Goal: Complete Application Form: Complete application form

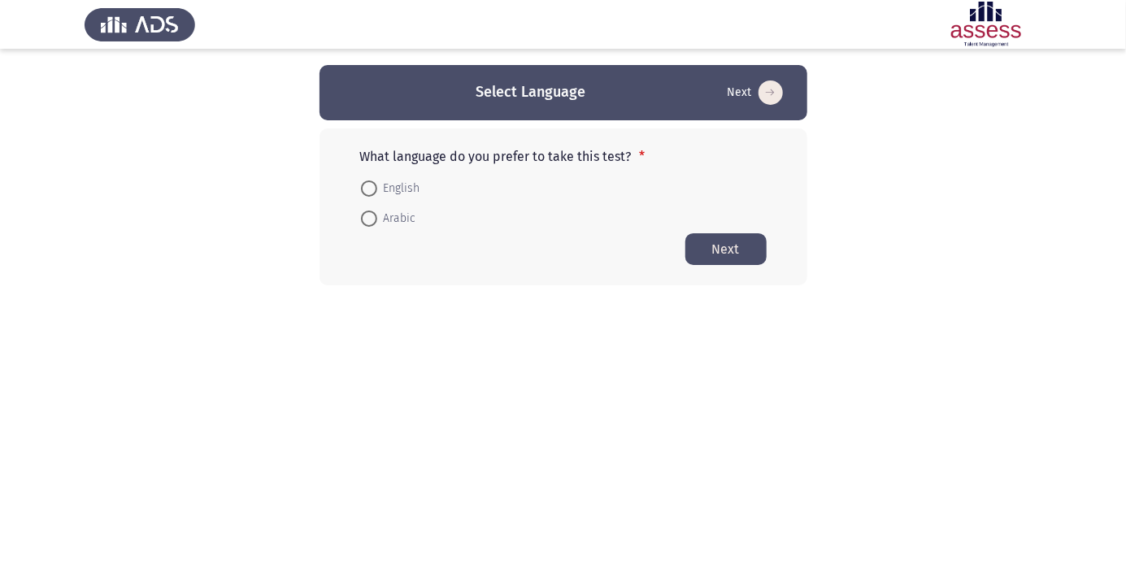
click at [373, 217] on span at bounding box center [369, 219] width 16 height 16
click at [373, 217] on input "Arabic" at bounding box center [369, 219] width 16 height 16
radio input "true"
click at [722, 260] on button "Next" at bounding box center [726, 249] width 81 height 32
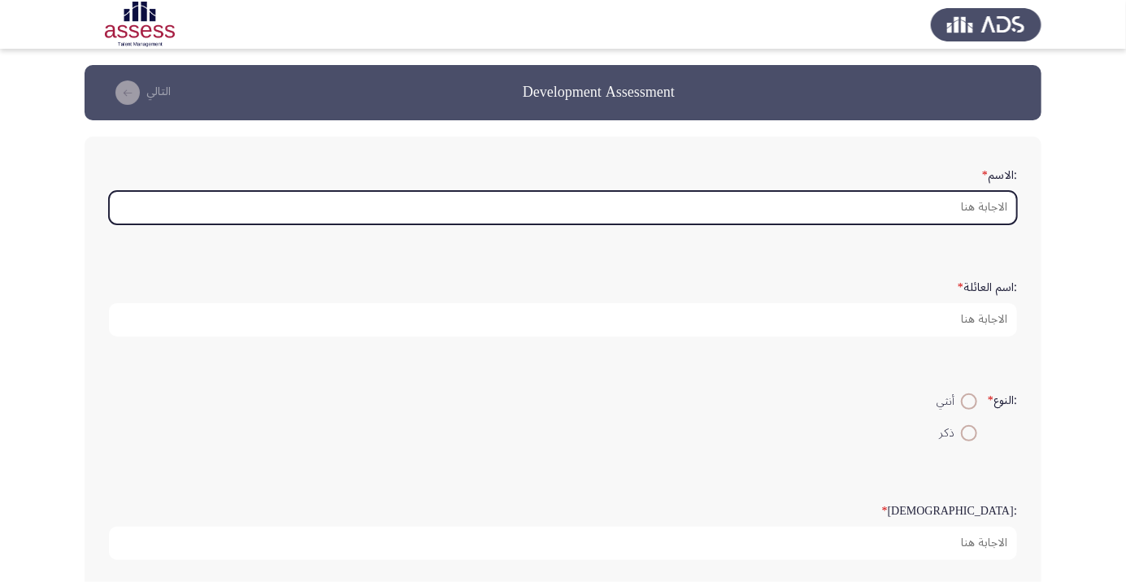
click at [994, 206] on input ":الاسم *" at bounding box center [563, 207] width 909 height 33
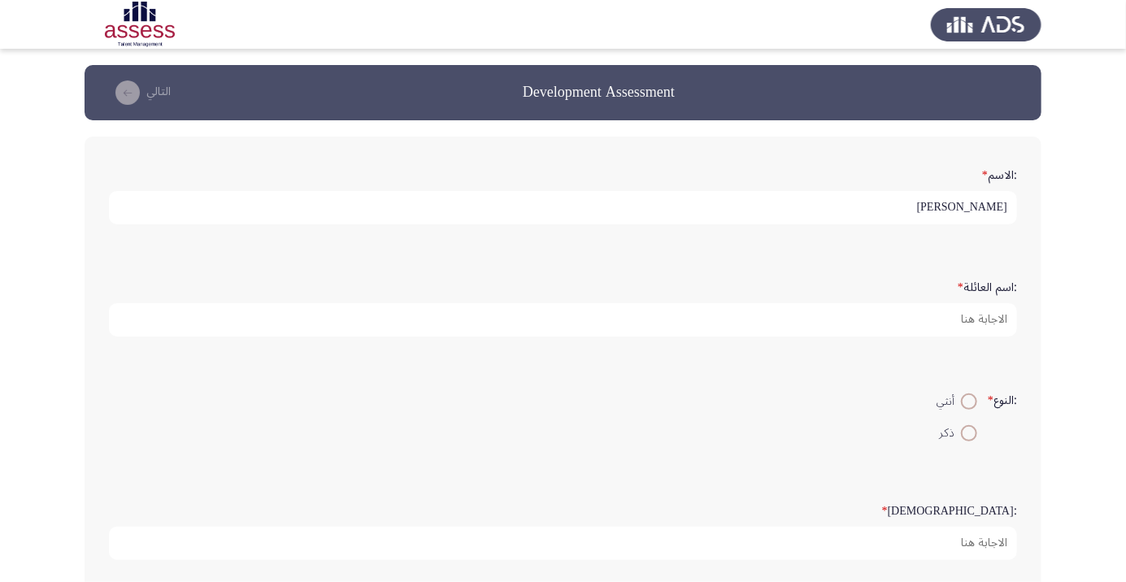
type input "[PERSON_NAME]"
click at [1078, 195] on app-assessment-container "Development Assessment التالي :الاسم * [PERSON_NAME] :اسم العائلة * :النوع * أن…" at bounding box center [563, 542] width 1126 height 954
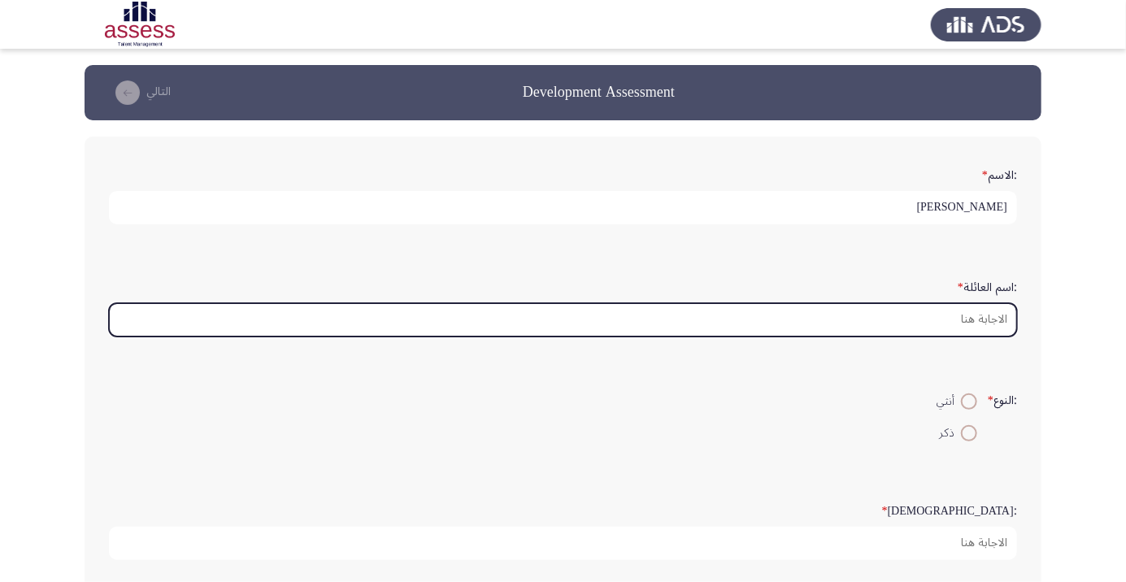
click at [979, 316] on input ":اسم العائلة *" at bounding box center [563, 319] width 909 height 33
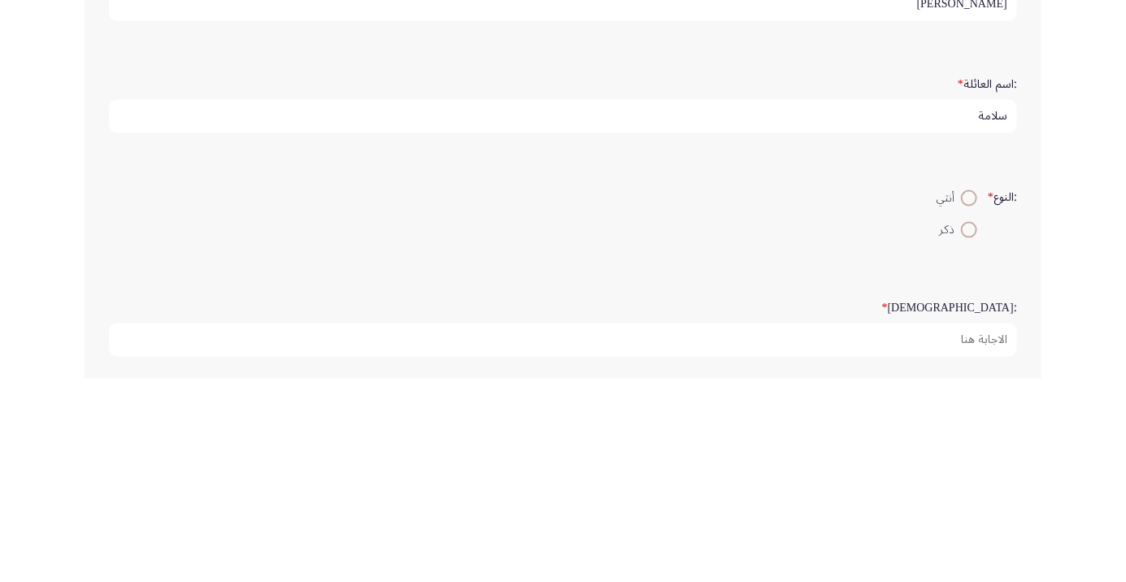
type input "سلامة"
click at [970, 434] on span at bounding box center [970, 434] width 0 height 0
click at [967, 431] on input "ذكر" at bounding box center [969, 433] width 16 height 16
radio input "true"
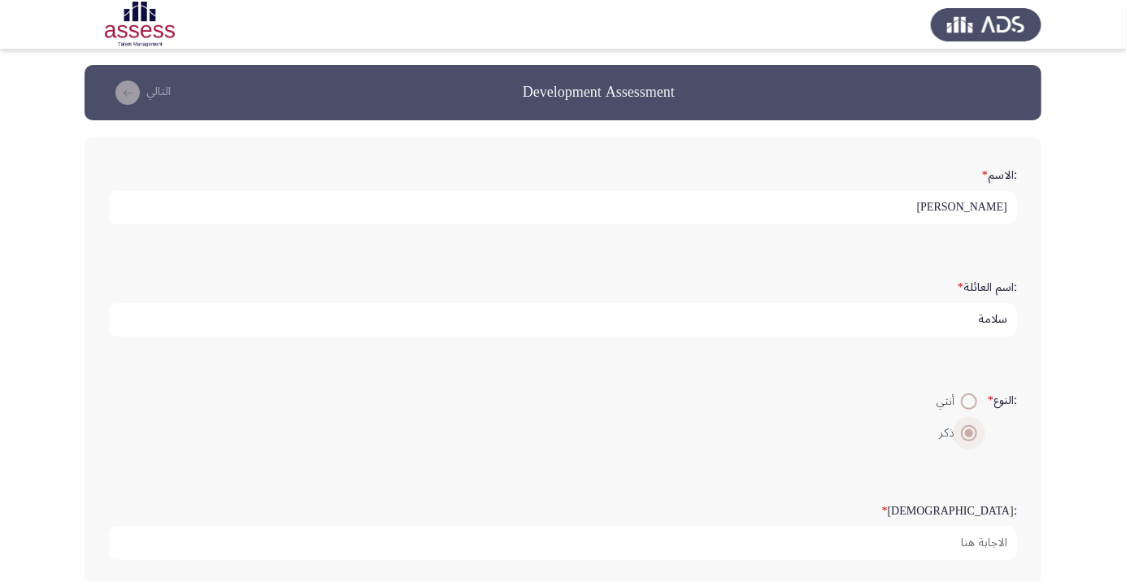
click at [1032, 181] on div ":الاسم * [PERSON_NAME] :اسم العائلة * سلامة :النوع * أنثي ذكر :السن * :البريد ا…" at bounding box center [563, 570] width 957 height 866
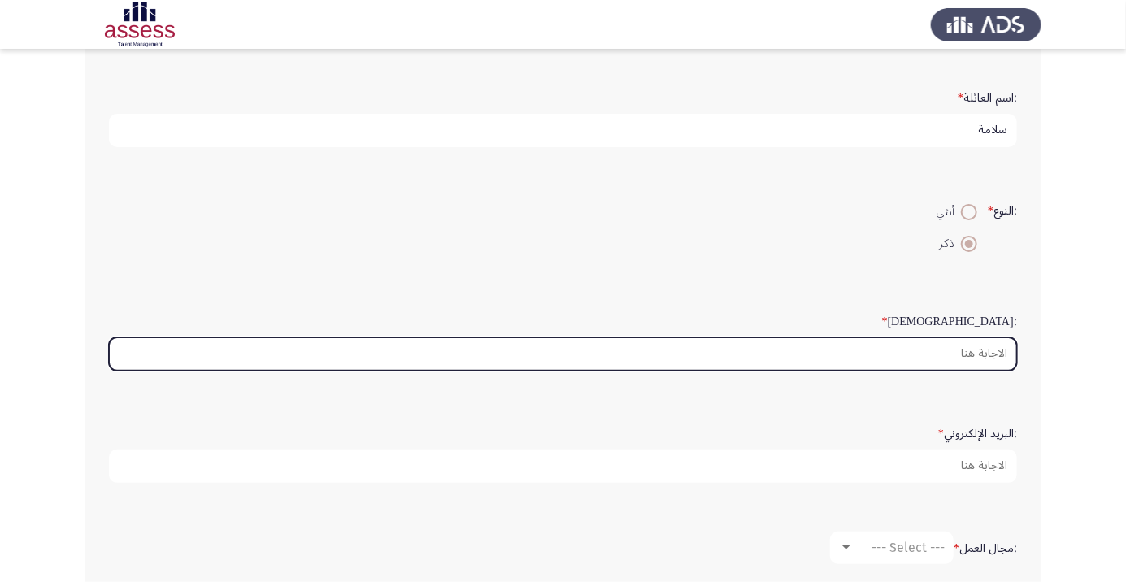
click at [982, 354] on input ":السن *" at bounding box center [563, 354] width 909 height 33
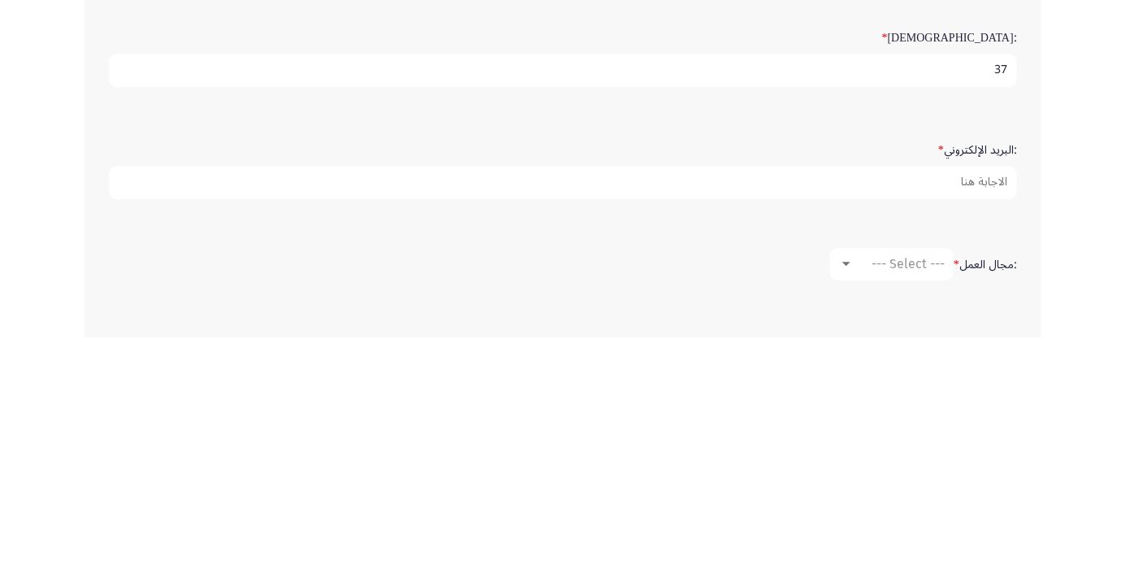
scroll to position [229, 0]
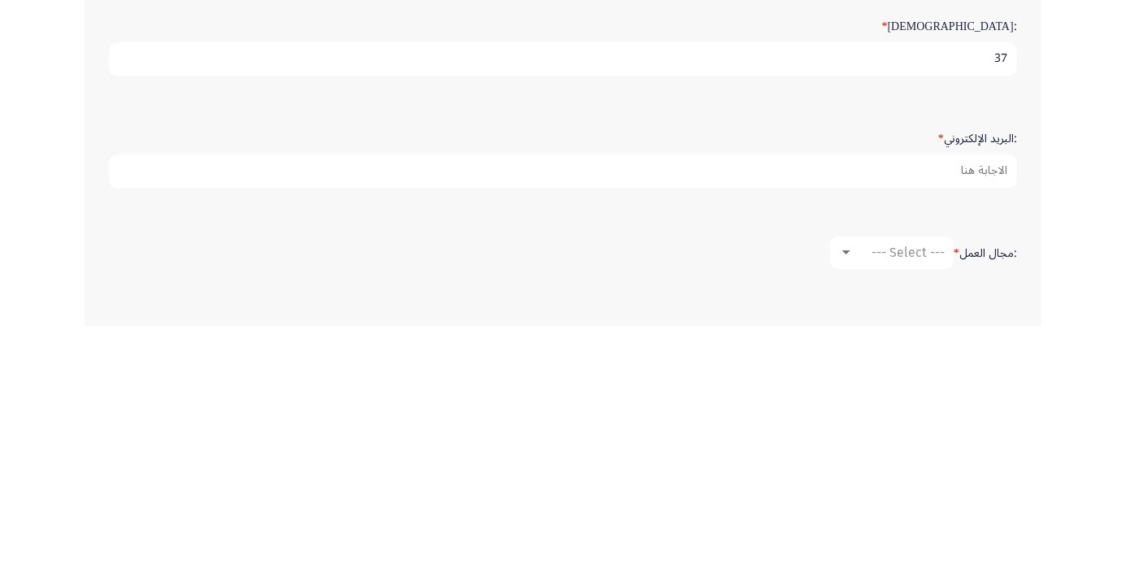
type input "37"
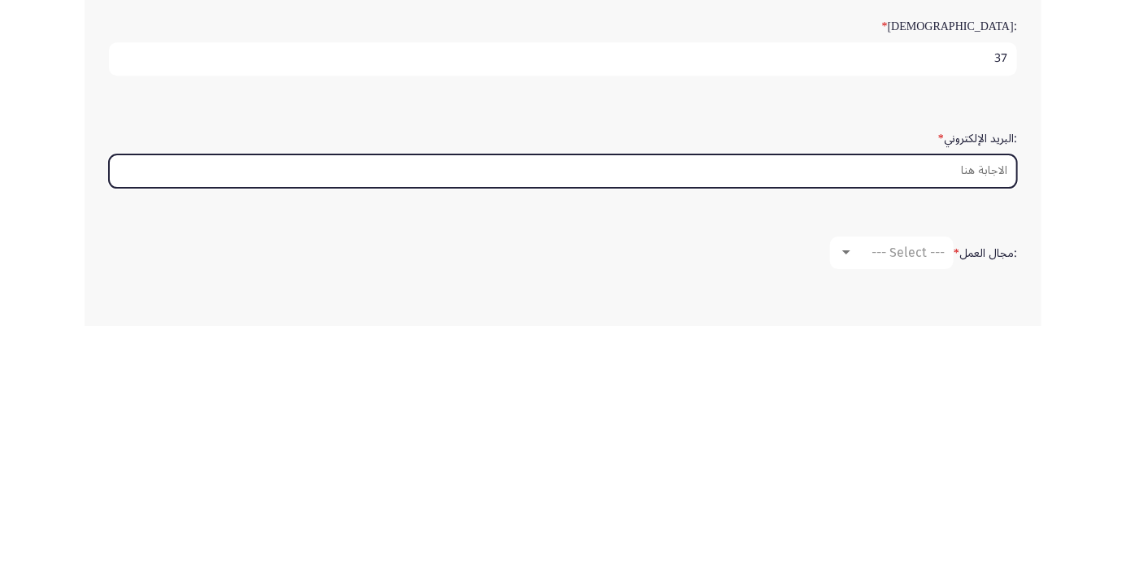
click at [964, 423] on input ":البريد الإلكتروني *" at bounding box center [563, 427] width 909 height 33
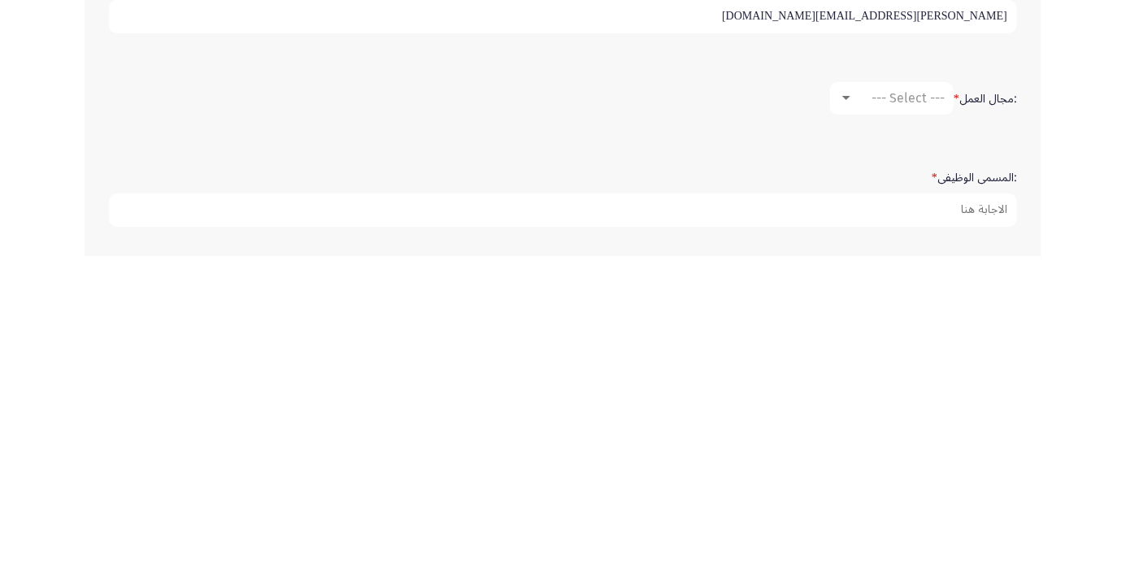
type input "[PERSON_NAME][EMAIL_ADDRESS][DOMAIN_NAME]"
click at [887, 423] on span "--- Select ---" at bounding box center [908, 423] width 73 height 15
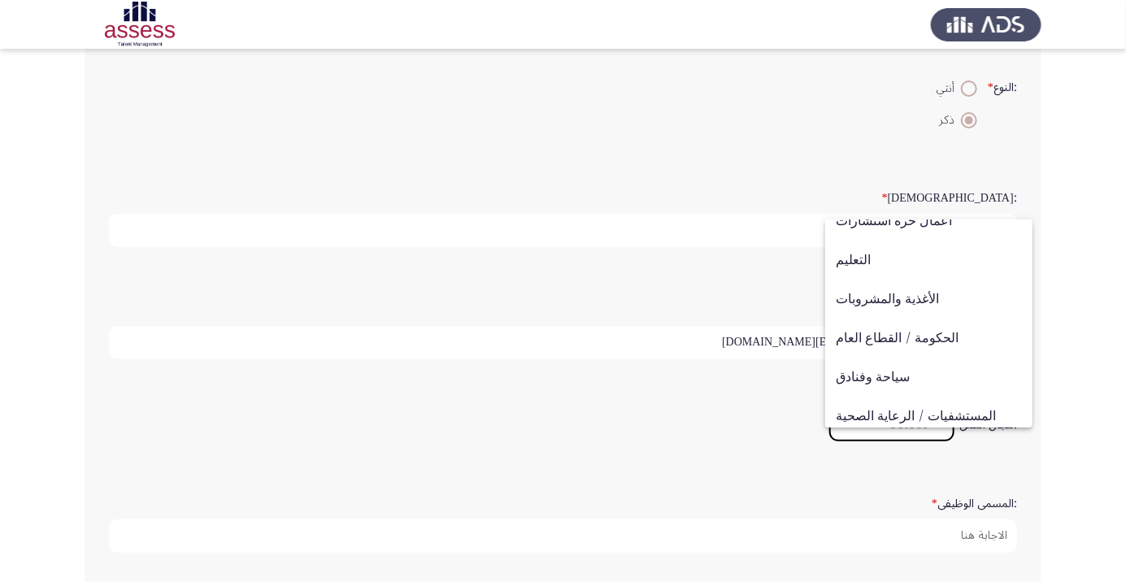
scroll to position [534, 0]
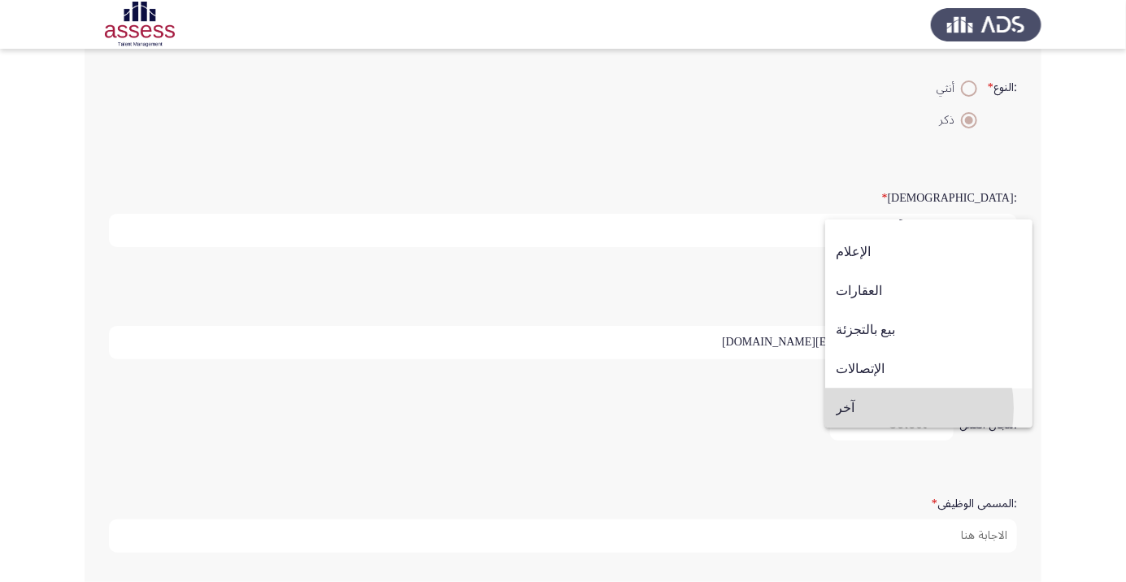
click at [878, 408] on span "آخر" at bounding box center [929, 408] width 186 height 39
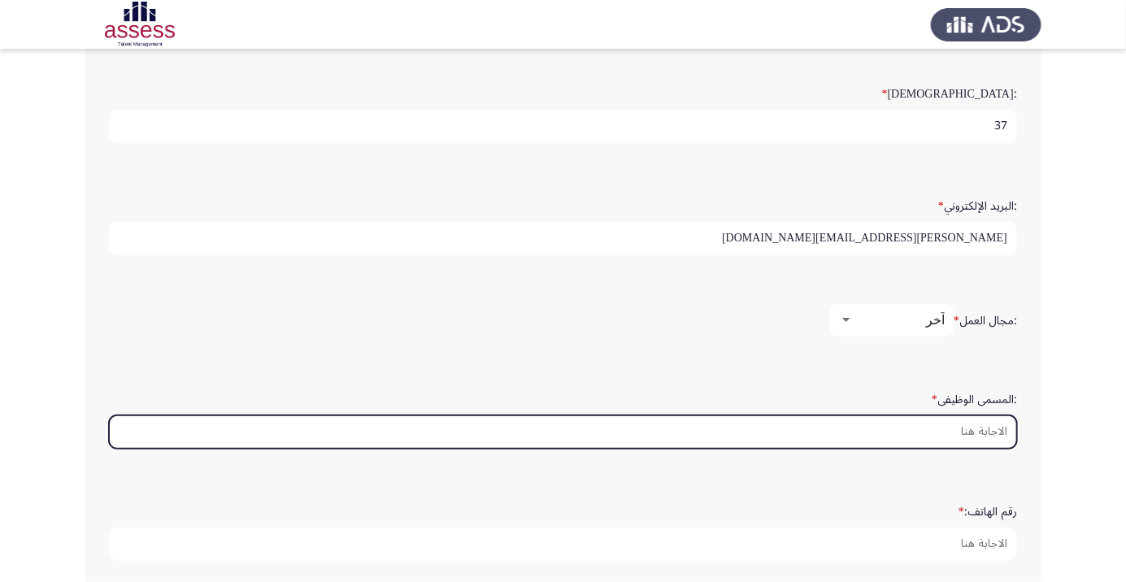
click at [959, 429] on input ":المسمى الوظيفى *" at bounding box center [563, 432] width 909 height 33
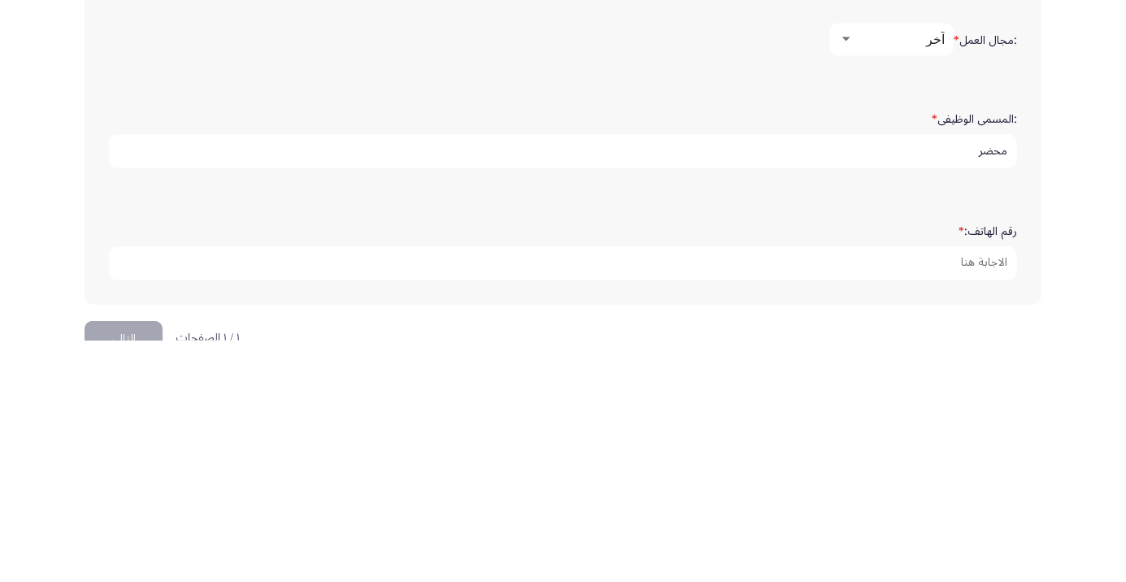
scroll to position [495, 0]
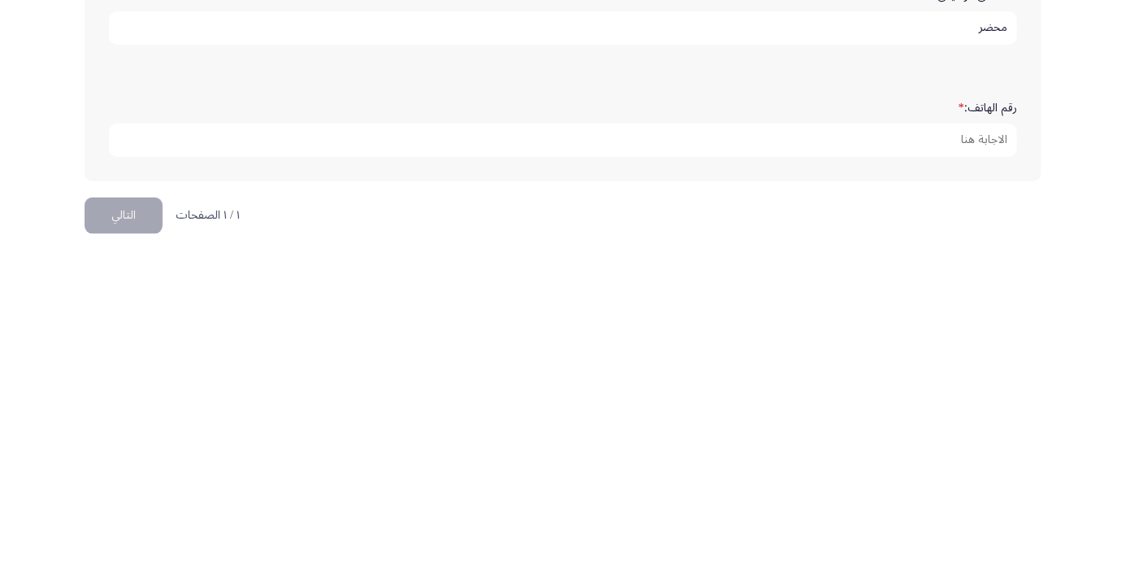
type input "محضر"
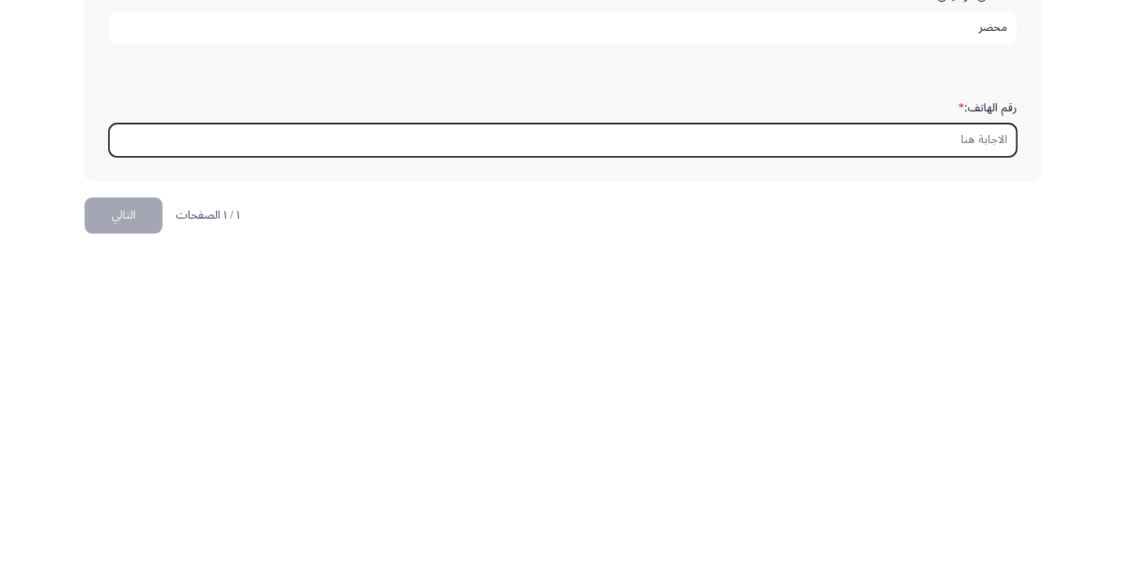
click at [947, 460] on input "رقم الهاتف: *" at bounding box center [563, 466] width 909 height 33
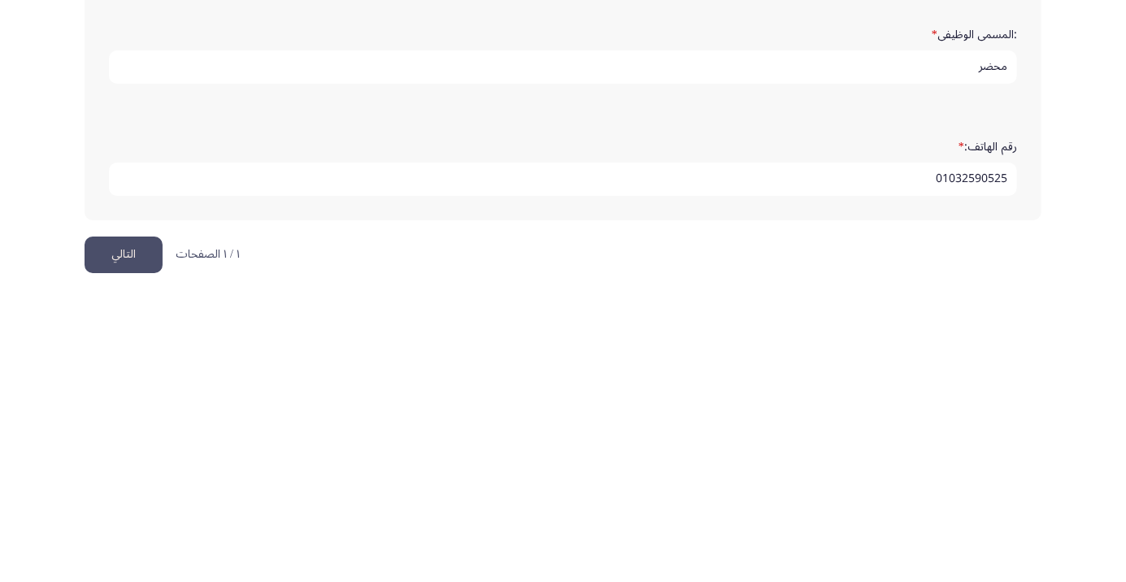
type input "01032590525"
click at [126, 525] on button "التالي" at bounding box center [124, 542] width 78 height 37
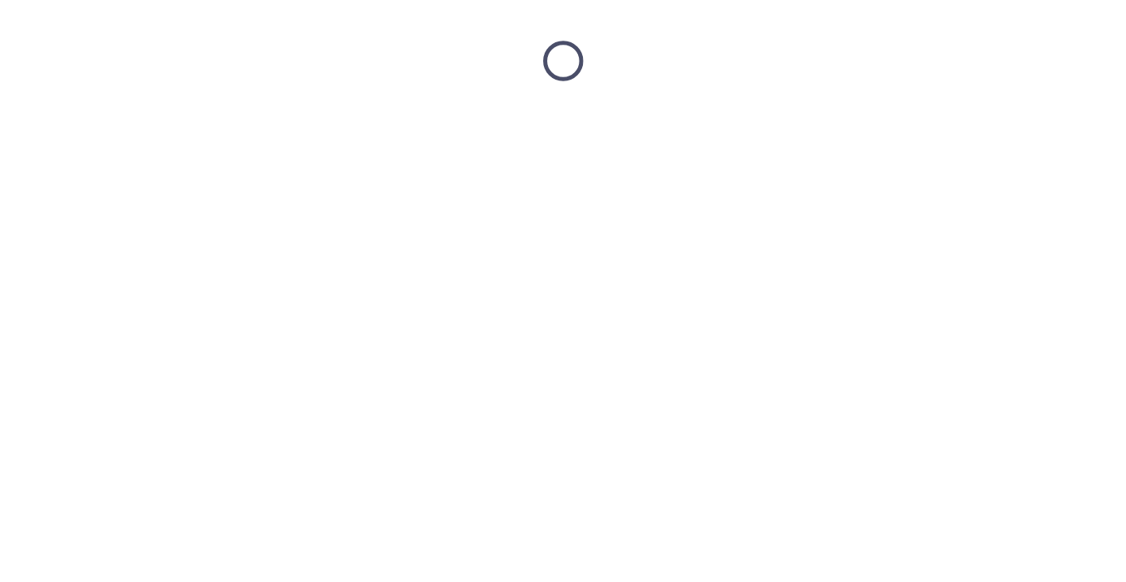
scroll to position [0, 0]
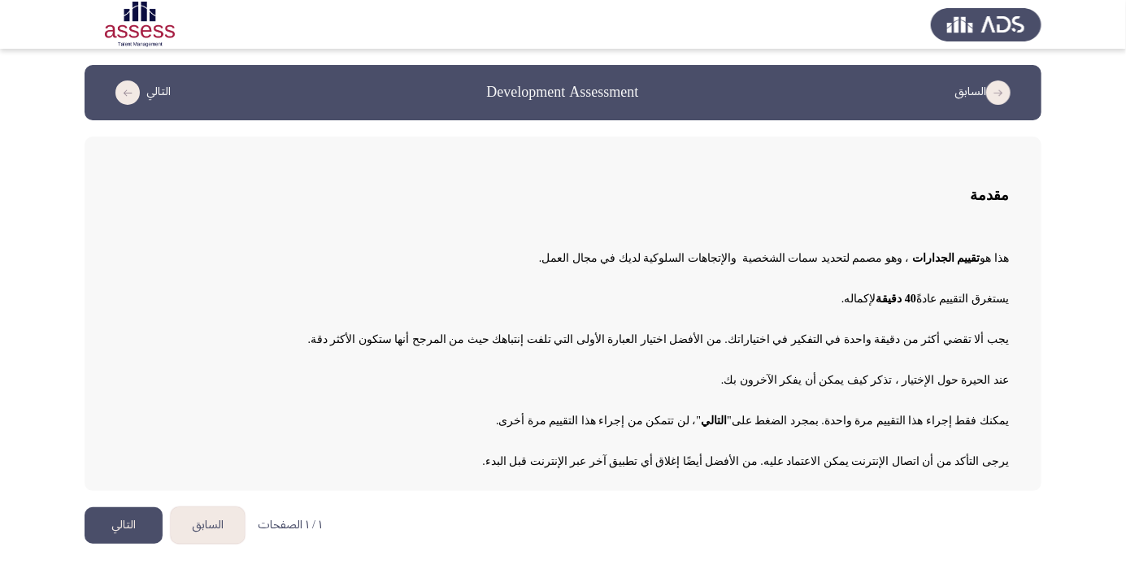
click at [137, 531] on button "التالي" at bounding box center [124, 526] width 78 height 37
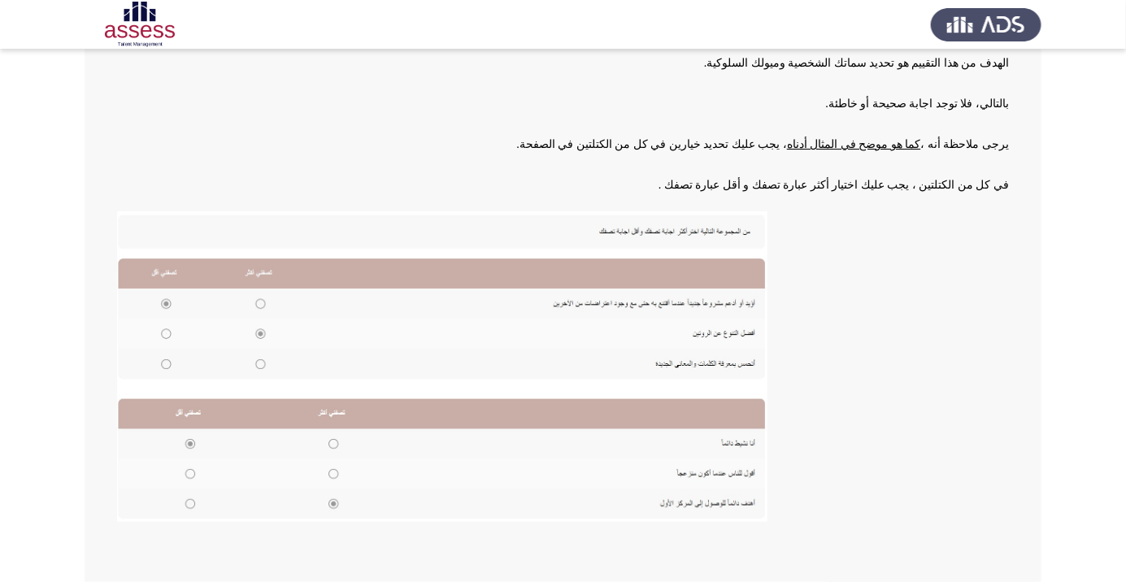
scroll to position [179, 0]
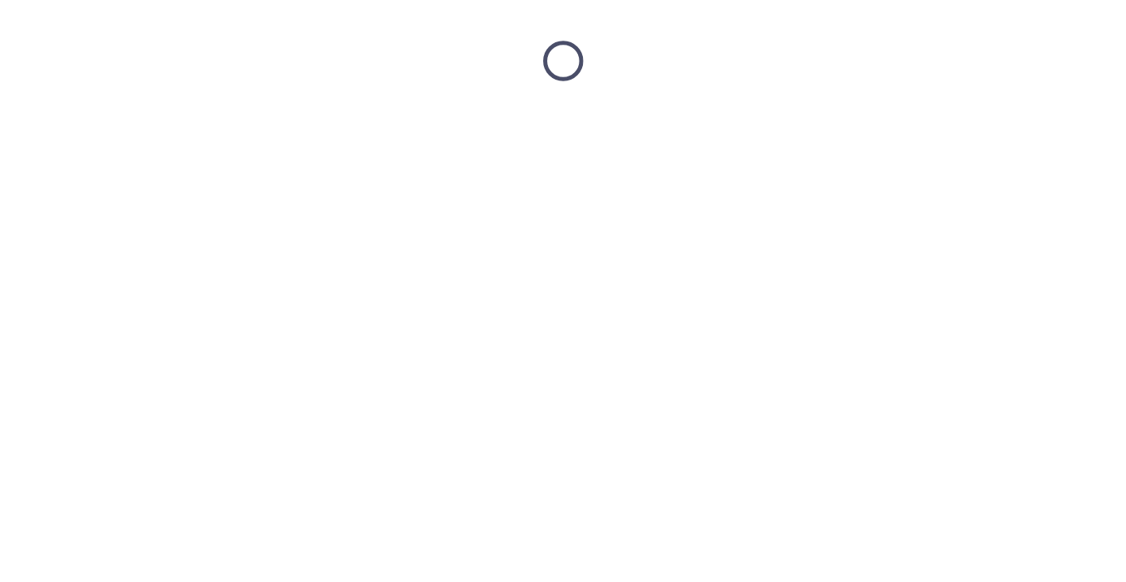
scroll to position [0, 0]
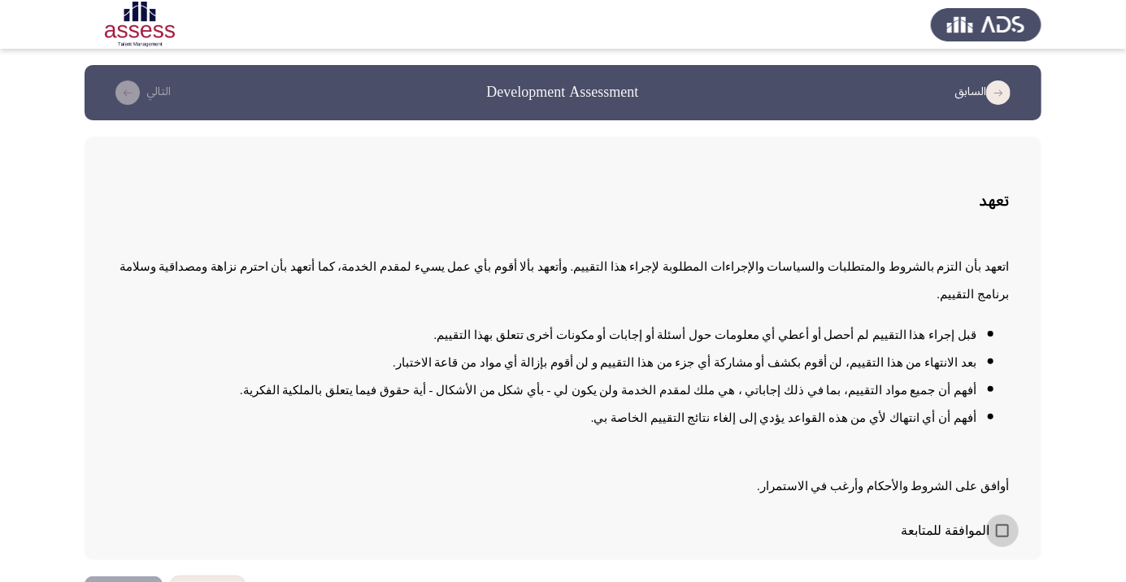
click at [1003, 538] on span at bounding box center [1002, 531] width 13 height 13
click at [1003, 538] on input "الموافقة للمتابعة" at bounding box center [1002, 538] width 1 height 1
checkbox input "true"
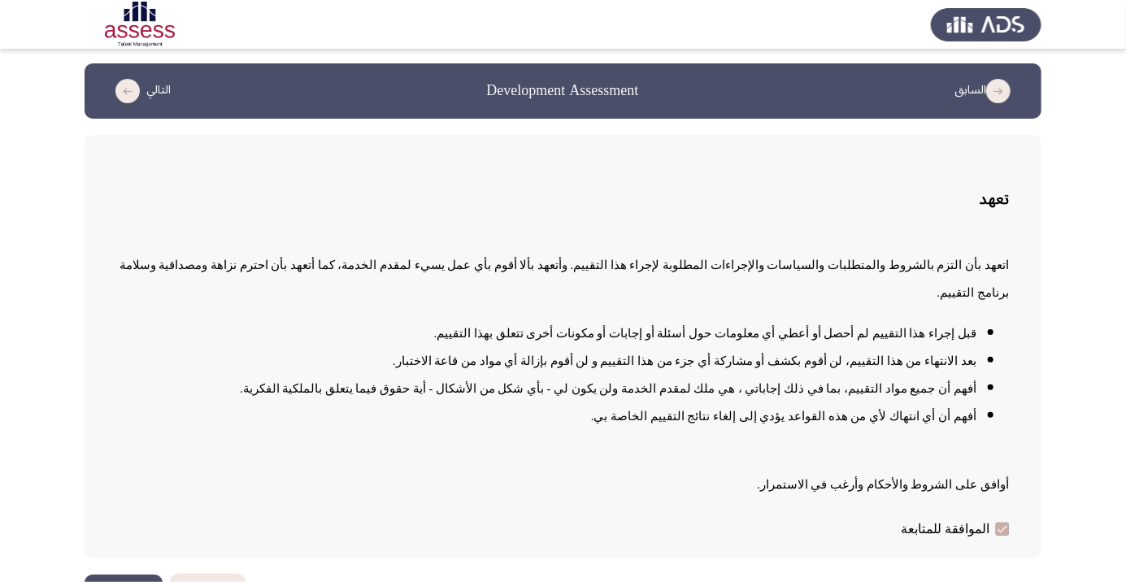
click at [129, 582] on button "التالي" at bounding box center [124, 593] width 78 height 37
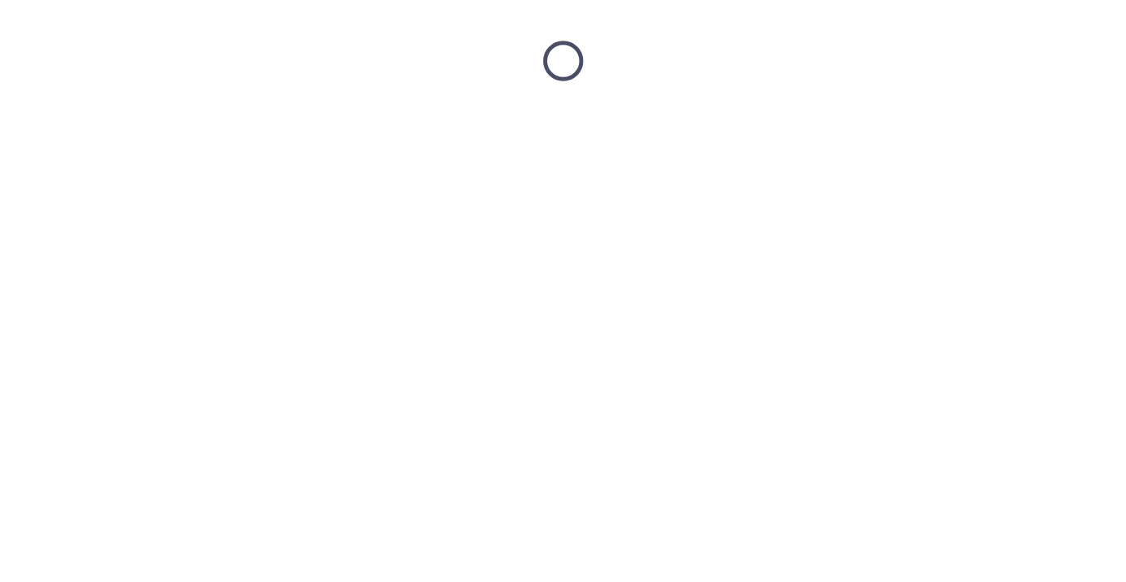
scroll to position [0, 0]
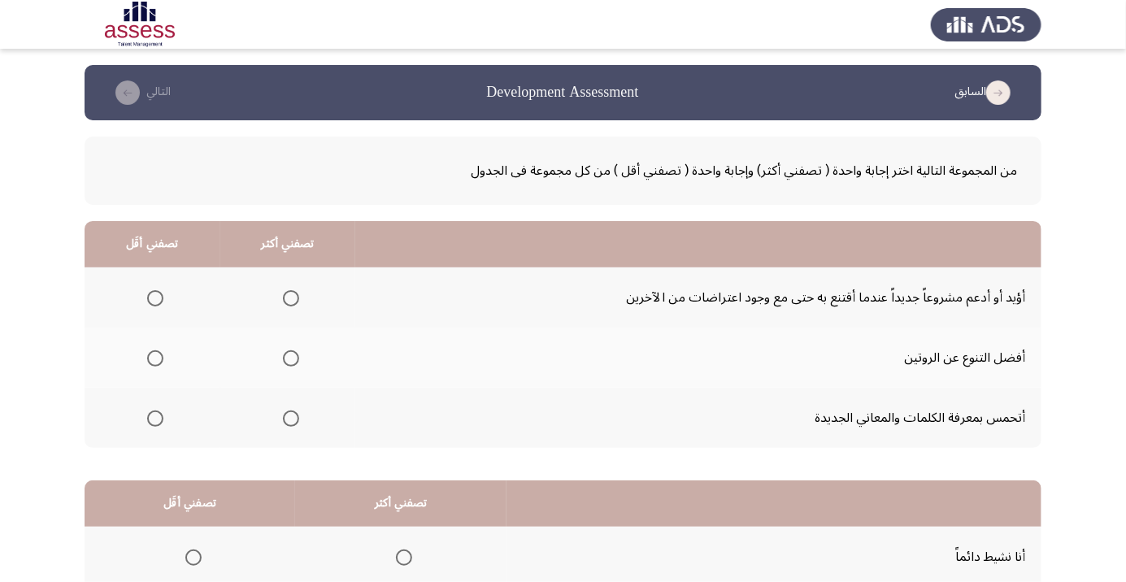
click at [311, 361] on th at bounding box center [288, 358] width 136 height 60
click at [291, 359] on span "Select an option" at bounding box center [291, 359] width 0 height 0
click at [290, 358] on input "Select an option" at bounding box center [291, 359] width 16 height 16
click at [150, 418] on span "Select an option" at bounding box center [155, 419] width 16 height 16
click at [150, 418] on input "Select an option" at bounding box center [155, 419] width 16 height 16
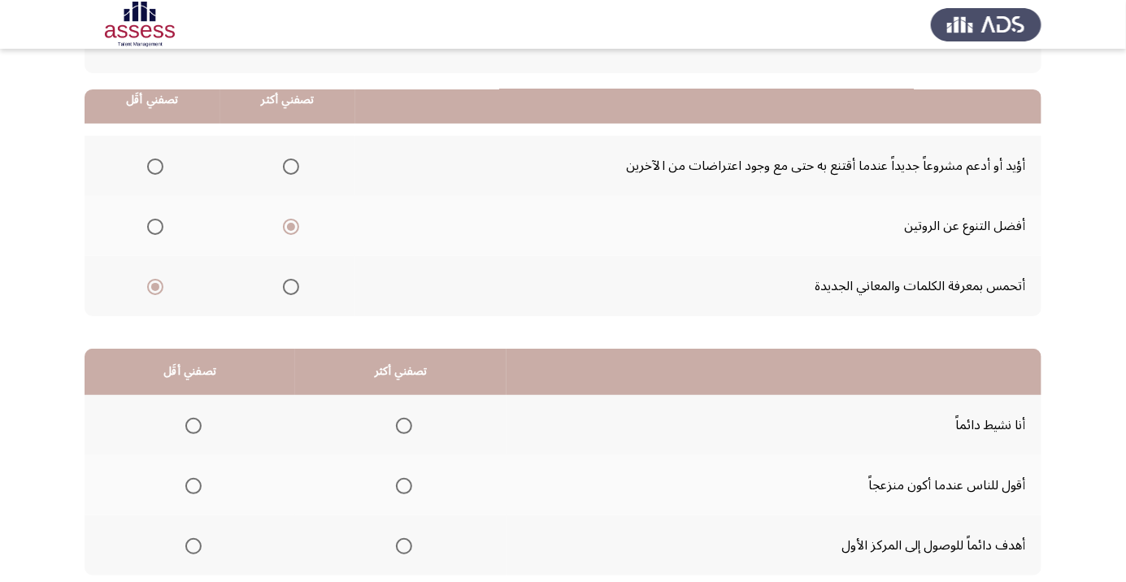
scroll to position [160, 0]
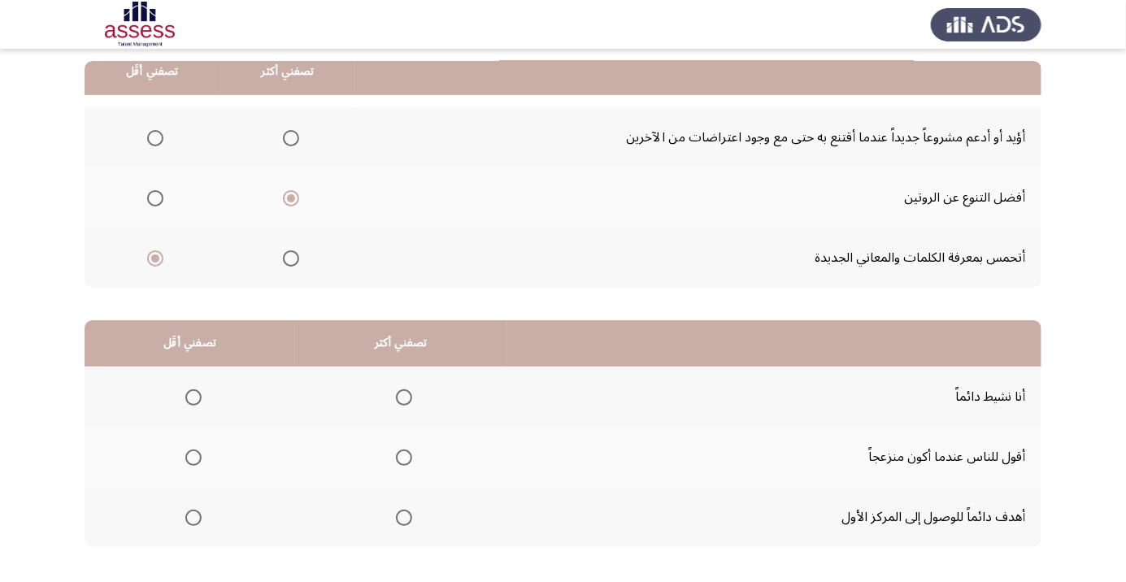
click at [425, 396] on th at bounding box center [400, 397] width 211 height 60
click at [426, 390] on th at bounding box center [400, 397] width 211 height 60
click at [400, 402] on span "Select an option" at bounding box center [404, 398] width 16 height 16
click at [400, 402] on input "Select an option" at bounding box center [404, 398] width 16 height 16
click at [211, 521] on th at bounding box center [190, 517] width 211 height 60
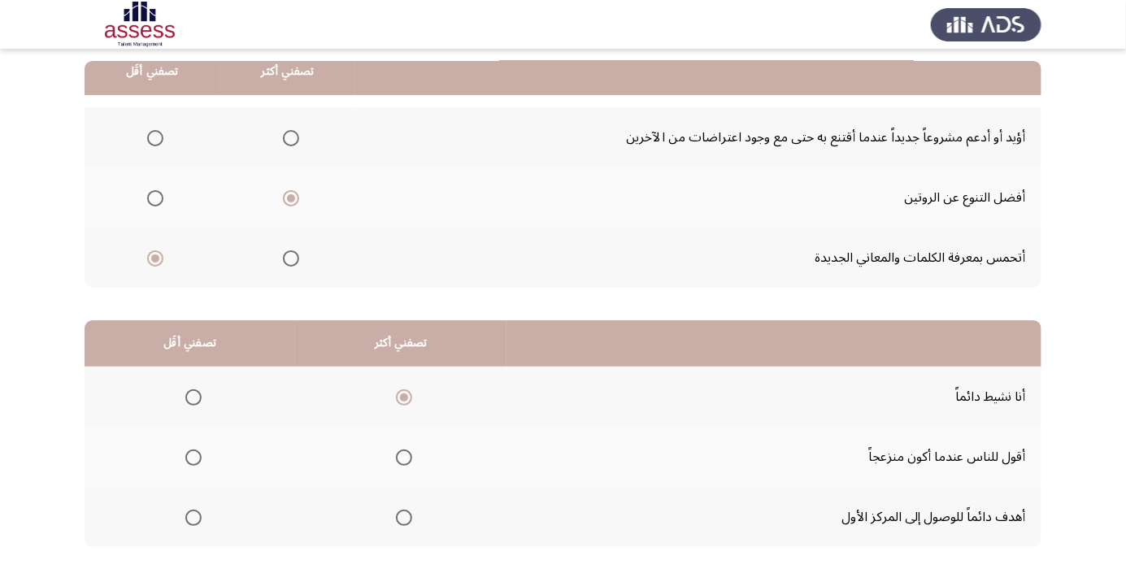
click at [206, 537] on th at bounding box center [190, 517] width 211 height 60
click at [211, 529] on th at bounding box center [190, 517] width 211 height 60
click at [211, 521] on th at bounding box center [190, 517] width 211 height 60
click at [211, 522] on th at bounding box center [190, 517] width 211 height 60
click at [198, 515] on span "Select an option" at bounding box center [193, 518] width 16 height 16
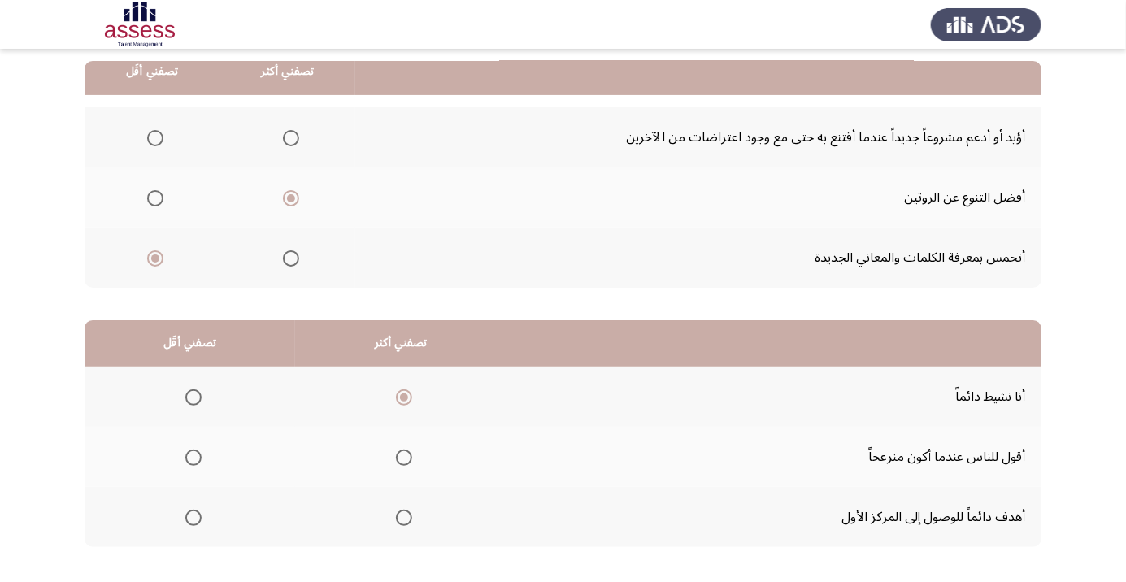
click at [198, 515] on input "Select an option" at bounding box center [193, 518] width 16 height 16
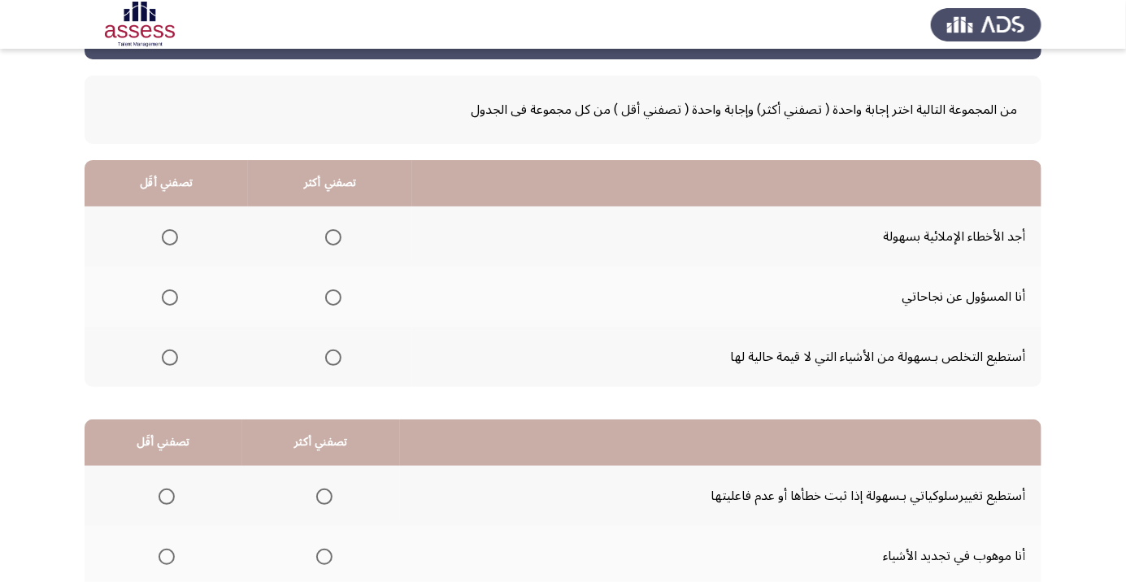
scroll to position [65, 0]
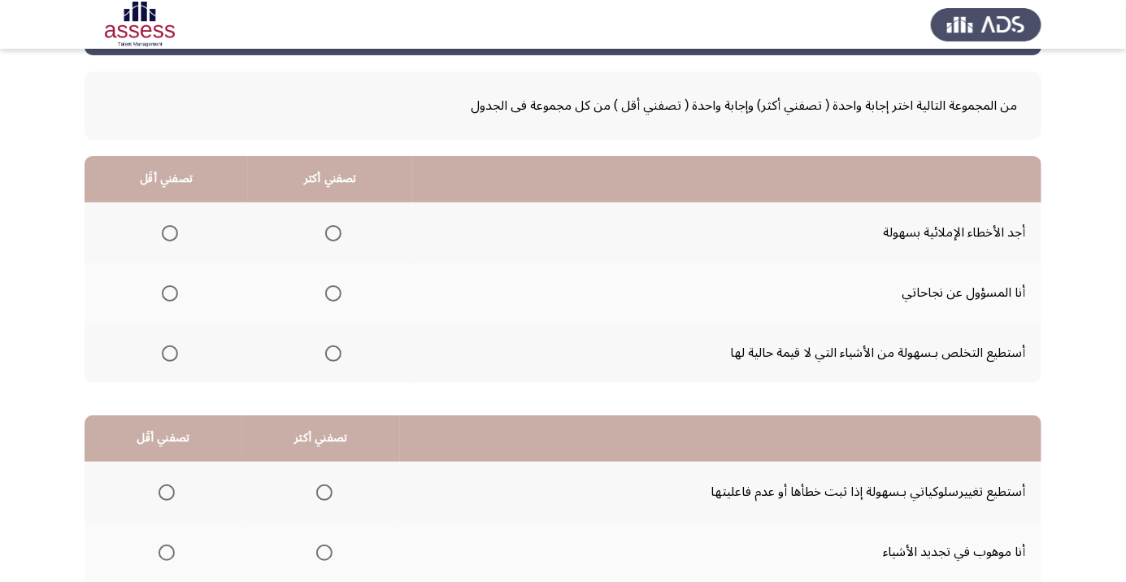
click at [351, 294] on th at bounding box center [330, 293] width 164 height 60
click at [347, 317] on th at bounding box center [330, 293] width 164 height 60
click at [333, 294] on span "Select an option" at bounding box center [333, 294] width 0 height 0
click at [330, 293] on input "Select an option" at bounding box center [333, 293] width 16 height 16
click at [156, 355] on label "Select an option" at bounding box center [166, 354] width 23 height 16
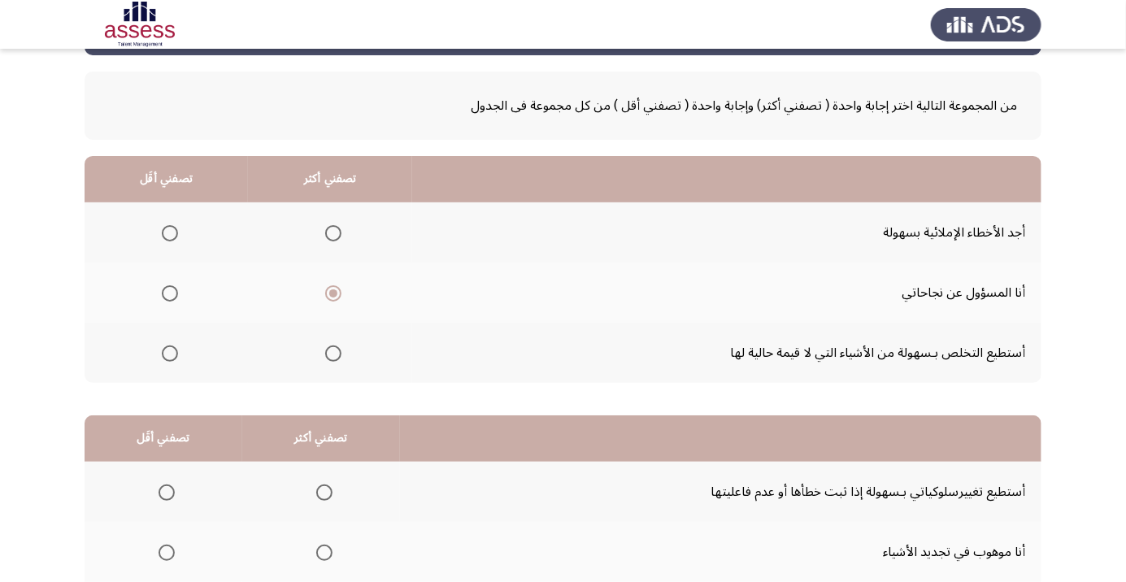
click at [162, 355] on input "Select an option" at bounding box center [170, 354] width 16 height 16
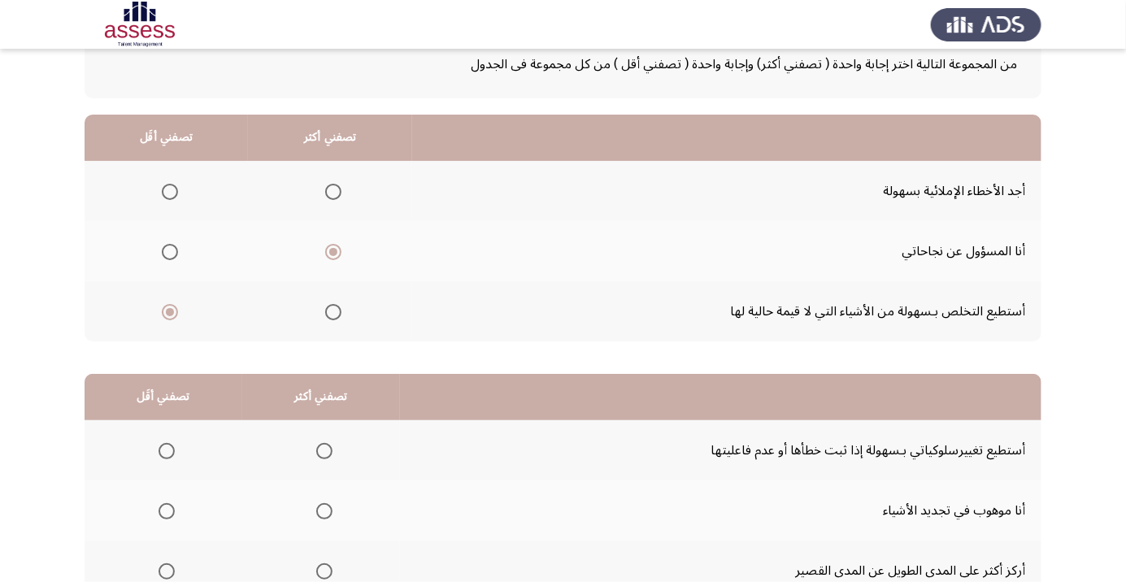
scroll to position [160, 0]
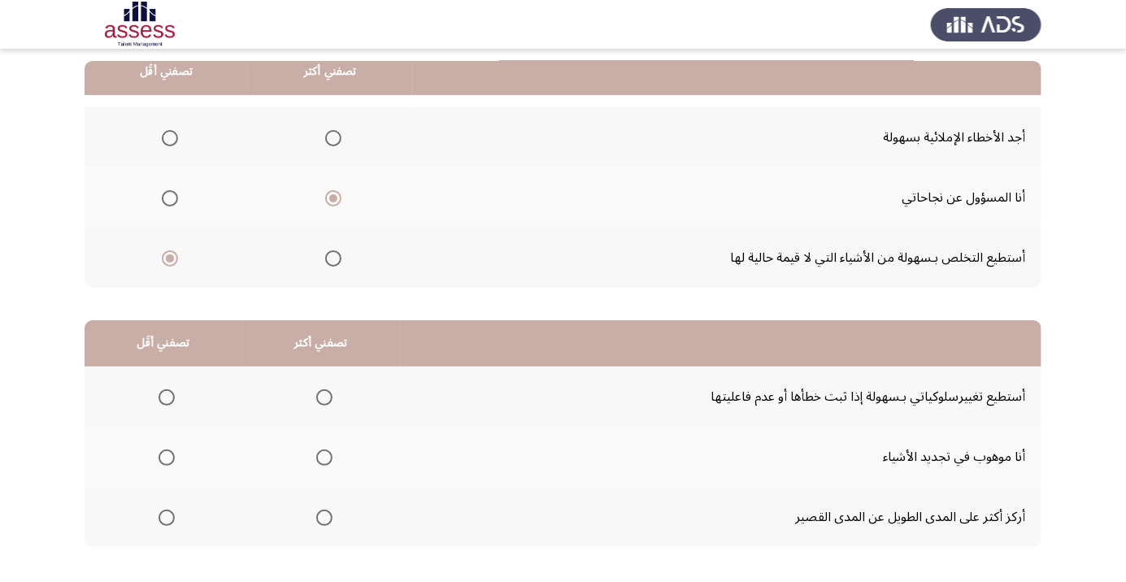
click at [329, 393] on span "Select an option" at bounding box center [324, 398] width 16 height 16
click at [329, 393] on input "Select an option" at bounding box center [324, 398] width 16 height 16
click at [173, 521] on span "Select an option" at bounding box center [167, 518] width 16 height 16
click at [173, 521] on input "Select an option" at bounding box center [167, 518] width 16 height 16
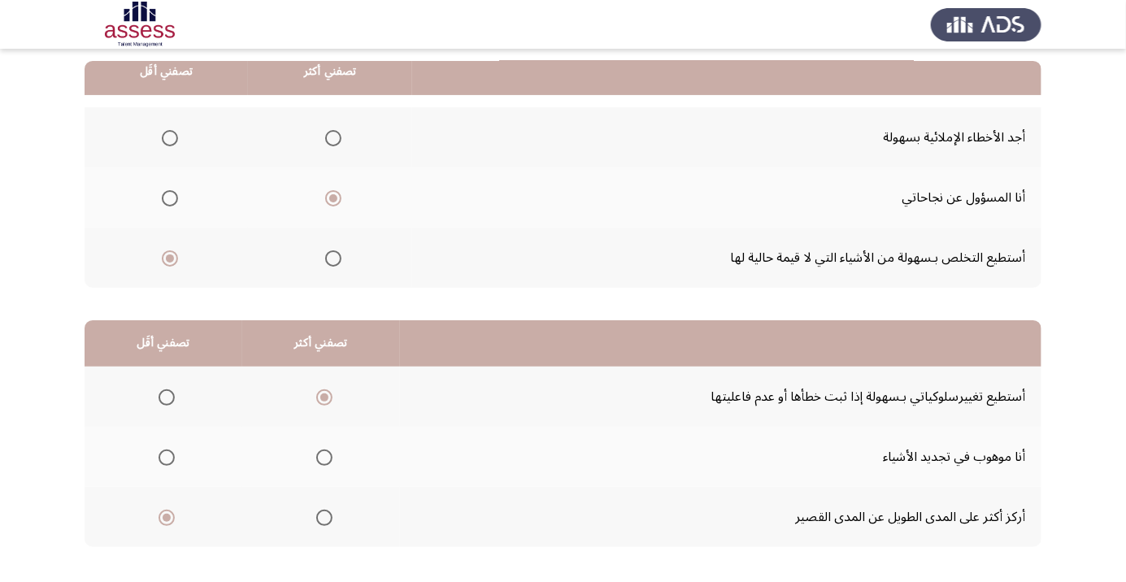
scroll to position [0, 0]
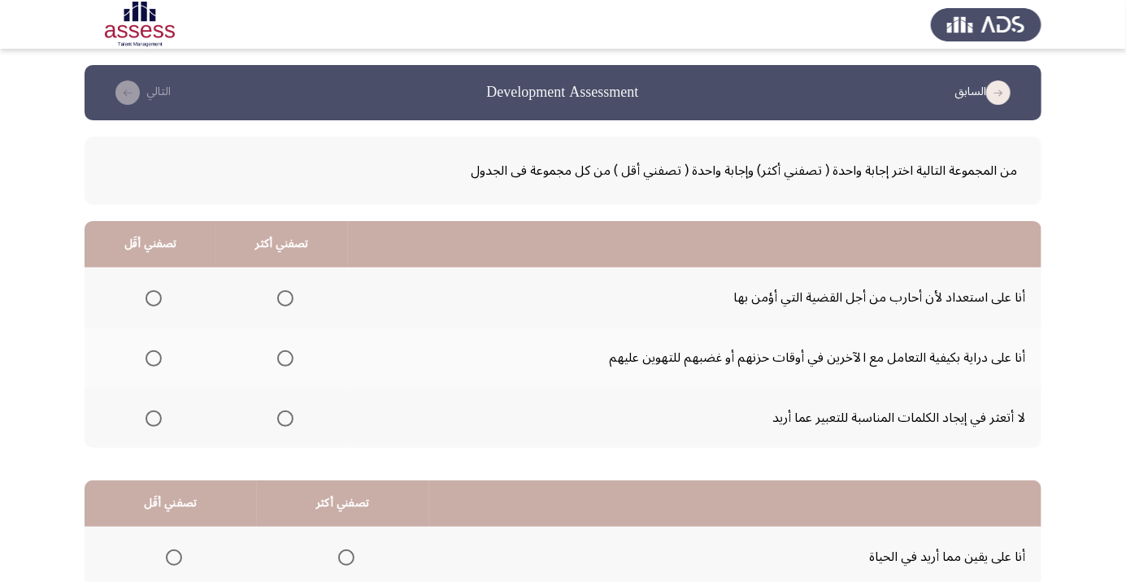
click at [290, 292] on span "Select an option" at bounding box center [285, 298] width 16 height 16
click at [290, 292] on input "Select an option" at bounding box center [285, 298] width 16 height 16
click at [160, 364] on span "Select an option" at bounding box center [154, 359] width 16 height 16
click at [160, 364] on input "Select an option" at bounding box center [154, 359] width 16 height 16
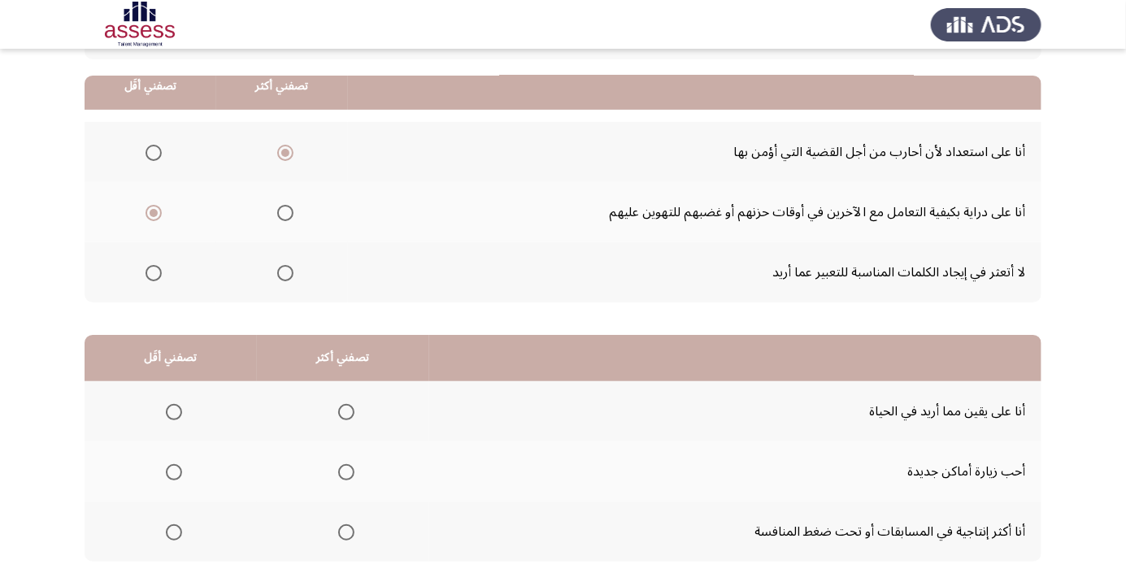
scroll to position [160, 0]
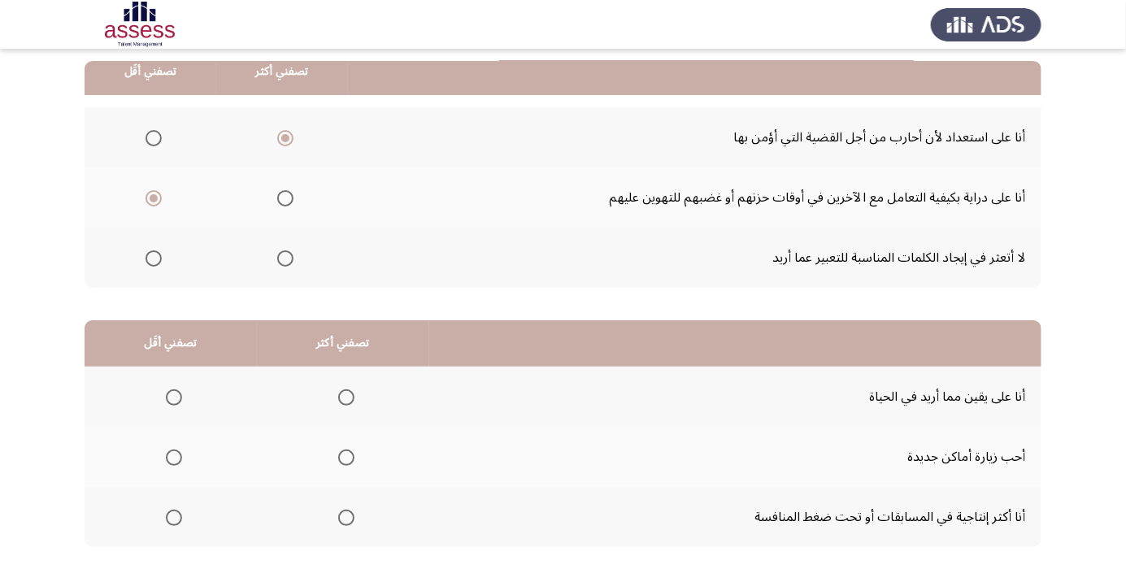
click at [338, 395] on span "Select an option" at bounding box center [346, 398] width 16 height 16
click at [338, 395] on input "Select an option" at bounding box center [346, 398] width 16 height 16
click at [205, 503] on th at bounding box center [171, 517] width 172 height 60
click at [216, 521] on th at bounding box center [171, 517] width 172 height 60
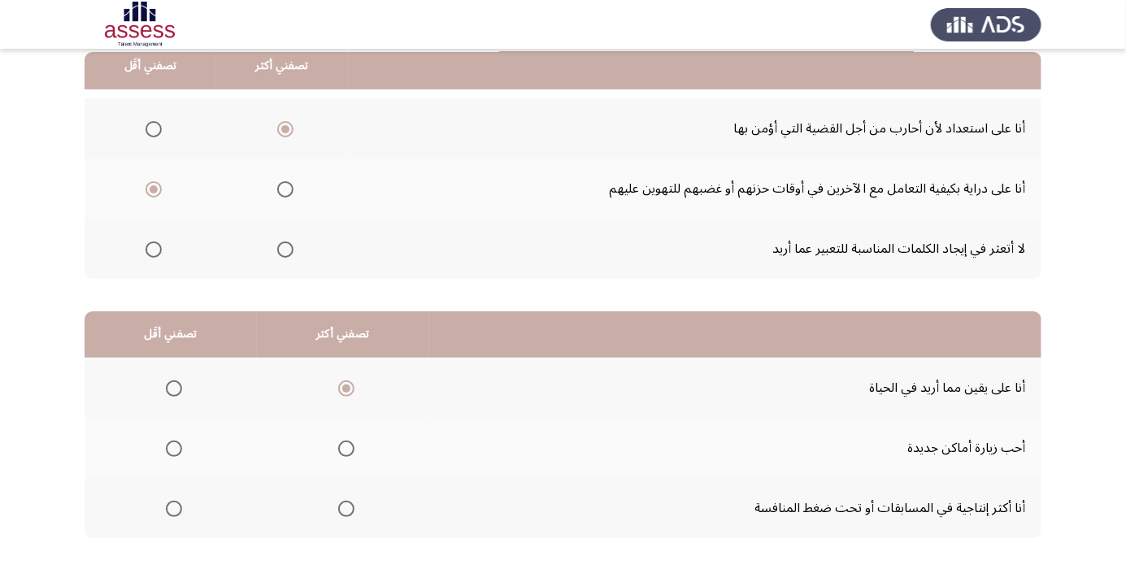
scroll to position [227, 0]
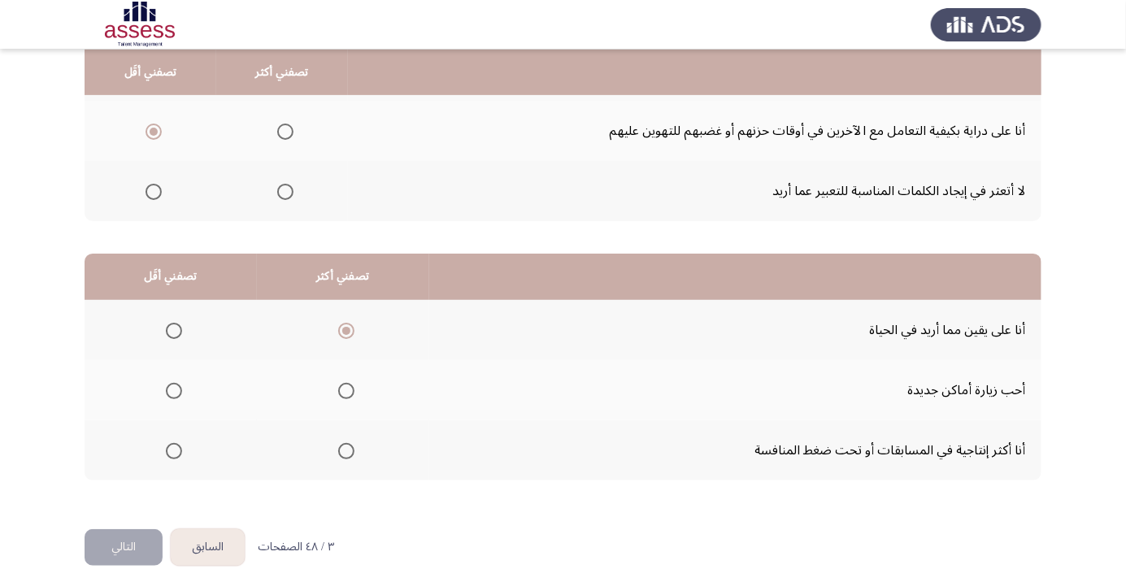
click at [191, 456] on th at bounding box center [171, 450] width 172 height 60
click at [231, 423] on th at bounding box center [171, 450] width 172 height 60
click at [197, 450] on th at bounding box center [171, 450] width 172 height 60
click at [172, 449] on span "Select an option" at bounding box center [174, 451] width 16 height 16
click at [172, 449] on input "Select an option" at bounding box center [174, 451] width 16 height 16
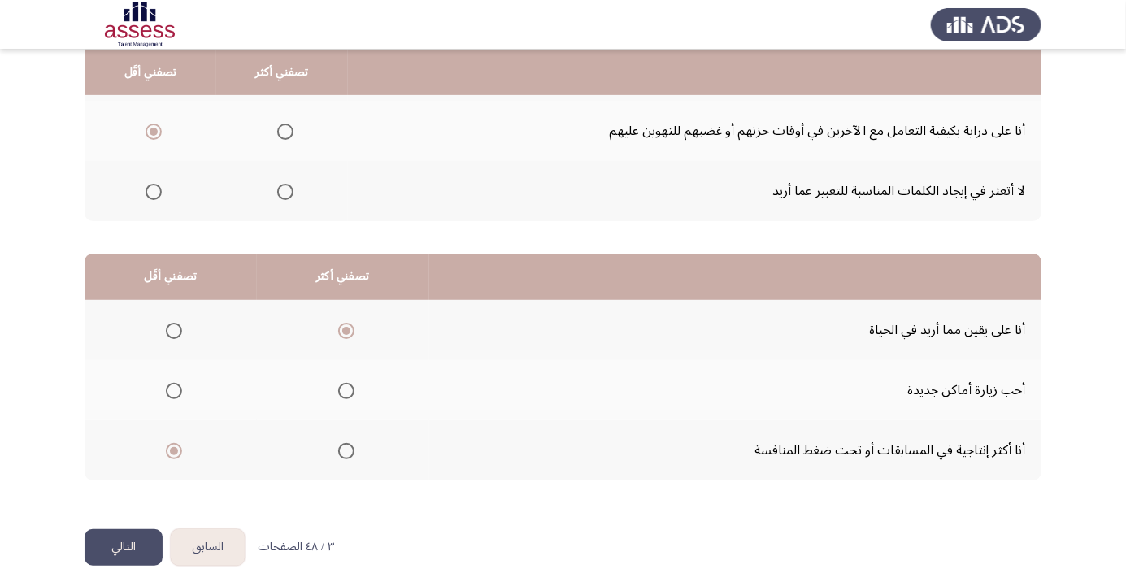
click at [139, 543] on button "التالي" at bounding box center [124, 547] width 78 height 37
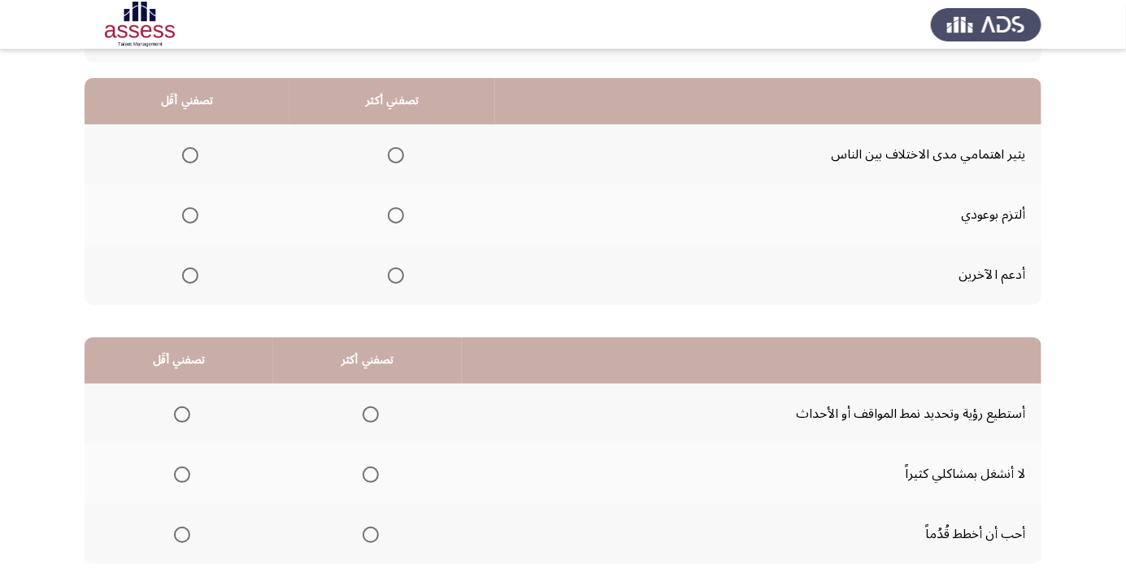
scroll to position [144, 0]
click at [420, 223] on th at bounding box center [393, 214] width 206 height 60
click at [398, 212] on span "Select an option" at bounding box center [396, 215] width 16 height 16
click at [398, 212] on input "Select an option" at bounding box center [396, 215] width 16 height 16
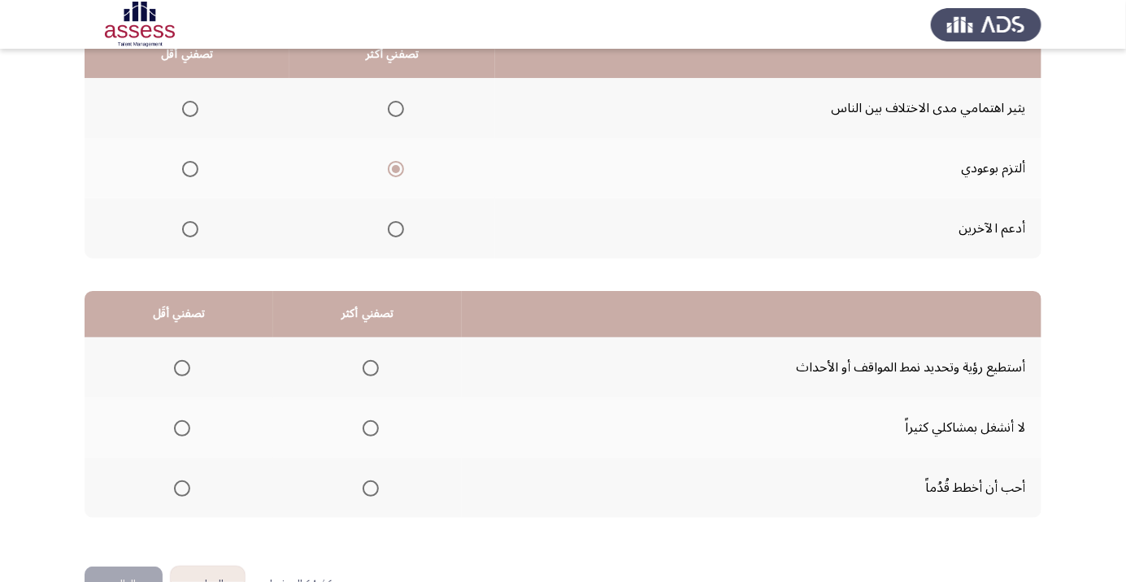
scroll to position [196, 0]
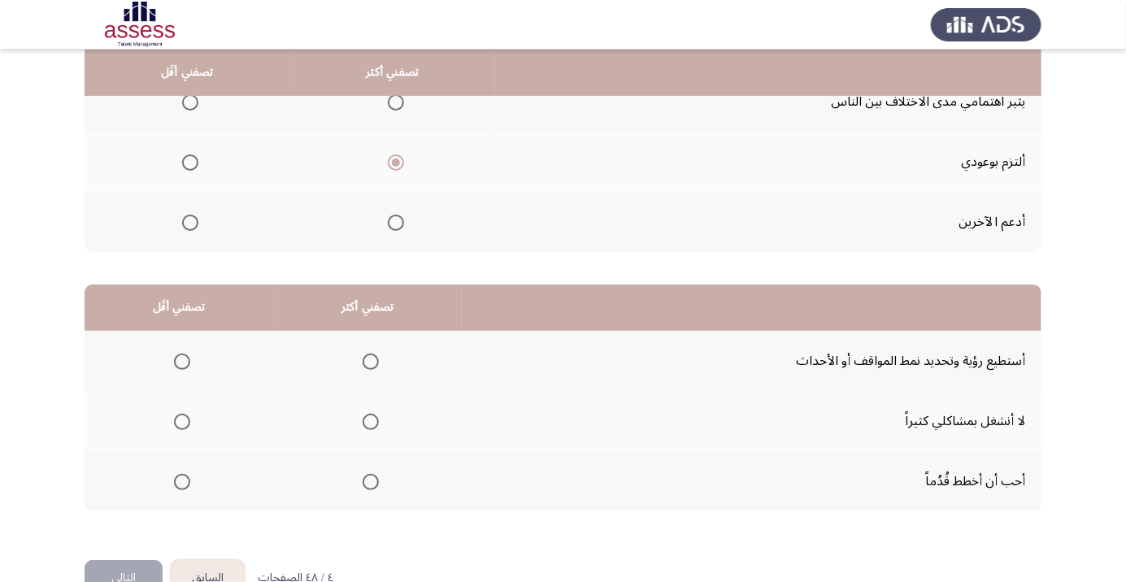
click at [229, 229] on th at bounding box center [187, 222] width 205 height 60
click at [227, 222] on th at bounding box center [187, 222] width 205 height 60
click at [216, 229] on th at bounding box center [187, 222] width 205 height 60
click at [190, 216] on span "Select an option" at bounding box center [190, 223] width 16 height 16
click at [190, 216] on input "Select an option" at bounding box center [190, 223] width 16 height 16
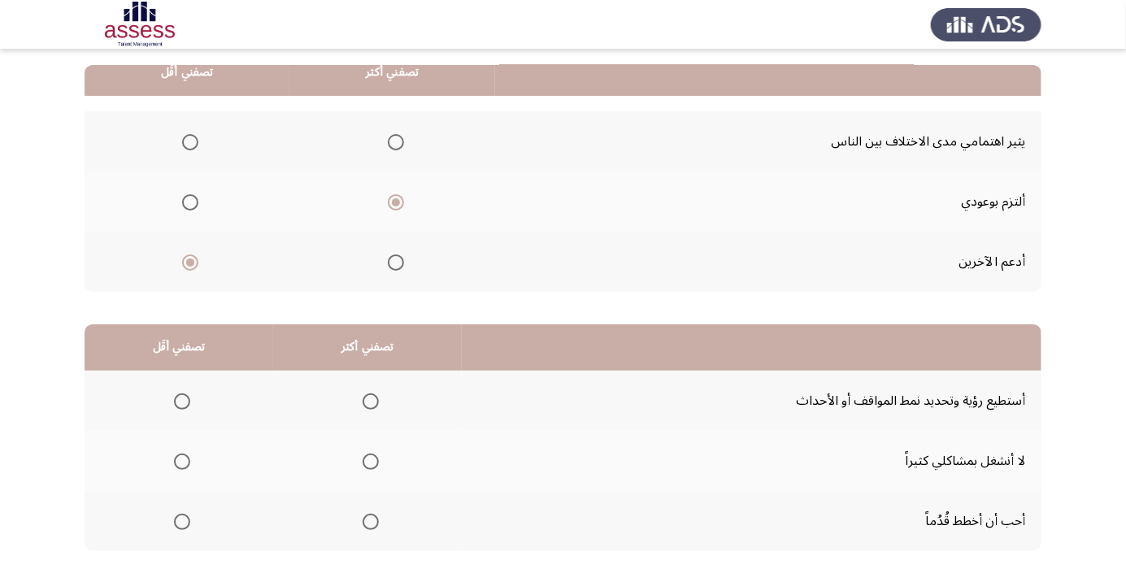
scroll to position [157, 0]
click at [371, 403] on span "Select an option" at bounding box center [371, 401] width 16 height 16
click at [371, 403] on input "Select an option" at bounding box center [371, 401] width 16 height 16
click at [207, 507] on th at bounding box center [179, 520] width 189 height 60
click at [188, 522] on span "Select an option" at bounding box center [182, 521] width 16 height 16
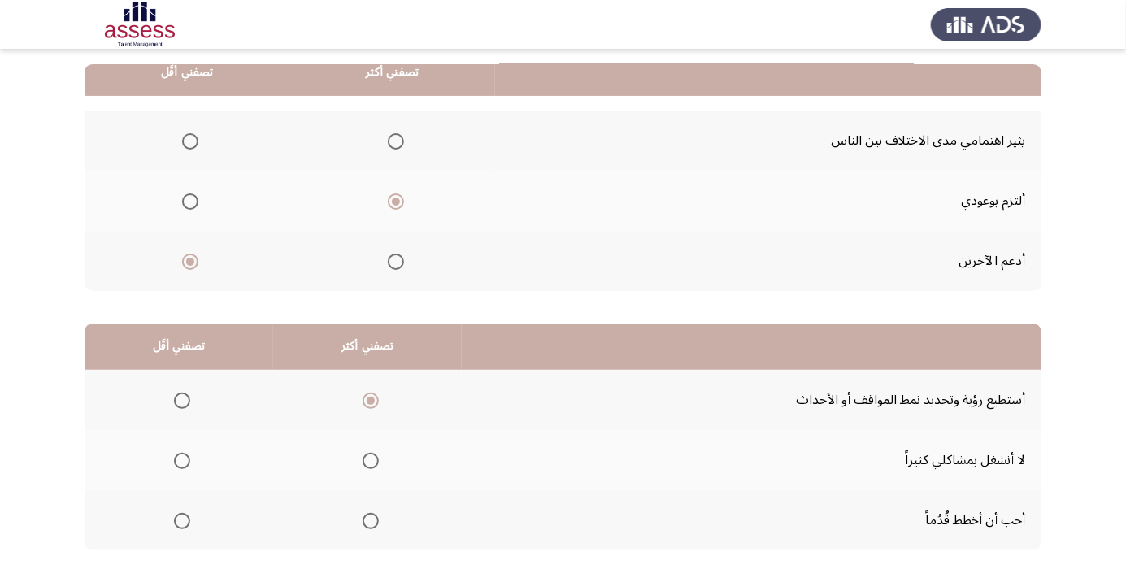
click at [188, 522] on input "Select an option" at bounding box center [182, 521] width 16 height 16
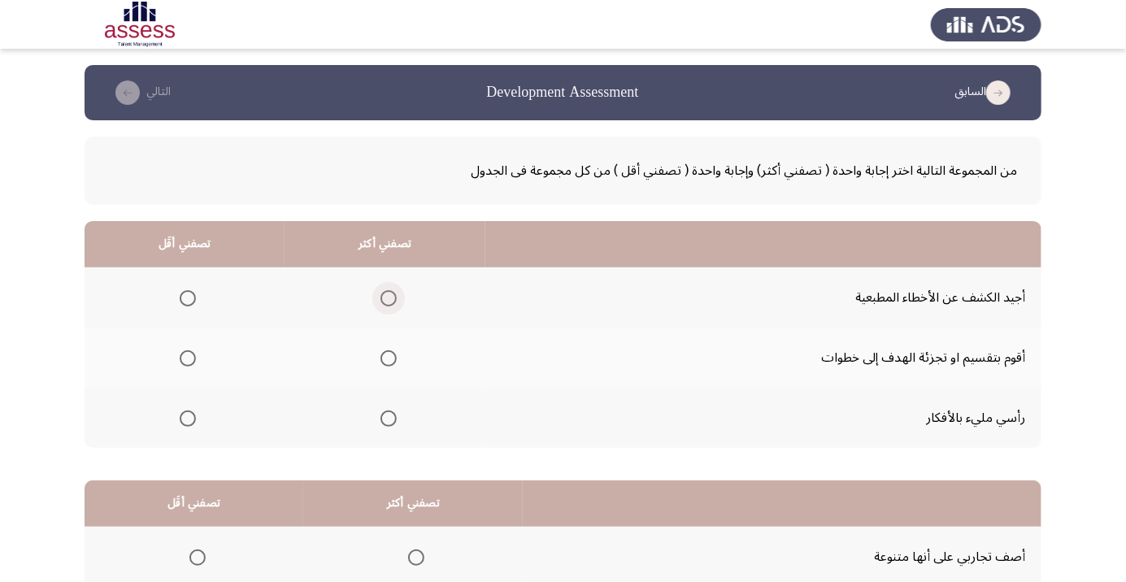
click at [393, 301] on span "Select an option" at bounding box center [389, 298] width 16 height 16
click at [393, 301] on input "Select an option" at bounding box center [389, 298] width 16 height 16
click at [222, 417] on th at bounding box center [185, 418] width 200 height 60
click at [228, 425] on th at bounding box center [185, 418] width 200 height 60
click at [194, 422] on span "Select an option" at bounding box center [188, 419] width 16 height 16
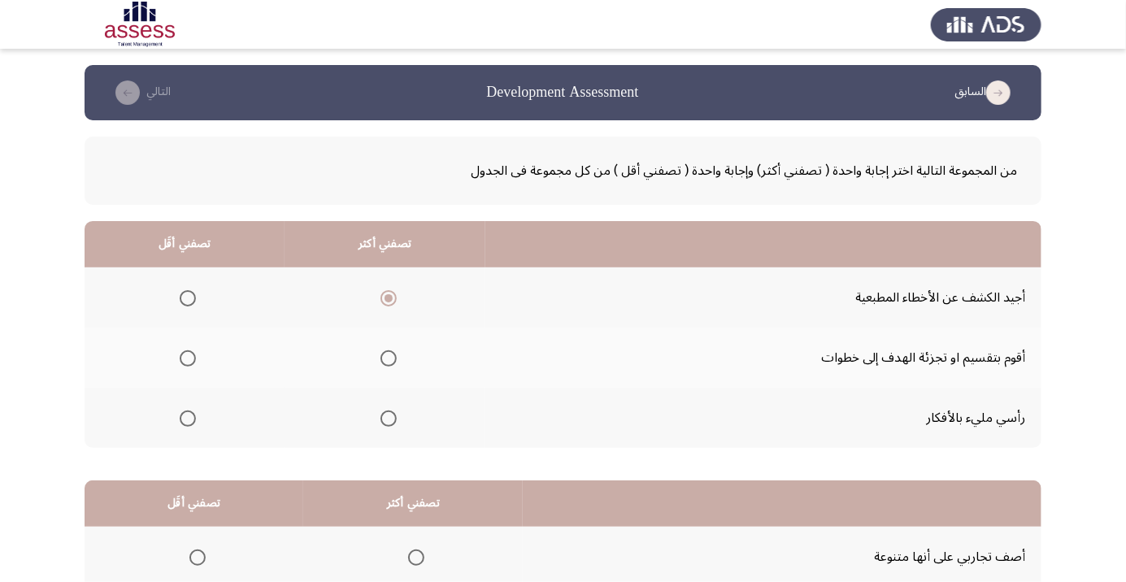
click at [194, 422] on input "Select an option" at bounding box center [188, 419] width 16 height 16
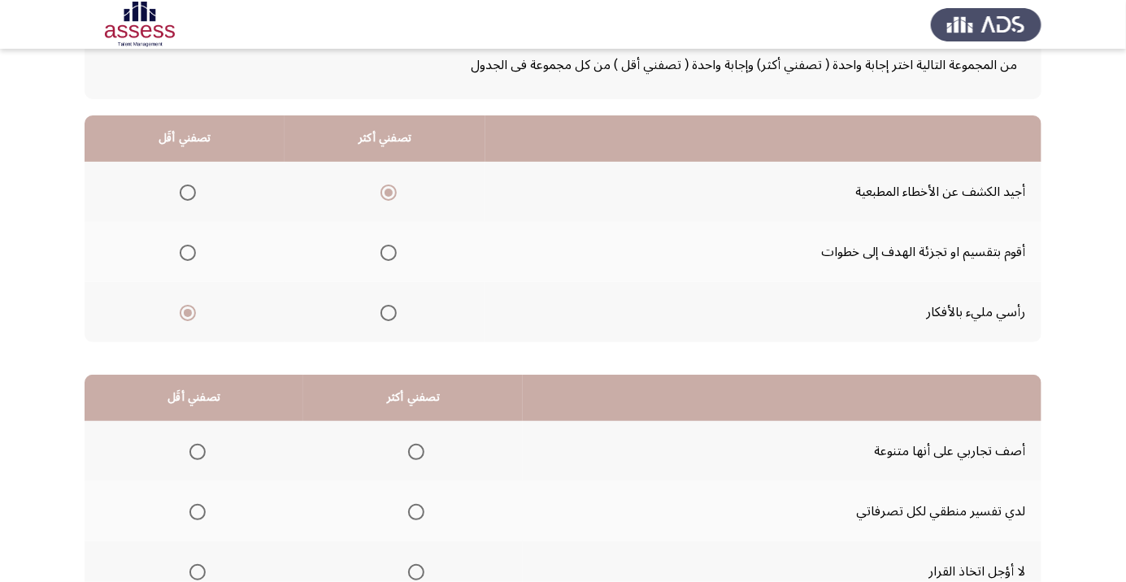
scroll to position [124, 0]
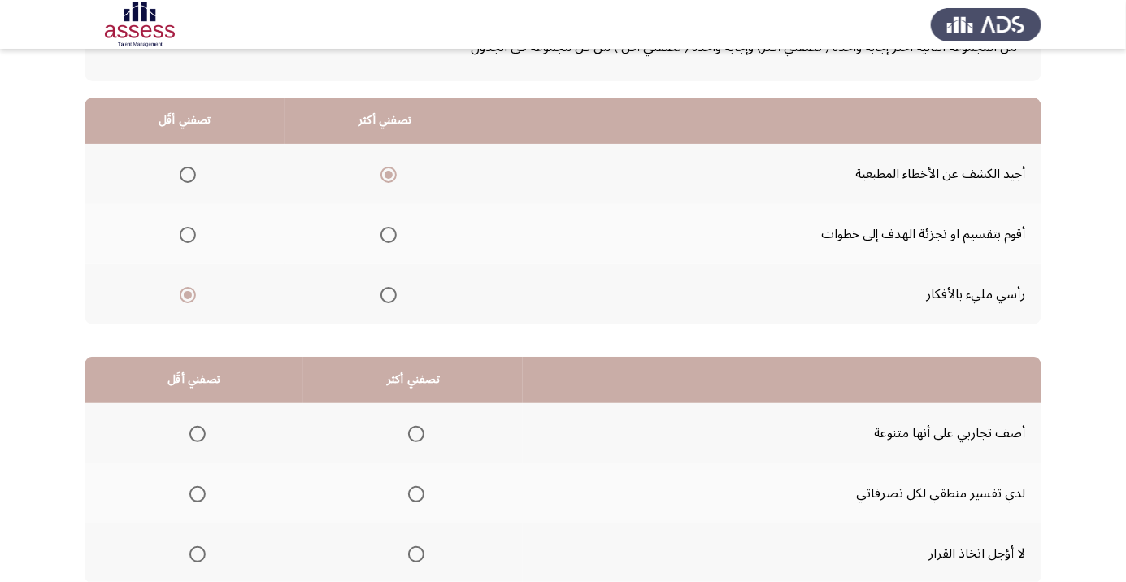
click at [404, 434] on label "Select an option" at bounding box center [413, 434] width 23 height 16
click at [408, 434] on input "Select an option" at bounding box center [416, 434] width 16 height 16
click at [197, 553] on span "Select an option" at bounding box center [198, 555] width 16 height 16
click at [197, 553] on input "Select an option" at bounding box center [198, 555] width 16 height 16
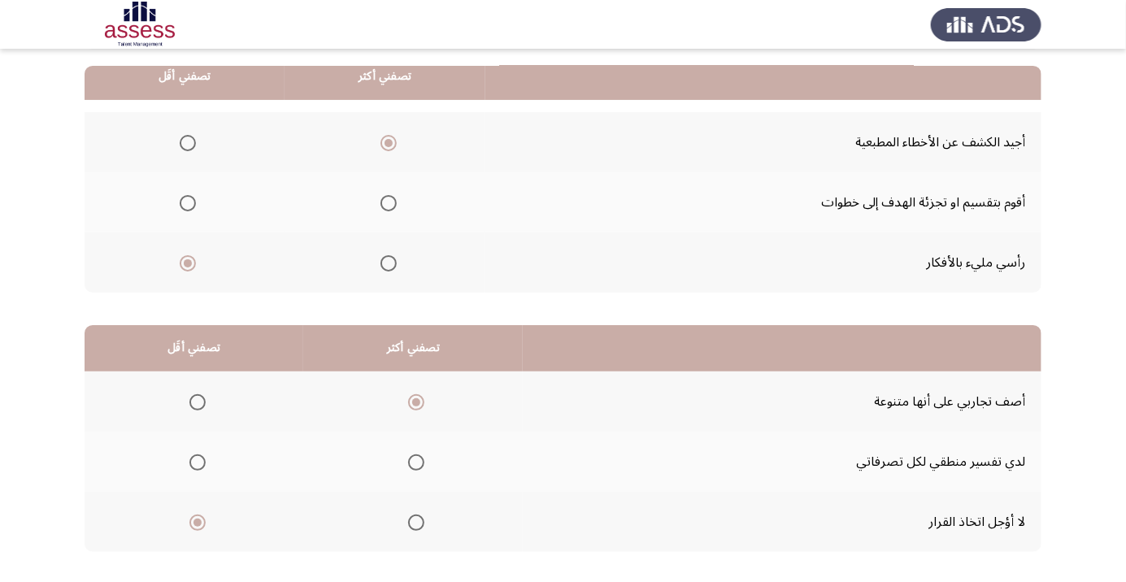
scroll to position [160, 0]
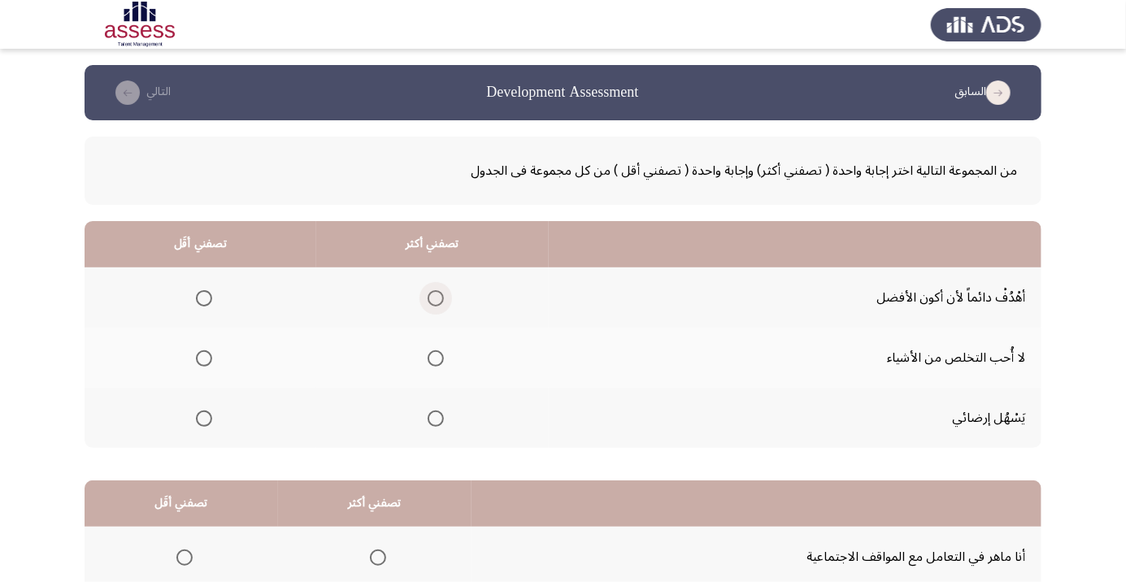
click at [436, 303] on span "Select an option" at bounding box center [436, 298] width 16 height 16
click at [436, 303] on input "Select an option" at bounding box center [436, 298] width 16 height 16
click at [248, 397] on th at bounding box center [201, 418] width 232 height 60
click at [245, 429] on th at bounding box center [201, 418] width 232 height 60
click at [242, 377] on th at bounding box center [201, 358] width 232 height 60
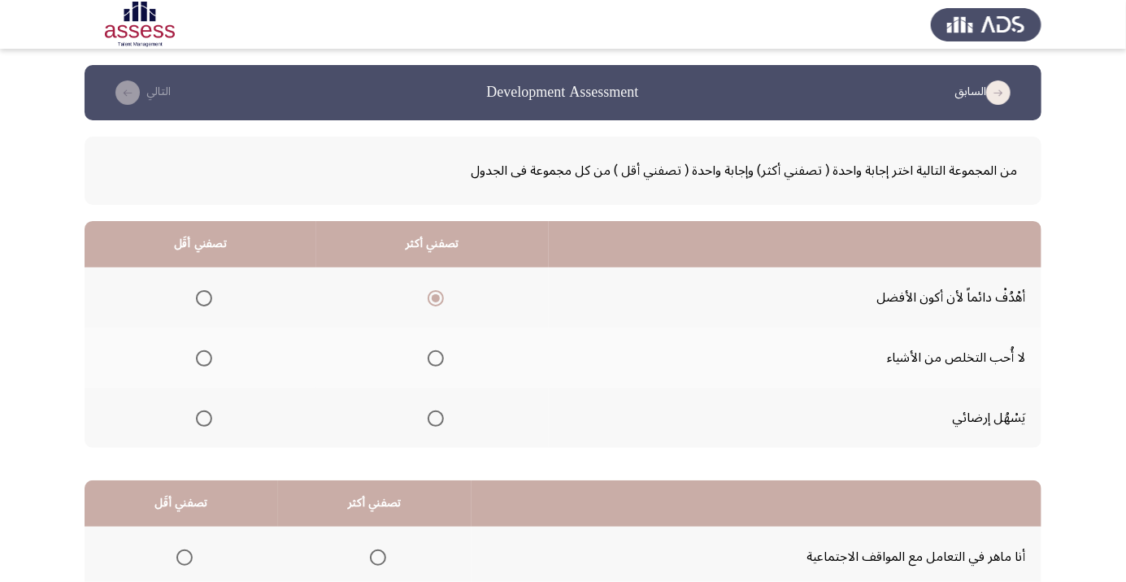
click at [235, 358] on th at bounding box center [201, 358] width 232 height 60
click at [224, 362] on th at bounding box center [201, 358] width 232 height 60
click at [211, 364] on span "Select an option" at bounding box center [204, 359] width 16 height 16
click at [211, 364] on input "Select an option" at bounding box center [204, 359] width 16 height 16
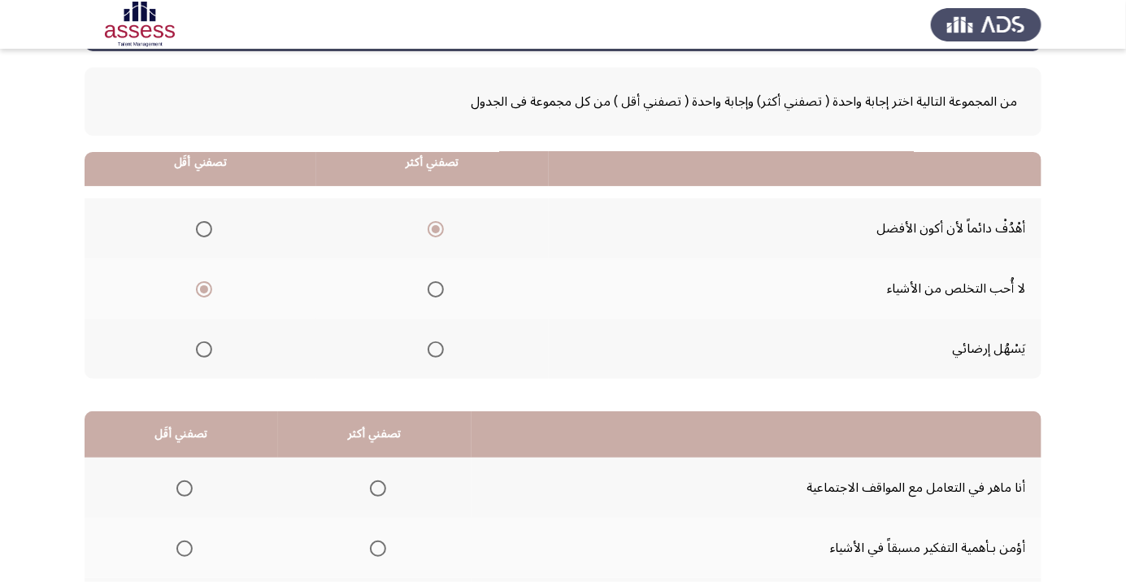
scroll to position [160, 0]
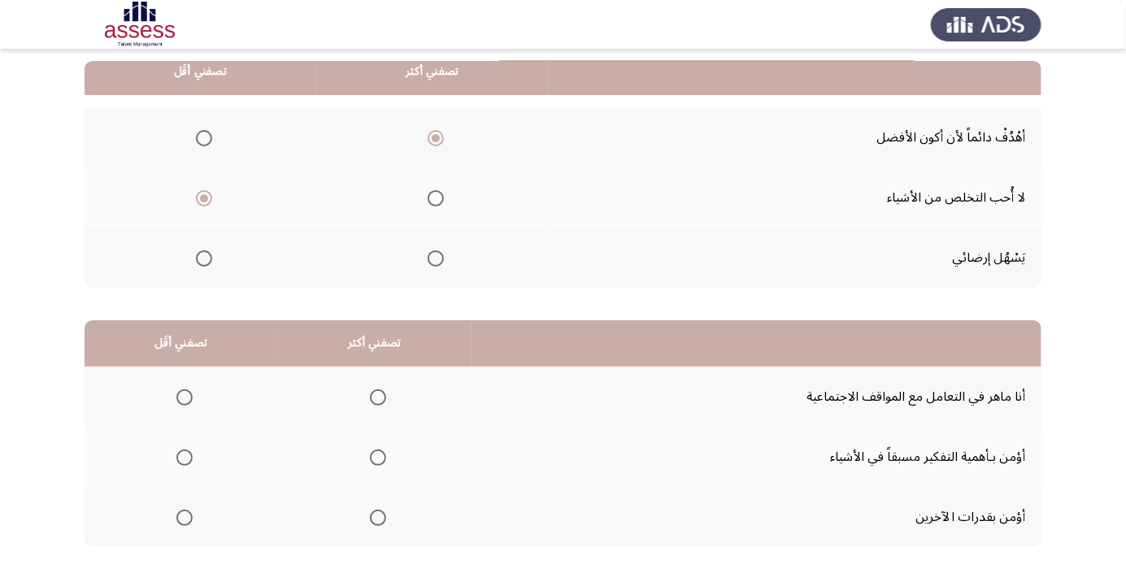
click at [381, 403] on span "Select an option" at bounding box center [378, 398] width 16 height 16
click at [381, 403] on input "Select an option" at bounding box center [378, 398] width 16 height 16
click at [227, 517] on th at bounding box center [182, 517] width 194 height 60
click at [221, 522] on th at bounding box center [182, 517] width 194 height 60
click at [202, 521] on th at bounding box center [182, 517] width 194 height 60
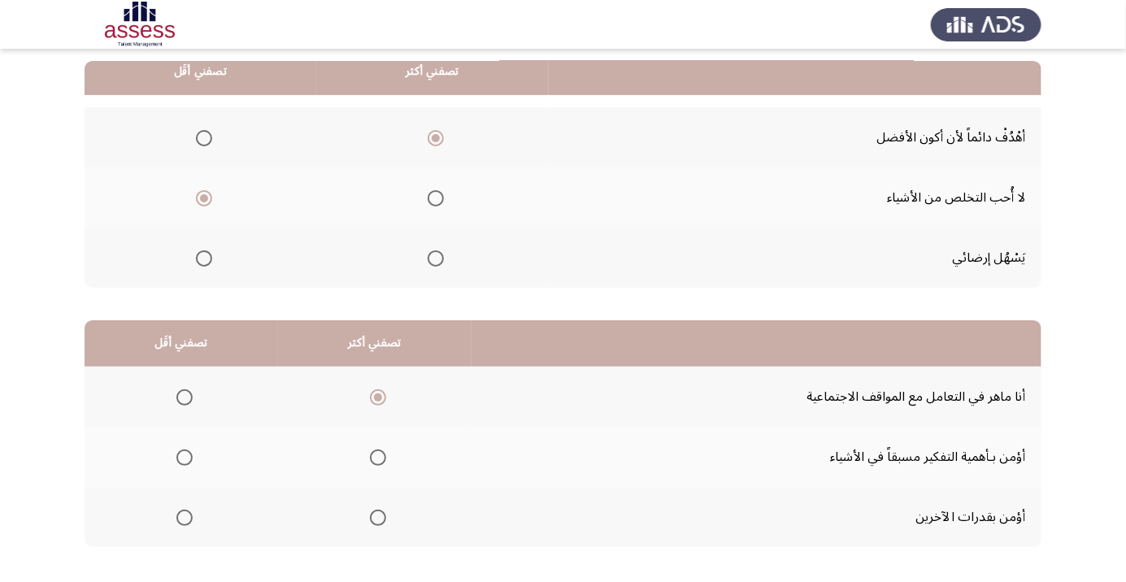
click at [191, 514] on span "Select an option" at bounding box center [184, 518] width 16 height 16
click at [191, 514] on input "Select an option" at bounding box center [184, 518] width 16 height 16
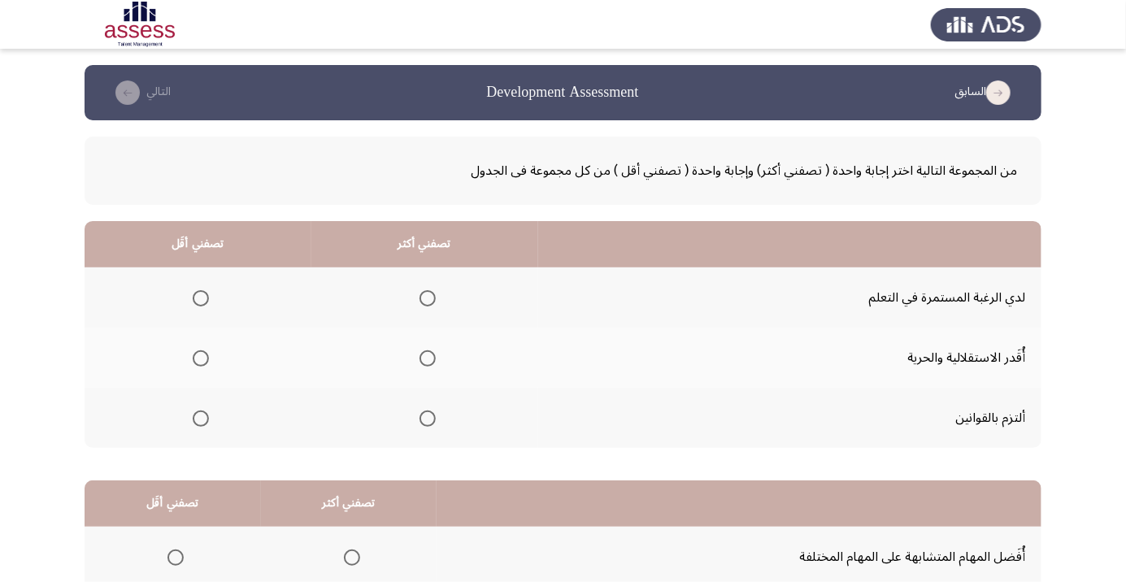
click at [426, 322] on th at bounding box center [425, 298] width 227 height 60
click at [446, 296] on th at bounding box center [425, 298] width 227 height 60
click at [420, 298] on span "Select an option" at bounding box center [428, 298] width 16 height 16
click at [420, 298] on input "Select an option" at bounding box center [428, 298] width 16 height 16
click at [247, 355] on th at bounding box center [198, 358] width 227 height 60
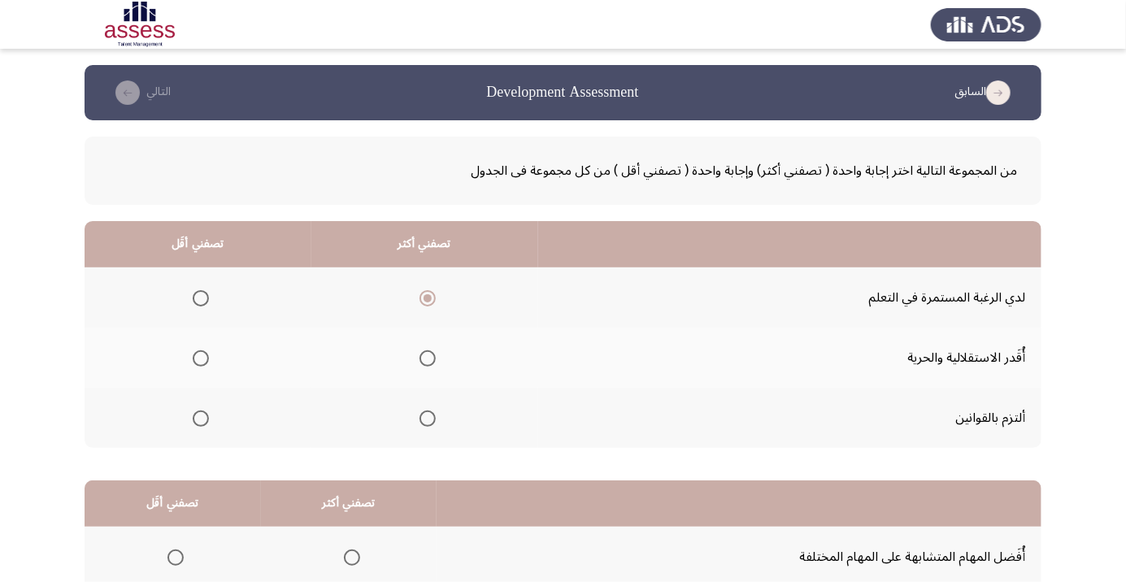
click at [234, 383] on th at bounding box center [198, 358] width 227 height 60
click at [239, 377] on th at bounding box center [198, 358] width 227 height 60
click at [233, 409] on th at bounding box center [198, 418] width 227 height 60
click at [201, 419] on span "Select an option" at bounding box center [201, 419] width 0 height 0
click at [200, 417] on input "Select an option" at bounding box center [201, 419] width 16 height 16
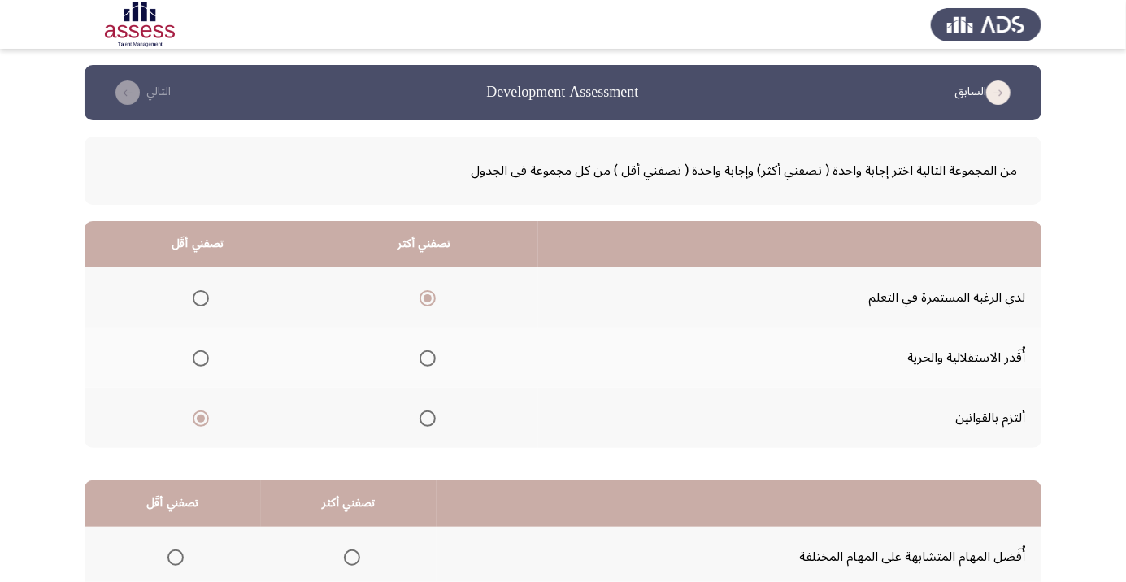
scroll to position [160, 0]
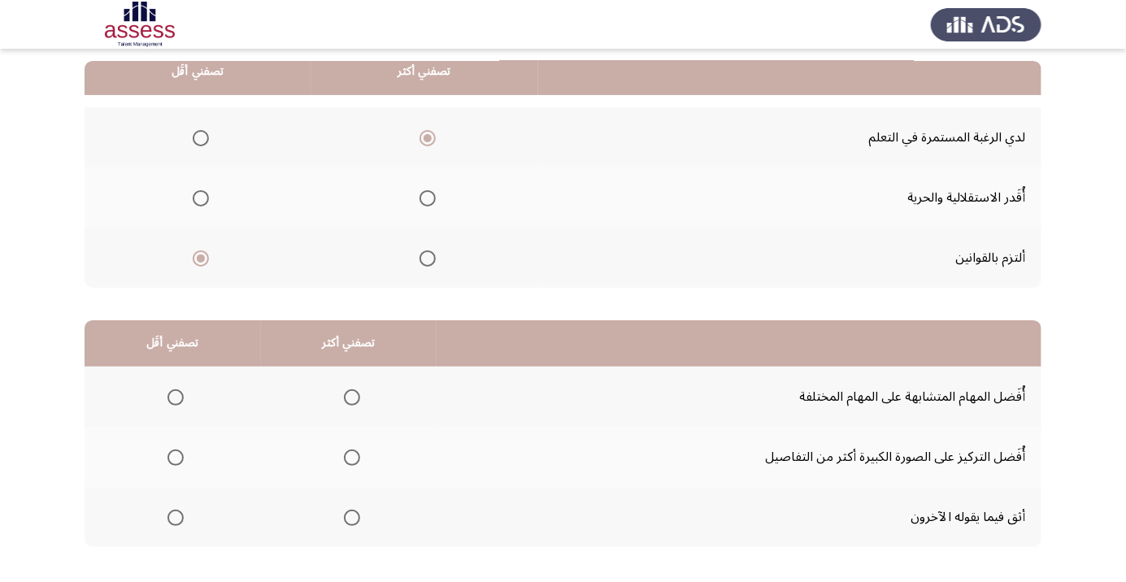
click at [380, 386] on th at bounding box center [349, 397] width 176 height 60
click at [346, 403] on span "Select an option" at bounding box center [352, 398] width 16 height 16
click at [346, 403] on input "Select an option" at bounding box center [352, 398] width 16 height 16
click at [210, 517] on th at bounding box center [173, 517] width 176 height 60
click at [175, 516] on span "Select an option" at bounding box center [176, 518] width 16 height 16
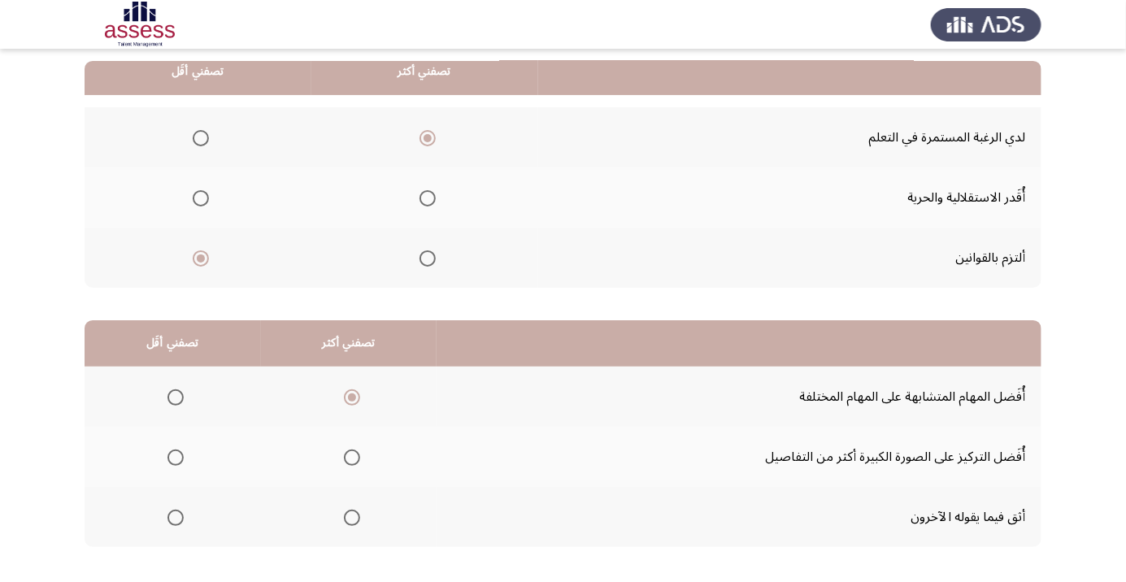
click at [175, 516] on input "Select an option" at bounding box center [176, 518] width 16 height 16
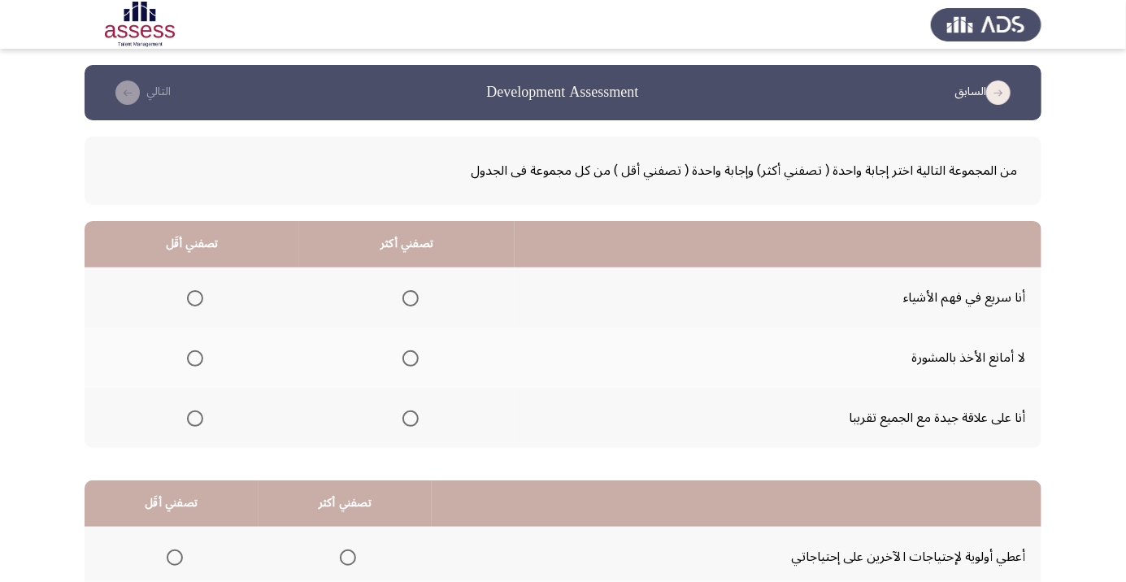
click at [412, 356] on span "Select an option" at bounding box center [411, 359] width 16 height 16
click at [412, 356] on input "Select an option" at bounding box center [411, 359] width 16 height 16
click at [221, 423] on th at bounding box center [192, 418] width 215 height 60
click at [198, 420] on span "Select an option" at bounding box center [195, 419] width 16 height 16
click at [198, 420] on input "Select an option" at bounding box center [195, 419] width 16 height 16
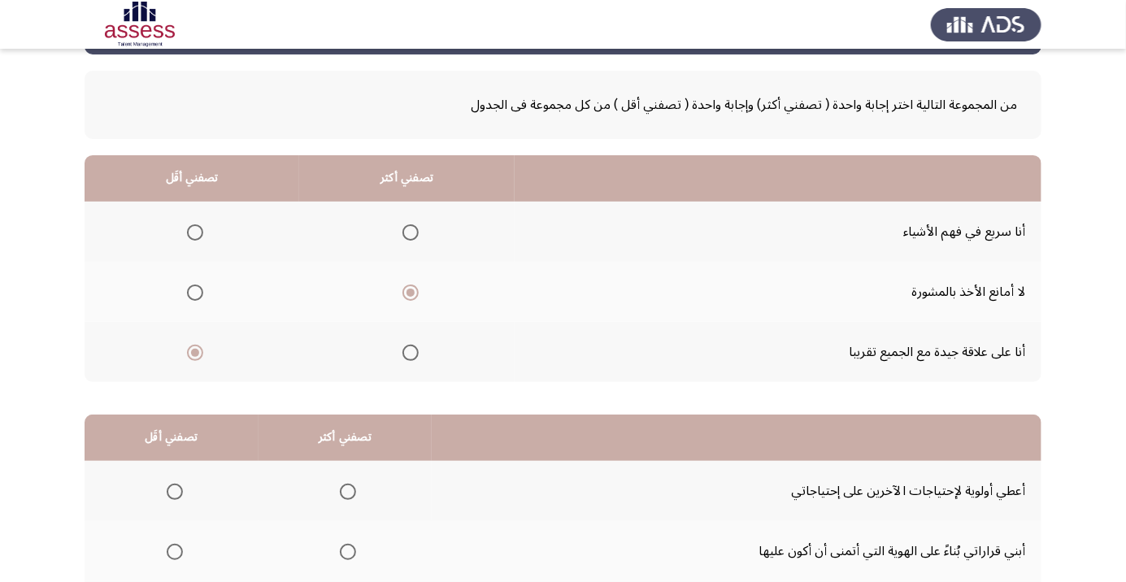
scroll to position [160, 0]
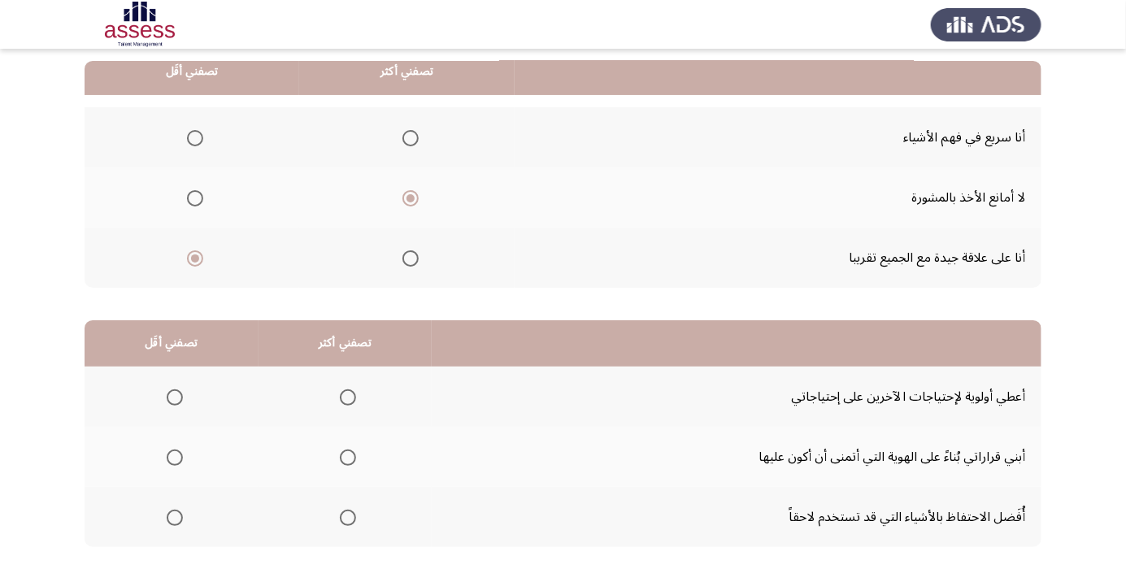
click at [348, 398] on span "Select an option" at bounding box center [348, 398] width 0 height 0
click at [346, 396] on input "Select an option" at bounding box center [348, 398] width 16 height 16
click at [205, 526] on th at bounding box center [172, 517] width 174 height 60
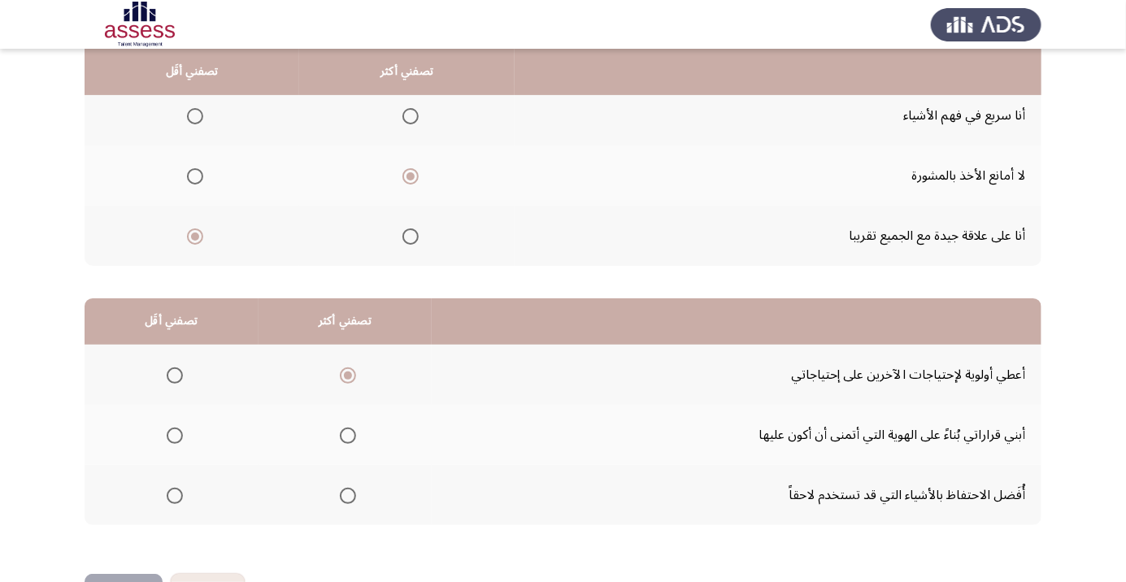
click at [200, 497] on th at bounding box center [172, 495] width 174 height 60
click at [175, 496] on span "Select an option" at bounding box center [175, 496] width 0 height 0
click at [174, 495] on input "Select an option" at bounding box center [175, 496] width 16 height 16
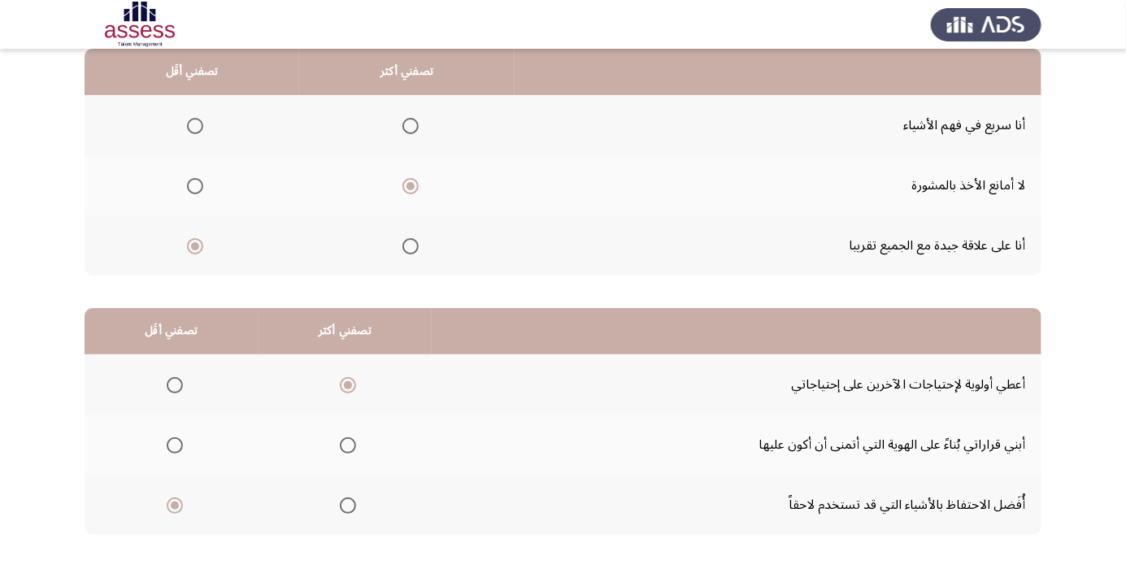
scroll to position [160, 0]
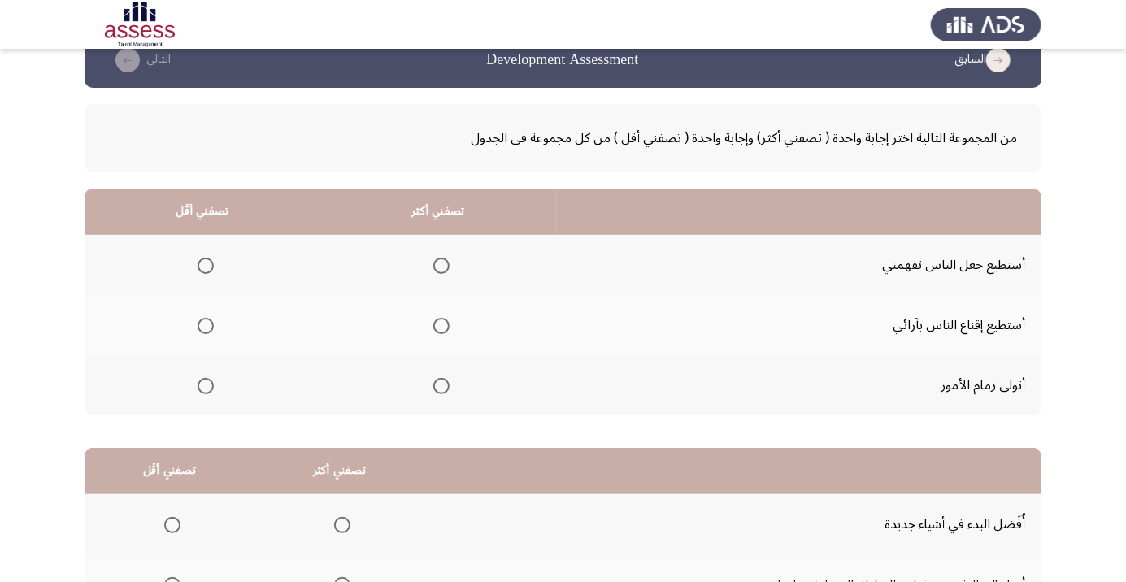
scroll to position [33, 0]
click at [438, 342] on th at bounding box center [438, 325] width 236 height 60
click at [425, 344] on th at bounding box center [438, 325] width 236 height 60
click at [444, 307] on th at bounding box center [438, 325] width 236 height 60
click at [438, 325] on span "Select an option" at bounding box center [442, 326] width 16 height 16
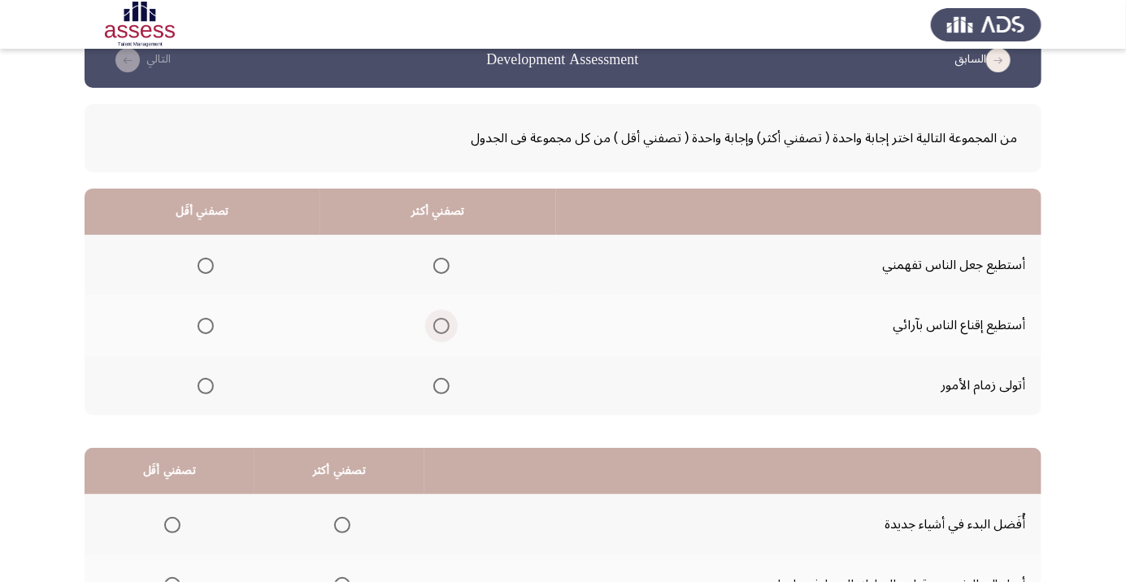
click at [438, 325] on input "Select an option" at bounding box center [442, 326] width 16 height 16
click at [232, 394] on th at bounding box center [203, 385] width 236 height 60
click at [206, 386] on span "Select an option" at bounding box center [206, 386] width 0 height 0
click at [204, 385] on input "Select an option" at bounding box center [206, 386] width 16 height 16
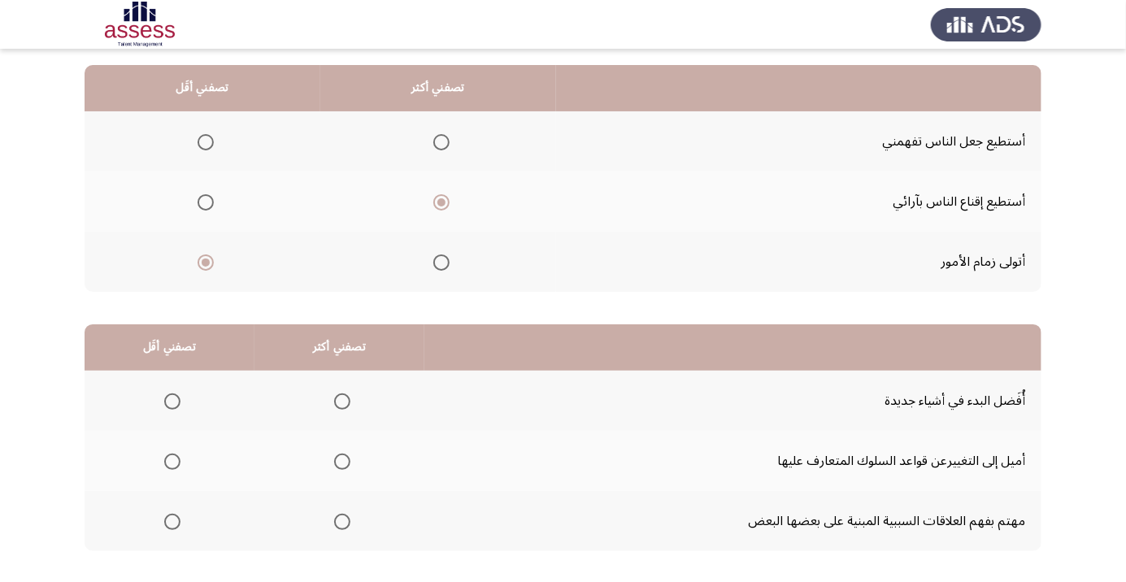
scroll to position [160, 0]
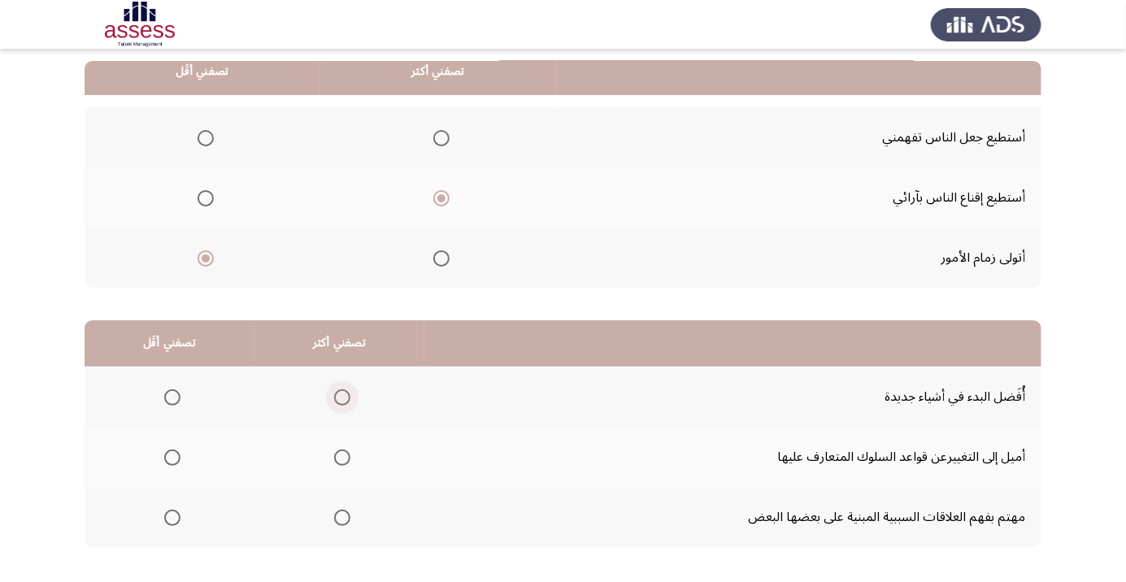
click at [345, 390] on span "Select an option" at bounding box center [342, 398] width 16 height 16
click at [345, 390] on input "Select an option" at bounding box center [342, 398] width 16 height 16
click at [178, 459] on span "Select an option" at bounding box center [172, 458] width 16 height 16
click at [178, 459] on input "Select an option" at bounding box center [172, 458] width 16 height 16
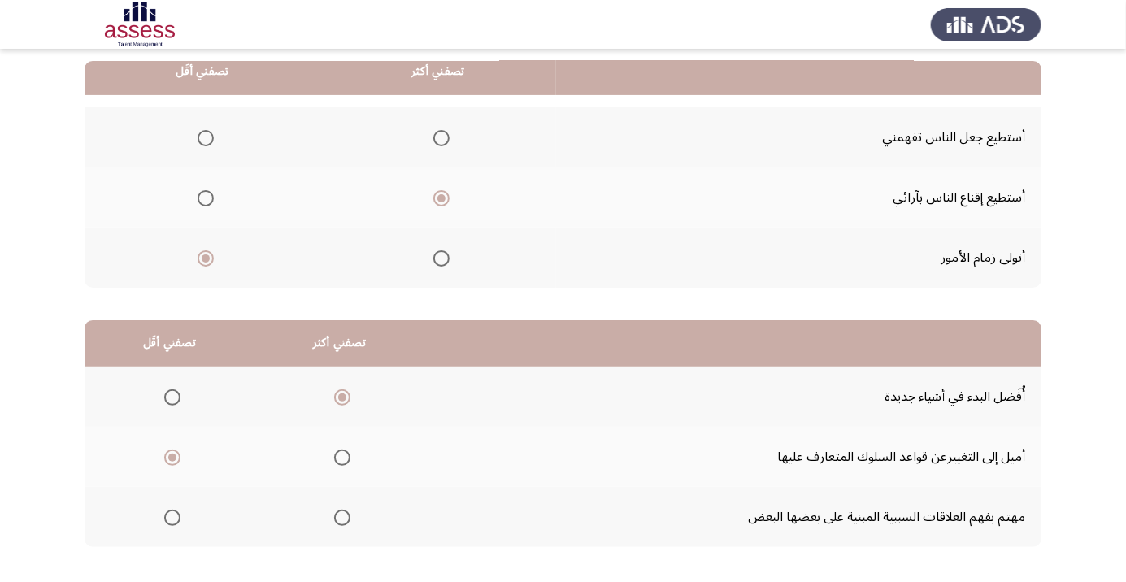
scroll to position [0, 0]
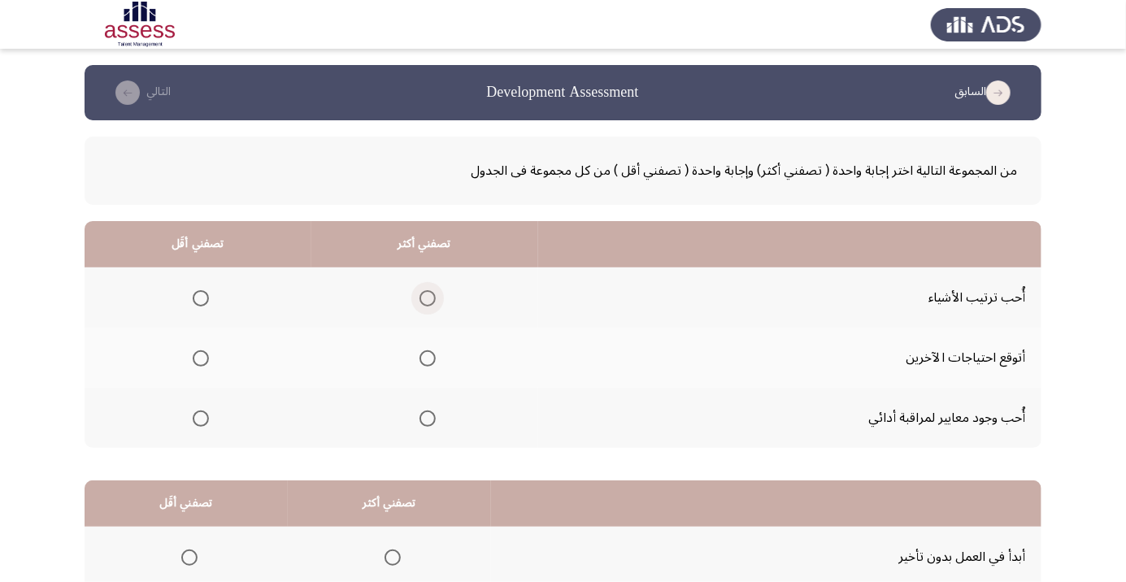
click at [428, 298] on span "Select an option" at bounding box center [428, 298] width 0 height 0
click at [425, 298] on input "Select an option" at bounding box center [428, 298] width 16 height 16
click at [207, 420] on span "Select an option" at bounding box center [201, 419] width 16 height 16
click at [207, 420] on input "Select an option" at bounding box center [201, 419] width 16 height 16
click at [433, 434] on th at bounding box center [425, 418] width 227 height 60
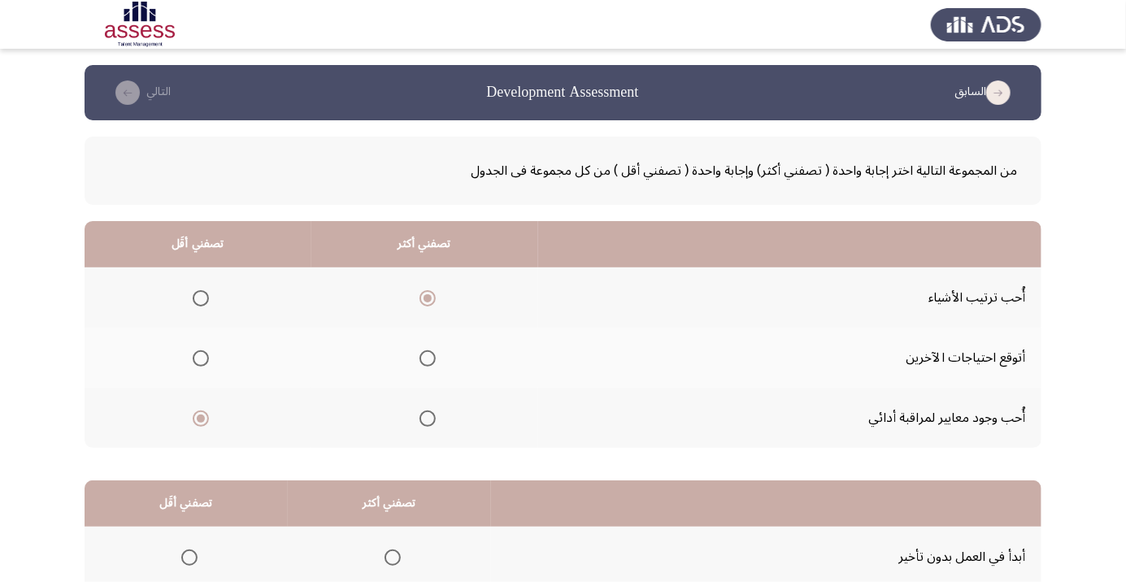
click at [425, 423] on span "Select an option" at bounding box center [428, 419] width 16 height 16
click at [425, 423] on input "Select an option" at bounding box center [428, 419] width 16 height 16
click at [204, 379] on th at bounding box center [198, 358] width 227 height 60
click at [207, 298] on span "Select an option" at bounding box center [201, 298] width 16 height 16
click at [207, 298] on input "Select an option" at bounding box center [201, 298] width 16 height 16
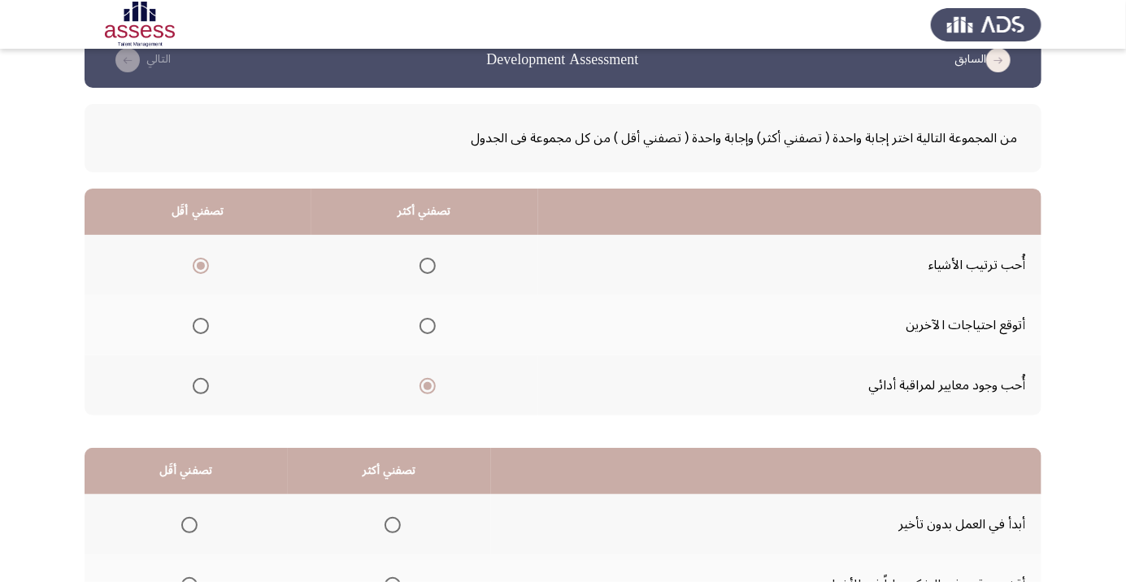
scroll to position [160, 0]
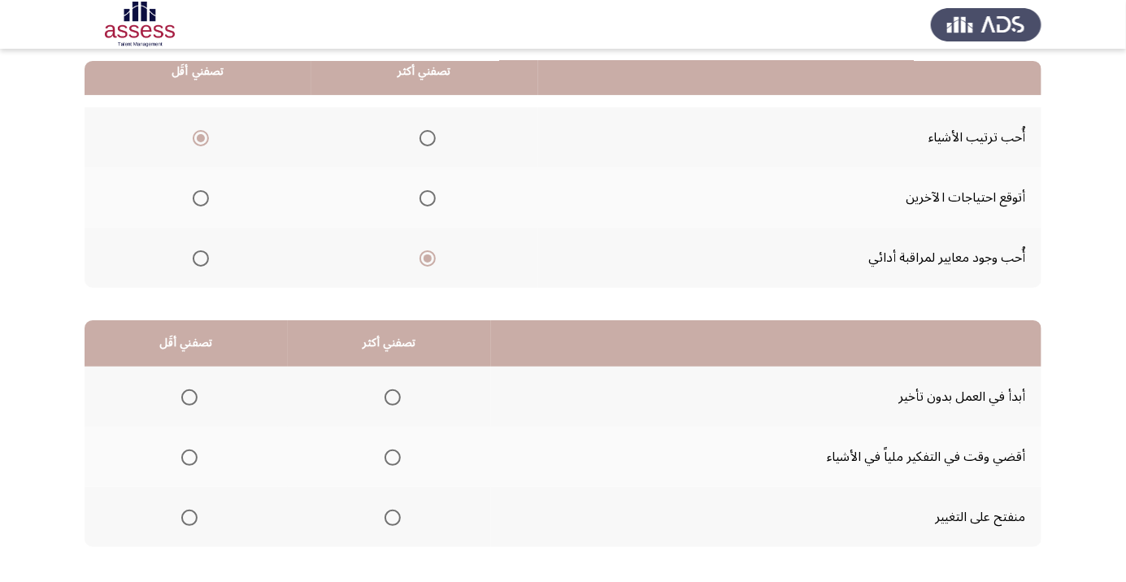
click at [388, 392] on span "Select an option" at bounding box center [393, 398] width 16 height 16
click at [388, 392] on input "Select an option" at bounding box center [393, 398] width 16 height 16
click at [225, 510] on th at bounding box center [186, 517] width 203 height 60
click at [211, 525] on th at bounding box center [186, 517] width 203 height 60
click at [214, 452] on th at bounding box center [186, 457] width 203 height 60
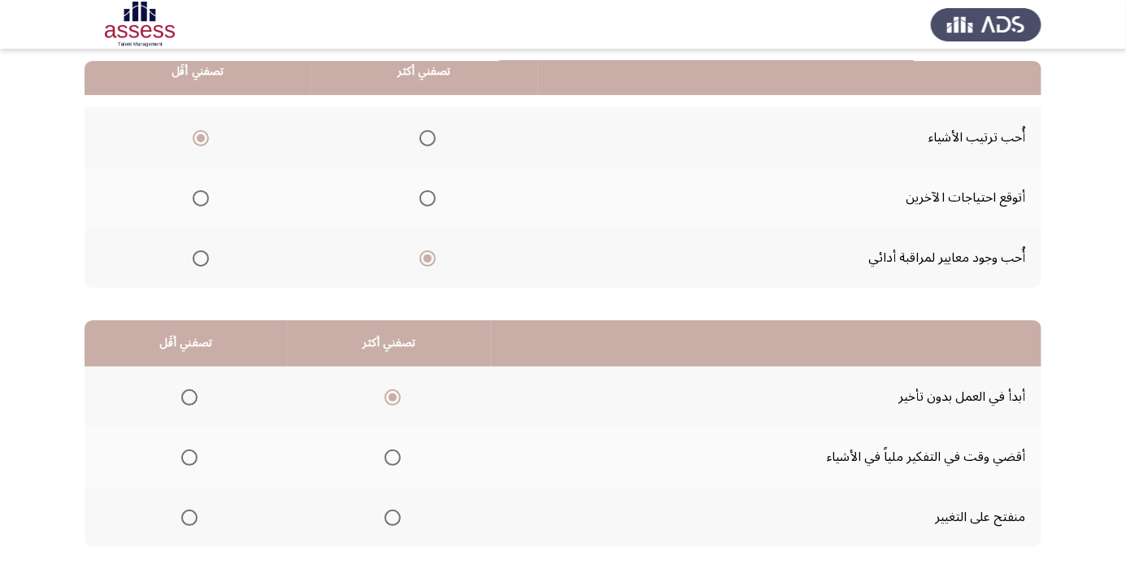
click at [193, 473] on th at bounding box center [186, 457] width 203 height 60
click at [190, 458] on span "Select an option" at bounding box center [190, 458] width 0 height 0
click at [189, 456] on input "Select an option" at bounding box center [189, 458] width 16 height 16
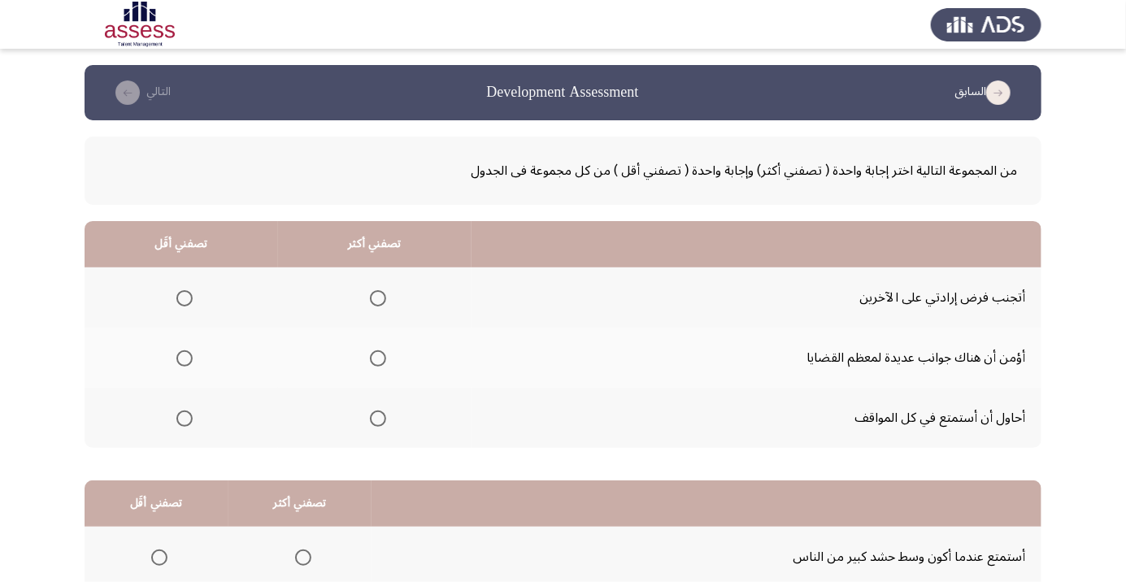
click at [381, 292] on span "Select an option" at bounding box center [378, 298] width 16 height 16
click at [381, 292] on input "Select an option" at bounding box center [378, 298] width 16 height 16
click at [244, 418] on th at bounding box center [182, 418] width 194 height 60
click at [225, 419] on th at bounding box center [182, 418] width 194 height 60
click at [212, 418] on th at bounding box center [182, 418] width 194 height 60
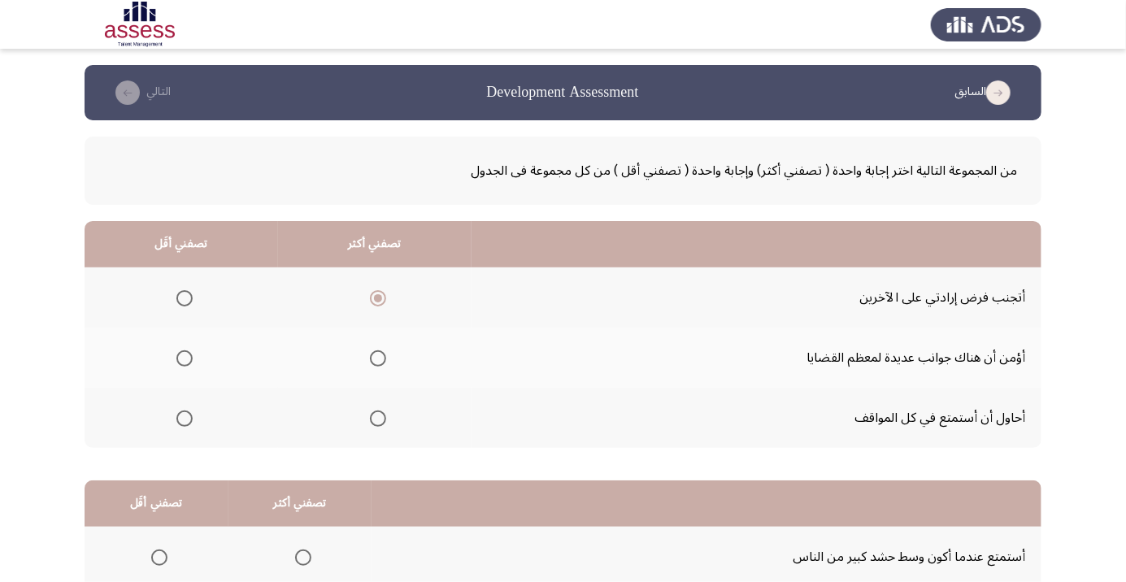
click at [188, 418] on span "Select an option" at bounding box center [184, 419] width 16 height 16
click at [188, 418] on input "Select an option" at bounding box center [184, 419] width 16 height 16
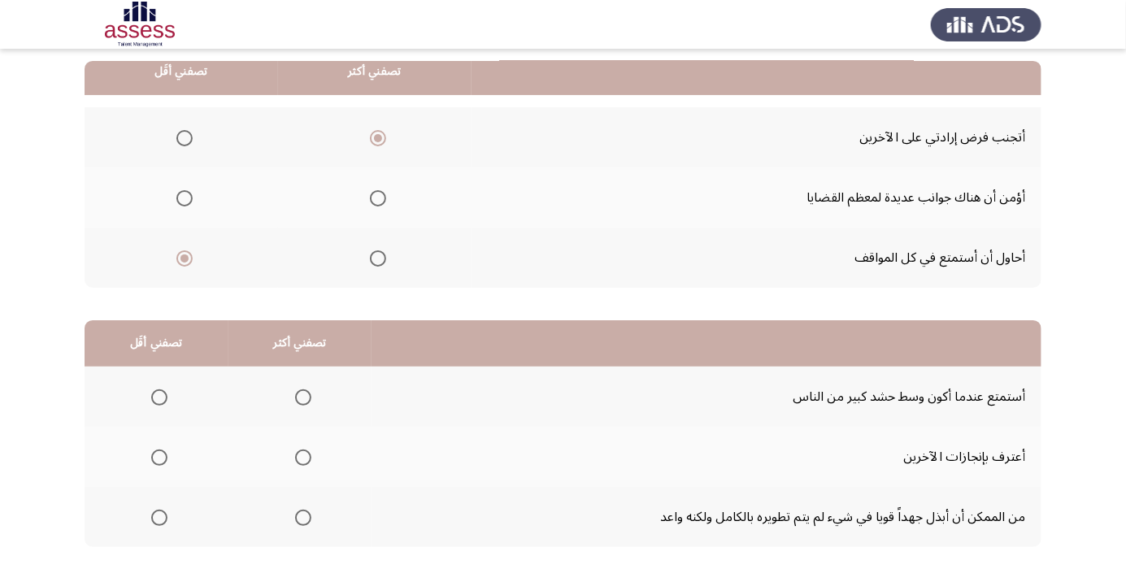
click at [296, 460] on span "Select an option" at bounding box center [303, 458] width 16 height 16
click at [296, 460] on input "Select an option" at bounding box center [303, 458] width 16 height 16
click at [150, 416] on th at bounding box center [157, 397] width 144 height 60
click at [181, 401] on th at bounding box center [157, 397] width 144 height 60
click at [165, 402] on span "Select an option" at bounding box center [159, 398] width 16 height 16
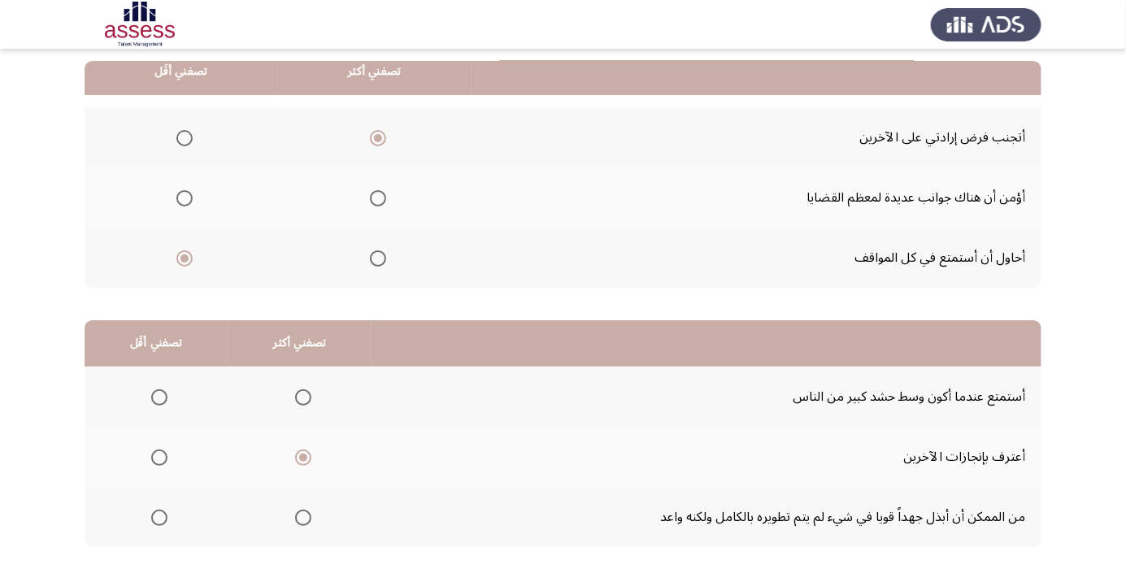
click at [165, 402] on input "Select an option" at bounding box center [159, 398] width 16 height 16
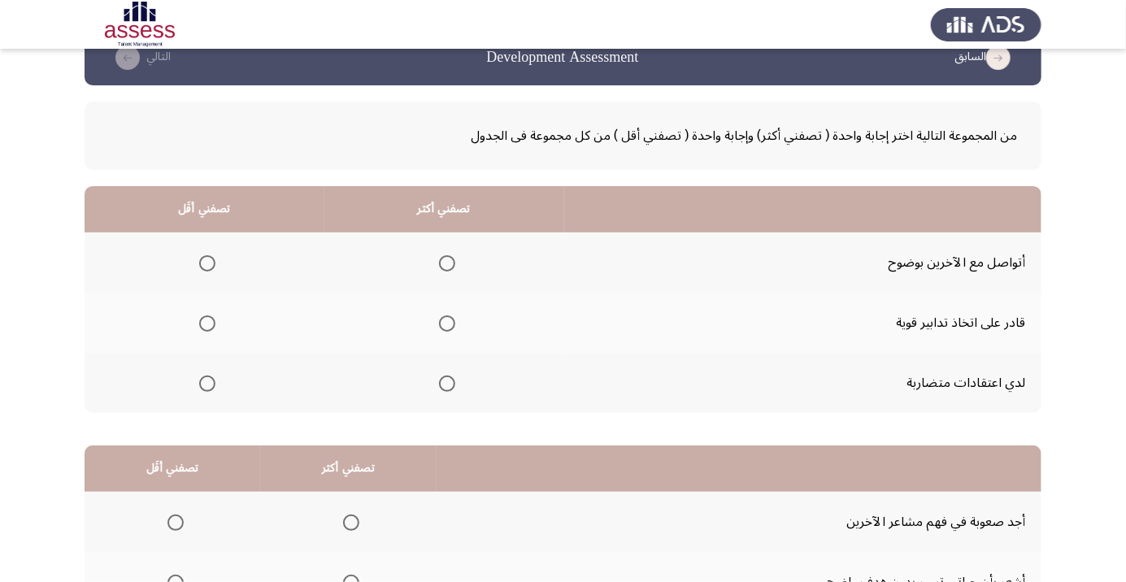
scroll to position [65, 0]
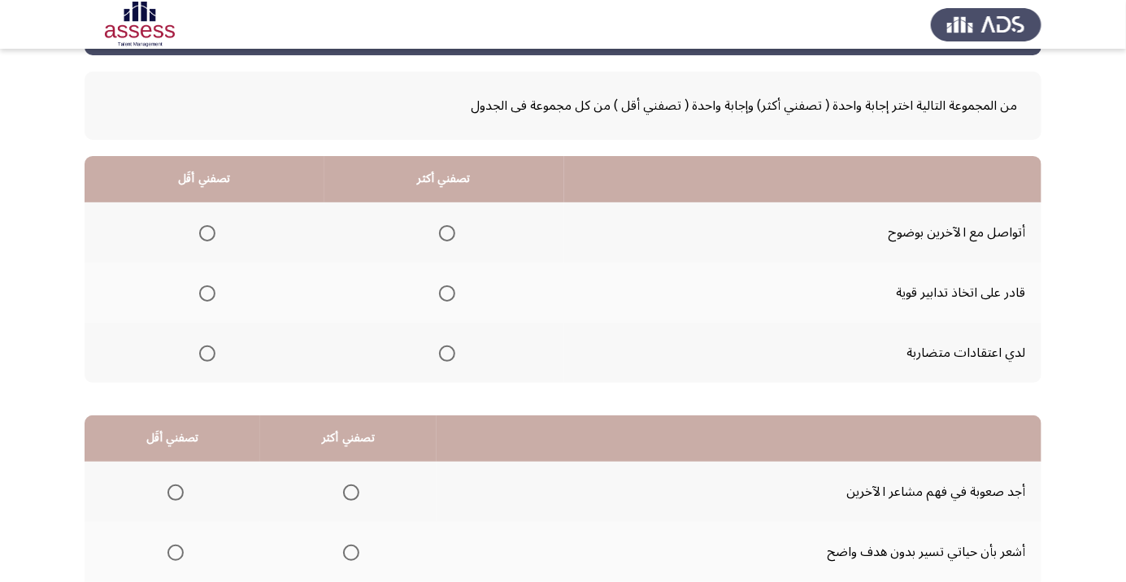
click at [447, 233] on span "Select an option" at bounding box center [447, 233] width 0 height 0
click at [446, 232] on input "Select an option" at bounding box center [447, 233] width 16 height 16
click at [224, 356] on th at bounding box center [205, 353] width 240 height 60
click at [212, 298] on span "Select an option" at bounding box center [207, 293] width 16 height 16
click at [212, 298] on input "Select an option" at bounding box center [207, 293] width 16 height 16
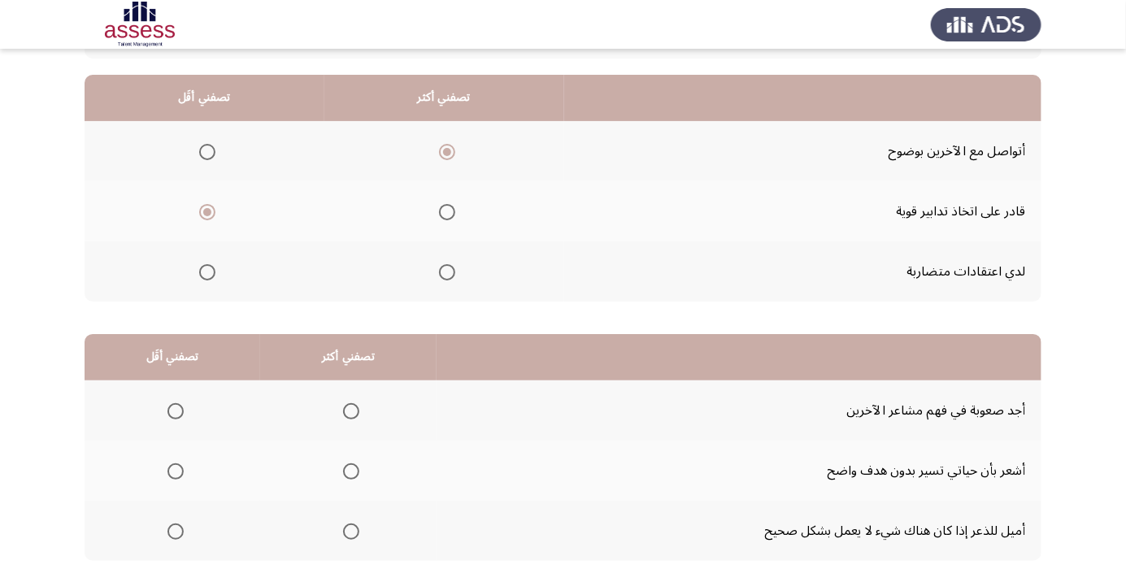
scroll to position [160, 0]
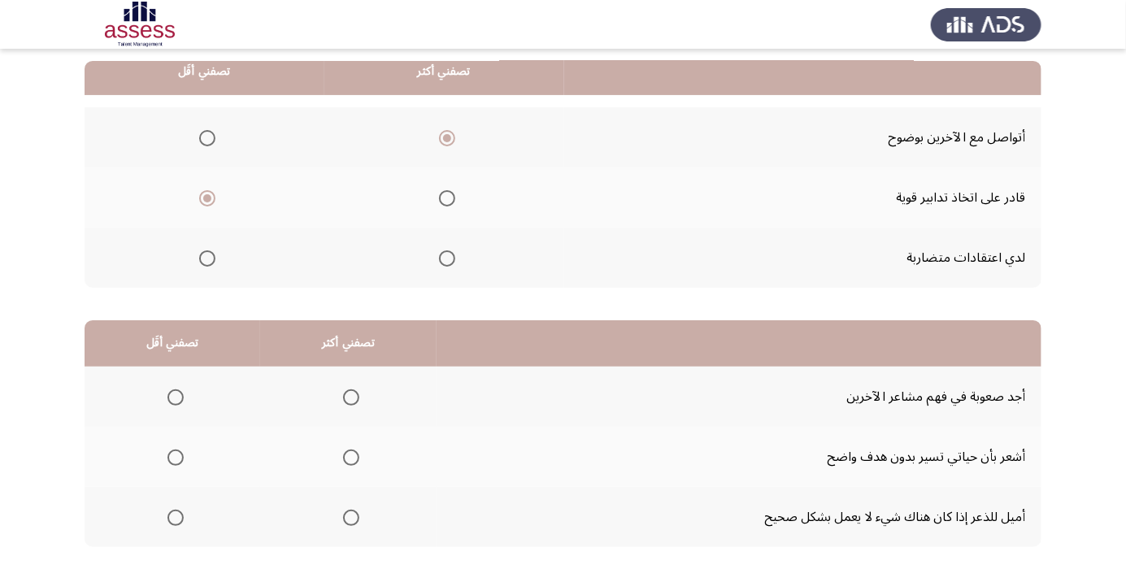
click at [367, 397] on th at bounding box center [348, 397] width 176 height 60
click at [373, 393] on th at bounding box center [348, 397] width 176 height 60
click at [339, 414] on th at bounding box center [348, 397] width 176 height 60
click at [351, 398] on span "Select an option" at bounding box center [351, 398] width 0 height 0
click at [347, 396] on input "Select an option" at bounding box center [351, 398] width 16 height 16
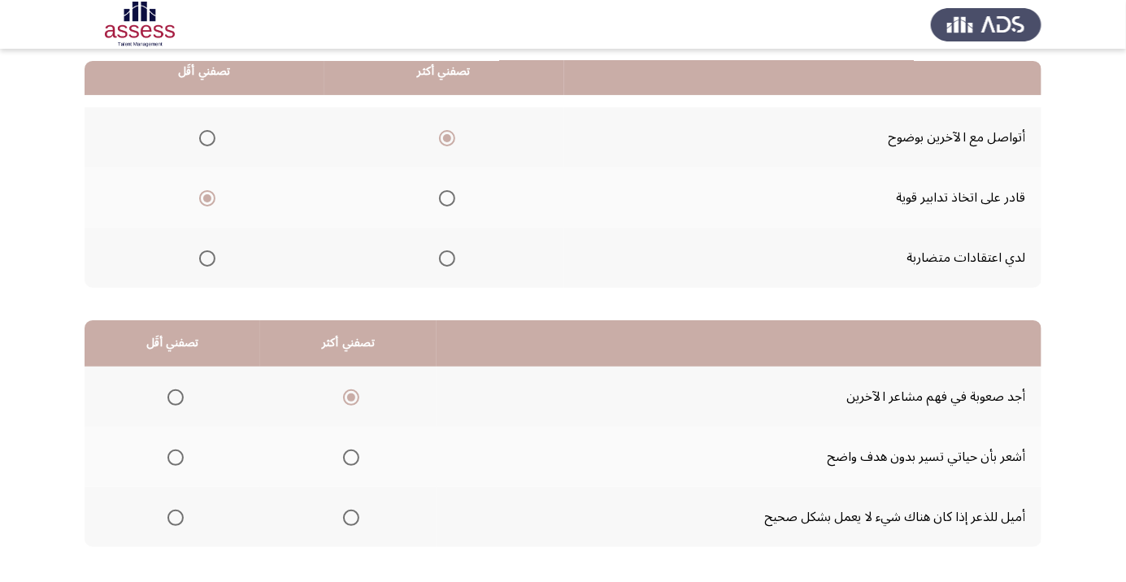
click at [203, 517] on th at bounding box center [173, 517] width 176 height 60
click at [191, 526] on th at bounding box center [173, 517] width 176 height 60
click at [181, 516] on span "Select an option" at bounding box center [176, 518] width 16 height 16
click at [181, 516] on input "Select an option" at bounding box center [176, 518] width 16 height 16
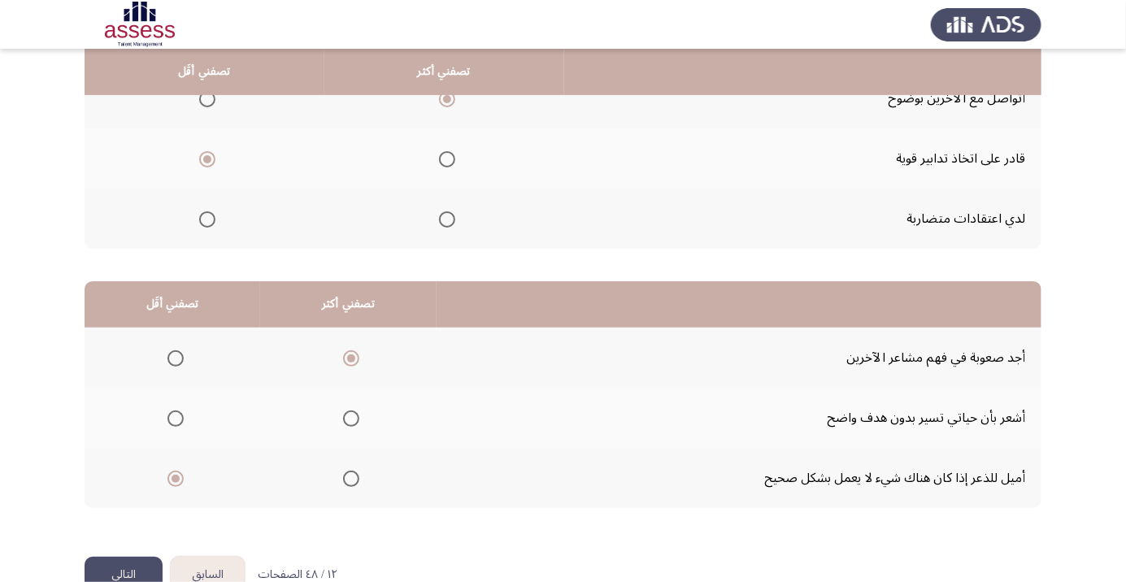
scroll to position [223, 0]
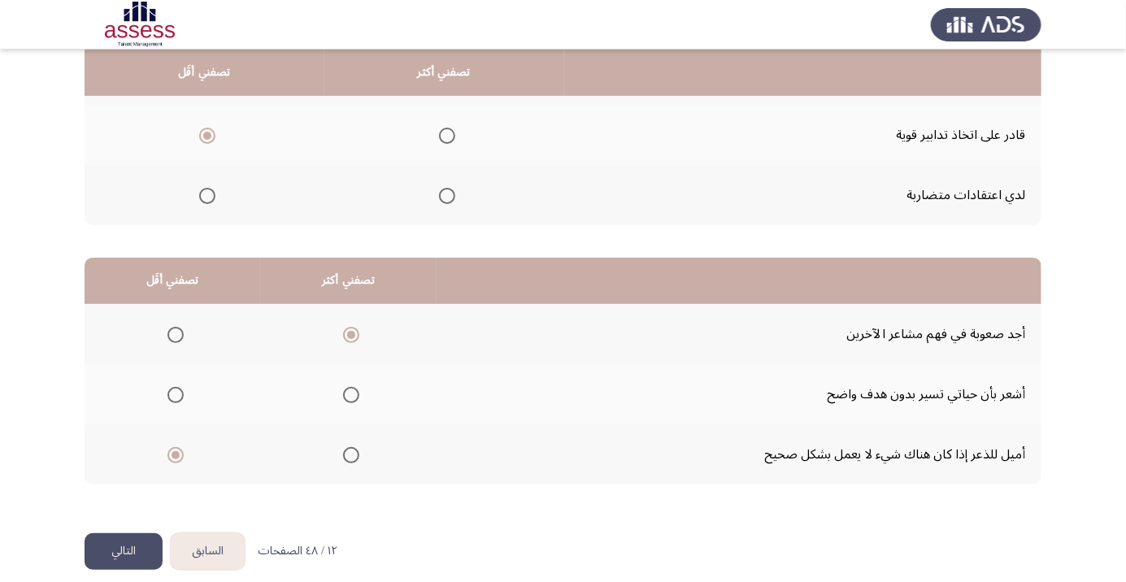
click at [129, 538] on button "التالي" at bounding box center [124, 552] width 78 height 37
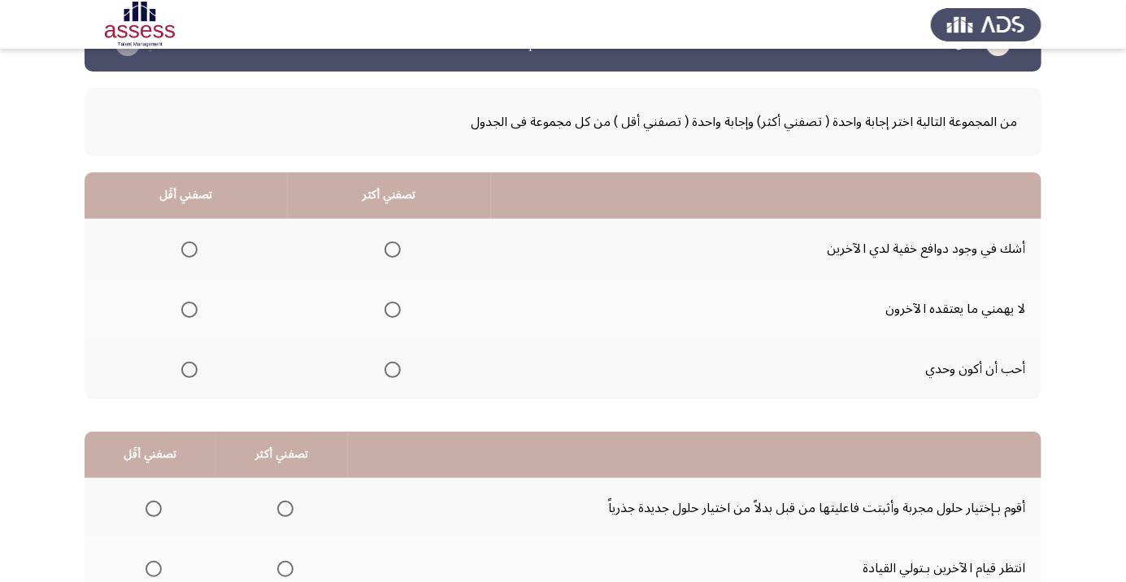
scroll to position [54, 0]
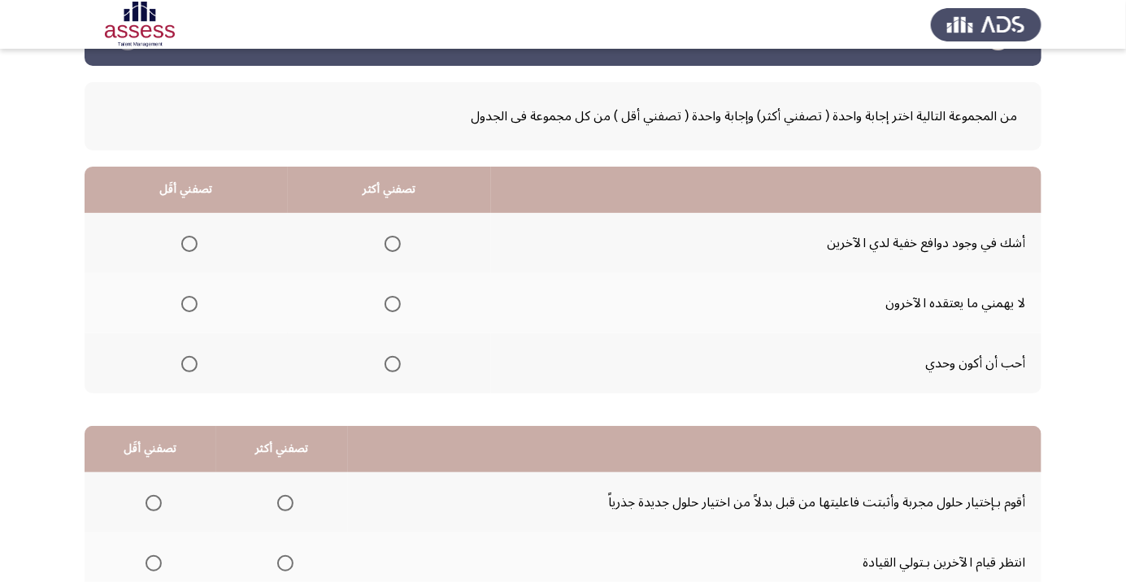
click at [393, 244] on span "Select an option" at bounding box center [393, 244] width 0 height 0
click at [390, 242] on input "Select an option" at bounding box center [393, 244] width 16 height 16
click at [228, 379] on th at bounding box center [186, 363] width 203 height 60
click at [206, 373] on th at bounding box center [186, 363] width 203 height 60
click at [193, 370] on span "Select an option" at bounding box center [189, 364] width 16 height 16
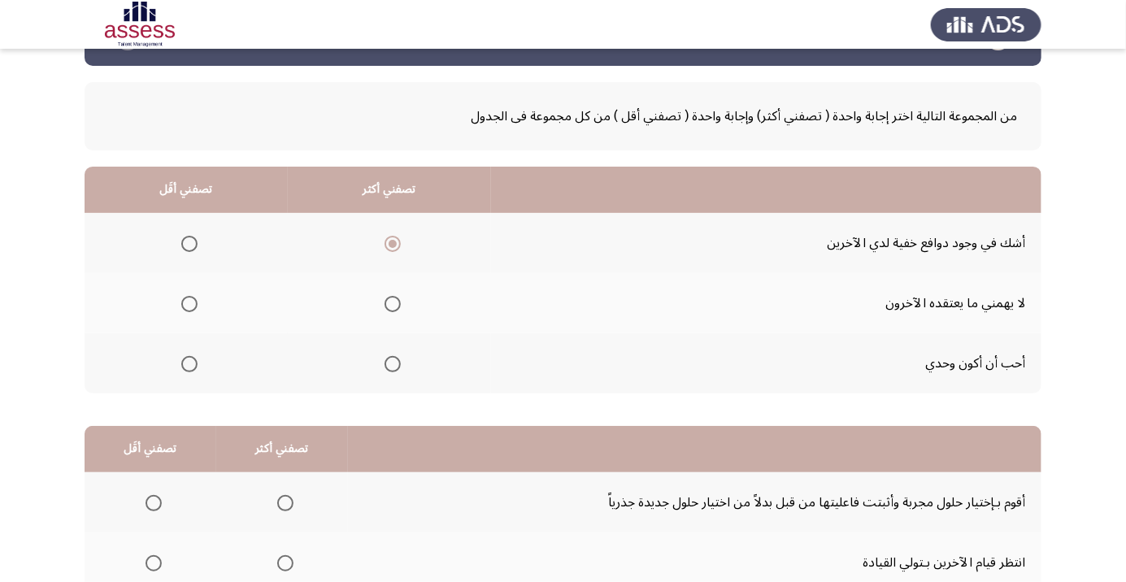
click at [193, 370] on input "Select an option" at bounding box center [189, 364] width 16 height 16
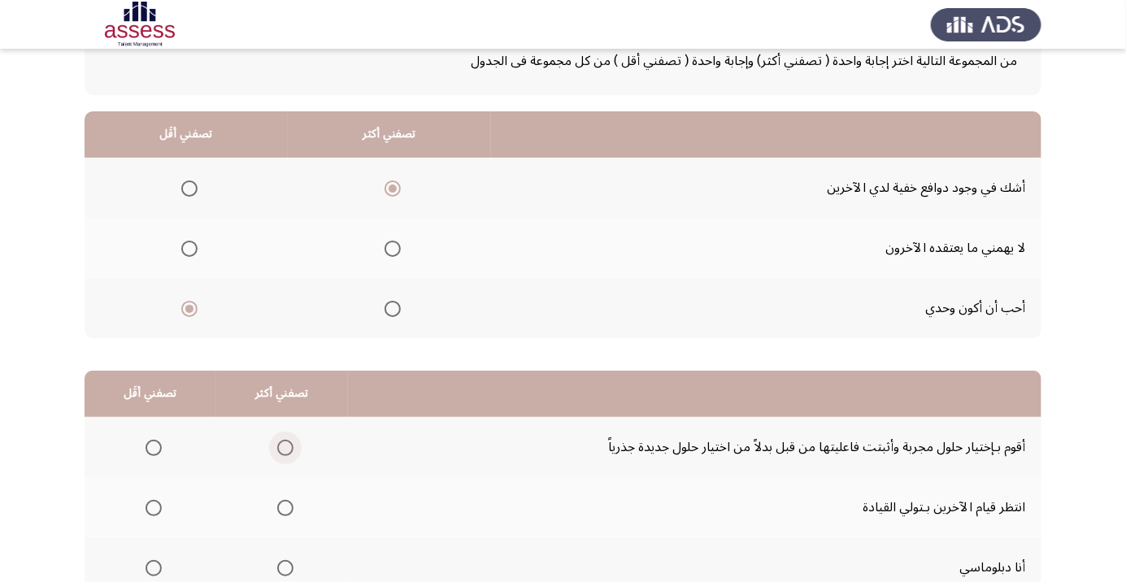
scroll to position [160, 0]
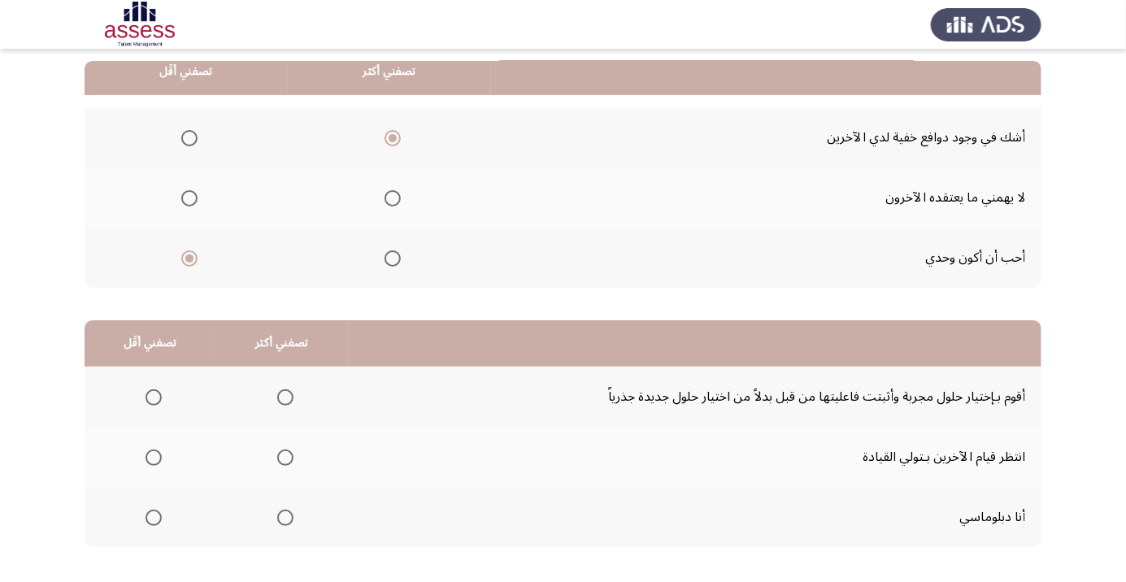
click at [287, 394] on span "Select an option" at bounding box center [285, 398] width 16 height 16
click at [287, 394] on input "Select an option" at bounding box center [285, 398] width 16 height 16
click at [102, 582] on html "السابق Development Assessment التالي من المجموعة التالية اختر إجابة واحدة ( تصف…" at bounding box center [563, 250] width 1126 height 821
click at [157, 520] on span "Select an option" at bounding box center [154, 518] width 16 height 16
click at [157, 520] on input "Select an option" at bounding box center [154, 518] width 16 height 16
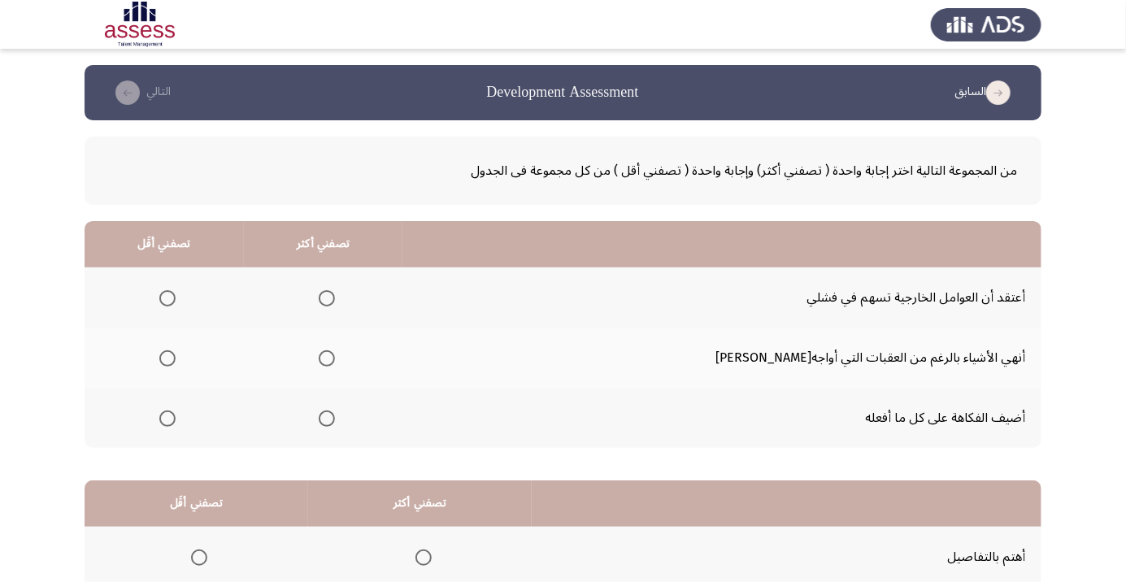
click at [358, 378] on th at bounding box center [323, 358] width 159 height 60
click at [327, 359] on span "Select an option" at bounding box center [327, 359] width 0 height 0
click at [335, 358] on input "Select an option" at bounding box center [327, 359] width 16 height 16
click at [176, 412] on span "Select an option" at bounding box center [167, 419] width 16 height 16
click at [176, 412] on input "Select an option" at bounding box center [167, 419] width 16 height 16
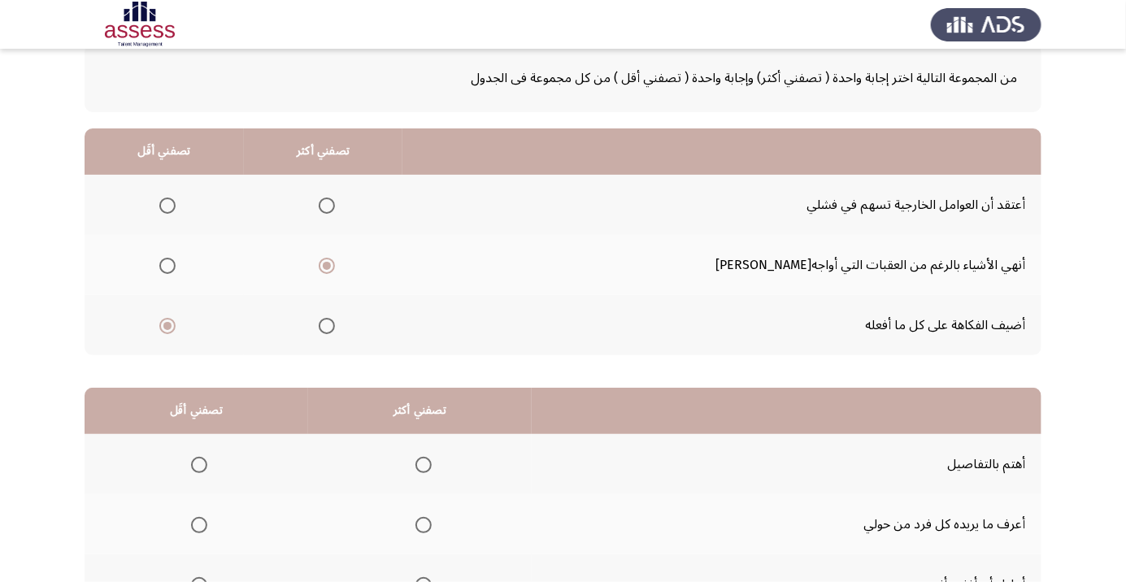
scroll to position [160, 0]
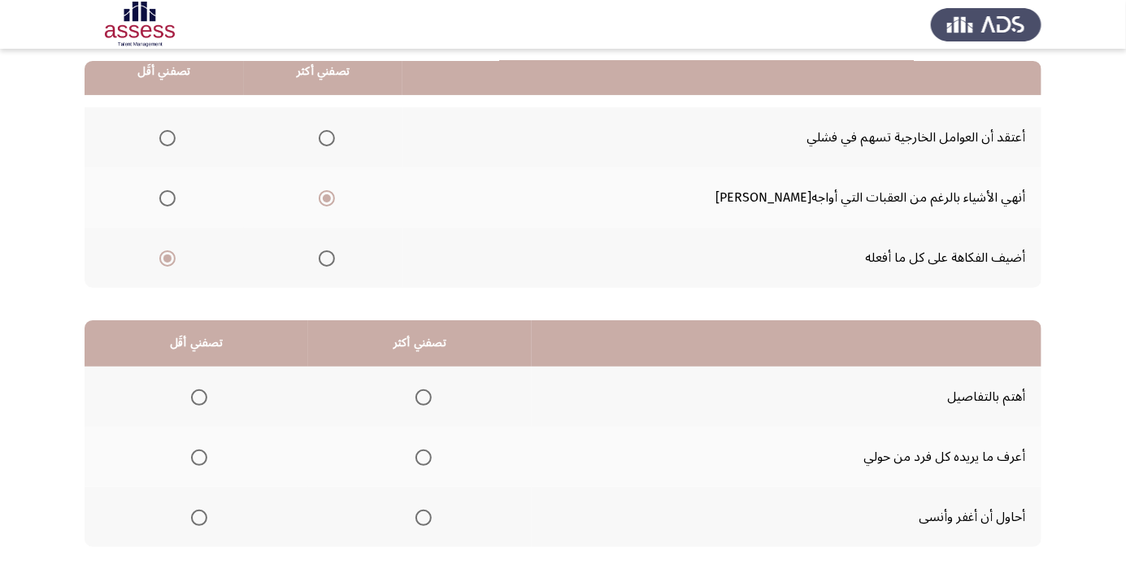
click at [417, 403] on span "Select an option" at bounding box center [424, 398] width 16 height 16
click at [417, 403] on input "Select an option" at bounding box center [424, 398] width 16 height 16
click at [205, 452] on span "Select an option" at bounding box center [199, 458] width 16 height 16
click at [205, 452] on input "Select an option" at bounding box center [199, 458] width 16 height 16
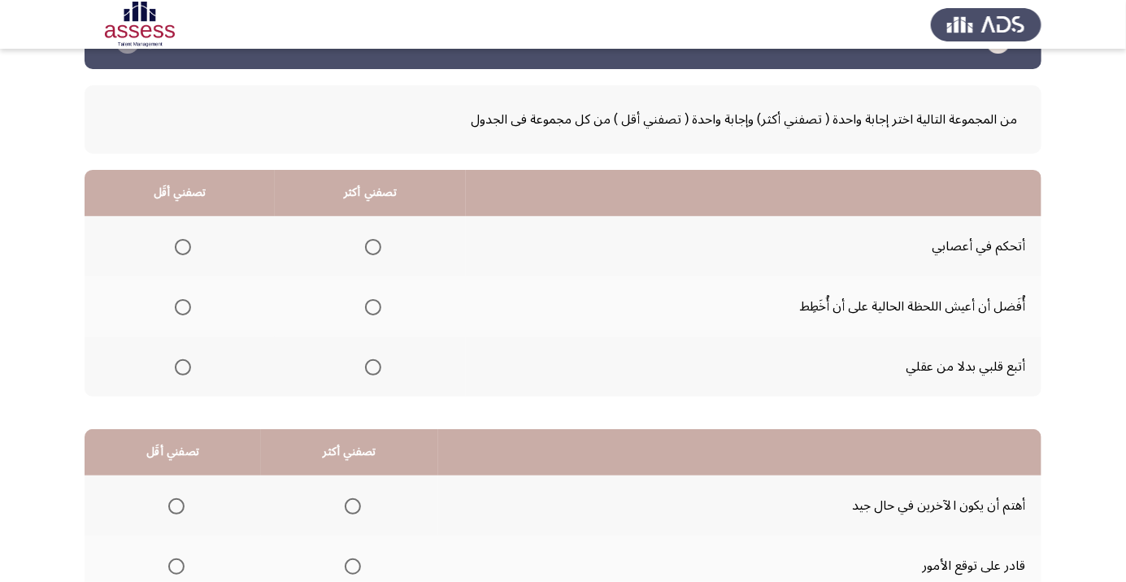
scroll to position [87, 0]
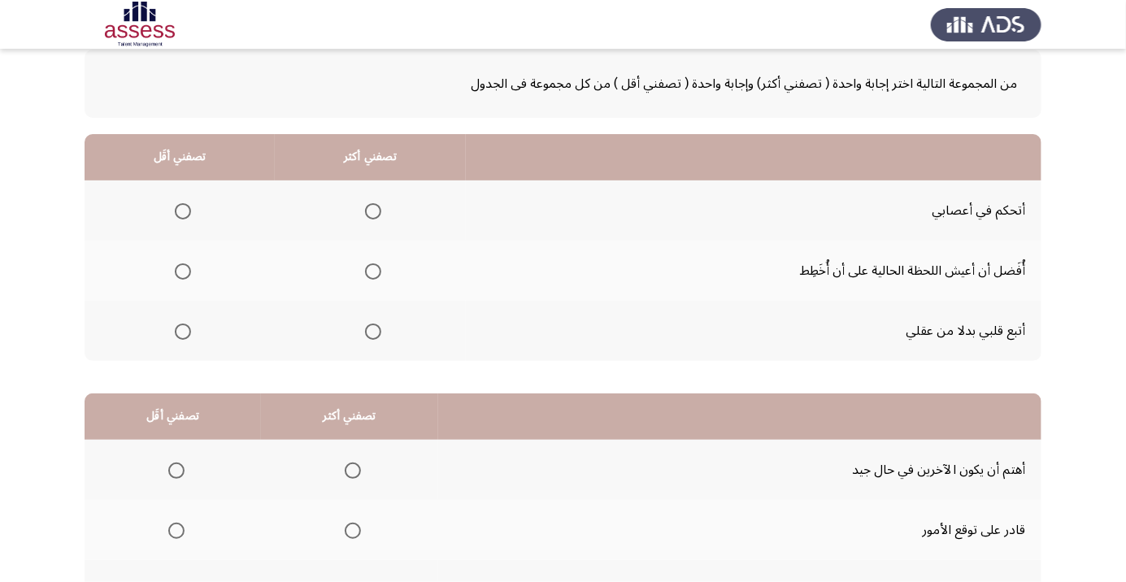
click at [386, 197] on th at bounding box center [370, 211] width 191 height 60
click at [366, 233] on th at bounding box center [370, 211] width 191 height 60
click at [373, 215] on span "Select an option" at bounding box center [373, 211] width 16 height 16
click at [373, 215] on input "Select an option" at bounding box center [373, 211] width 16 height 16
click at [202, 251] on th at bounding box center [180, 271] width 190 height 60
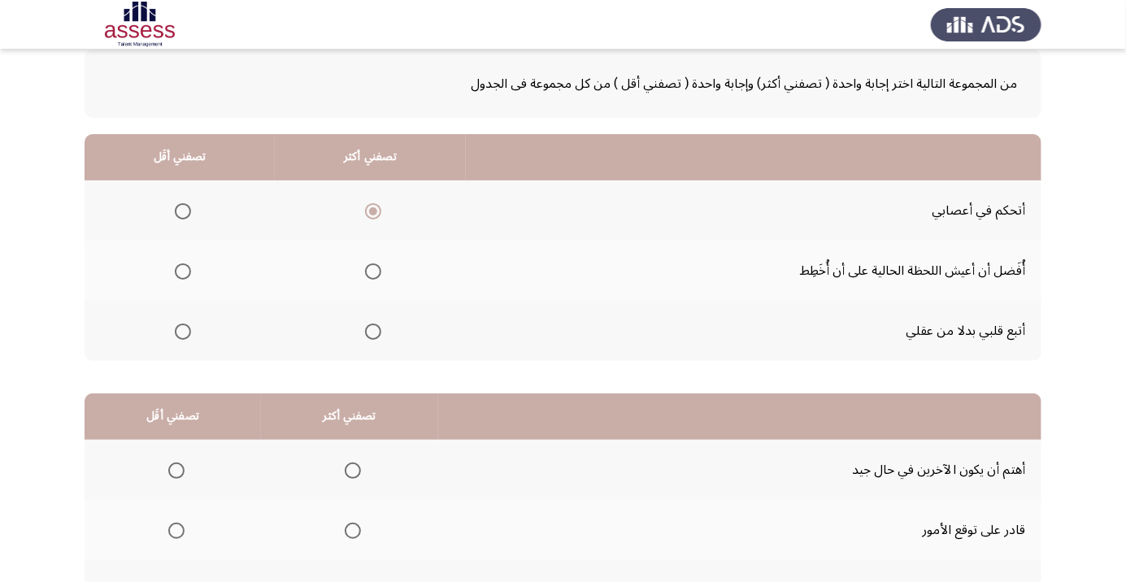
click at [185, 275] on span "Select an option" at bounding box center [183, 272] width 16 height 16
click at [185, 275] on input "Select an option" at bounding box center [183, 272] width 16 height 16
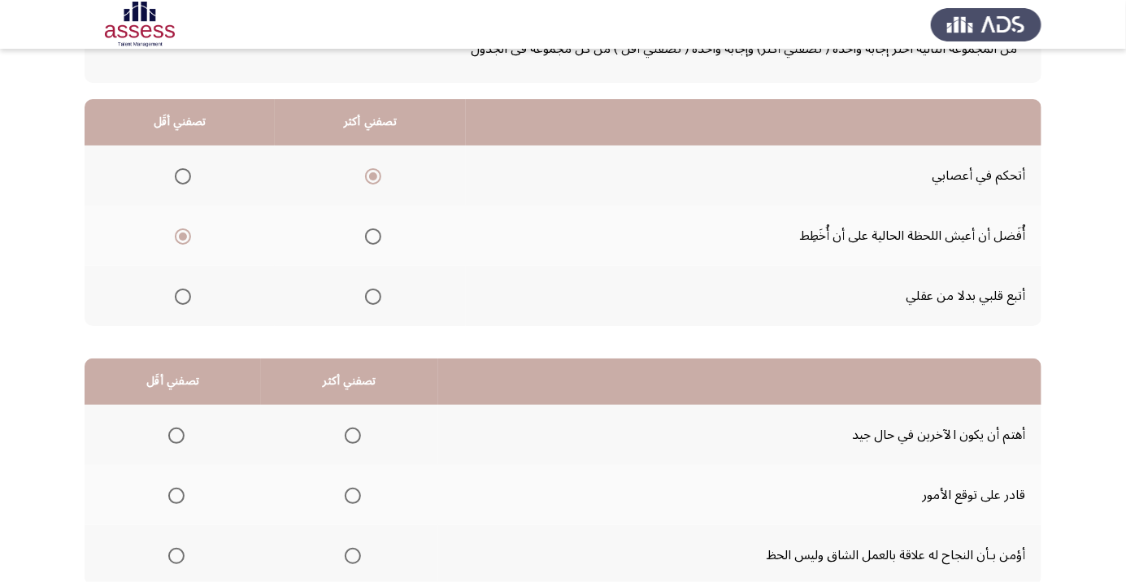
scroll to position [160, 0]
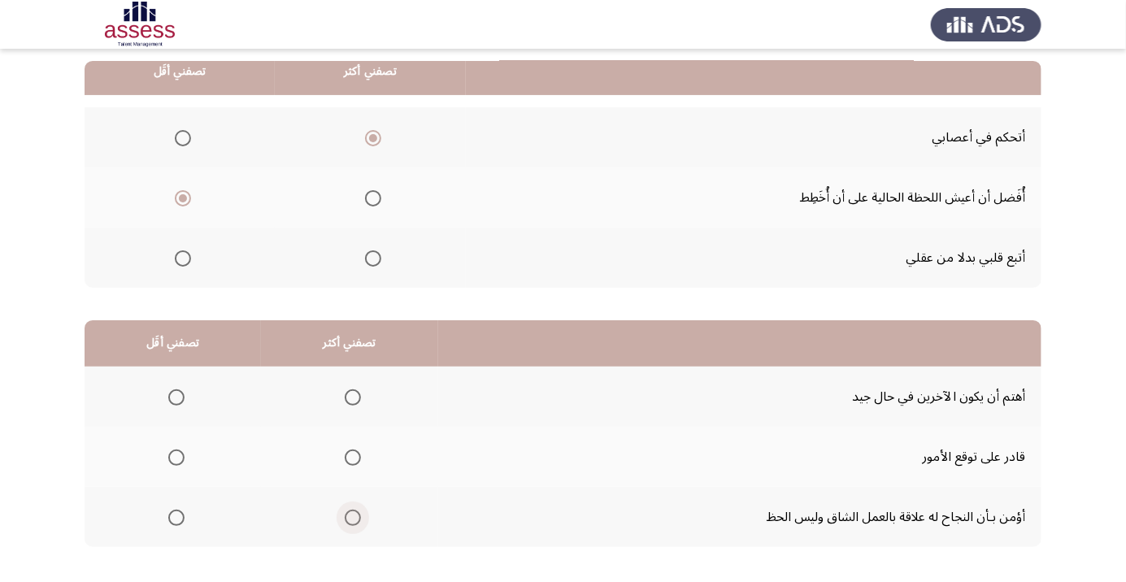
click at [352, 514] on span "Select an option" at bounding box center [353, 518] width 16 height 16
click at [352, 514] on input "Select an option" at bounding box center [353, 518] width 16 height 16
click at [177, 463] on span "Select an option" at bounding box center [176, 458] width 16 height 16
click at [177, 463] on input "Select an option" at bounding box center [176, 458] width 16 height 16
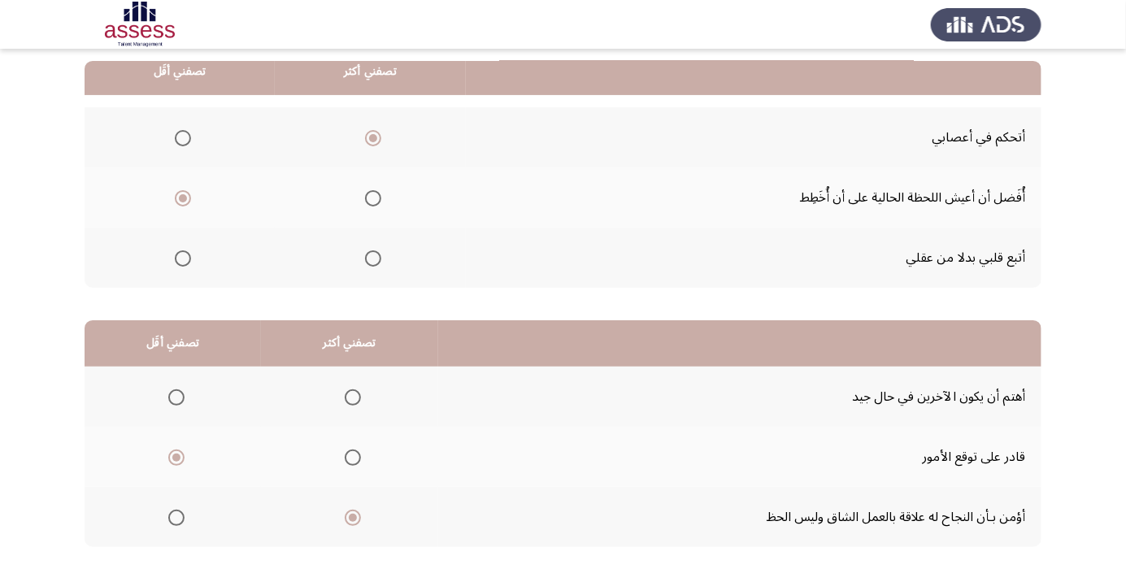
scroll to position [0, 0]
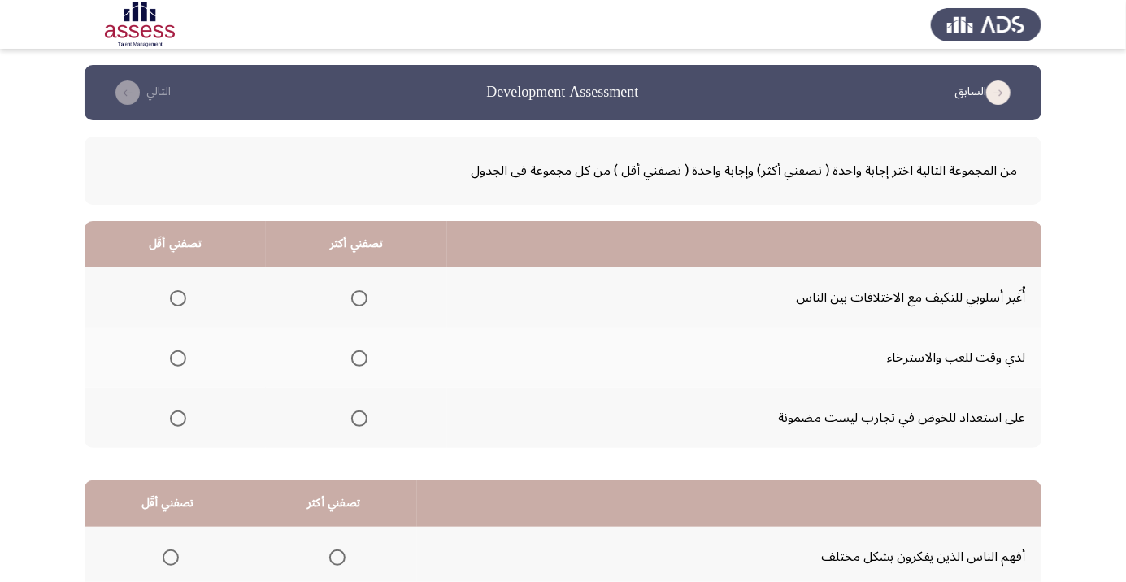
click at [382, 314] on th at bounding box center [356, 298] width 181 height 60
click at [357, 298] on span "Select an option" at bounding box center [359, 298] width 16 height 16
click at [357, 298] on input "Select an option" at bounding box center [359, 298] width 16 height 16
click at [231, 472] on div "من المجموعة التالية اختر إجابة واحدة ( تصفني أكثر) وإجابة واحدة ( تصفني أقل ) م…" at bounding box center [563, 430] width 957 height 620
click at [177, 411] on span "Select an option" at bounding box center [178, 419] width 16 height 16
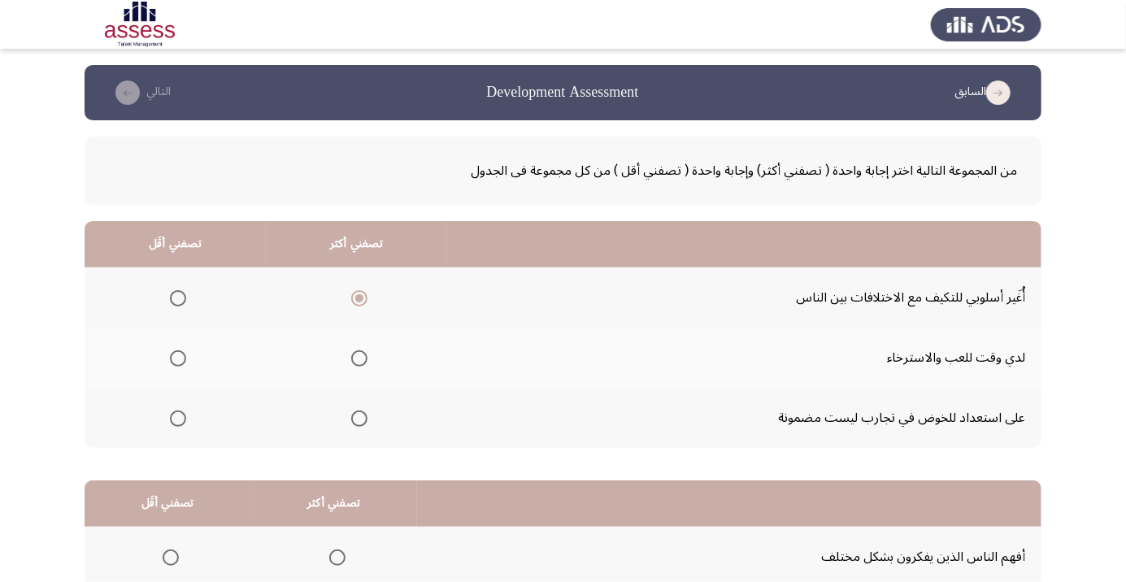
click at [177, 411] on input "Select an option" at bounding box center [178, 419] width 16 height 16
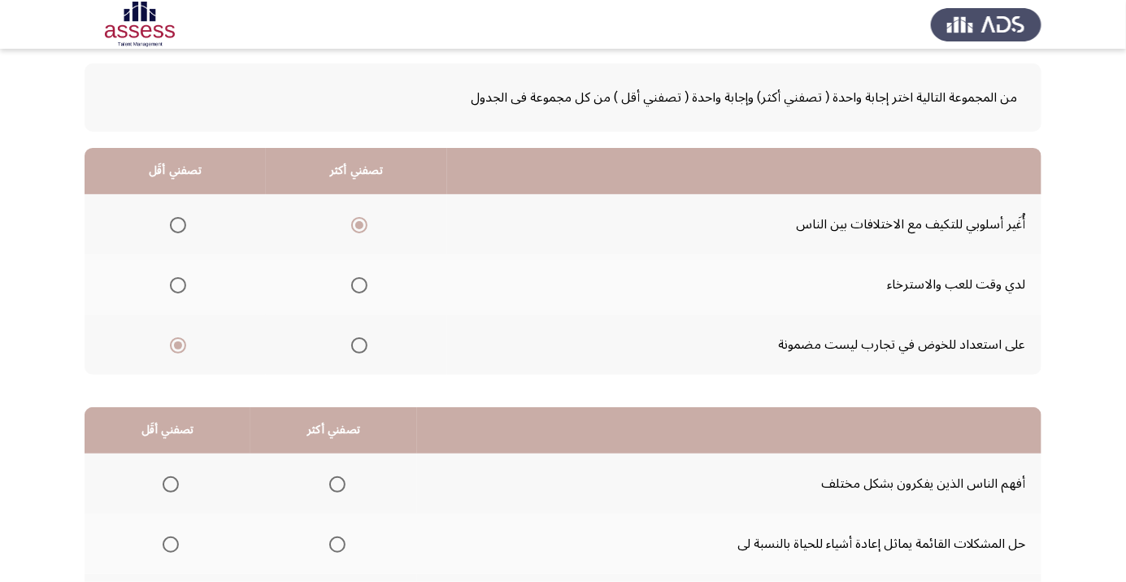
scroll to position [160, 0]
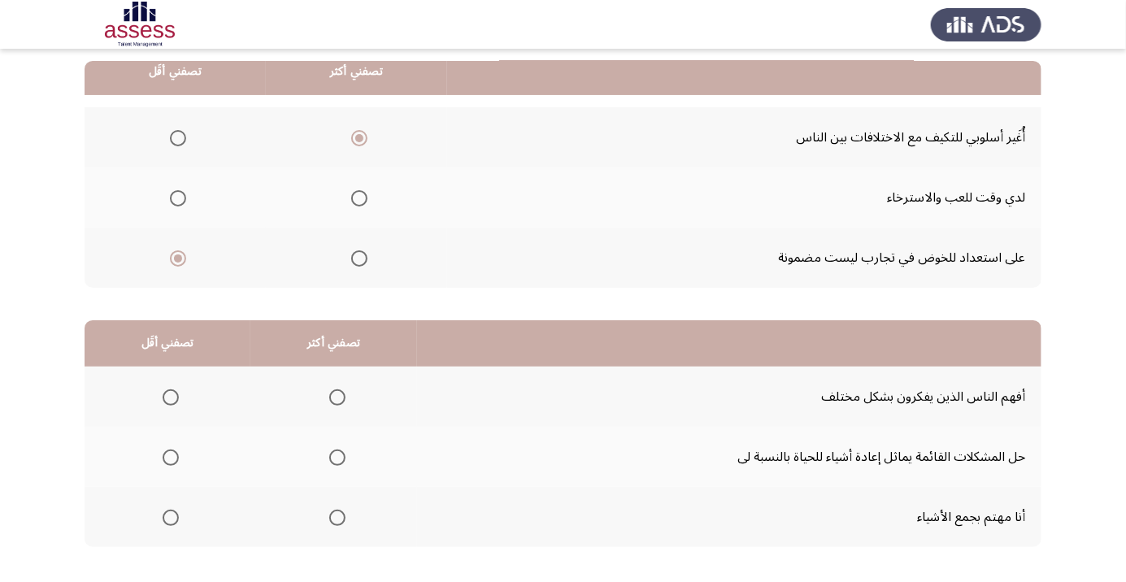
click at [338, 518] on span "Select an option" at bounding box center [338, 518] width 0 height 0
click at [332, 516] on input "Select an option" at bounding box center [337, 518] width 16 height 16
click at [163, 450] on span "Select an option" at bounding box center [171, 458] width 16 height 16
click at [163, 450] on input "Select an option" at bounding box center [171, 458] width 16 height 16
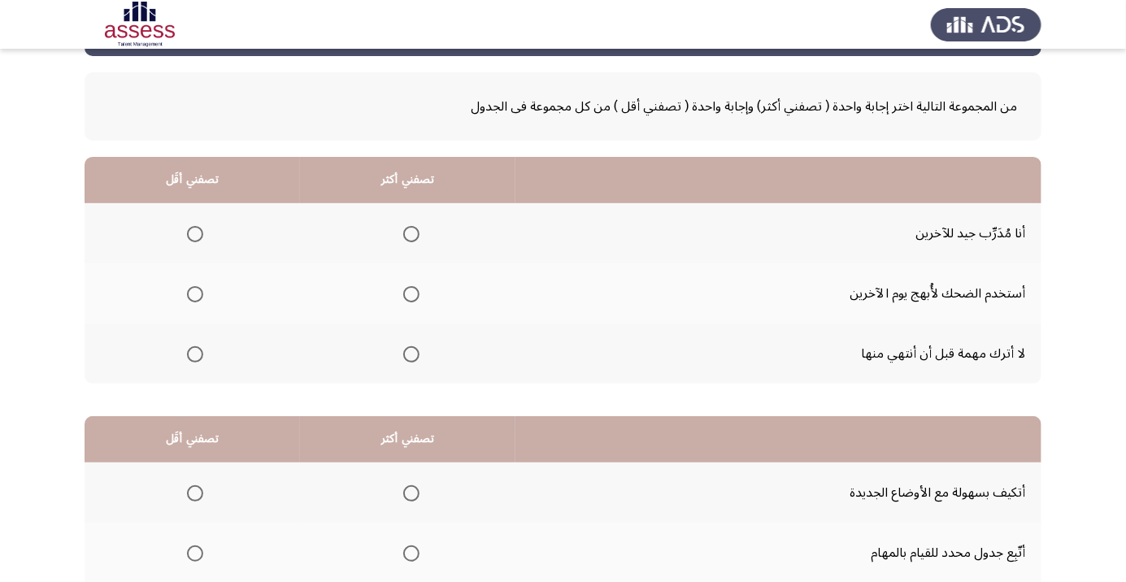
scroll to position [37, 0]
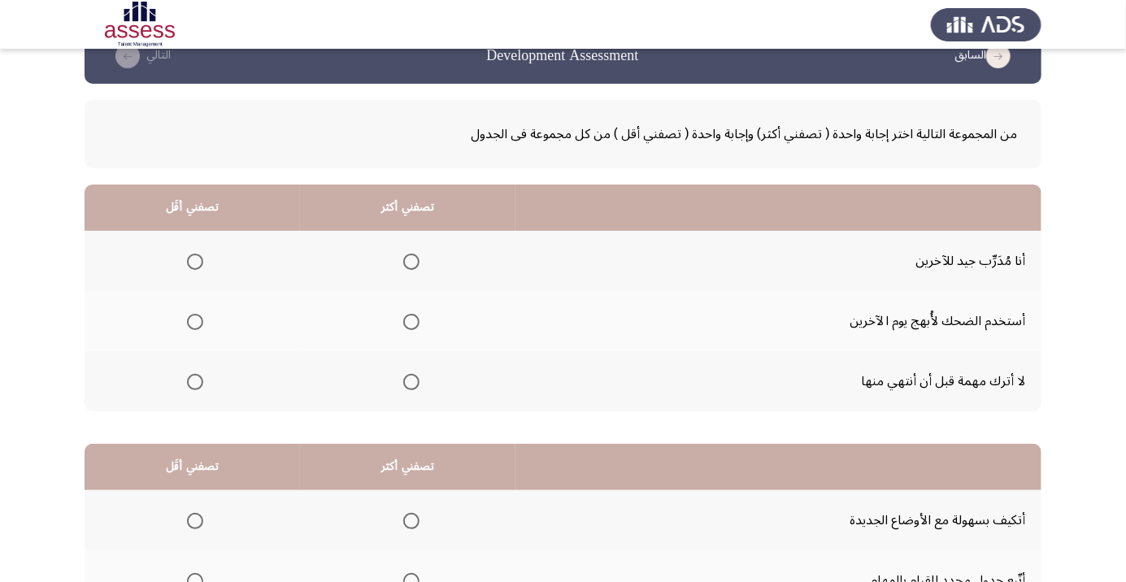
click at [215, 331] on th at bounding box center [193, 321] width 216 height 60
click at [411, 382] on span "Select an option" at bounding box center [411, 382] width 0 height 0
click at [410, 381] on input "Select an option" at bounding box center [411, 382] width 16 height 16
click at [195, 268] on span "Select an option" at bounding box center [195, 262] width 16 height 16
click at [195, 268] on input "Select an option" at bounding box center [195, 262] width 16 height 16
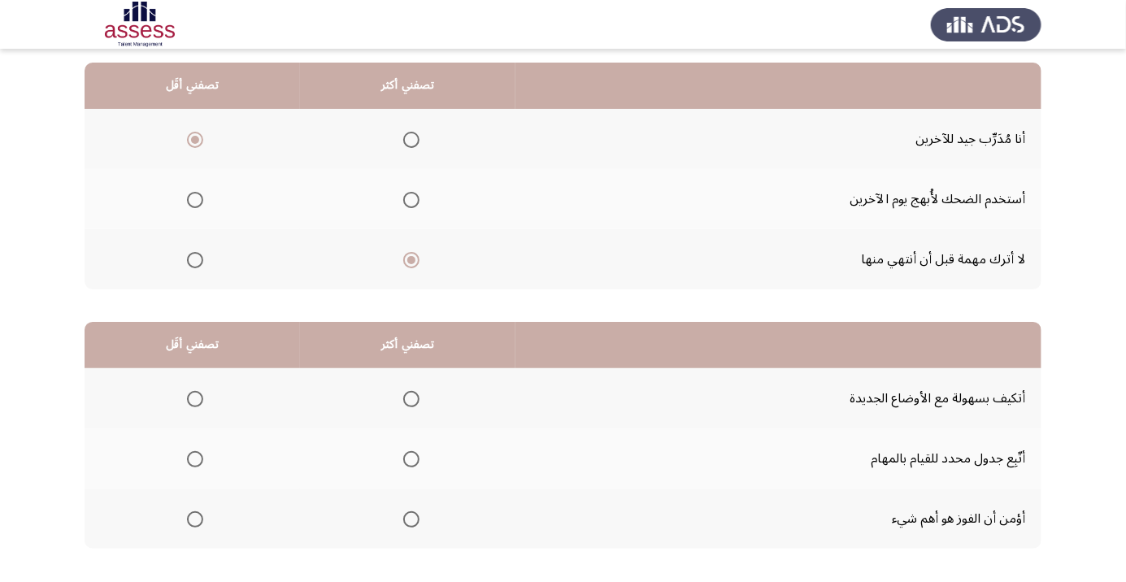
scroll to position [160, 0]
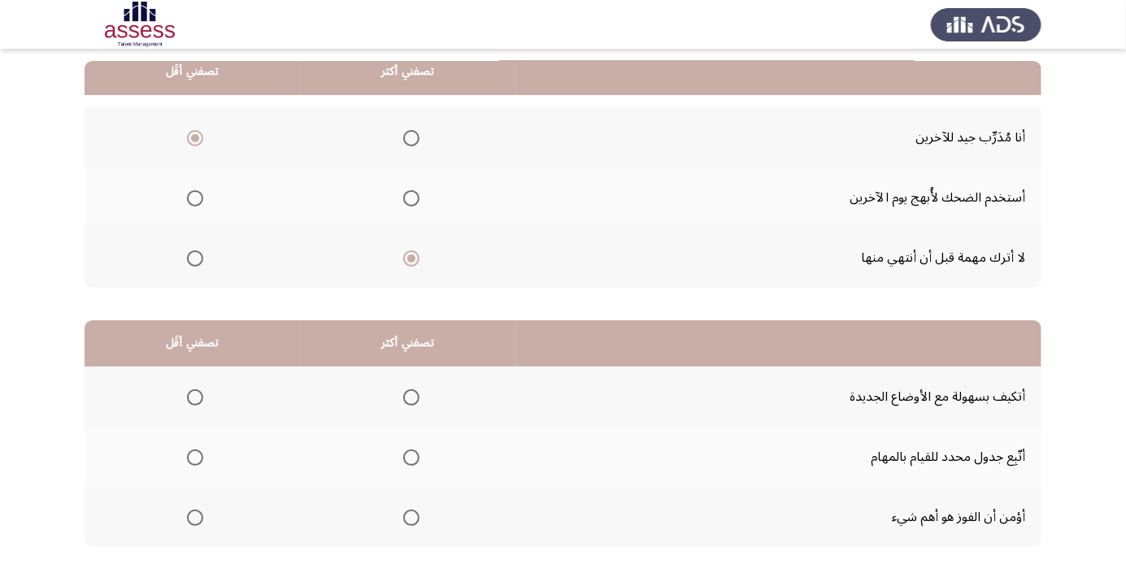
click at [411, 458] on span "Select an option" at bounding box center [411, 458] width 0 height 0
click at [410, 456] on input "Select an option" at bounding box center [411, 458] width 16 height 16
click at [230, 403] on th at bounding box center [193, 397] width 216 height 60
click at [199, 400] on span "Select an option" at bounding box center [195, 398] width 16 height 16
click at [199, 400] on input "Select an option" at bounding box center [195, 398] width 16 height 16
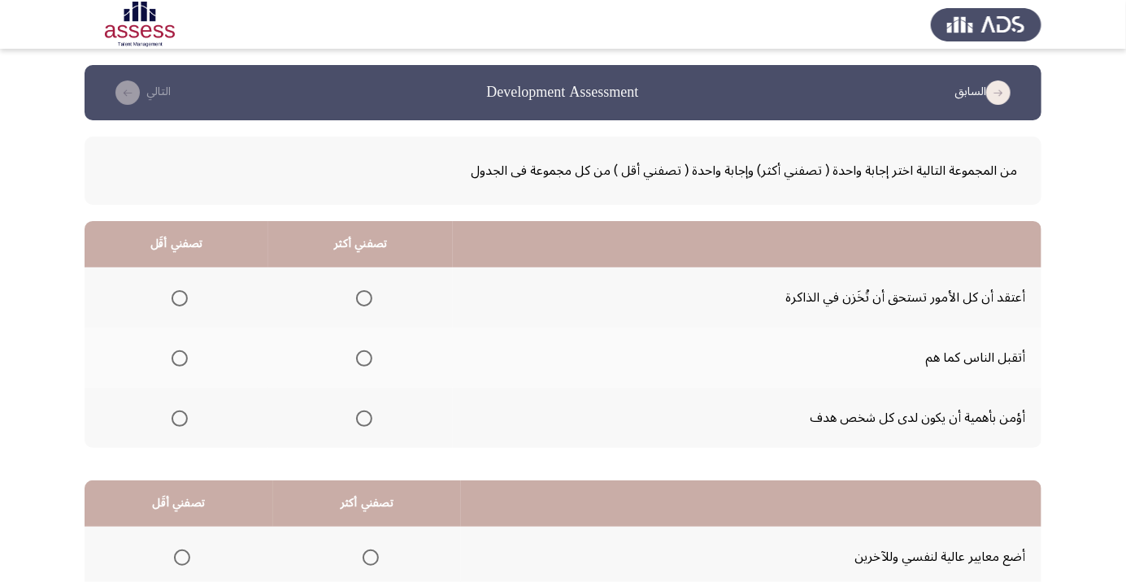
click at [351, 451] on div "من المجموعة التالية اختر إجابة واحدة ( تصفني أكثر) وإجابة واحدة ( تصفني أقل ) م…" at bounding box center [563, 430] width 957 height 620
click at [368, 425] on span "Select an option" at bounding box center [364, 419] width 16 height 16
click at [368, 425] on input "Select an option" at bounding box center [364, 419] width 16 height 16
click at [208, 373] on th at bounding box center [177, 358] width 184 height 60
click at [219, 354] on th at bounding box center [177, 358] width 184 height 60
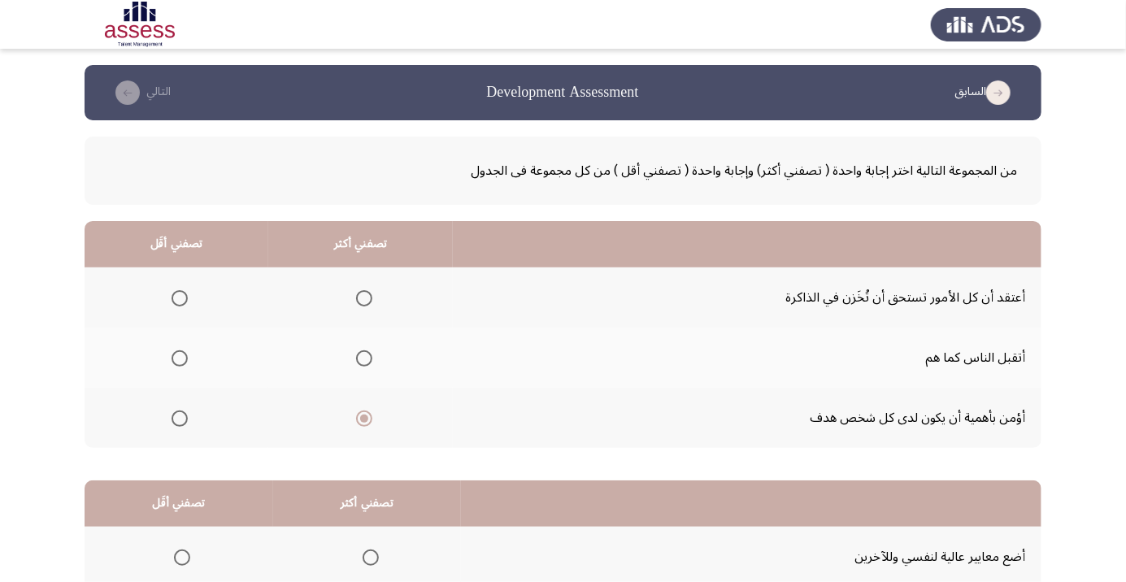
click at [219, 346] on th at bounding box center [177, 358] width 184 height 60
click at [205, 354] on th at bounding box center [177, 358] width 184 height 60
click at [185, 363] on span "Select an option" at bounding box center [180, 359] width 16 height 16
click at [185, 363] on input "Select an option" at bounding box center [180, 359] width 16 height 16
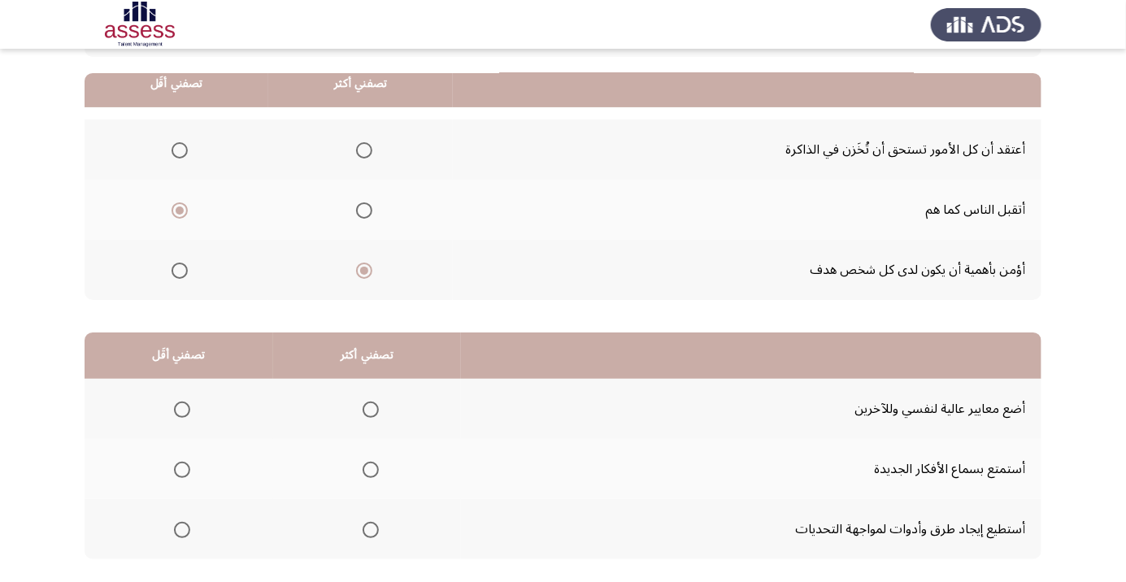
scroll to position [160, 0]
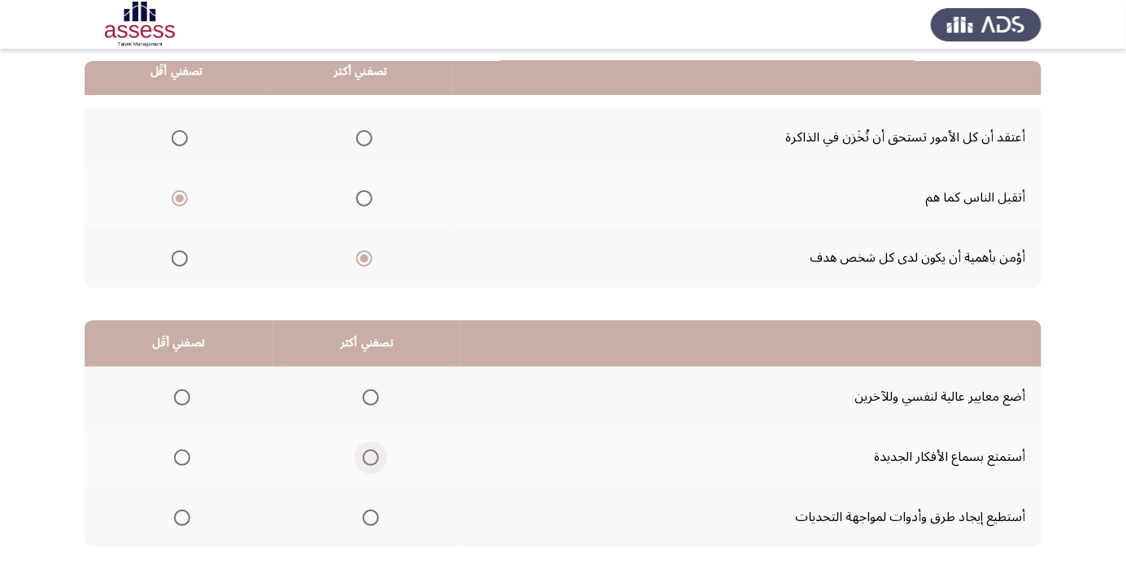
click at [371, 458] on span "Select an option" at bounding box center [371, 458] width 0 height 0
click at [367, 456] on input "Select an option" at bounding box center [371, 458] width 16 height 16
click at [206, 517] on th at bounding box center [179, 517] width 189 height 60
click at [181, 516] on span "Select an option" at bounding box center [182, 518] width 16 height 16
click at [181, 516] on input "Select an option" at bounding box center [182, 518] width 16 height 16
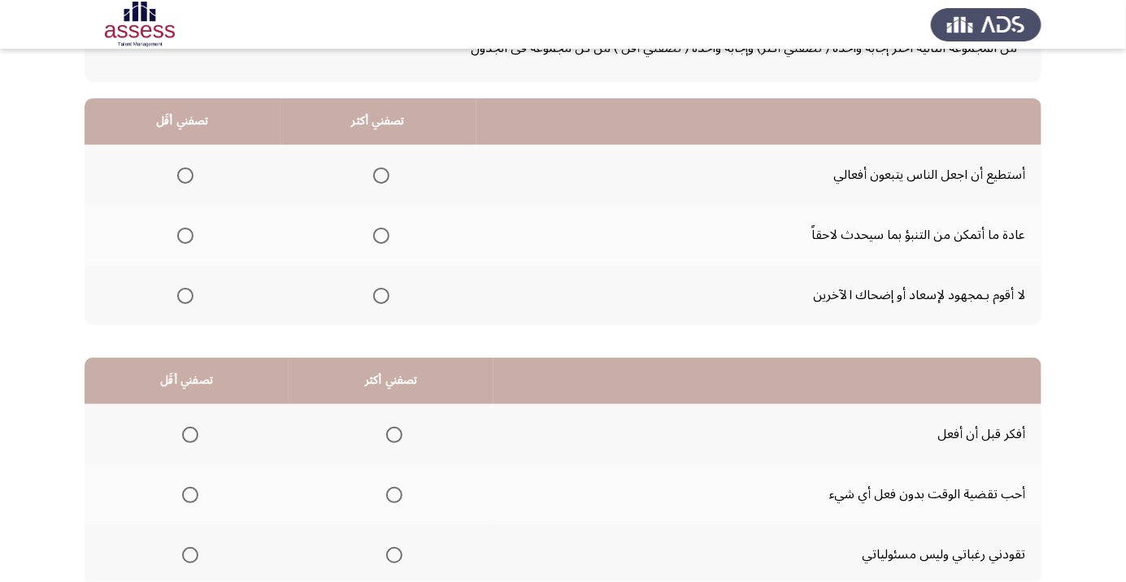
scroll to position [127, 0]
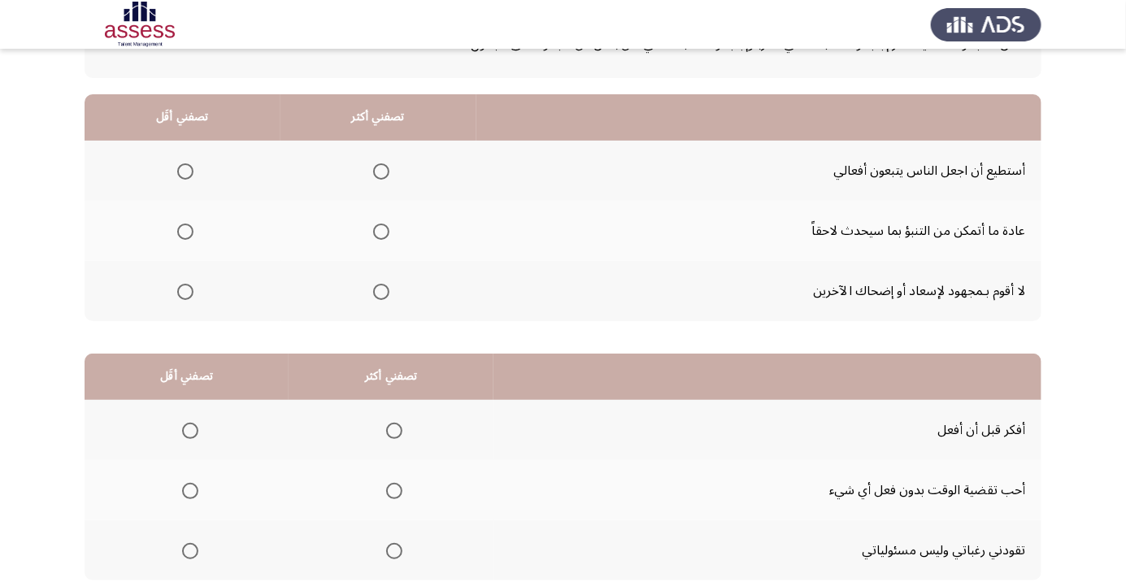
click at [386, 150] on th at bounding box center [379, 171] width 196 height 60
click at [392, 150] on th at bounding box center [379, 171] width 196 height 60
click at [383, 173] on span "Select an option" at bounding box center [381, 171] width 16 height 16
click at [383, 173] on input "Select an option" at bounding box center [381, 171] width 16 height 16
click at [216, 220] on th at bounding box center [183, 231] width 196 height 60
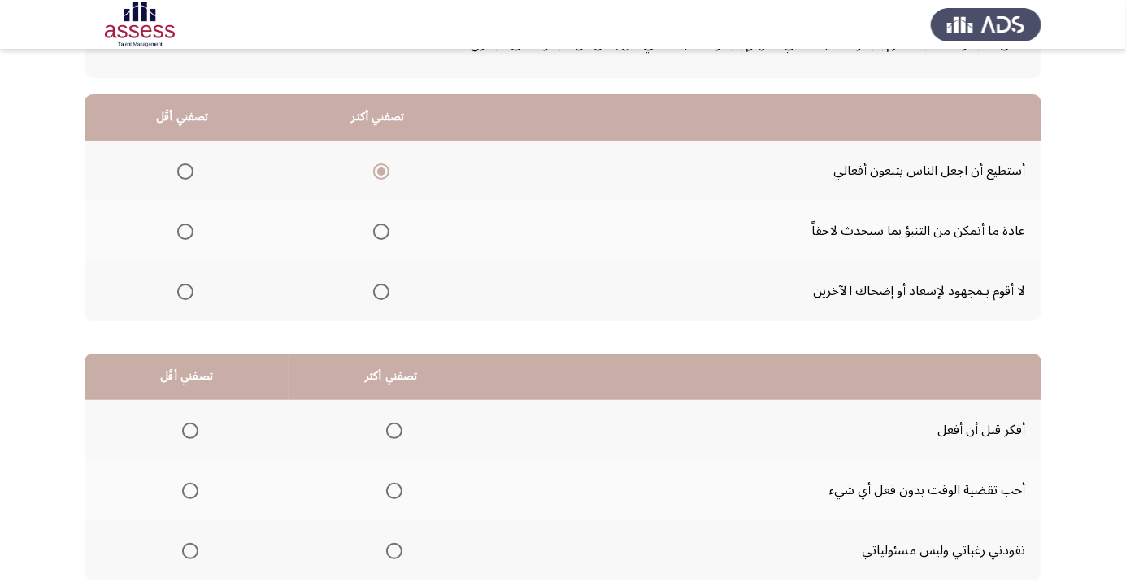
click at [204, 241] on th at bounding box center [183, 231] width 196 height 60
click at [213, 229] on th at bounding box center [183, 231] width 196 height 60
click at [202, 229] on th at bounding box center [183, 231] width 196 height 60
click at [178, 237] on span "Select an option" at bounding box center [185, 232] width 16 height 16
click at [178, 237] on input "Select an option" at bounding box center [185, 232] width 16 height 16
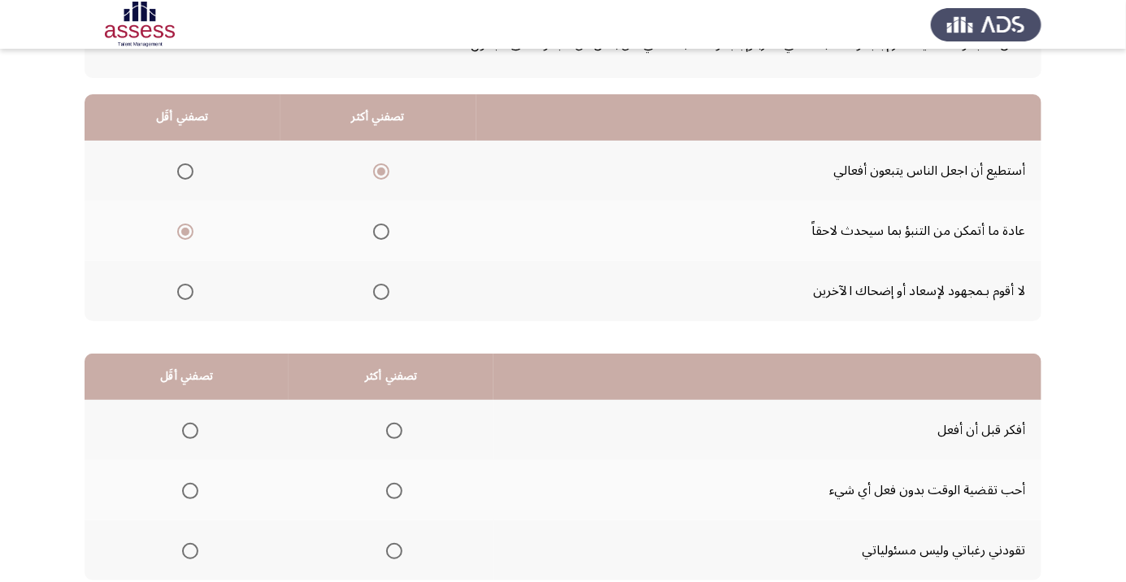
scroll to position [160, 0]
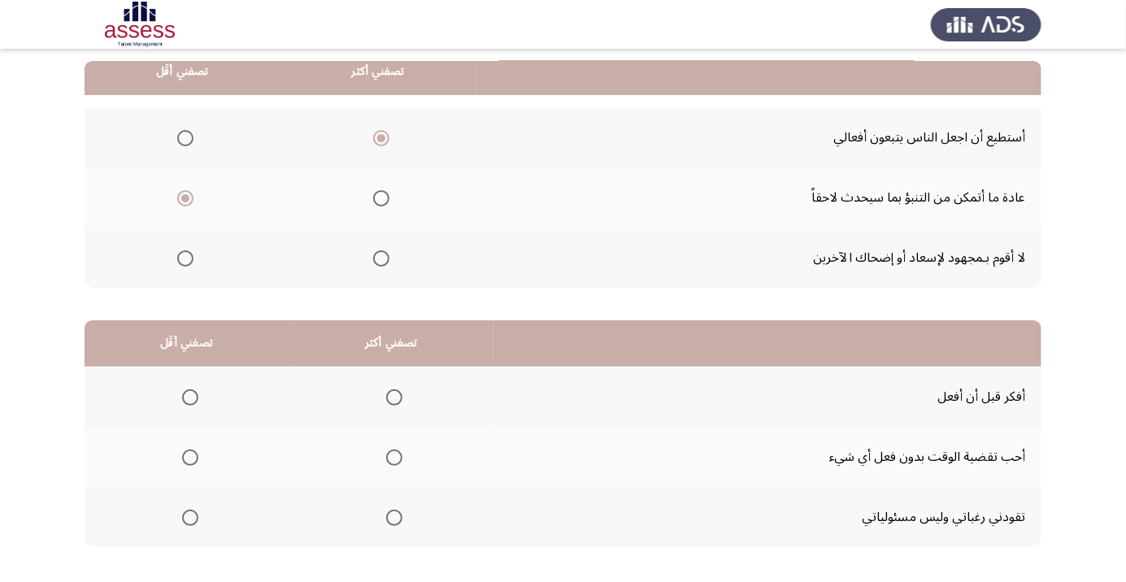
click at [413, 405] on th at bounding box center [391, 397] width 205 height 60
click at [390, 396] on span "Select an option" at bounding box center [394, 398] width 16 height 16
click at [390, 396] on input "Select an option" at bounding box center [394, 398] width 16 height 16
click at [207, 519] on th at bounding box center [187, 517] width 204 height 60
click at [218, 518] on th at bounding box center [187, 517] width 204 height 60
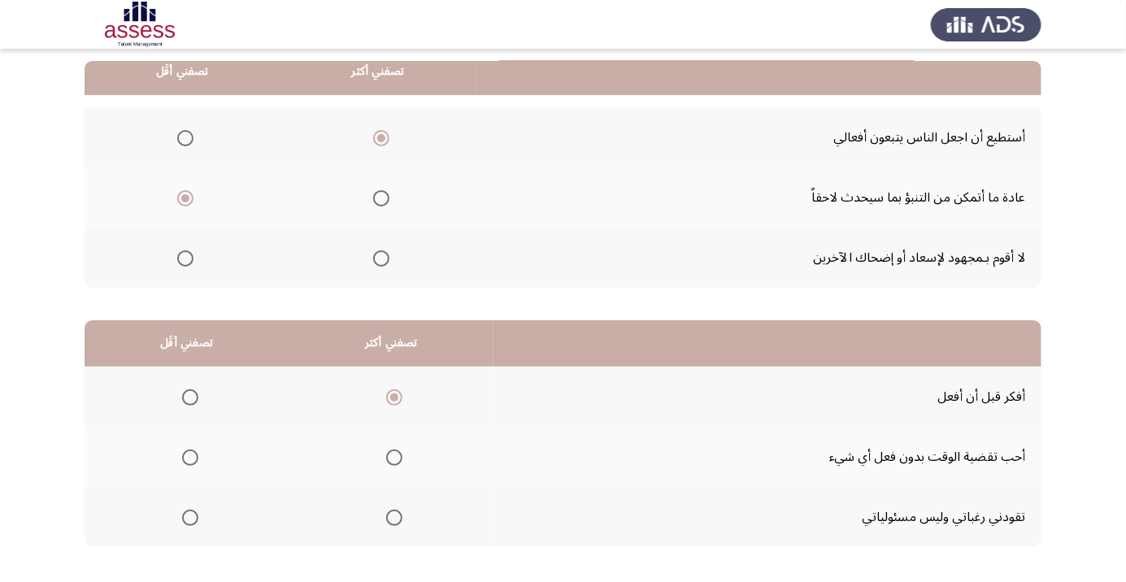
click at [193, 516] on span "Select an option" at bounding box center [190, 518] width 16 height 16
click at [193, 516] on input "Select an option" at bounding box center [190, 518] width 16 height 16
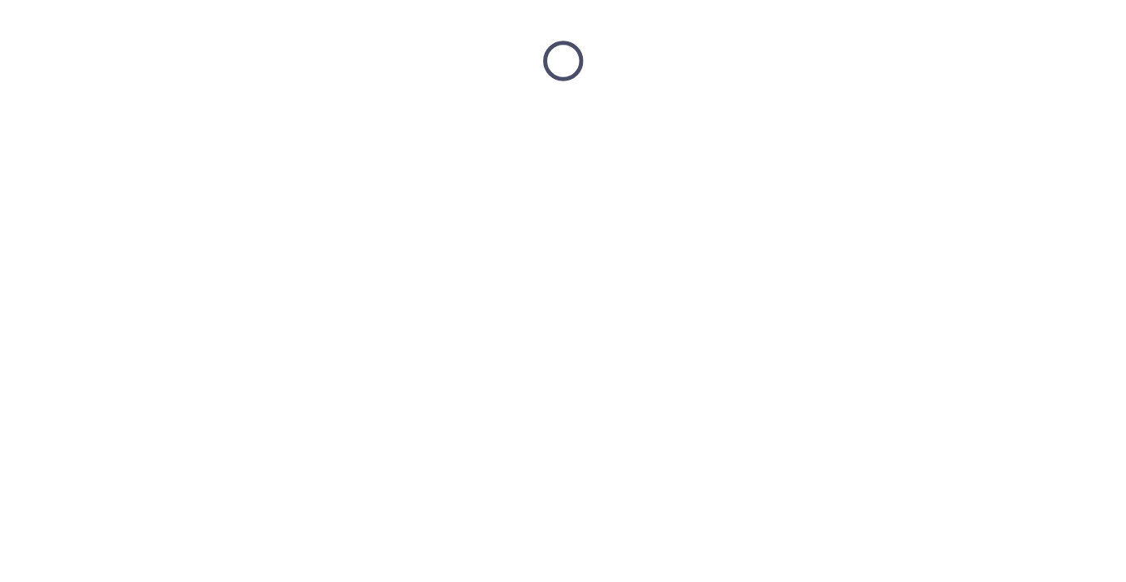
scroll to position [0, 0]
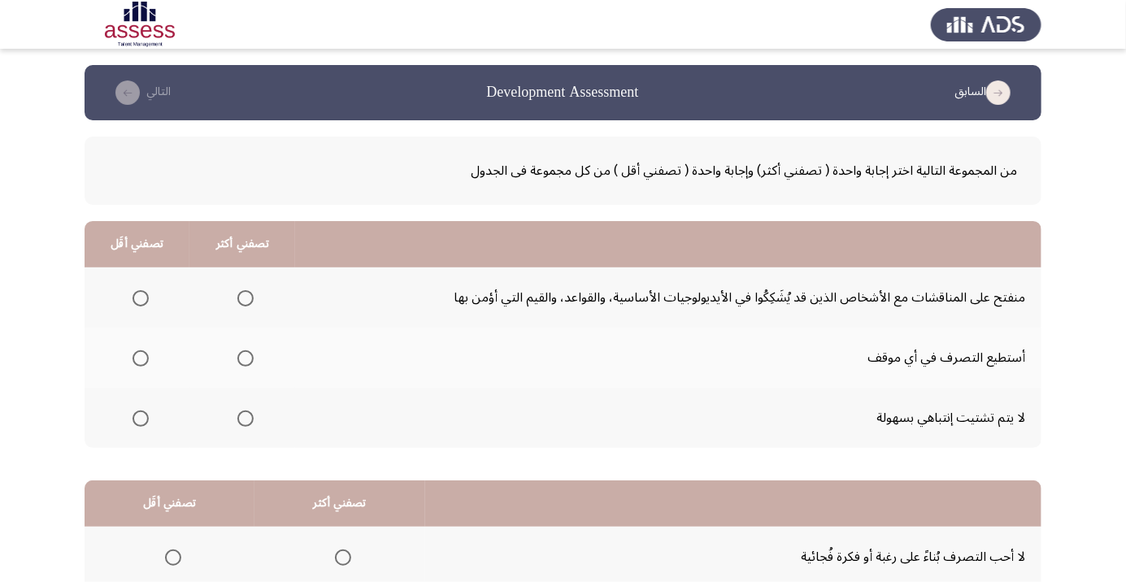
click at [258, 376] on th at bounding box center [243, 358] width 106 height 60
click at [246, 359] on span "Select an option" at bounding box center [246, 359] width 0 height 0
click at [243, 358] on input "Select an option" at bounding box center [245, 359] width 16 height 16
click at [129, 451] on div "من المجموعة التالية اختر إجابة واحدة ( تصفني أكثر) وإجابة واحدة ( تصفني أقل ) م…" at bounding box center [563, 430] width 957 height 620
click at [162, 415] on th at bounding box center [137, 418] width 105 height 60
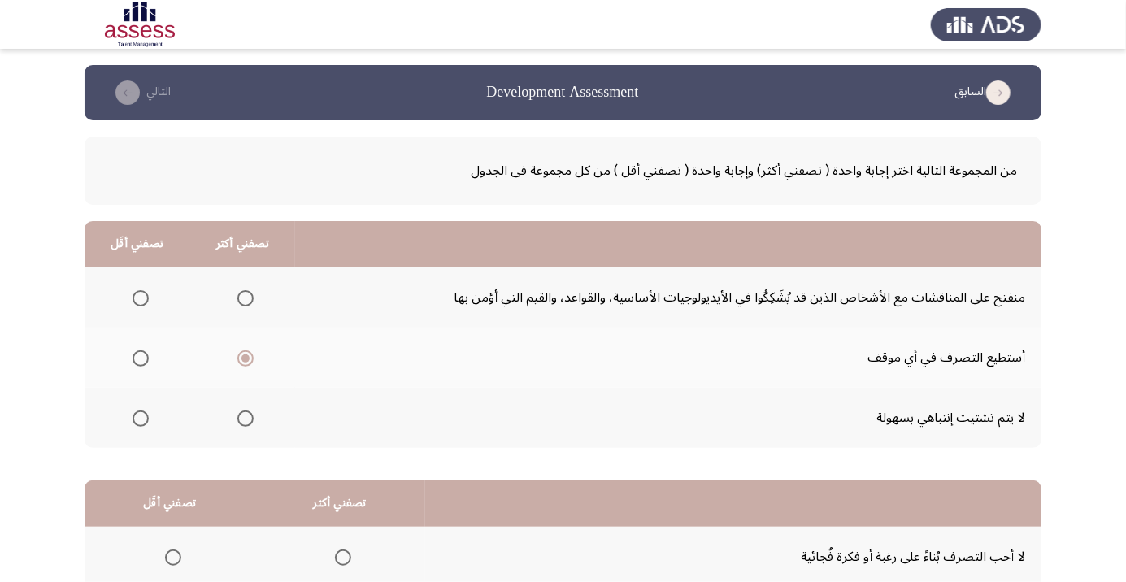
click at [147, 418] on span "Select an option" at bounding box center [141, 419] width 16 height 16
click at [147, 418] on input "Select an option" at bounding box center [141, 419] width 16 height 16
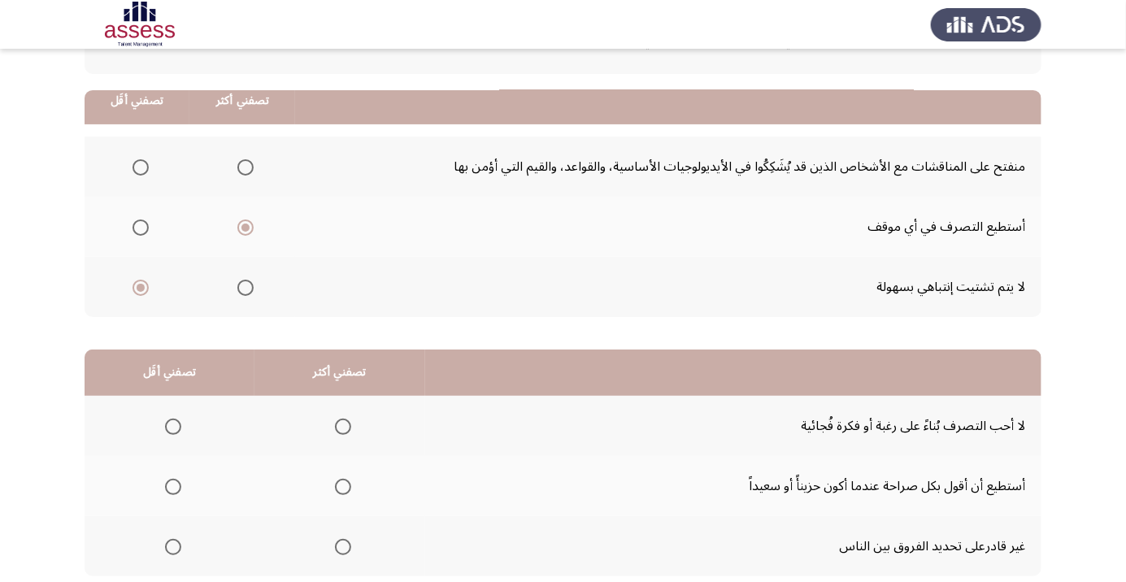
scroll to position [160, 0]
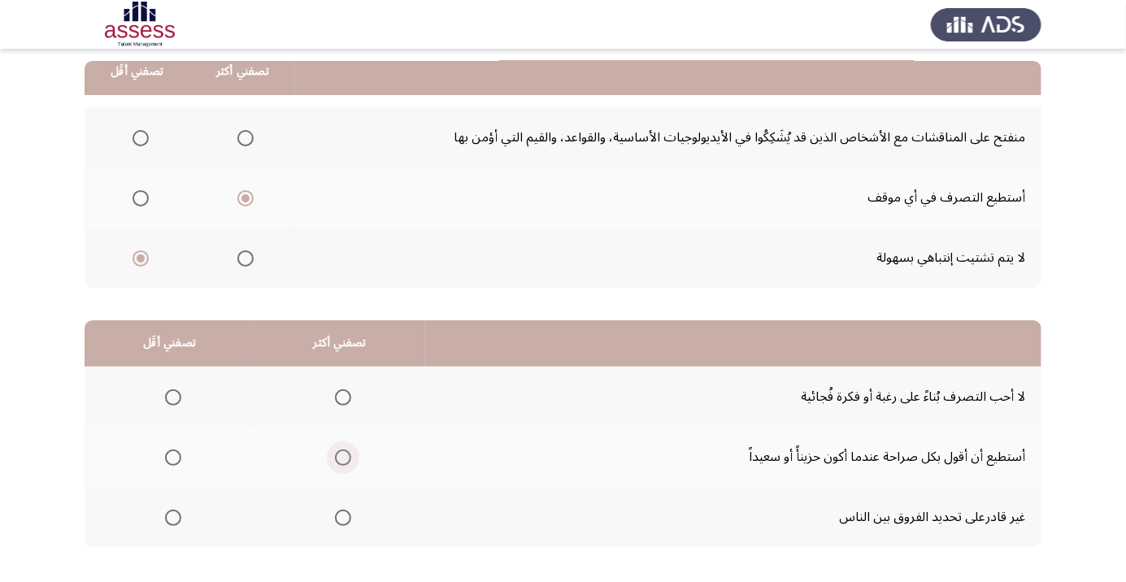
click at [343, 458] on span "Select an option" at bounding box center [343, 458] width 0 height 0
click at [339, 456] on input "Select an option" at bounding box center [343, 458] width 16 height 16
click at [159, 399] on label "Select an option" at bounding box center [170, 398] width 23 height 16
click at [165, 399] on input "Select an option" at bounding box center [173, 398] width 16 height 16
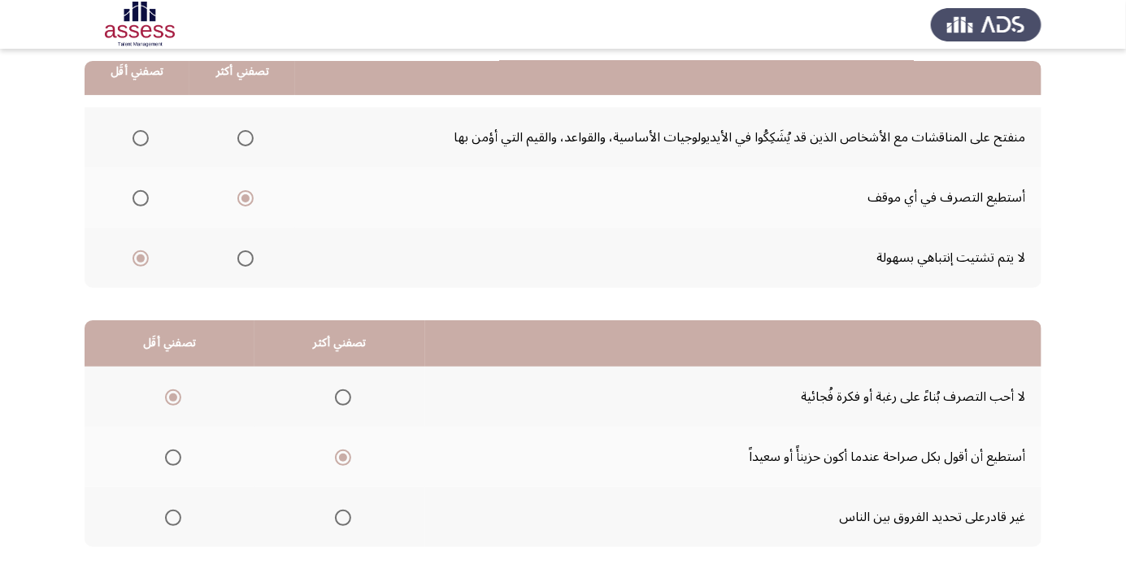
scroll to position [0, 0]
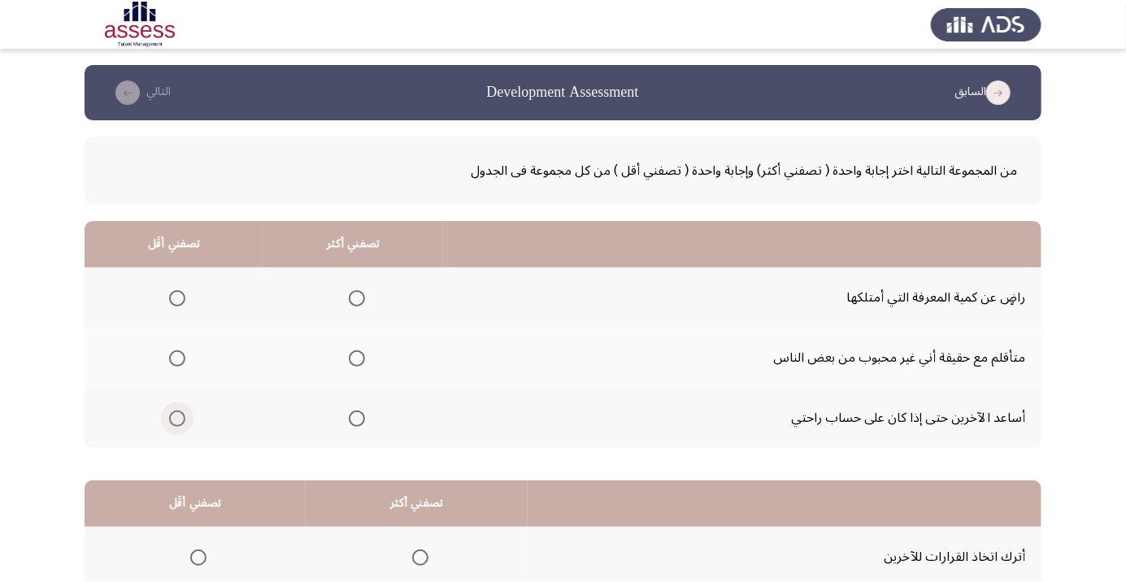
click at [182, 420] on span "Select an option" at bounding box center [177, 419] width 16 height 16
click at [182, 420] on input "Select an option" at bounding box center [177, 419] width 16 height 16
click at [355, 303] on span "Select an option" at bounding box center [357, 298] width 16 height 16
click at [355, 303] on input "Select an option" at bounding box center [357, 298] width 16 height 16
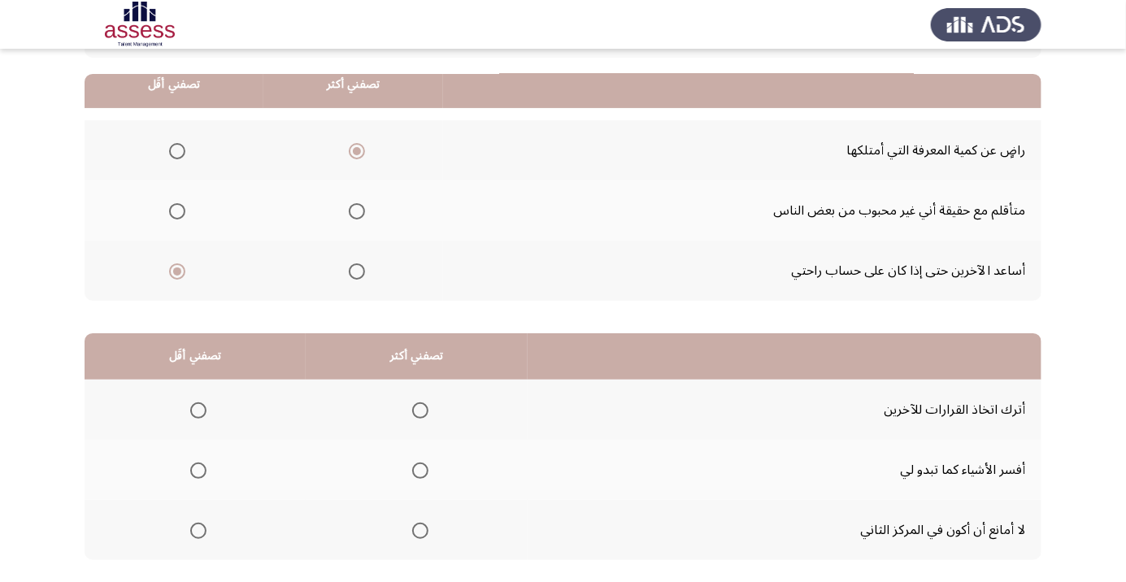
scroll to position [160, 0]
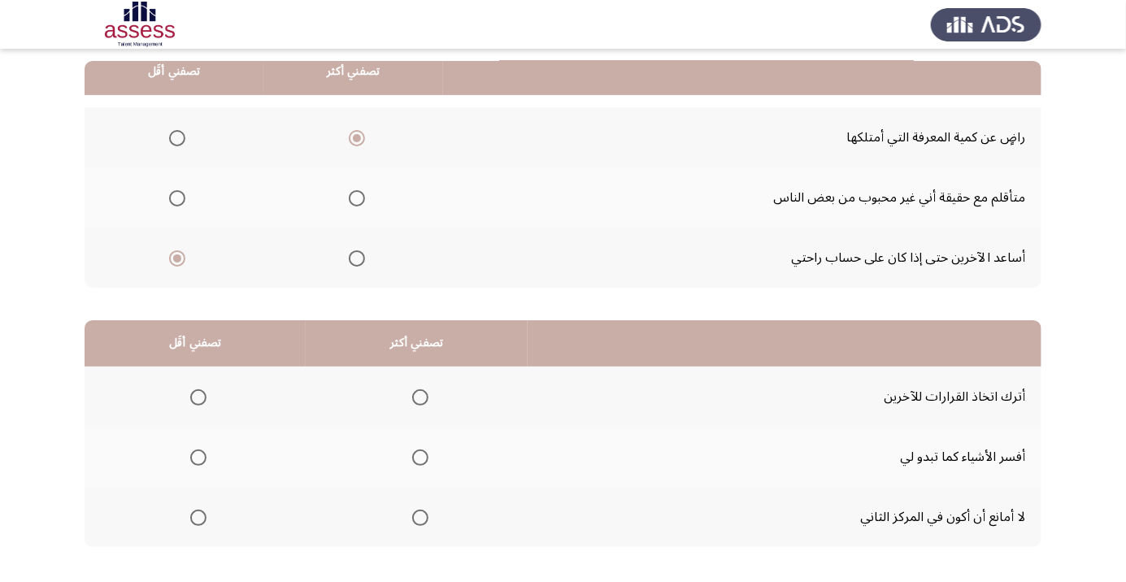
click at [198, 456] on span "Select an option" at bounding box center [198, 458] width 16 height 16
click at [198, 456] on input "Select an option" at bounding box center [198, 458] width 16 height 16
click at [420, 458] on span "Select an option" at bounding box center [420, 458] width 0 height 0
click at [420, 456] on input "Select an option" at bounding box center [420, 458] width 16 height 16
click at [205, 513] on span "Select an option" at bounding box center [198, 518] width 16 height 16
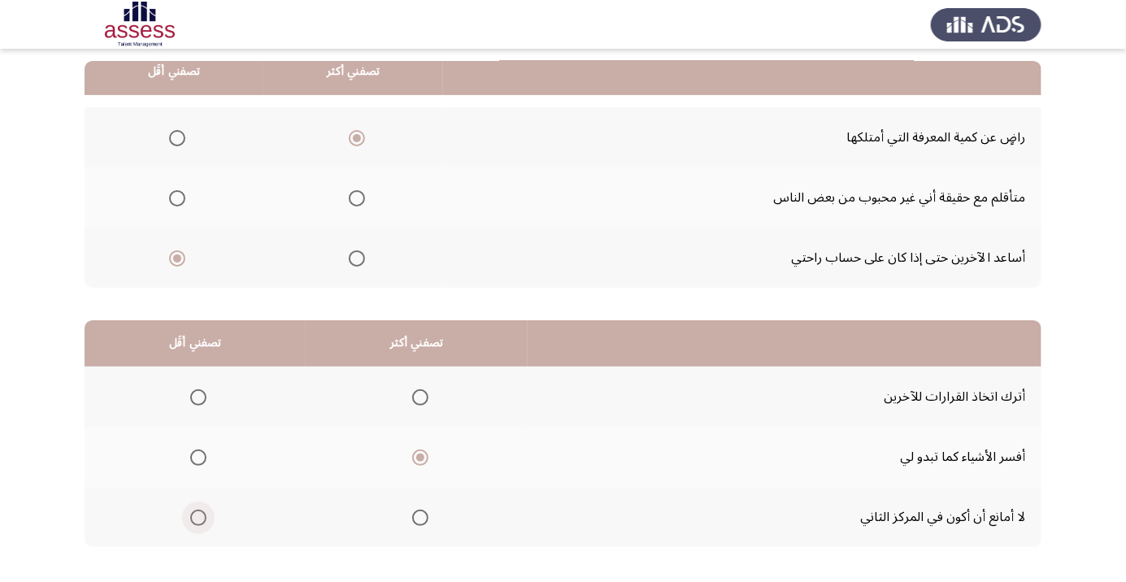
click at [205, 513] on input "Select an option" at bounding box center [198, 518] width 16 height 16
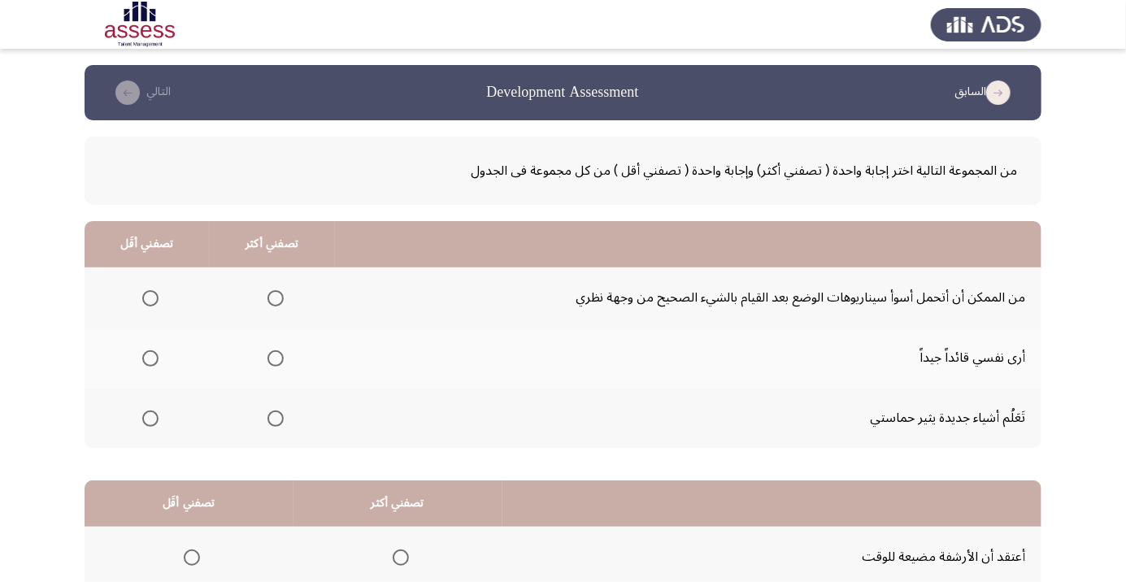
click at [276, 364] on span "Select an option" at bounding box center [276, 359] width 16 height 16
click at [276, 364] on input "Select an option" at bounding box center [276, 359] width 16 height 16
click at [155, 425] on span "Select an option" at bounding box center [150, 419] width 16 height 16
click at [155, 425] on input "Select an option" at bounding box center [150, 419] width 16 height 16
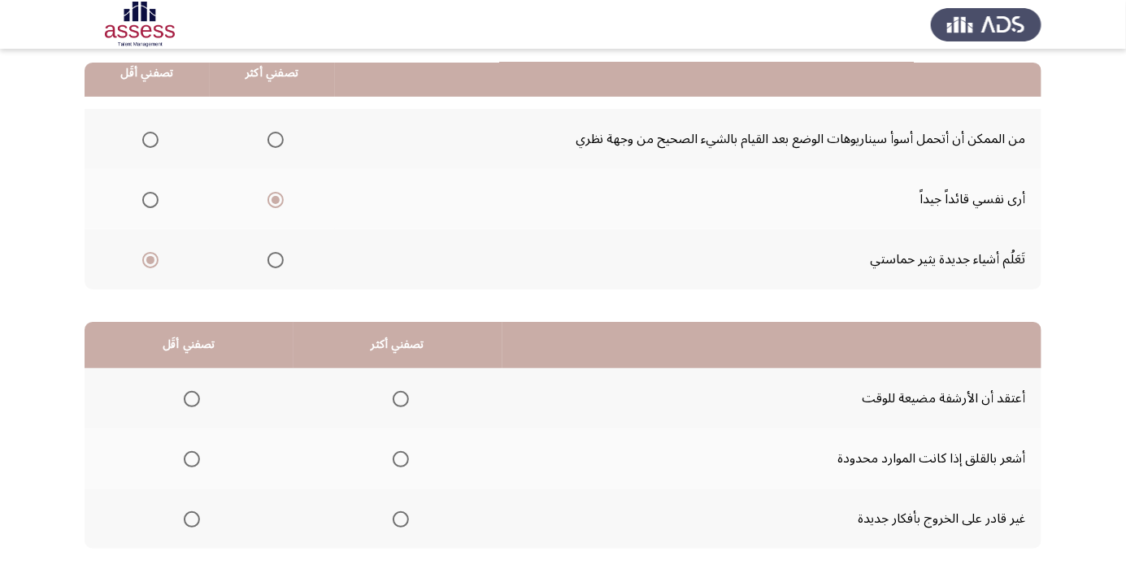
scroll to position [160, 0]
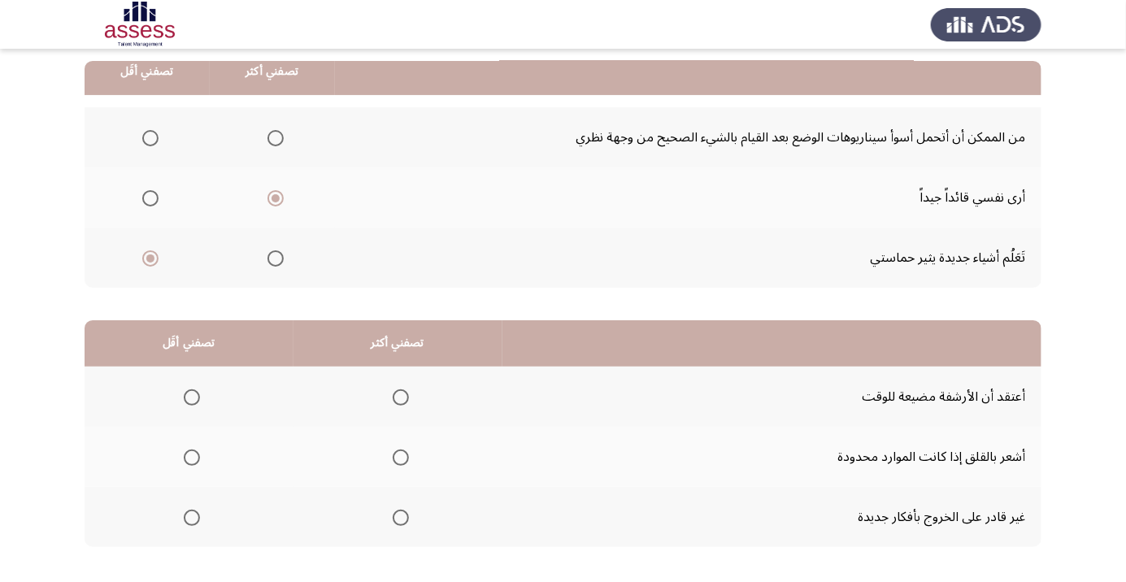
click at [218, 495] on th at bounding box center [189, 517] width 209 height 60
click at [192, 458] on span "Select an option" at bounding box center [192, 458] width 0 height 0
click at [191, 456] on input "Select an option" at bounding box center [192, 458] width 16 height 16
click at [195, 451] on span "Select an option" at bounding box center [192, 458] width 16 height 16
click at [195, 451] on input "Select an option" at bounding box center [192, 458] width 16 height 16
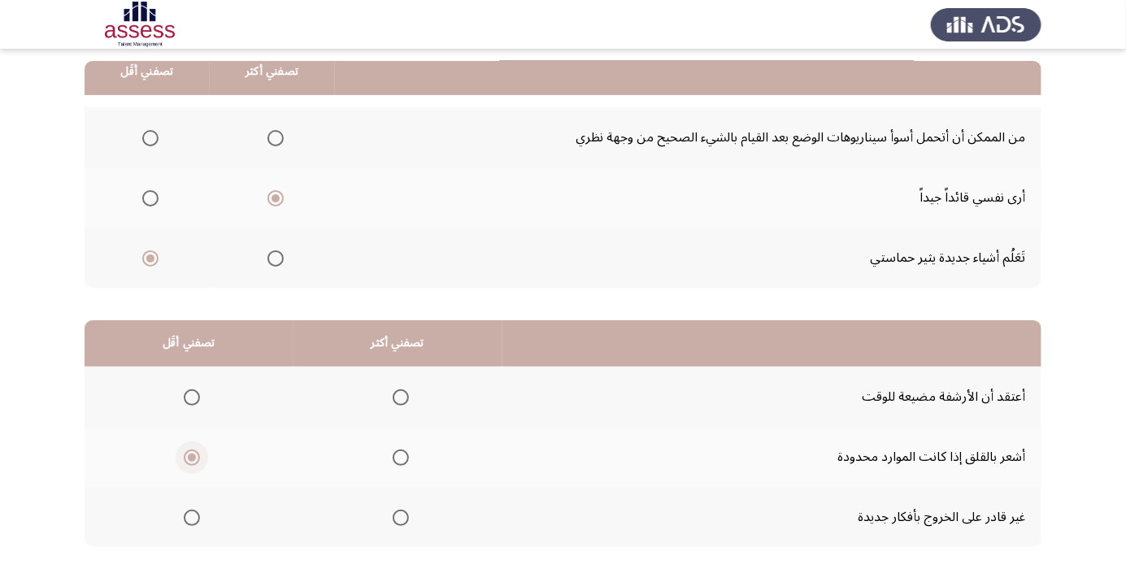
click at [192, 398] on span "Select an option" at bounding box center [192, 398] width 0 height 0
click at [191, 396] on input "Select an option" at bounding box center [192, 398] width 16 height 16
click at [386, 459] on label "Select an option" at bounding box center [397, 458] width 23 height 16
click at [393, 459] on input "Select an option" at bounding box center [401, 458] width 16 height 16
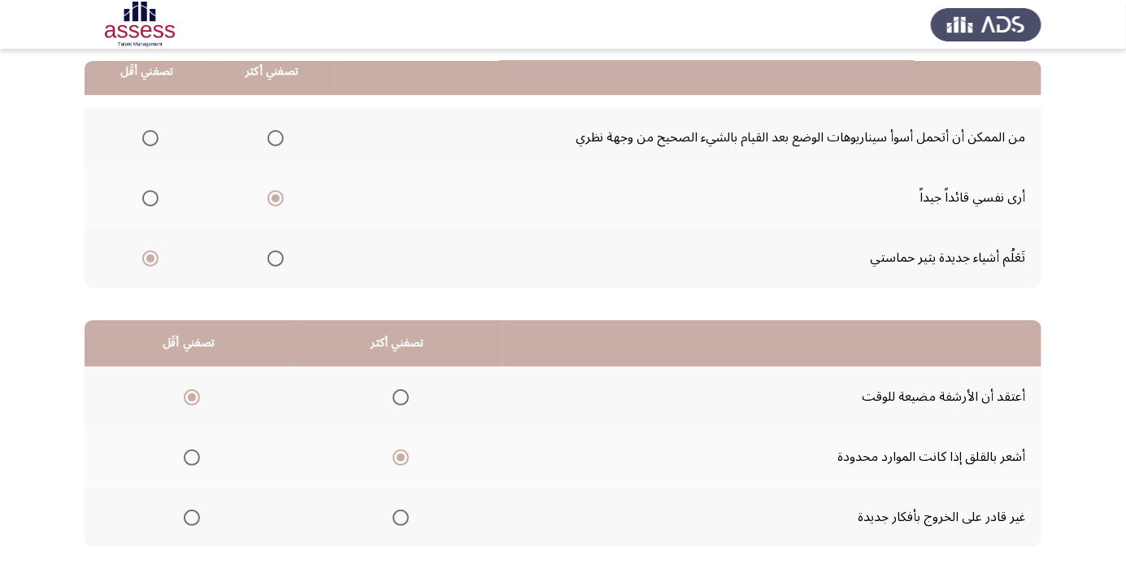
scroll to position [0, 0]
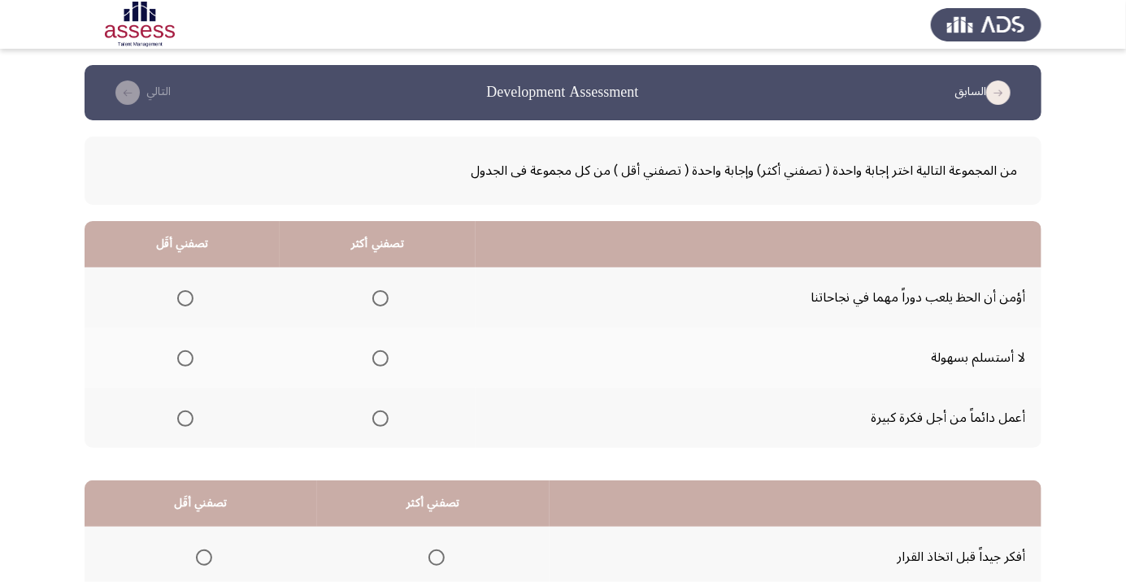
click at [413, 357] on th at bounding box center [378, 358] width 196 height 60
click at [381, 359] on span "Select an option" at bounding box center [381, 359] width 0 height 0
click at [377, 358] on input "Select an option" at bounding box center [381, 359] width 16 height 16
click at [192, 418] on span "Select an option" at bounding box center [185, 419] width 16 height 16
click at [192, 418] on input "Select an option" at bounding box center [185, 419] width 16 height 16
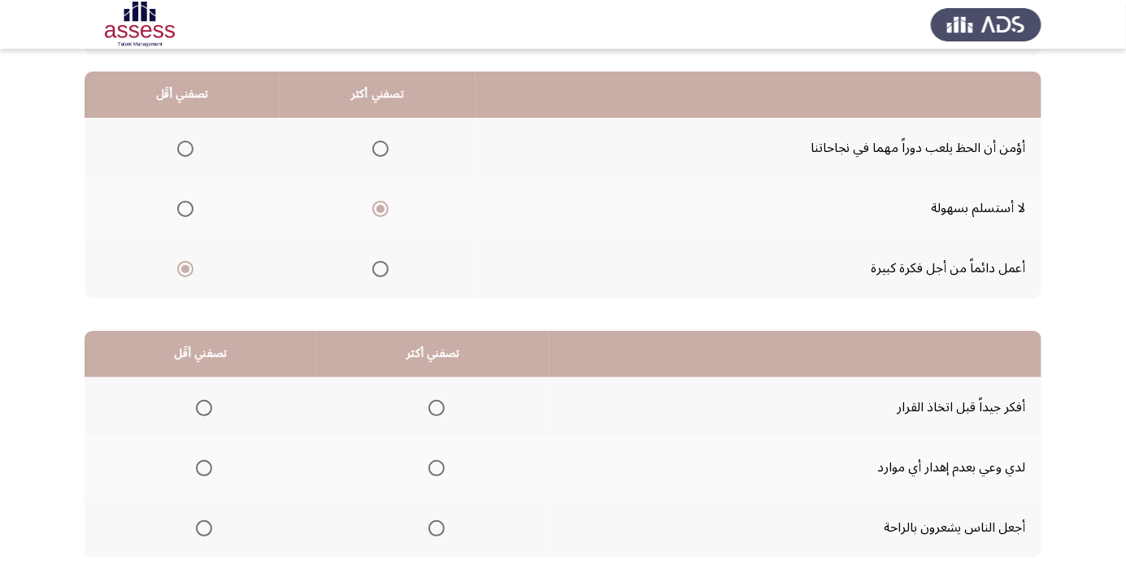
scroll to position [160, 0]
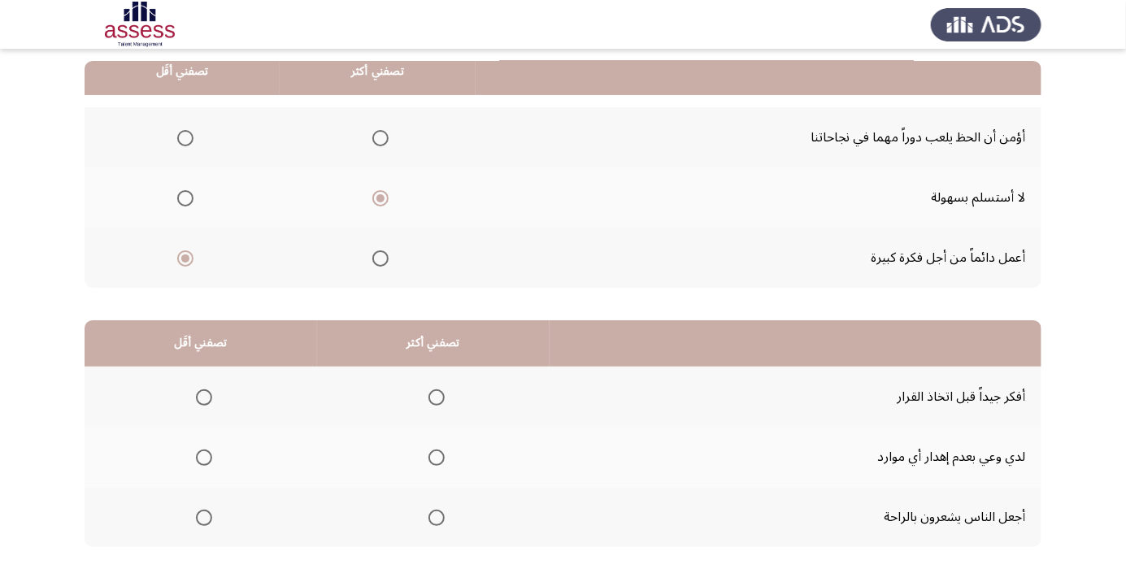
click at [429, 402] on span "Select an option" at bounding box center [437, 398] width 16 height 16
click at [429, 402] on input "Select an option" at bounding box center [437, 398] width 16 height 16
click at [208, 462] on span "Select an option" at bounding box center [204, 458] width 16 height 16
click at [208, 462] on input "Select an option" at bounding box center [204, 458] width 16 height 16
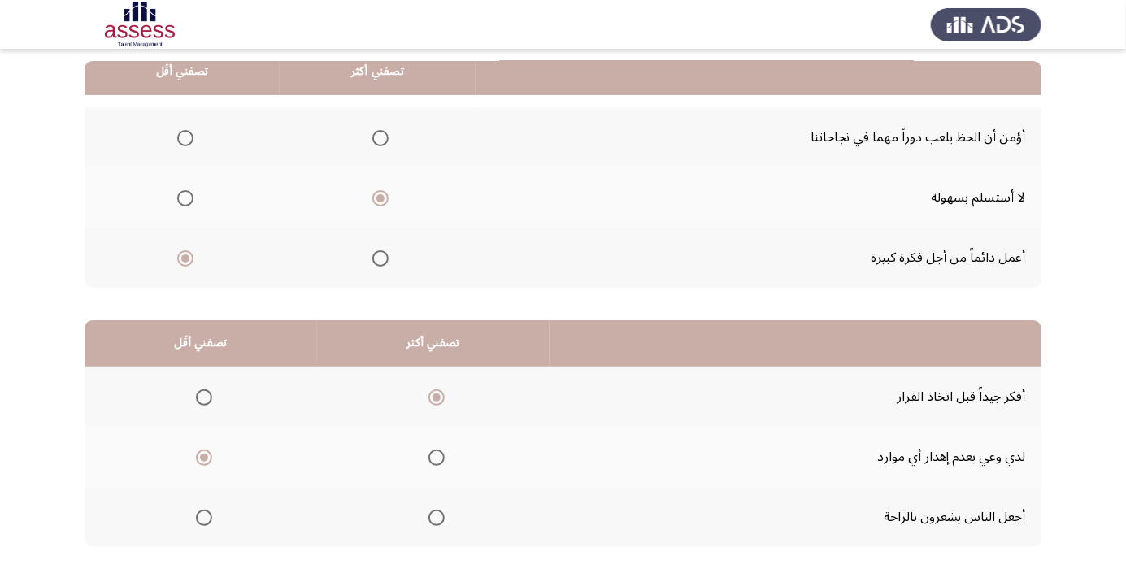
scroll to position [0, 0]
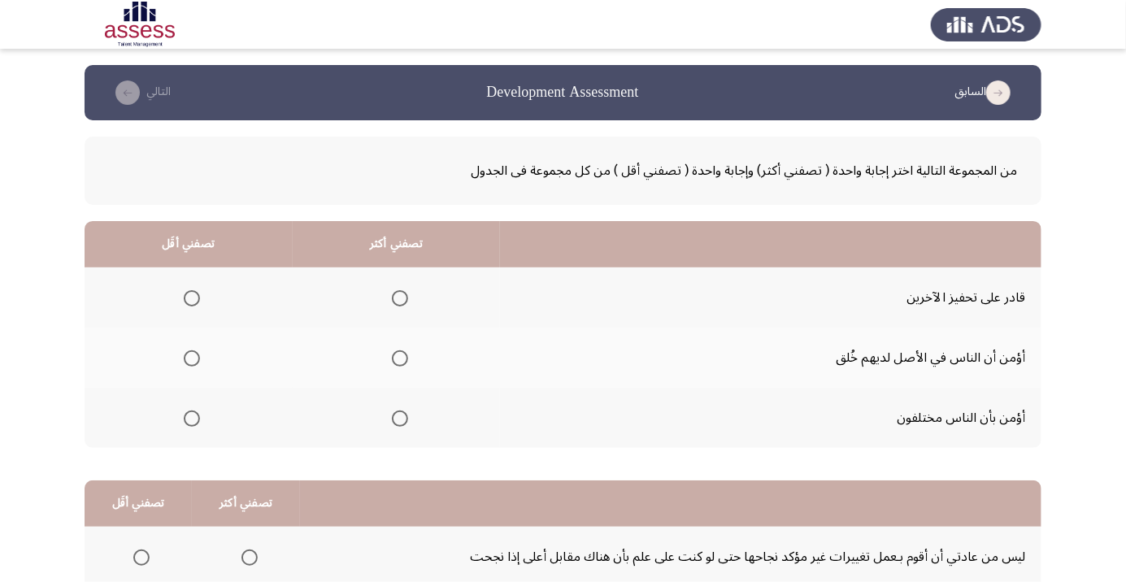
click at [393, 379] on th at bounding box center [397, 358] width 208 height 60
click at [382, 382] on th at bounding box center [397, 358] width 208 height 60
click at [399, 359] on span "Select an option" at bounding box center [399, 359] width 0 height 0
click at [399, 358] on input "Select an option" at bounding box center [400, 359] width 16 height 16
click at [218, 424] on th at bounding box center [189, 418] width 208 height 60
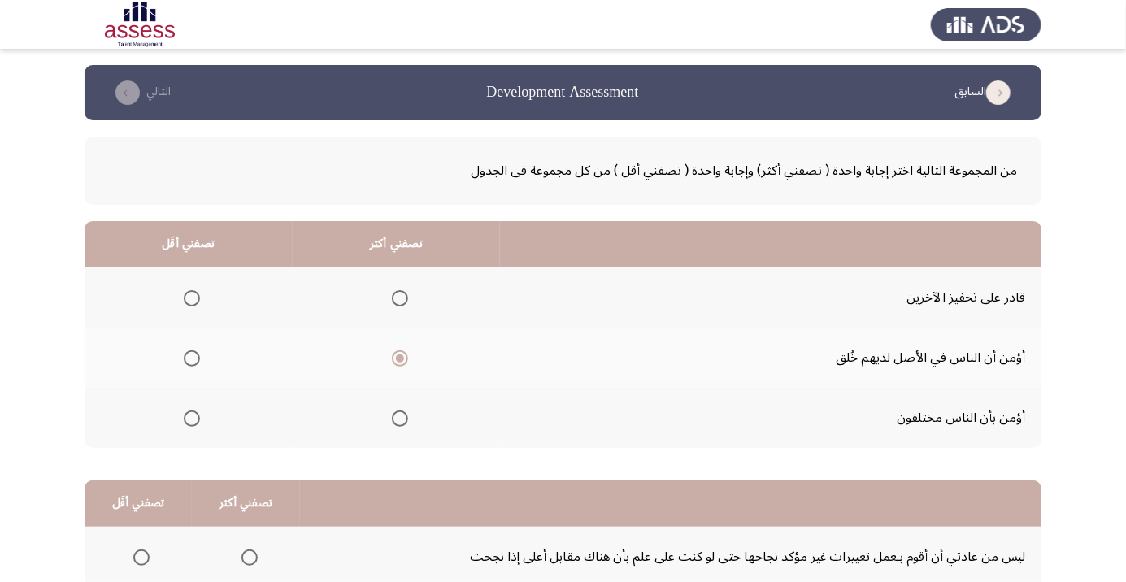
click at [192, 419] on span "Select an option" at bounding box center [192, 419] width 0 height 0
click at [191, 417] on input "Select an option" at bounding box center [192, 419] width 16 height 16
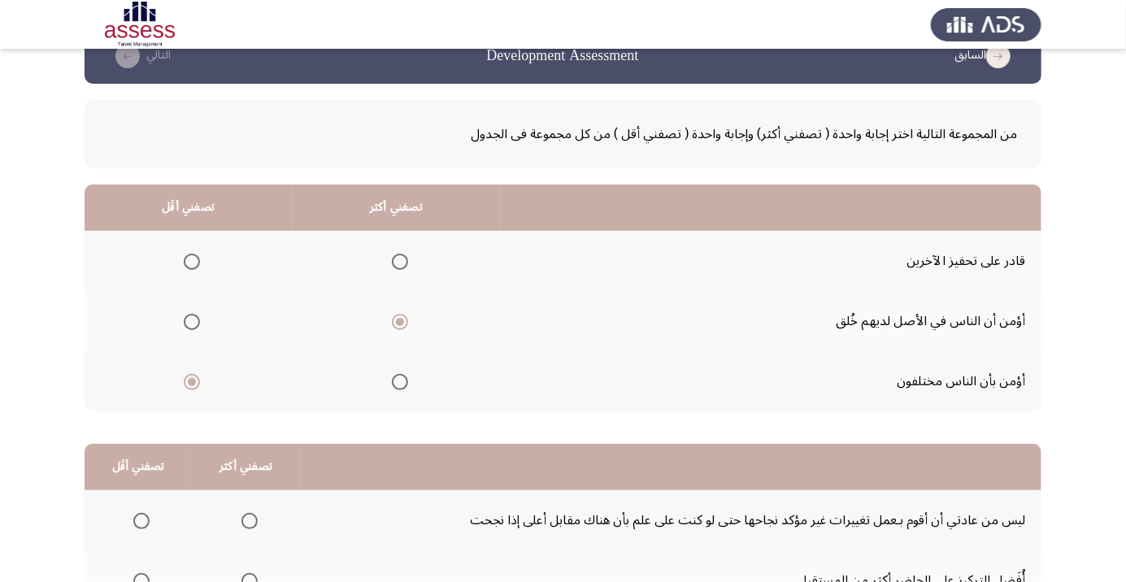
scroll to position [160, 0]
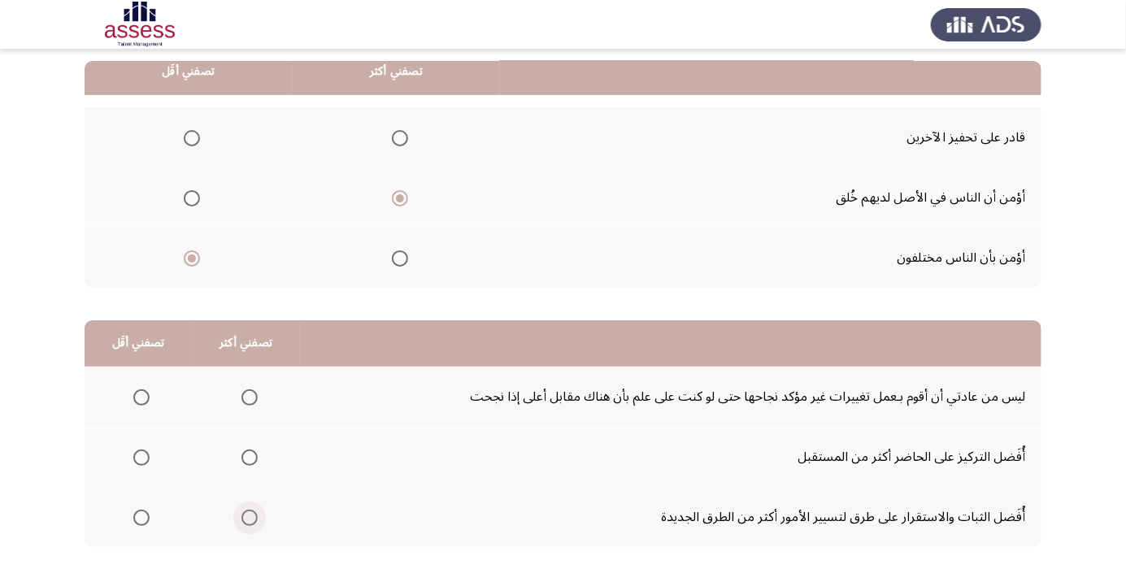
click at [242, 520] on span "Select an option" at bounding box center [250, 518] width 16 height 16
click at [242, 520] on input "Select an option" at bounding box center [250, 518] width 16 height 16
click at [160, 461] on th at bounding box center [138, 457] width 107 height 60
click at [148, 452] on span "Select an option" at bounding box center [141, 458] width 16 height 16
click at [148, 452] on input "Select an option" at bounding box center [141, 458] width 16 height 16
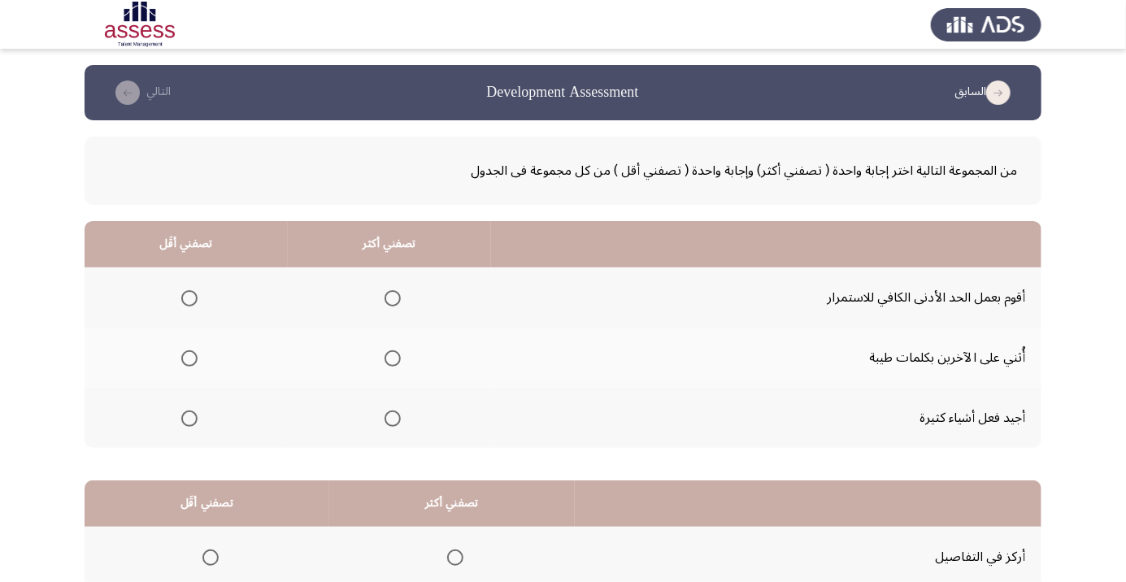
scroll to position [1, 0]
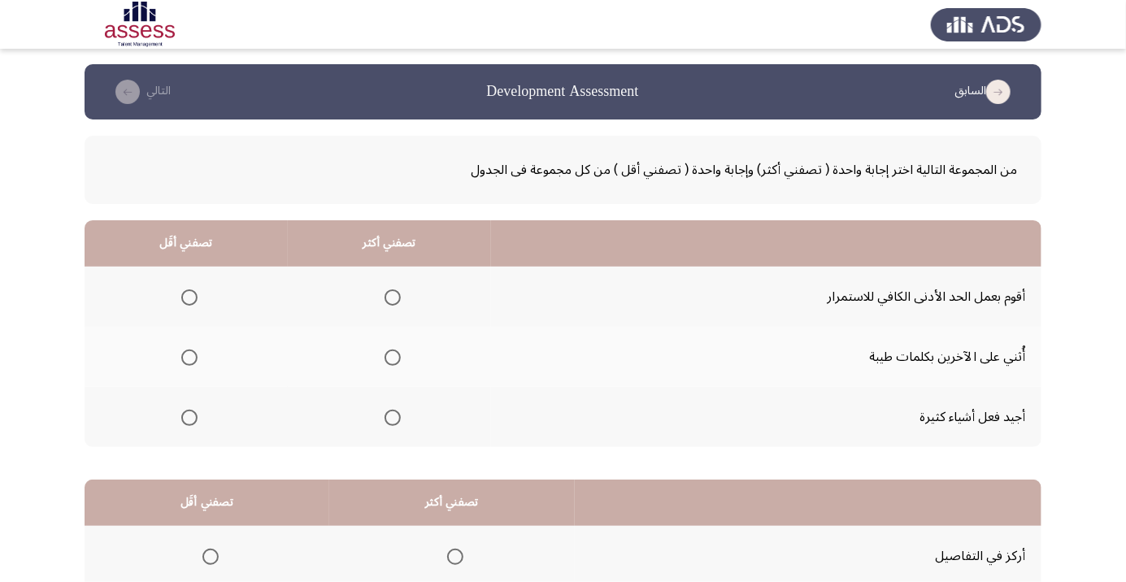
click at [368, 461] on div "من المجموعة التالية اختر إجابة واحدة ( تصفني أكثر) وإجابة واحدة ( تصفني أقل ) م…" at bounding box center [563, 430] width 957 height 620
click at [393, 418] on span "Select an option" at bounding box center [393, 418] width 0 height 0
click at [390, 416] on input "Select an option" at bounding box center [393, 418] width 16 height 16
click at [207, 364] on th at bounding box center [186, 357] width 203 height 60
click at [195, 351] on span "Select an option" at bounding box center [189, 358] width 16 height 16
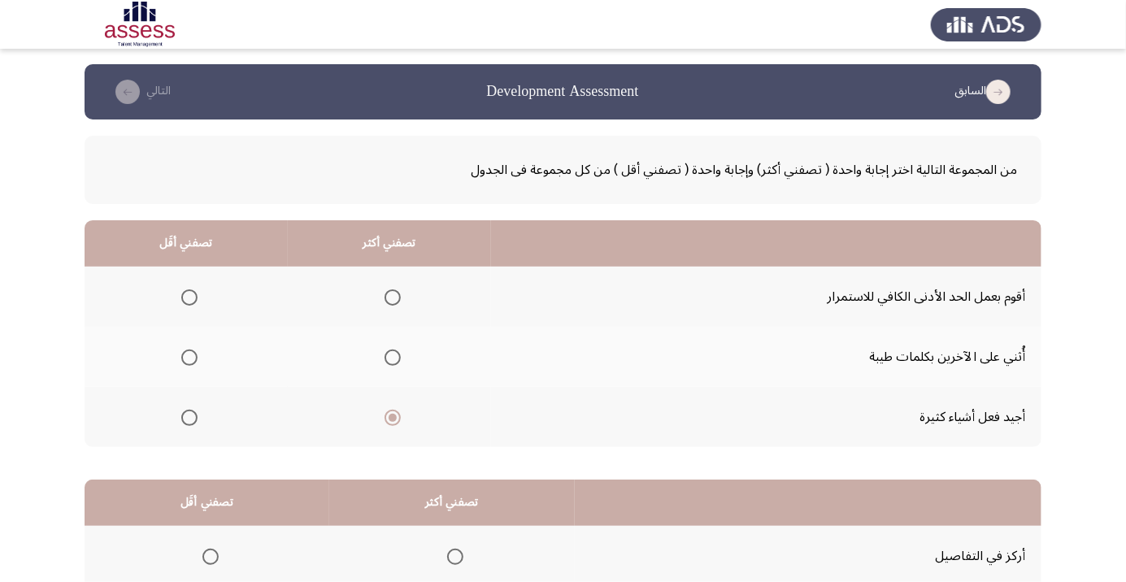
click at [195, 351] on input "Select an option" at bounding box center [189, 358] width 16 height 16
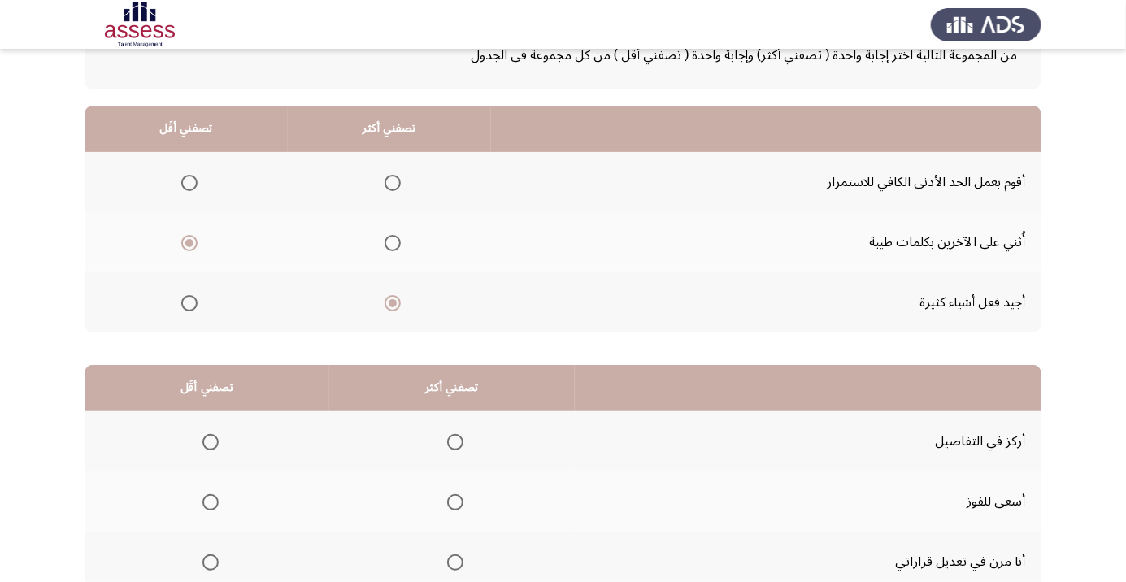
scroll to position [160, 0]
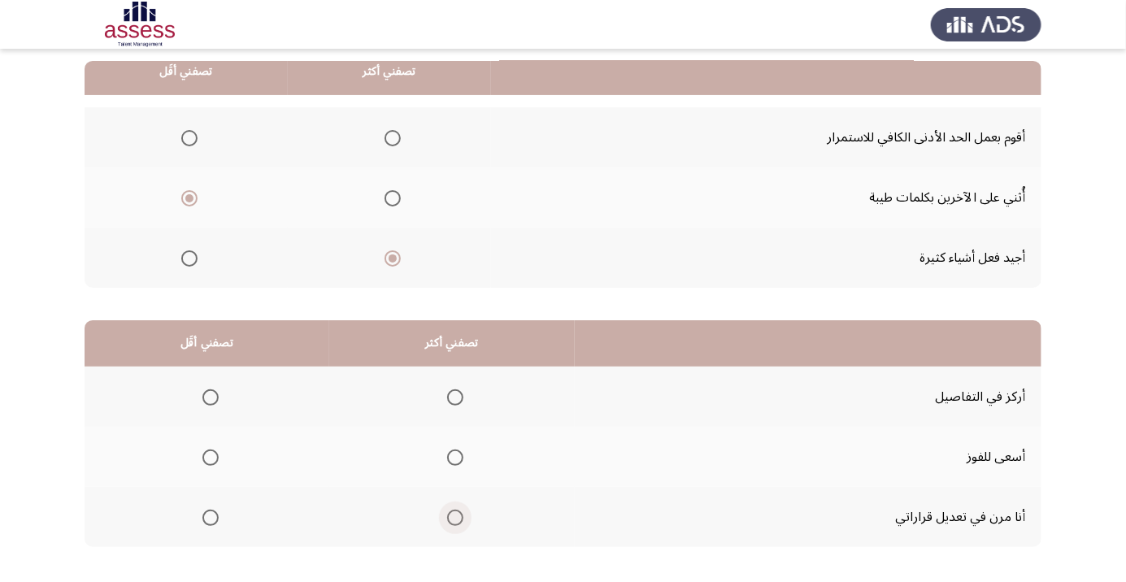
click at [455, 518] on span "Select an option" at bounding box center [455, 518] width 0 height 0
click at [451, 516] on input "Select an option" at bounding box center [455, 518] width 16 height 16
click at [252, 444] on th at bounding box center [207, 457] width 245 height 60
click at [232, 447] on th at bounding box center [207, 457] width 245 height 60
click at [251, 442] on th at bounding box center [207, 457] width 245 height 60
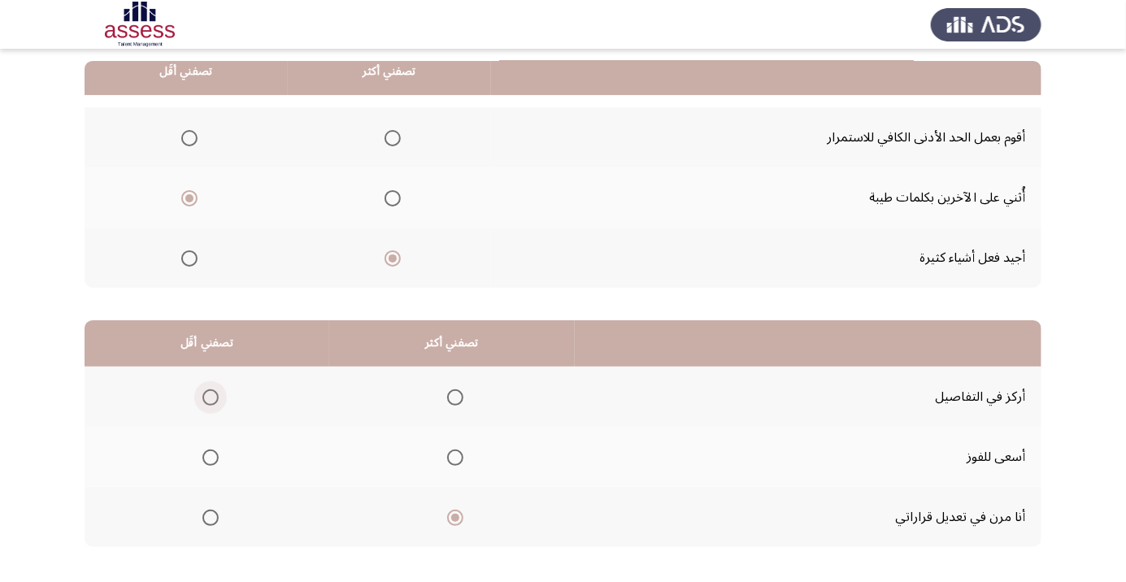
click at [211, 398] on span "Select an option" at bounding box center [211, 398] width 0 height 0
click at [208, 396] on input "Select an option" at bounding box center [211, 398] width 16 height 16
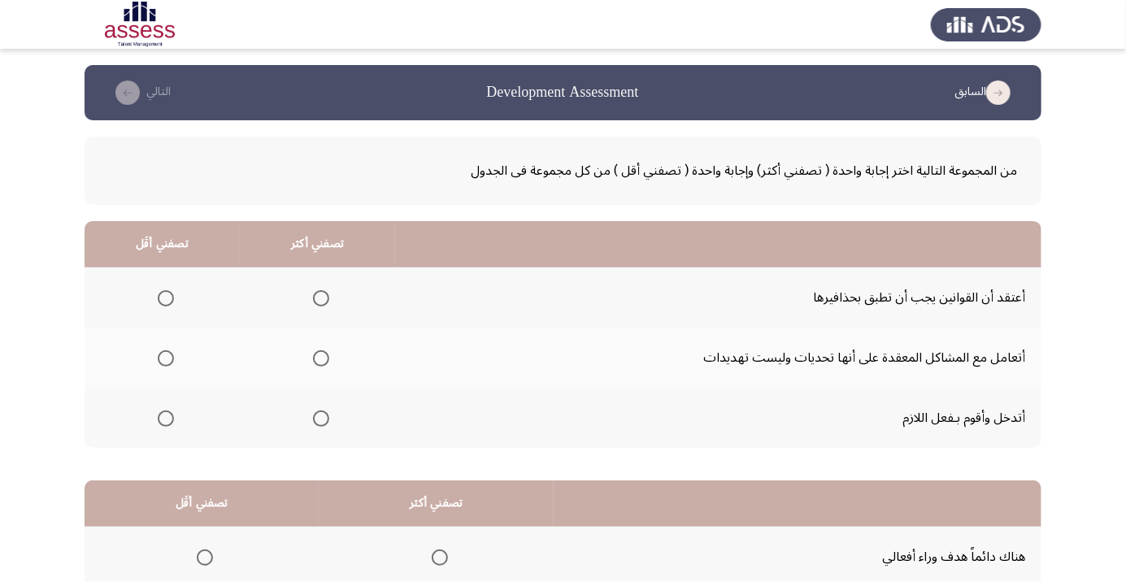
click at [321, 419] on span "Select an option" at bounding box center [321, 419] width 0 height 0
click at [320, 417] on input "Select an option" at bounding box center [321, 419] width 16 height 16
click at [195, 377] on th at bounding box center [162, 358] width 155 height 60
click at [172, 364] on span "Select an option" at bounding box center [166, 359] width 16 height 16
click at [172, 364] on input "Select an option" at bounding box center [166, 359] width 16 height 16
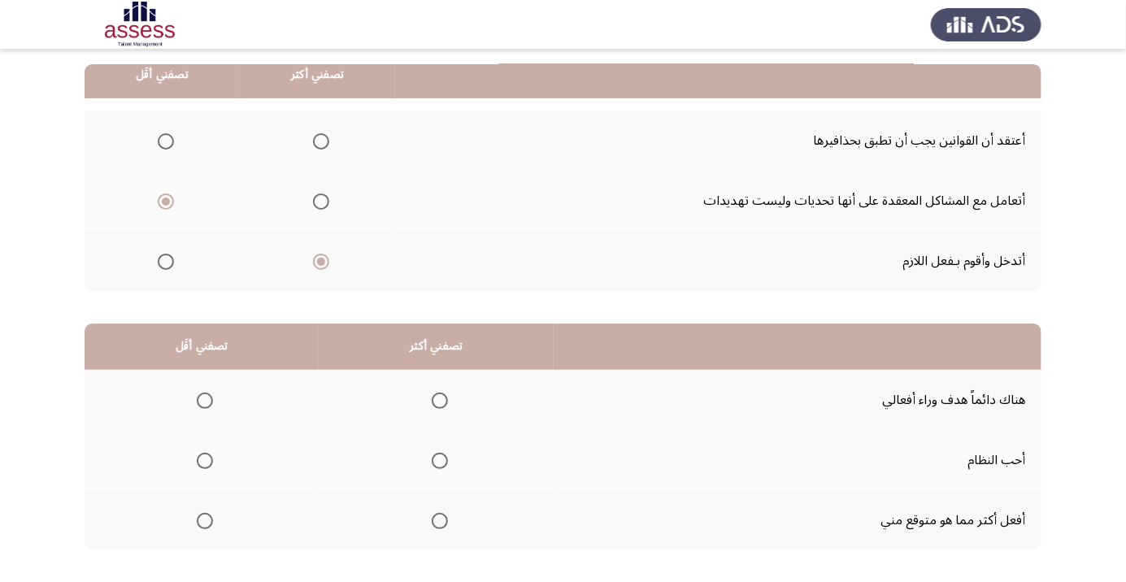
scroll to position [160, 0]
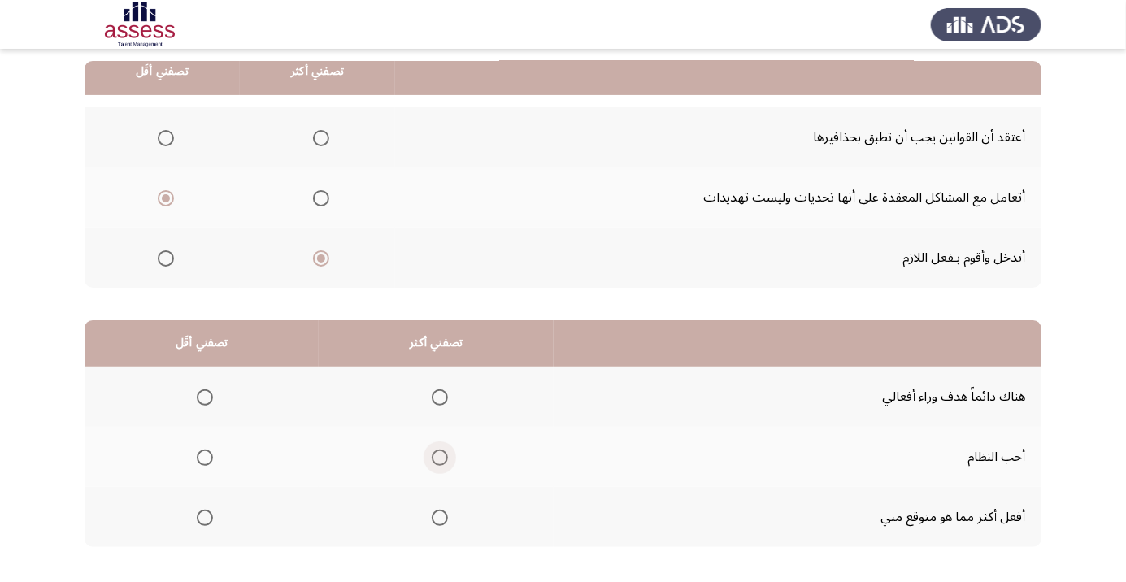
click at [436, 462] on span "Select an option" at bounding box center [440, 458] width 16 height 16
click at [436, 462] on input "Select an option" at bounding box center [440, 458] width 16 height 16
click at [210, 402] on span "Select an option" at bounding box center [205, 398] width 16 height 16
click at [210, 402] on input "Select an option" at bounding box center [205, 398] width 16 height 16
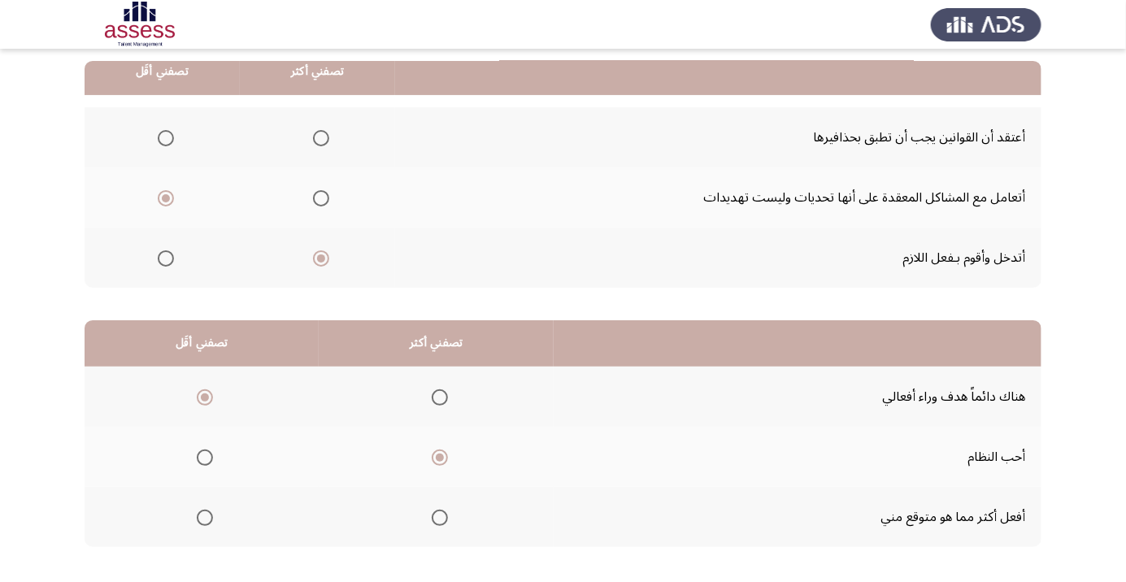
scroll to position [0, 0]
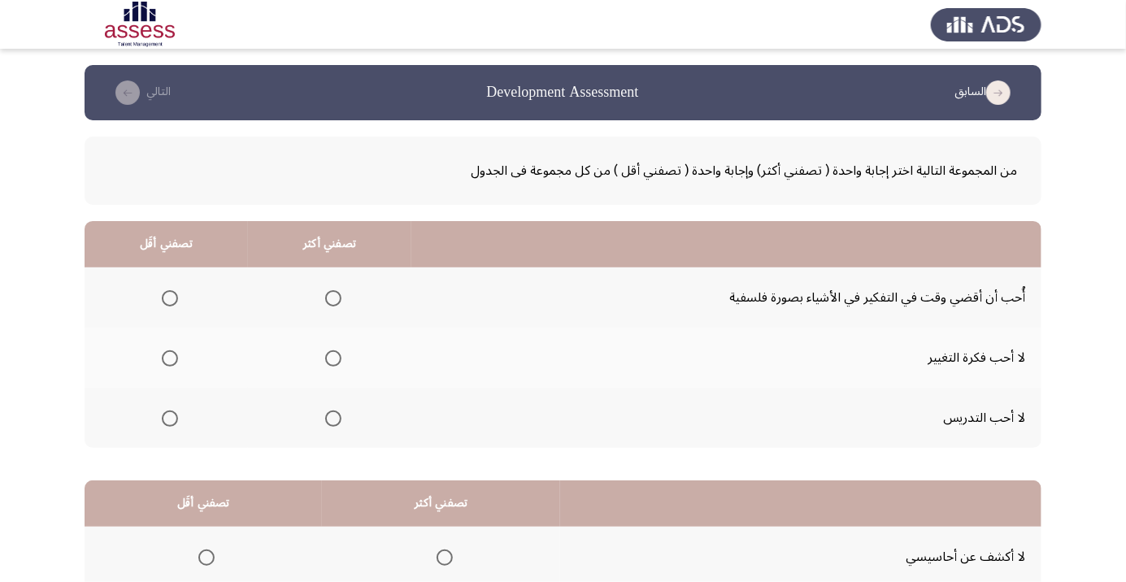
click at [513, 566] on th at bounding box center [441, 557] width 238 height 60
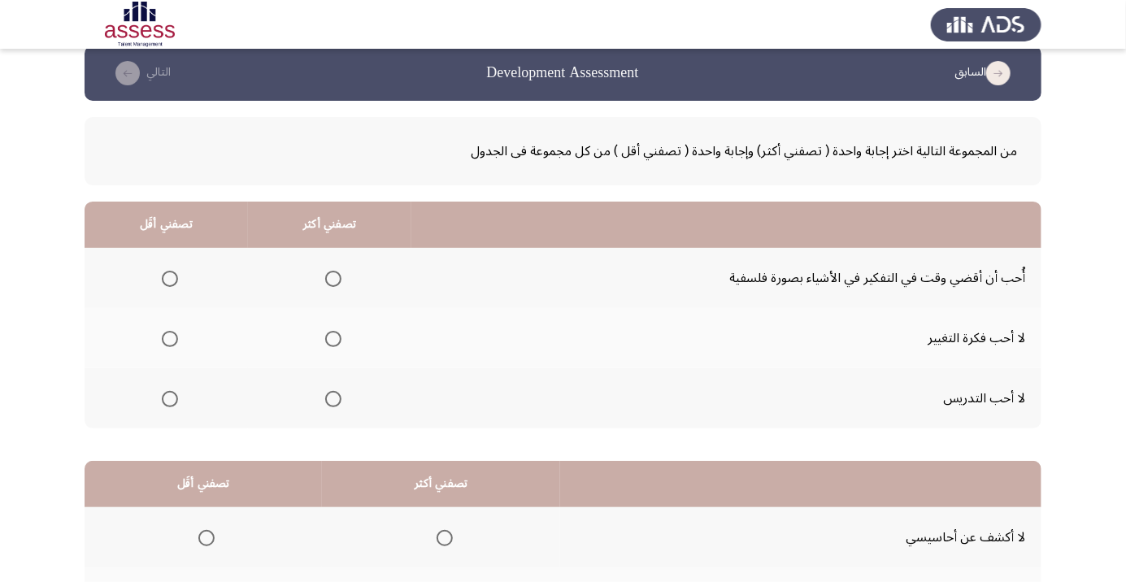
scroll to position [38, 0]
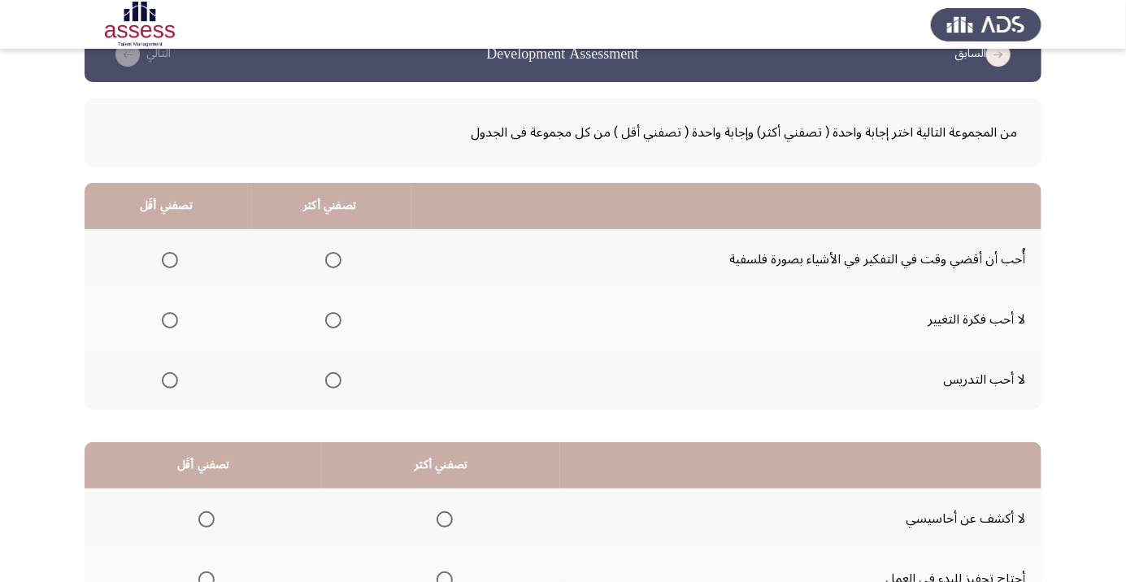
click at [330, 259] on span "Select an option" at bounding box center [333, 260] width 16 height 16
click at [330, 259] on input "Select an option" at bounding box center [333, 260] width 16 height 16
click at [169, 399] on th at bounding box center [166, 380] width 163 height 60
click at [189, 301] on th at bounding box center [166, 320] width 163 height 60
click at [175, 327] on span "Select an option" at bounding box center [170, 320] width 16 height 16
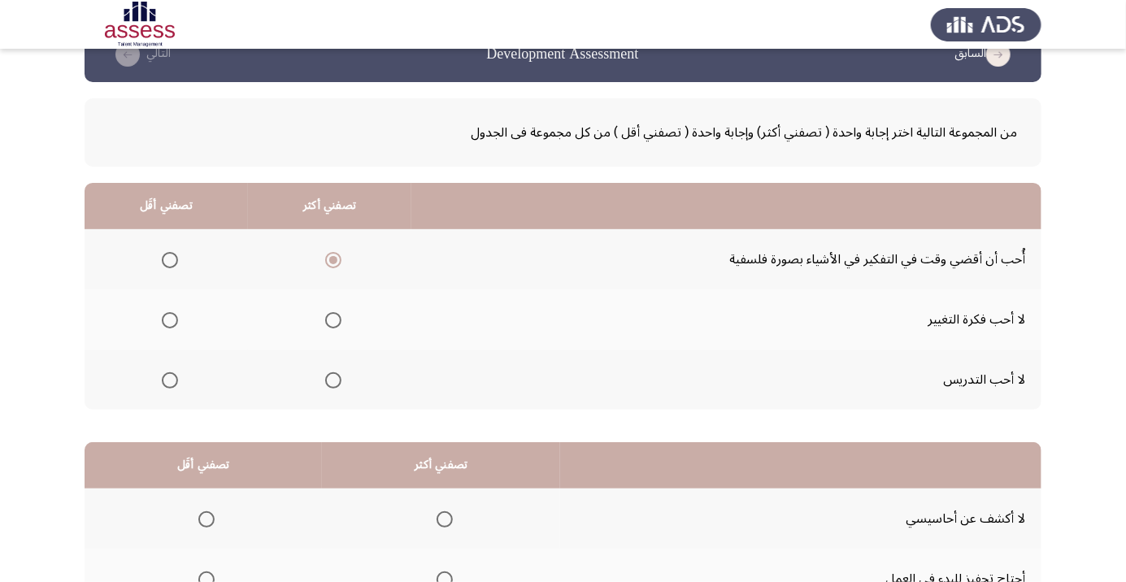
click at [175, 327] on input "Select an option" at bounding box center [170, 320] width 16 height 16
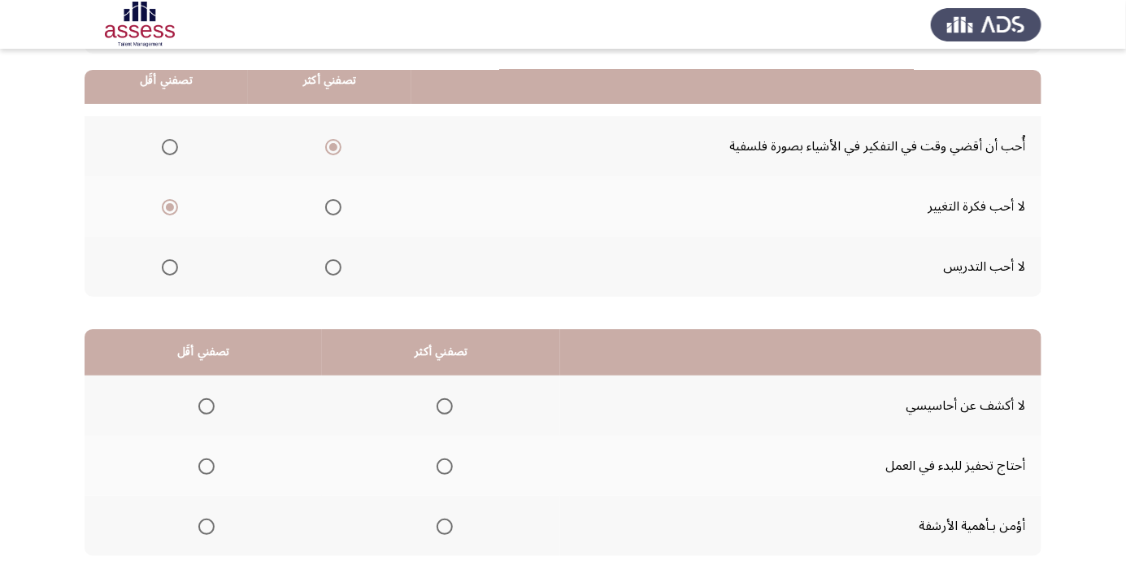
scroll to position [160, 0]
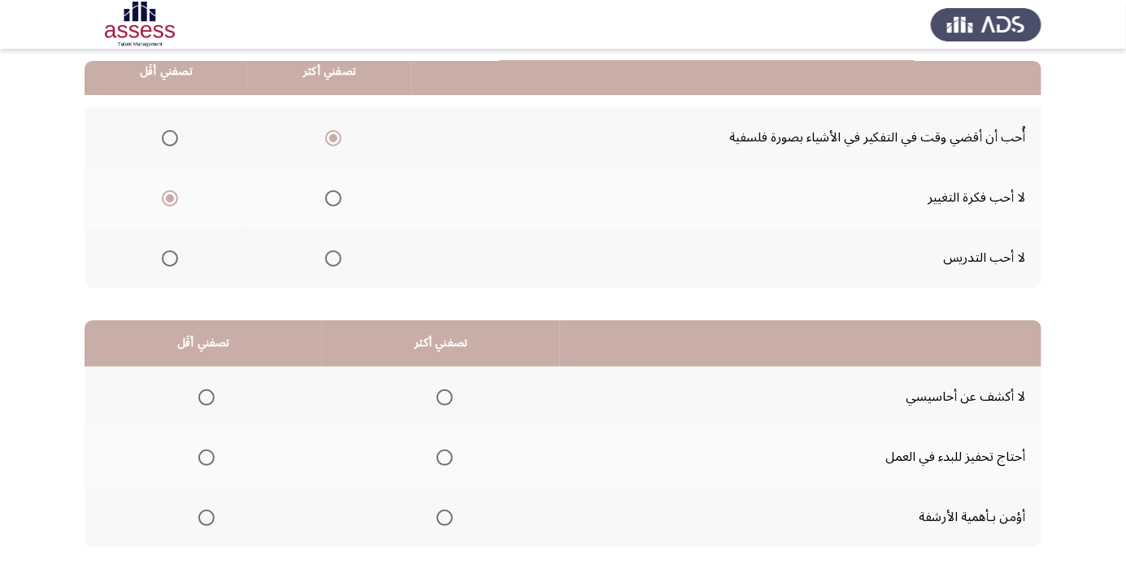
click at [459, 506] on th at bounding box center [441, 517] width 238 height 60
click at [442, 516] on span "Select an option" at bounding box center [445, 518] width 16 height 16
click at [442, 516] on input "Select an option" at bounding box center [445, 518] width 16 height 16
click at [237, 461] on th at bounding box center [203, 457] width 237 height 60
click at [212, 459] on span "Select an option" at bounding box center [206, 458] width 16 height 16
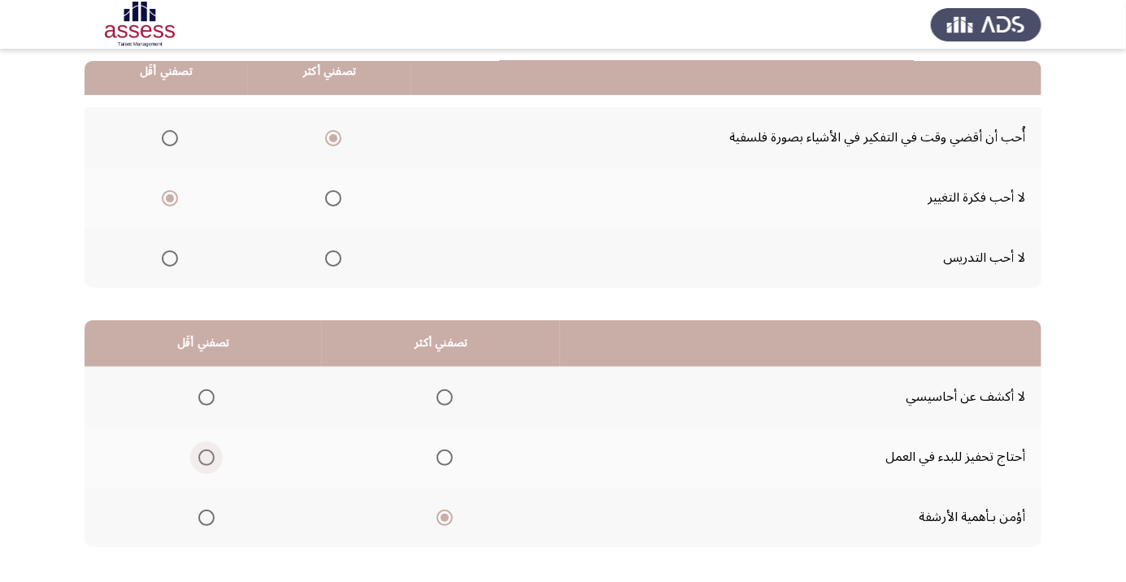
click at [212, 459] on input "Select an option" at bounding box center [206, 458] width 16 height 16
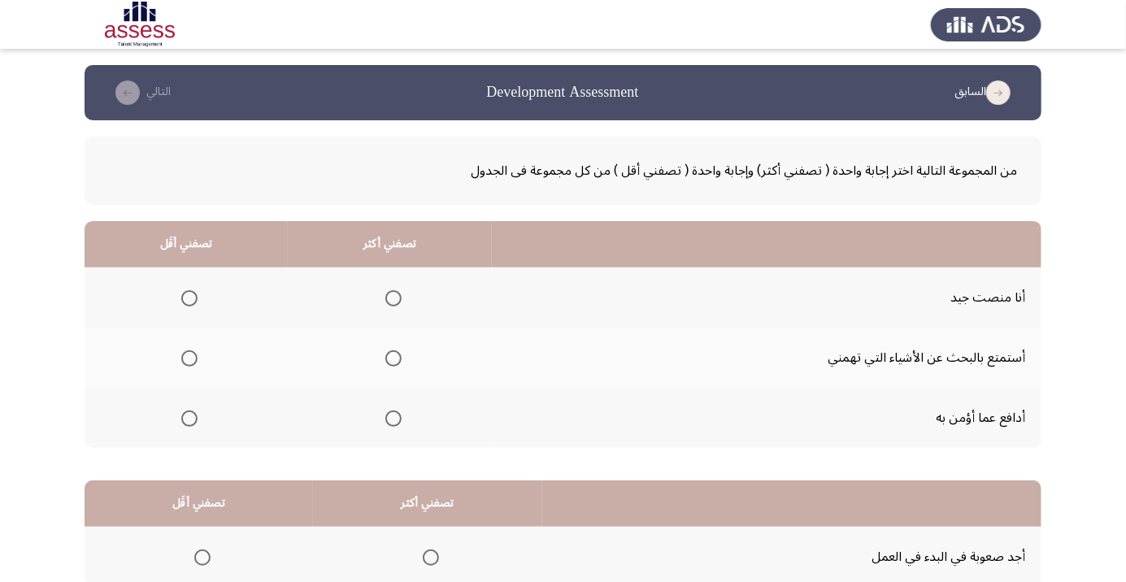
click at [386, 301] on span "Select an option" at bounding box center [394, 298] width 16 height 16
click at [386, 301] on input "Select an option" at bounding box center [394, 298] width 16 height 16
click at [207, 425] on th at bounding box center [186, 418] width 203 height 60
click at [182, 435] on th at bounding box center [186, 418] width 203 height 60
click at [190, 419] on span "Select an option" at bounding box center [190, 419] width 0 height 0
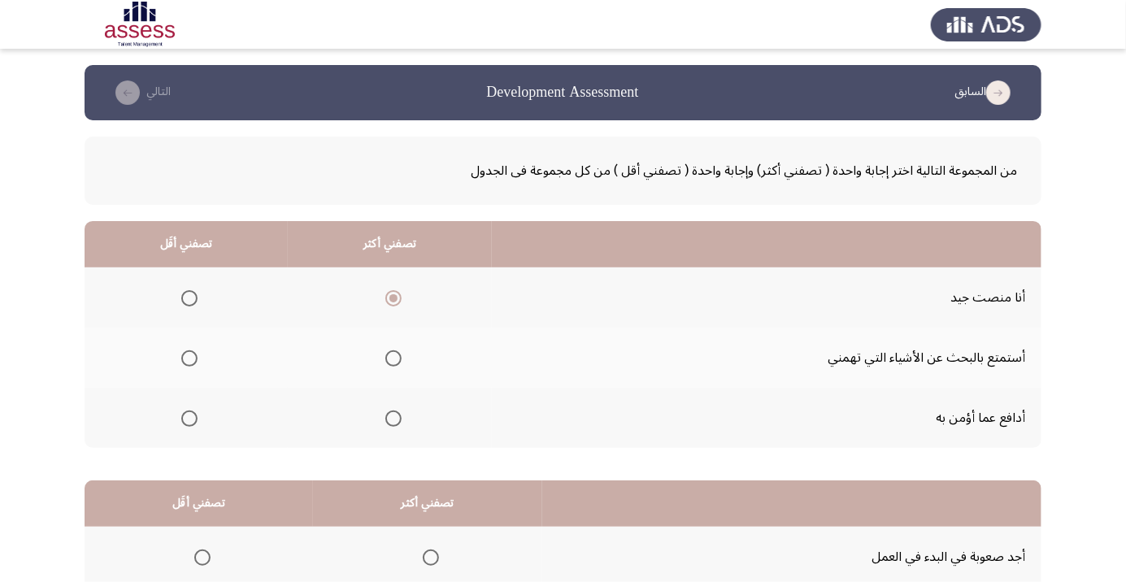
click at [189, 417] on input "Select an option" at bounding box center [189, 419] width 16 height 16
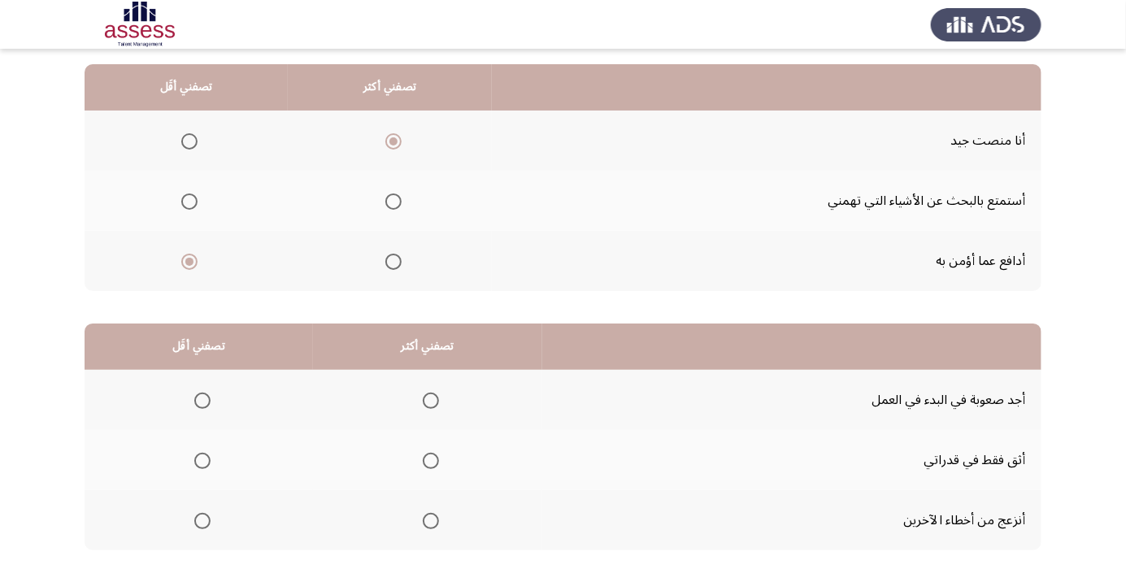
scroll to position [160, 0]
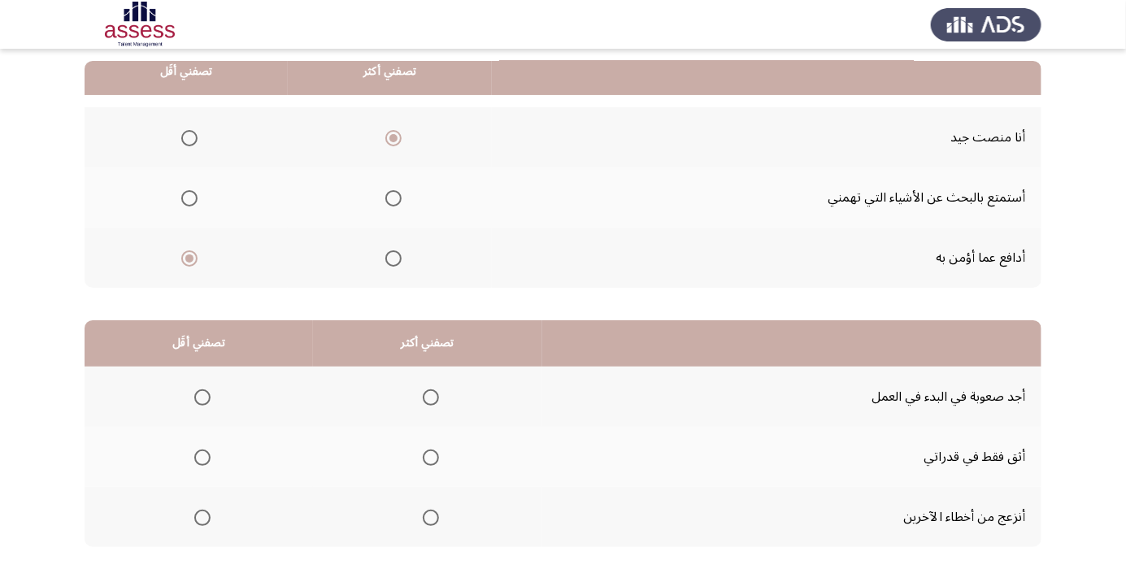
click at [416, 481] on th at bounding box center [427, 457] width 229 height 60
click at [435, 452] on span "Select an option" at bounding box center [431, 458] width 16 height 16
click at [435, 452] on input "Select an option" at bounding box center [431, 458] width 16 height 16
click at [226, 536] on th at bounding box center [199, 517] width 229 height 60
click at [223, 522] on th at bounding box center [199, 517] width 229 height 60
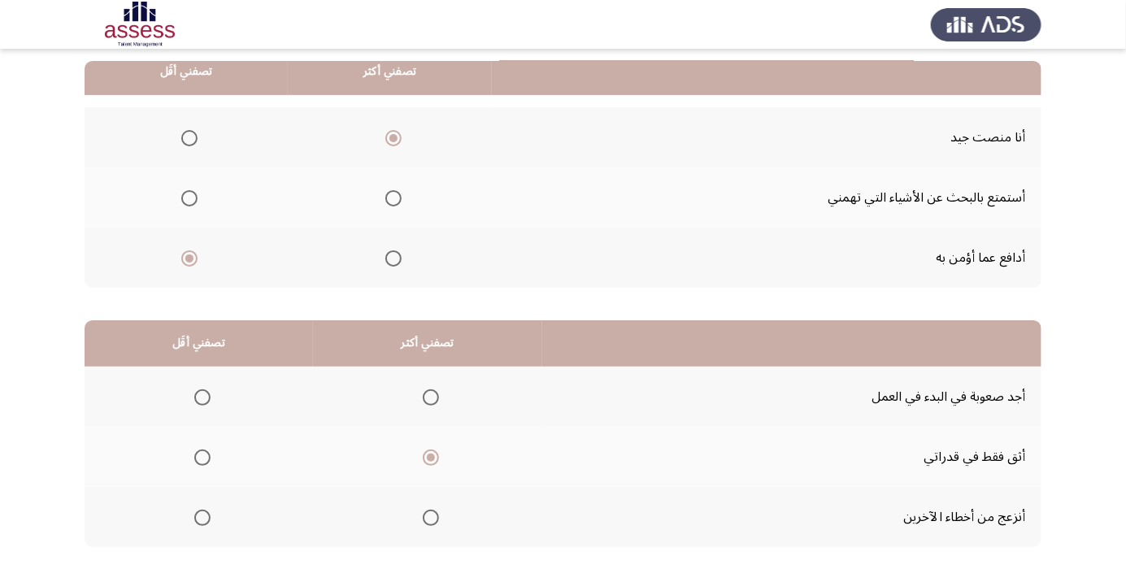
click at [220, 510] on th at bounding box center [199, 517] width 229 height 60
click at [201, 516] on span "Select an option" at bounding box center [202, 518] width 16 height 16
click at [201, 516] on input "Select an option" at bounding box center [202, 518] width 16 height 16
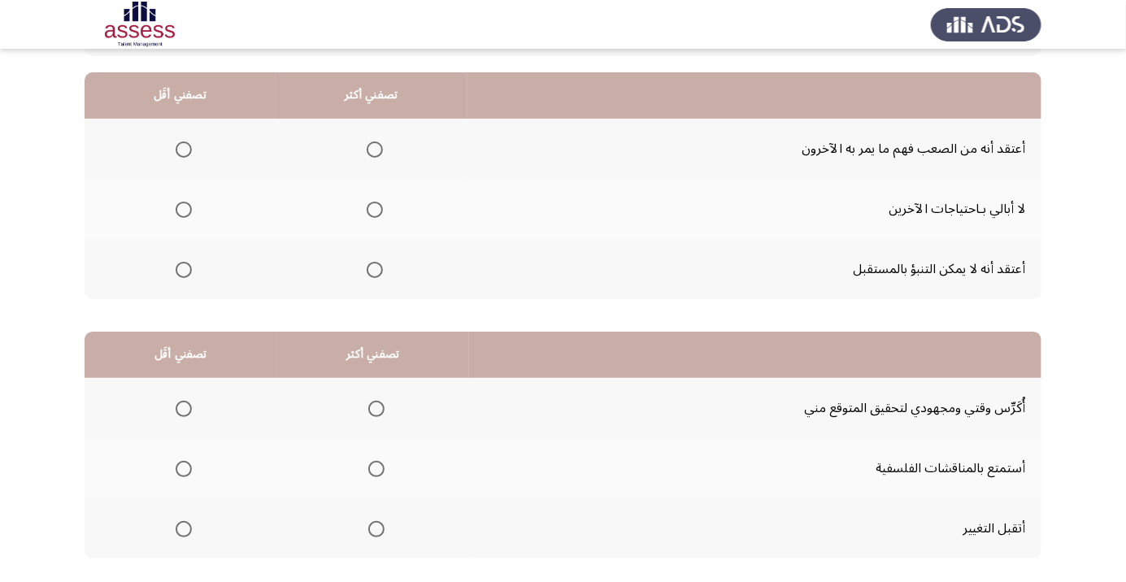
scroll to position [149, 0]
click at [190, 267] on span "Select an option" at bounding box center [184, 270] width 16 height 16
click at [190, 267] on input "Select an option" at bounding box center [184, 270] width 16 height 16
click at [376, 273] on span "Select an option" at bounding box center [375, 270] width 16 height 16
click at [376, 273] on input "Select an option" at bounding box center [375, 270] width 16 height 16
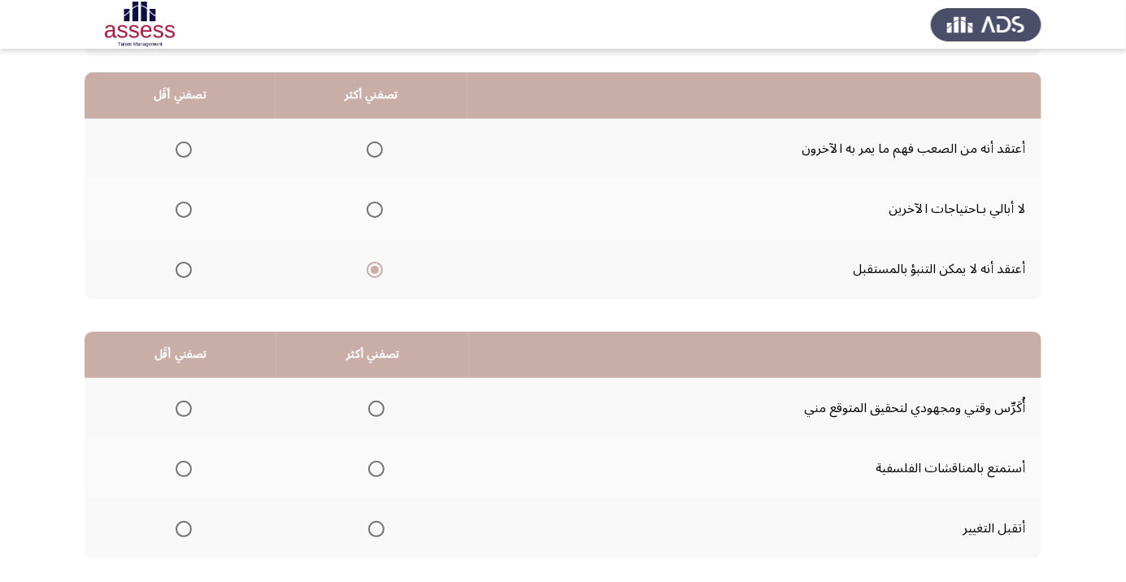
click at [188, 148] on span "Select an option" at bounding box center [184, 150] width 16 height 16
click at [188, 148] on input "Select an option" at bounding box center [184, 150] width 16 height 16
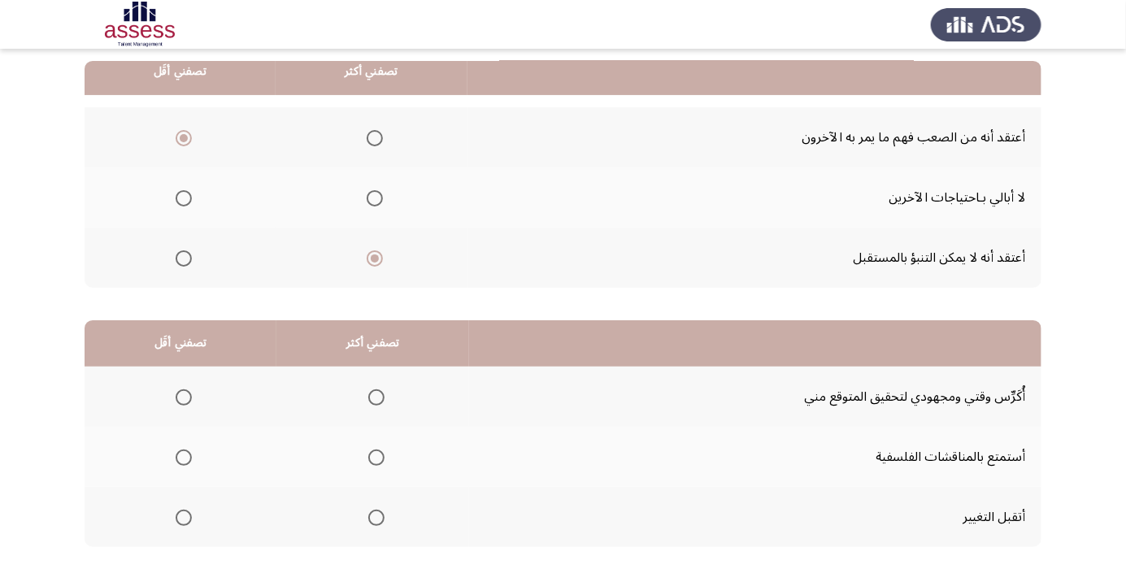
click at [377, 398] on span "Select an option" at bounding box center [377, 398] width 0 height 0
click at [374, 396] on input "Select an option" at bounding box center [376, 398] width 16 height 16
click at [184, 518] on span "Select an option" at bounding box center [184, 518] width 0 height 0
click at [183, 516] on input "Select an option" at bounding box center [184, 518] width 16 height 16
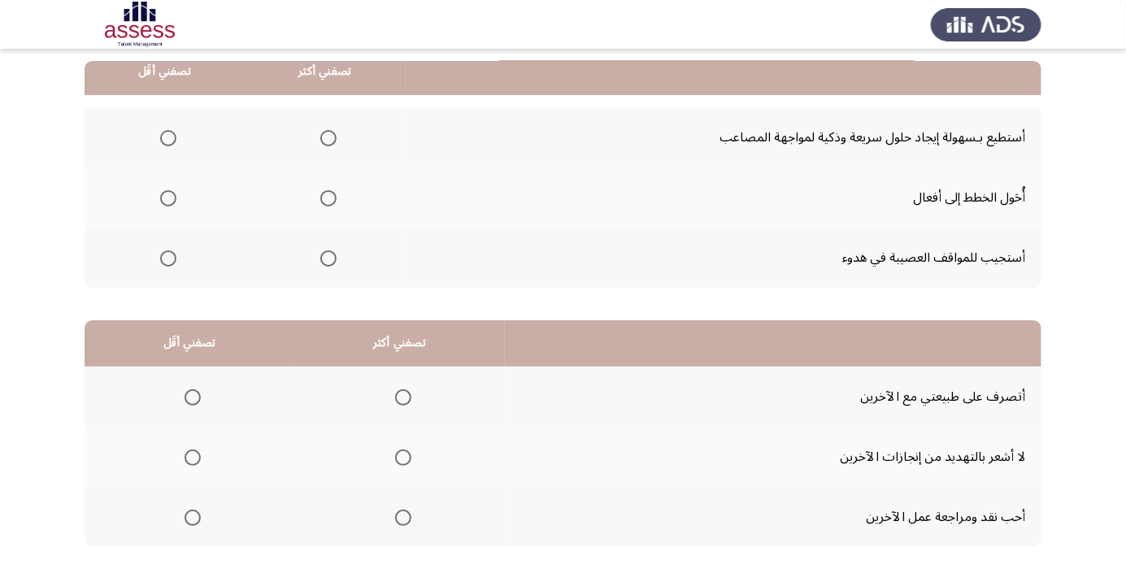
click at [329, 259] on span "Select an option" at bounding box center [328, 259] width 16 height 16
click at [329, 259] on input "Select an option" at bounding box center [328, 259] width 16 height 16
click at [185, 135] on th at bounding box center [165, 137] width 160 height 60
click at [168, 138] on span "Select an option" at bounding box center [168, 138] width 0 height 0
click at [166, 137] on input "Select an option" at bounding box center [168, 138] width 16 height 16
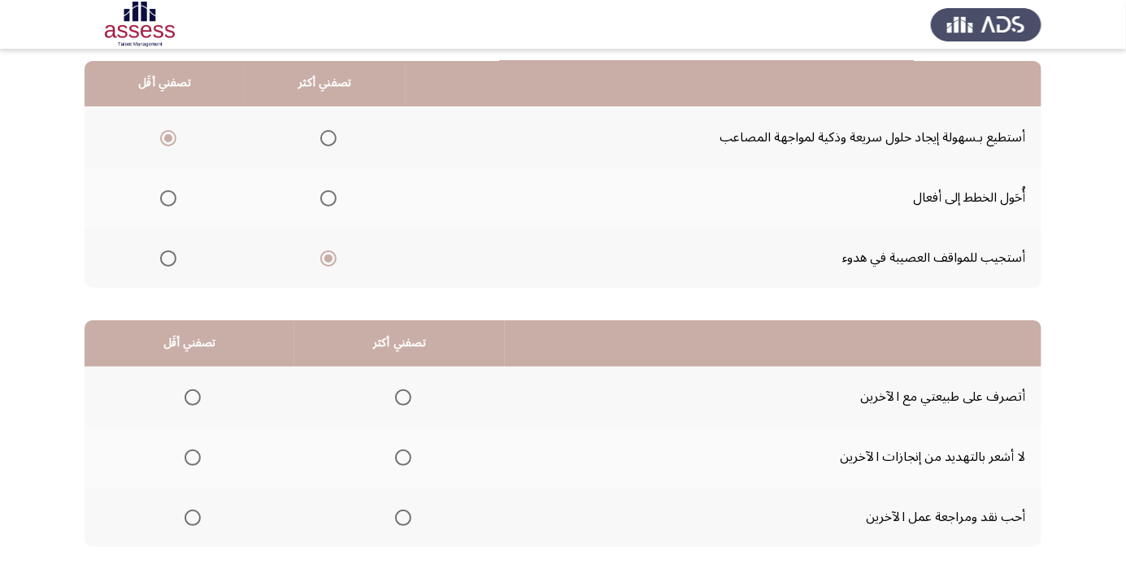
scroll to position [154, 0]
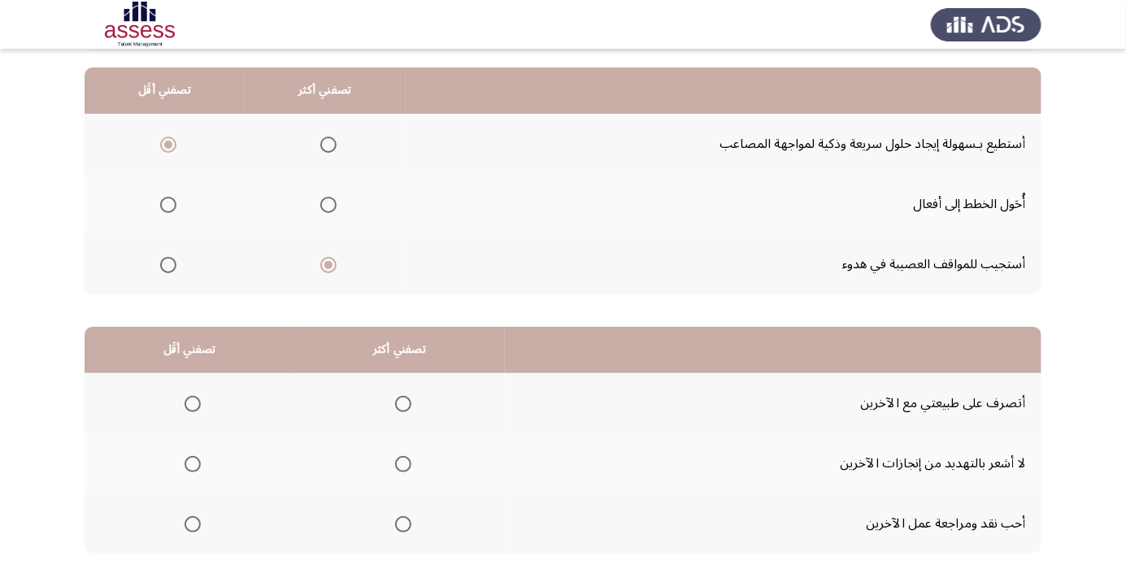
click at [417, 399] on th at bounding box center [399, 403] width 211 height 60
click at [407, 405] on span "Select an option" at bounding box center [403, 404] width 16 height 16
click at [407, 405] on input "Select an option" at bounding box center [403, 404] width 16 height 16
click at [209, 512] on th at bounding box center [190, 524] width 210 height 60
click at [231, 529] on th at bounding box center [190, 524] width 210 height 60
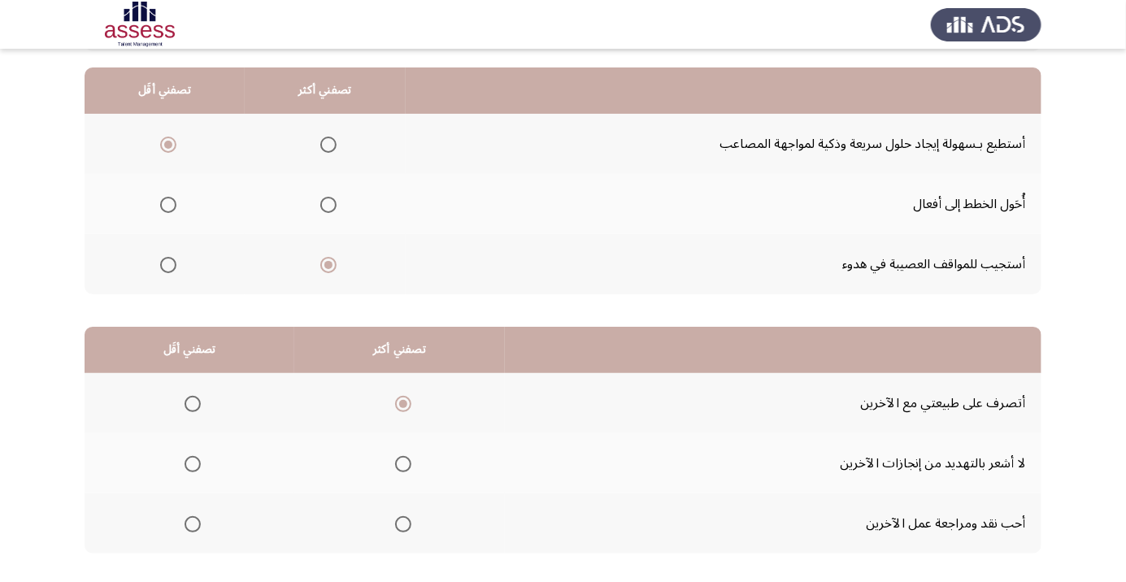
click at [190, 527] on span "Select an option" at bounding box center [193, 524] width 16 height 16
click at [190, 527] on input "Select an option" at bounding box center [193, 524] width 16 height 16
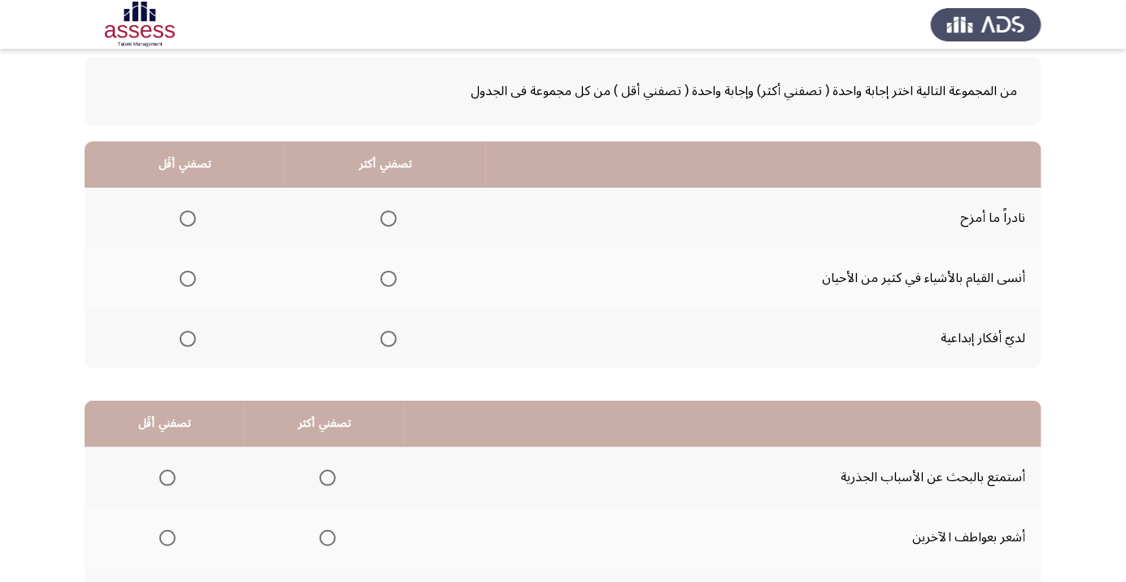
scroll to position [85, 0]
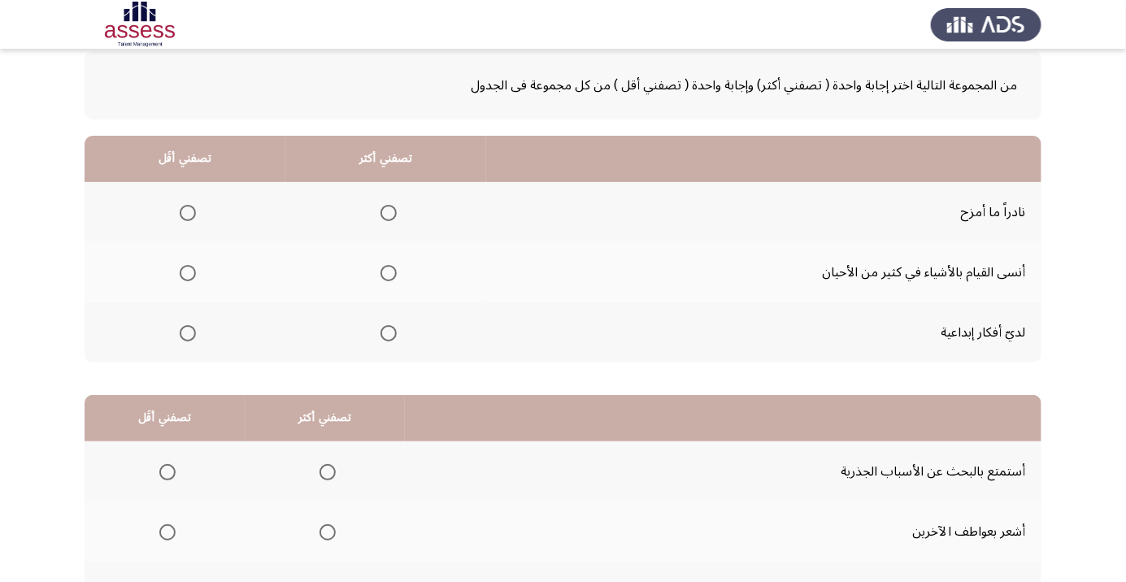
click at [193, 274] on span "Select an option" at bounding box center [188, 273] width 16 height 16
click at [193, 274] on input "Select an option" at bounding box center [188, 273] width 16 height 16
click at [390, 359] on th at bounding box center [385, 333] width 201 height 60
click at [390, 336] on span "Select an option" at bounding box center [389, 333] width 16 height 16
click at [390, 336] on input "Select an option" at bounding box center [389, 333] width 16 height 16
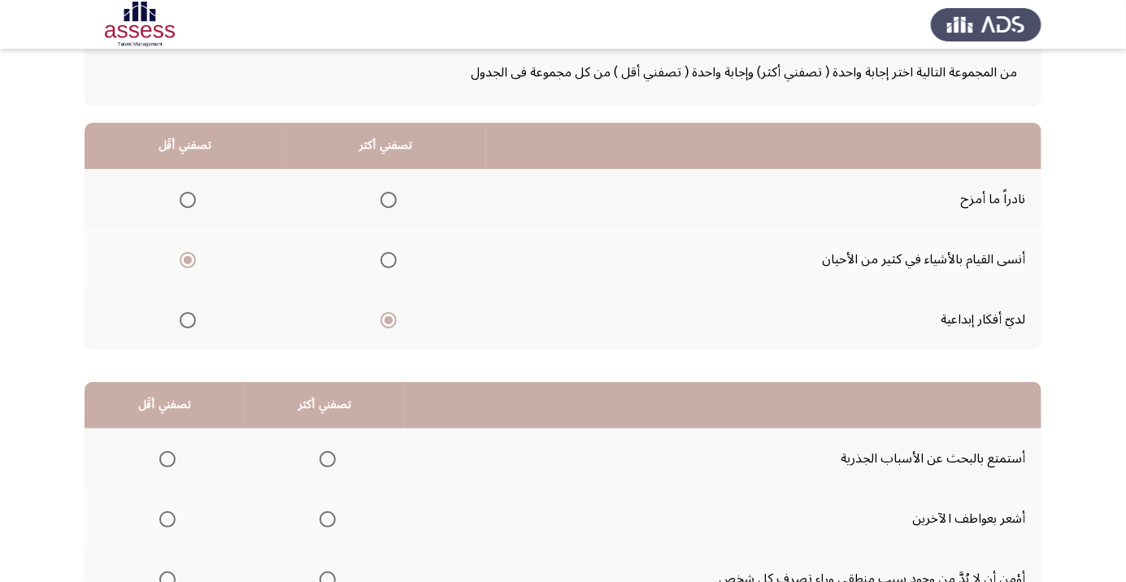
scroll to position [160, 0]
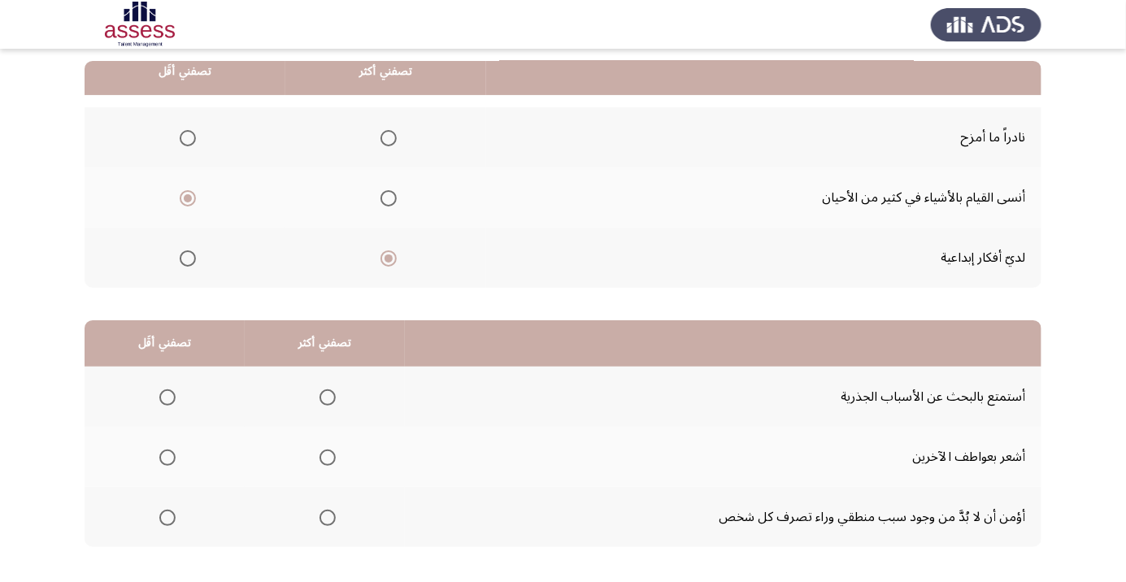
click at [371, 516] on th at bounding box center [325, 517] width 160 height 60
click at [333, 514] on span "Select an option" at bounding box center [328, 518] width 16 height 16
click at [333, 514] on input "Select an option" at bounding box center [328, 518] width 16 height 16
click at [172, 399] on span "Select an option" at bounding box center [167, 398] width 16 height 16
click at [172, 399] on input "Select an option" at bounding box center [167, 398] width 16 height 16
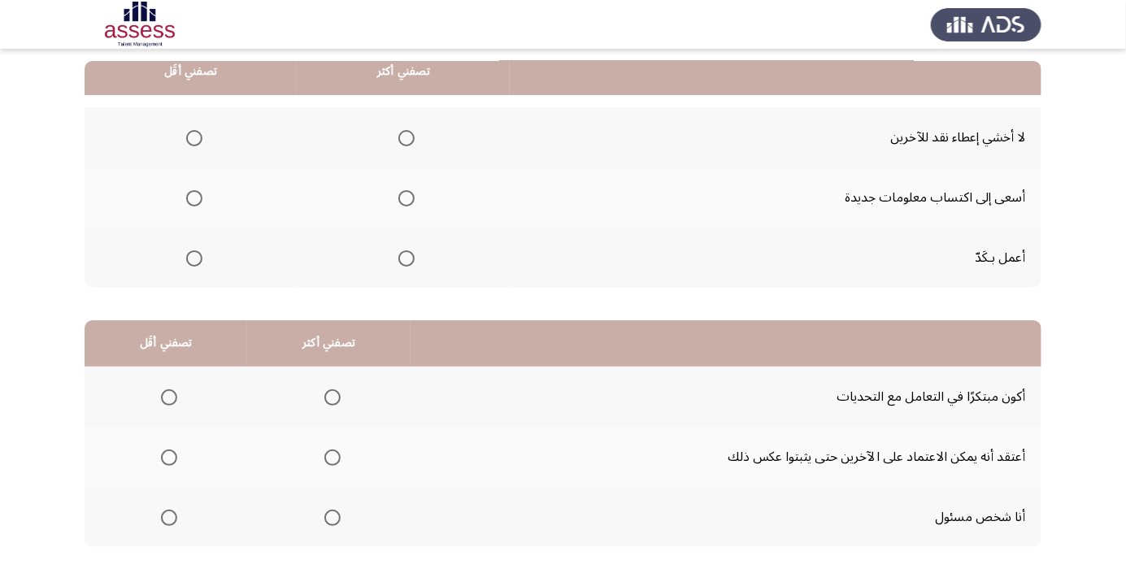
click at [424, 239] on th at bounding box center [403, 258] width 213 height 60
click at [413, 264] on span "Select an option" at bounding box center [407, 259] width 16 height 16
click at [413, 264] on input "Select an option" at bounding box center [407, 259] width 16 height 16
click at [240, 204] on th at bounding box center [191, 198] width 212 height 60
click at [197, 202] on span "Select an option" at bounding box center [194, 198] width 16 height 16
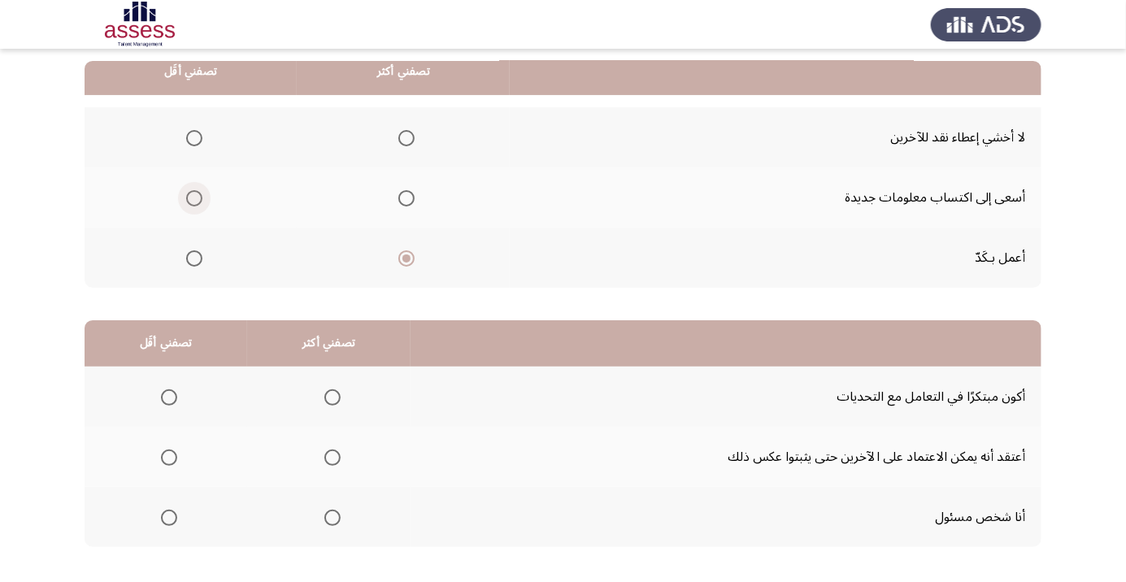
click at [197, 202] on input "Select an option" at bounding box center [194, 198] width 16 height 16
click at [336, 518] on span "Select an option" at bounding box center [333, 518] width 16 height 16
click at [336, 518] on input "Select an option" at bounding box center [333, 518] width 16 height 16
click at [173, 453] on span "Select an option" at bounding box center [169, 458] width 16 height 16
click at [173, 453] on input "Select an option" at bounding box center [169, 458] width 16 height 16
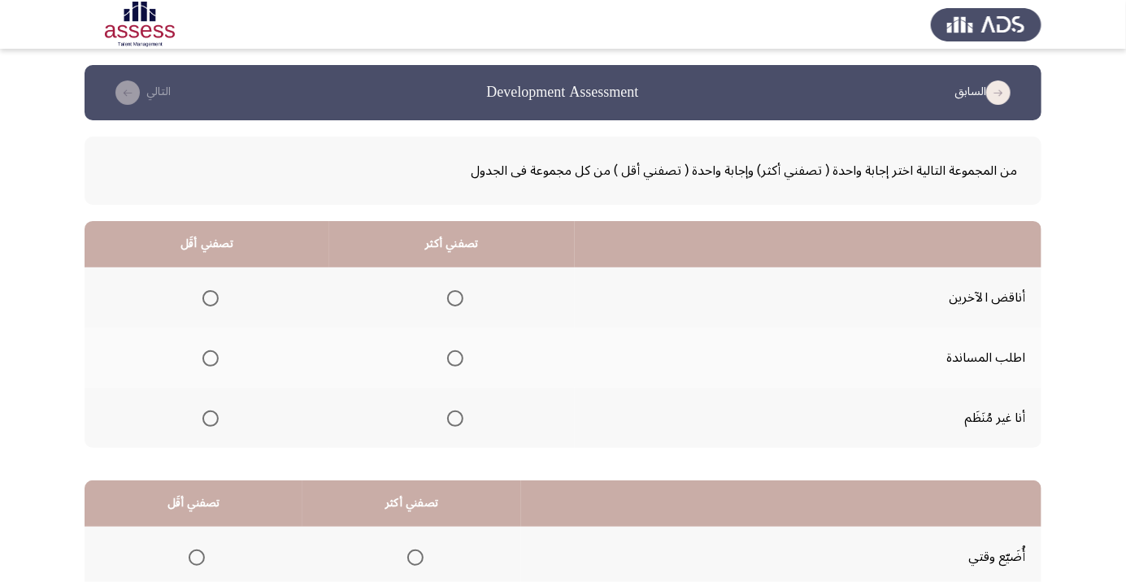
click at [215, 359] on span "Select an option" at bounding box center [211, 359] width 16 height 16
click at [215, 359] on input "Select an option" at bounding box center [211, 359] width 16 height 16
click at [456, 293] on span "Select an option" at bounding box center [455, 298] width 16 height 16
click at [456, 293] on input "Select an option" at bounding box center [455, 298] width 16 height 16
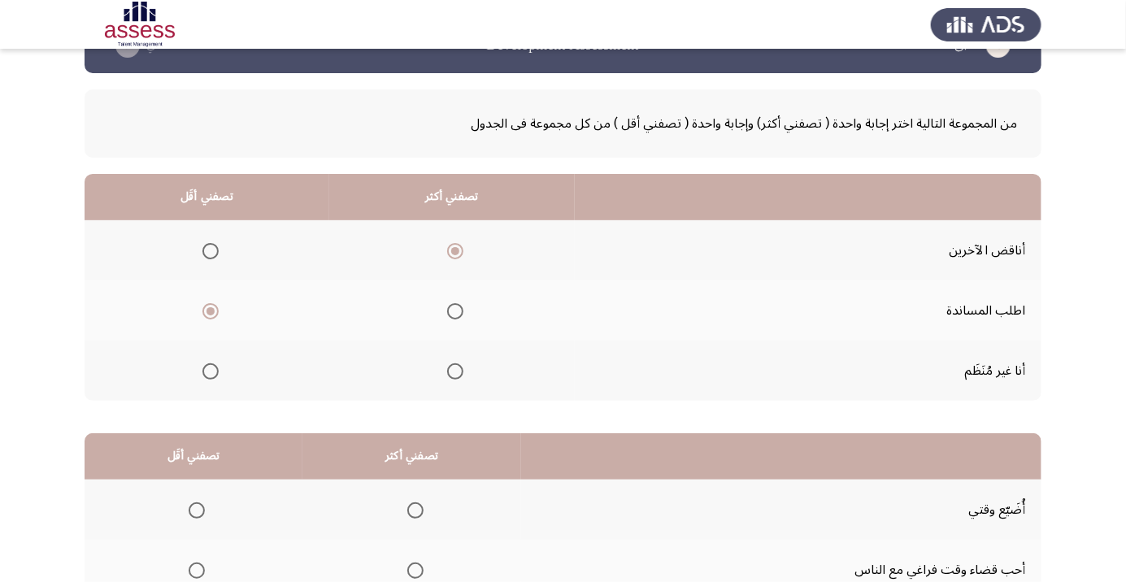
scroll to position [160, 0]
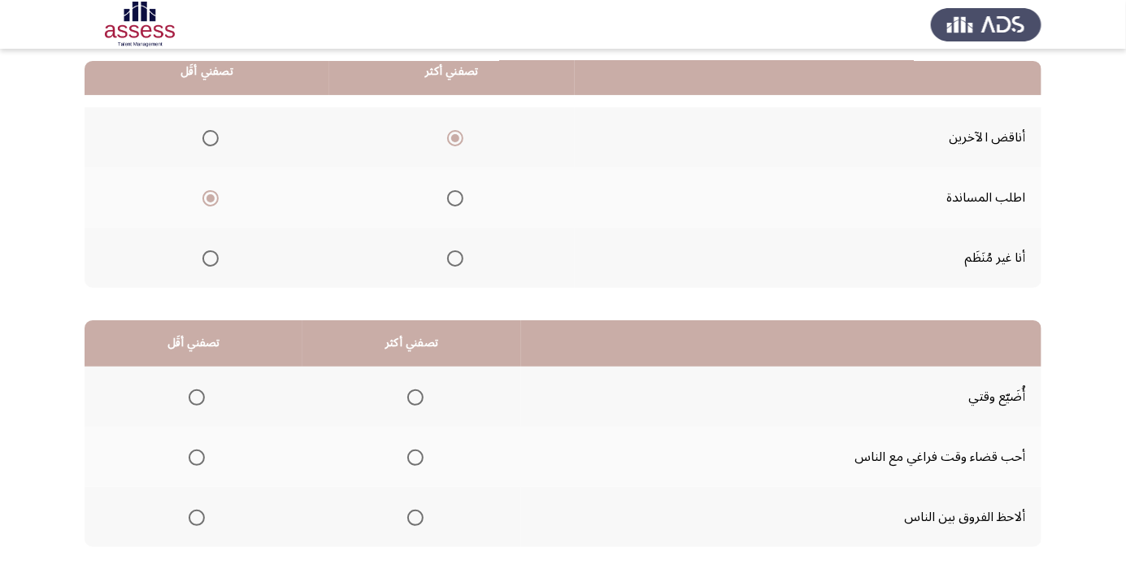
click at [418, 517] on span "Select an option" at bounding box center [415, 518] width 16 height 16
click at [418, 517] on input "Select an option" at bounding box center [415, 518] width 16 height 16
click at [195, 456] on span "Select an option" at bounding box center [197, 458] width 16 height 16
click at [195, 456] on input "Select an option" at bounding box center [197, 458] width 16 height 16
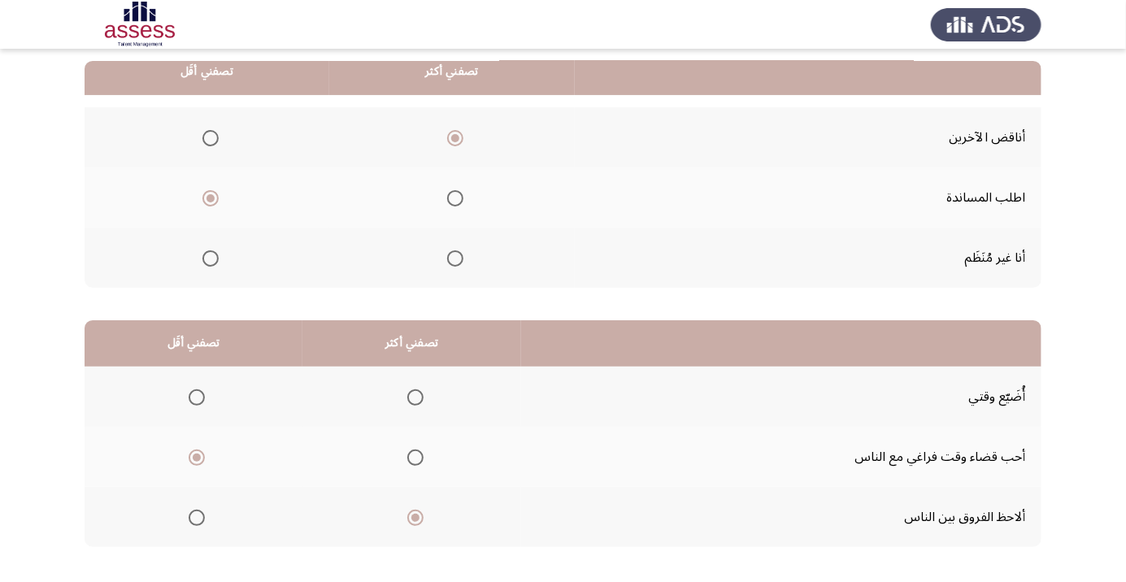
scroll to position [0, 0]
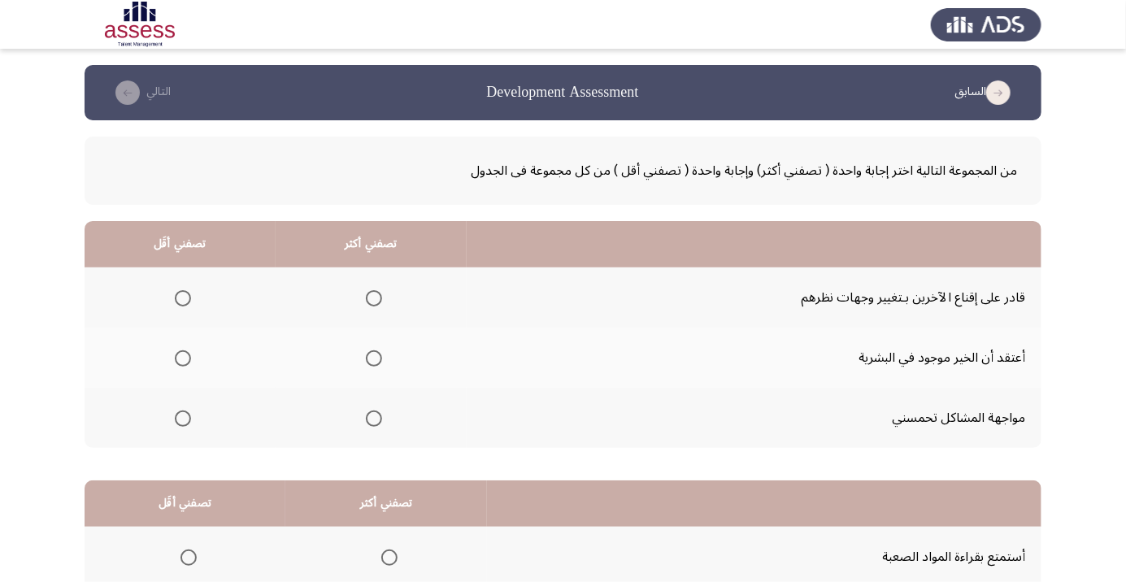
click at [386, 358] on th at bounding box center [371, 358] width 191 height 60
click at [370, 364] on span "Select an option" at bounding box center [374, 359] width 16 height 16
click at [370, 364] on input "Select an option" at bounding box center [374, 359] width 16 height 16
click at [189, 422] on span "Select an option" at bounding box center [183, 419] width 16 height 16
click at [189, 422] on input "Select an option" at bounding box center [183, 419] width 16 height 16
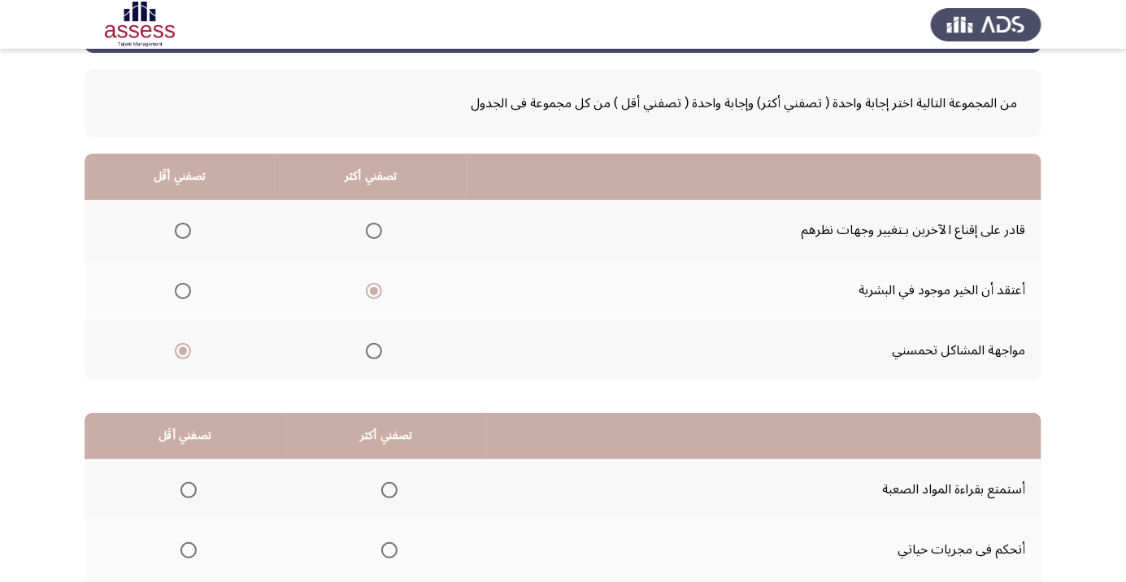
scroll to position [160, 0]
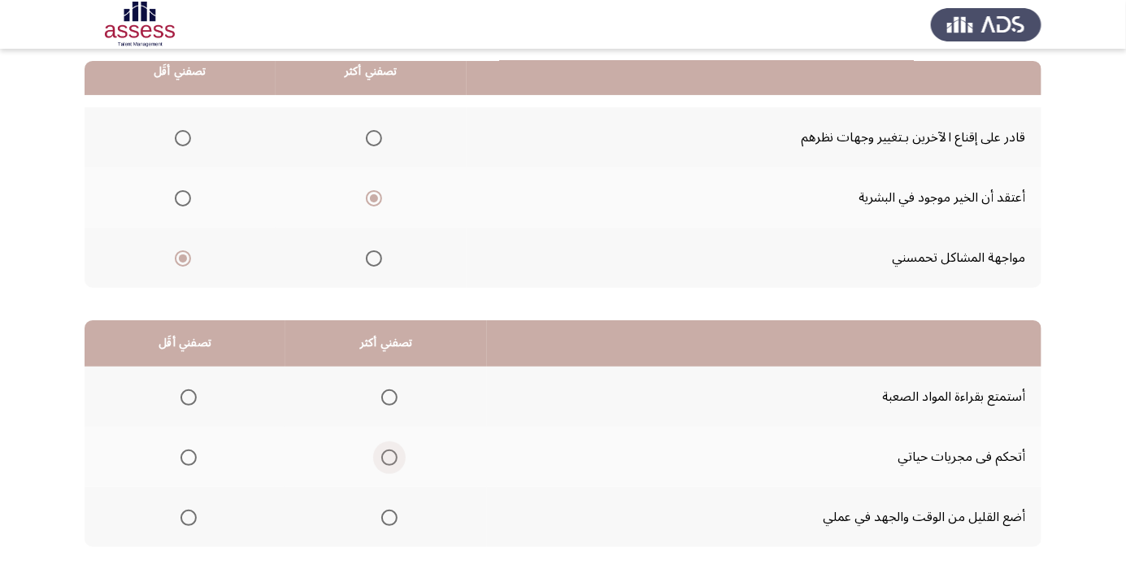
click at [386, 464] on span "Select an option" at bounding box center [389, 458] width 16 height 16
click at [386, 464] on input "Select an option" at bounding box center [389, 458] width 16 height 16
click at [220, 390] on th at bounding box center [185, 397] width 201 height 60
click at [184, 402] on span "Select an option" at bounding box center [189, 398] width 16 height 16
click at [184, 402] on input "Select an option" at bounding box center [189, 398] width 16 height 16
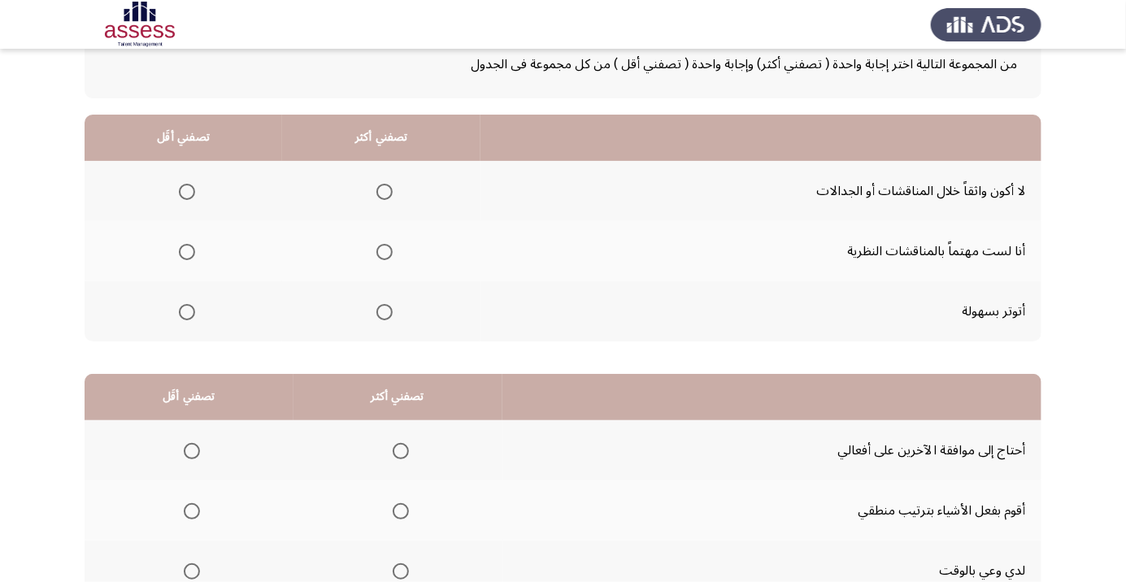
scroll to position [118, 0]
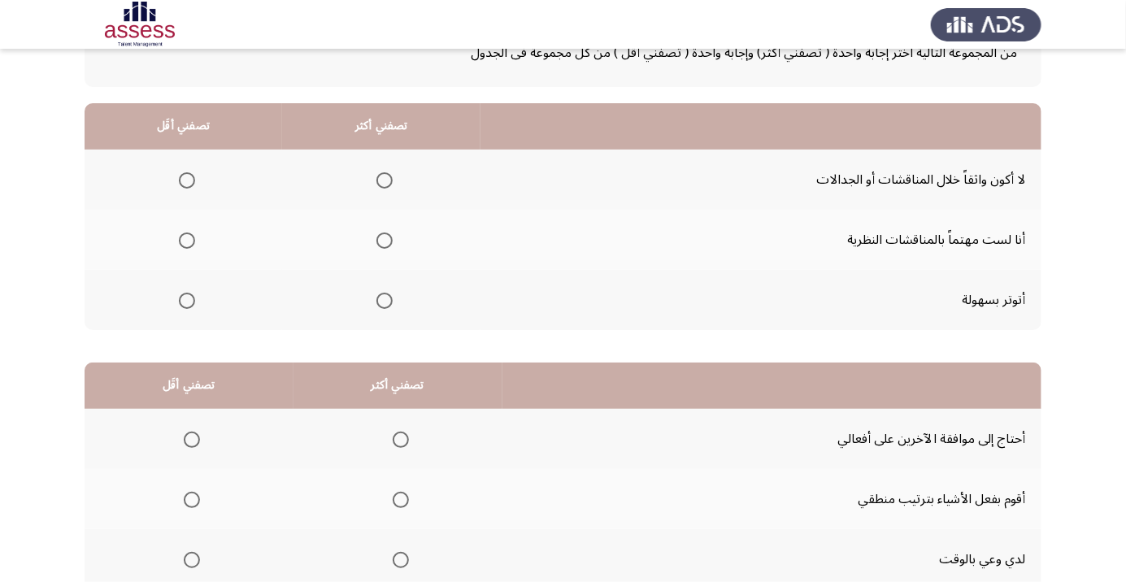
click at [226, 237] on th at bounding box center [184, 240] width 198 height 60
click at [187, 241] on span "Select an option" at bounding box center [187, 241] width 0 height 0
click at [185, 239] on input "Select an option" at bounding box center [187, 241] width 16 height 16
click at [194, 299] on span "Select an option" at bounding box center [187, 301] width 16 height 16
click at [194, 299] on input "Select an option" at bounding box center [187, 301] width 16 height 16
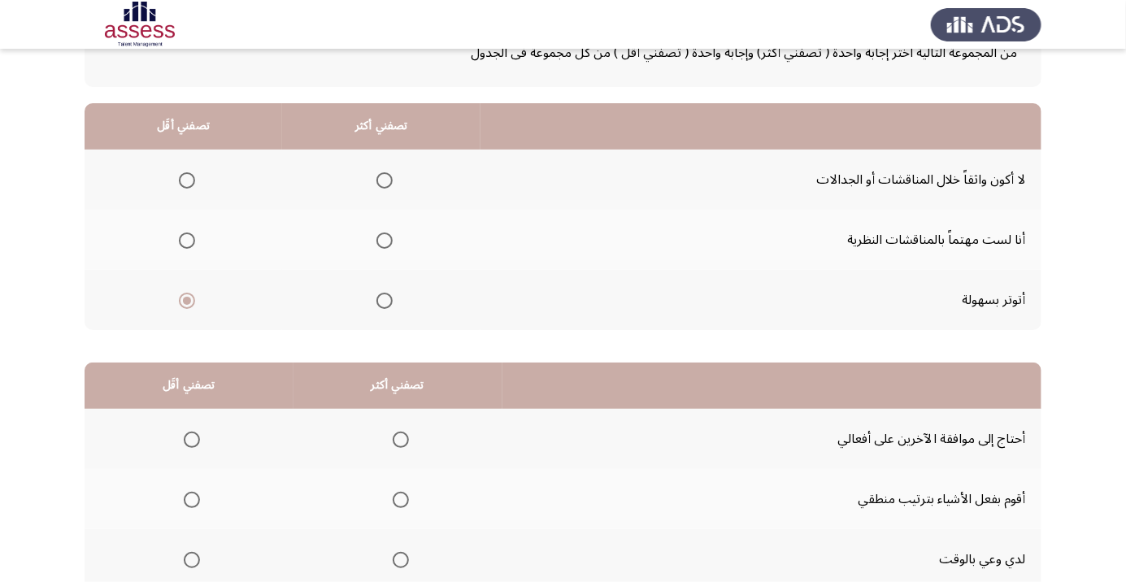
click at [390, 246] on span "Select an option" at bounding box center [385, 241] width 16 height 16
click at [390, 246] on input "Select an option" at bounding box center [385, 241] width 16 height 16
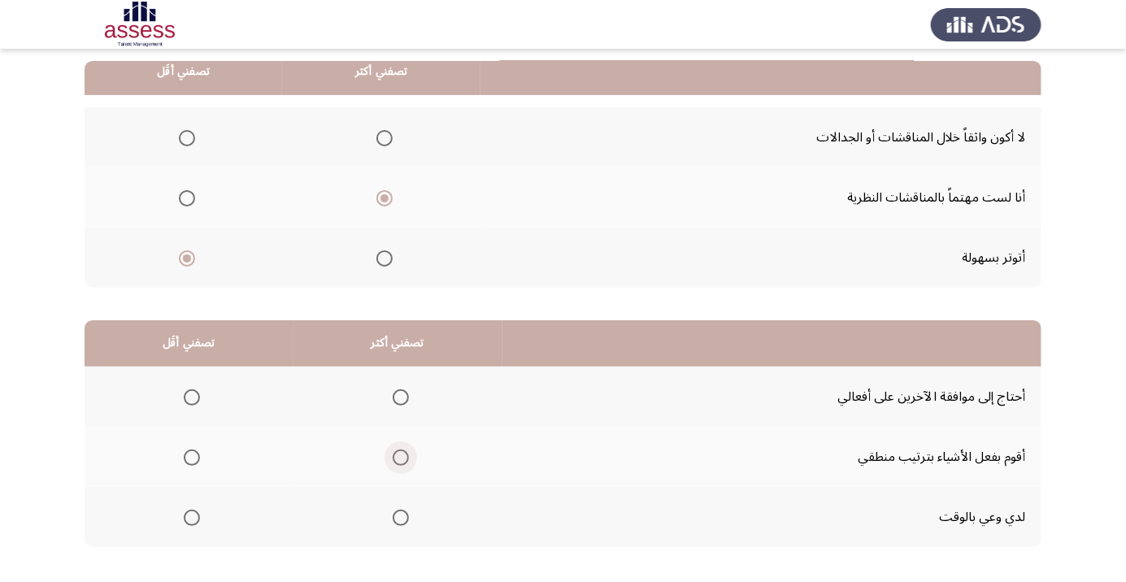
click at [399, 462] on span "Select an option" at bounding box center [401, 458] width 16 height 16
click at [399, 462] on input "Select an option" at bounding box center [401, 458] width 16 height 16
click at [191, 516] on span "Select an option" at bounding box center [192, 518] width 16 height 16
click at [191, 516] on input "Select an option" at bounding box center [192, 518] width 16 height 16
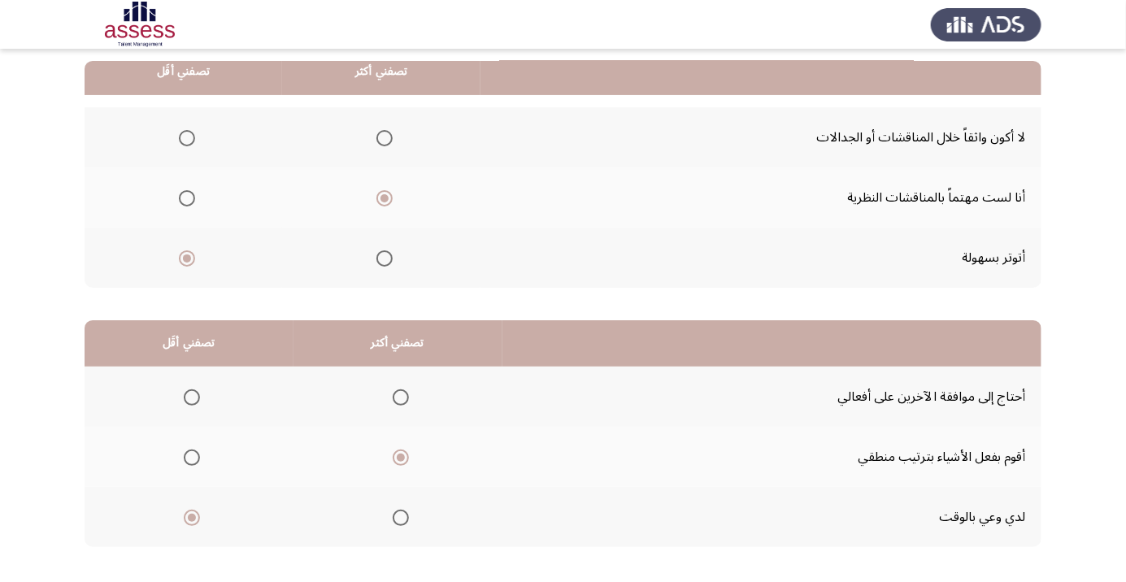
scroll to position [0, 0]
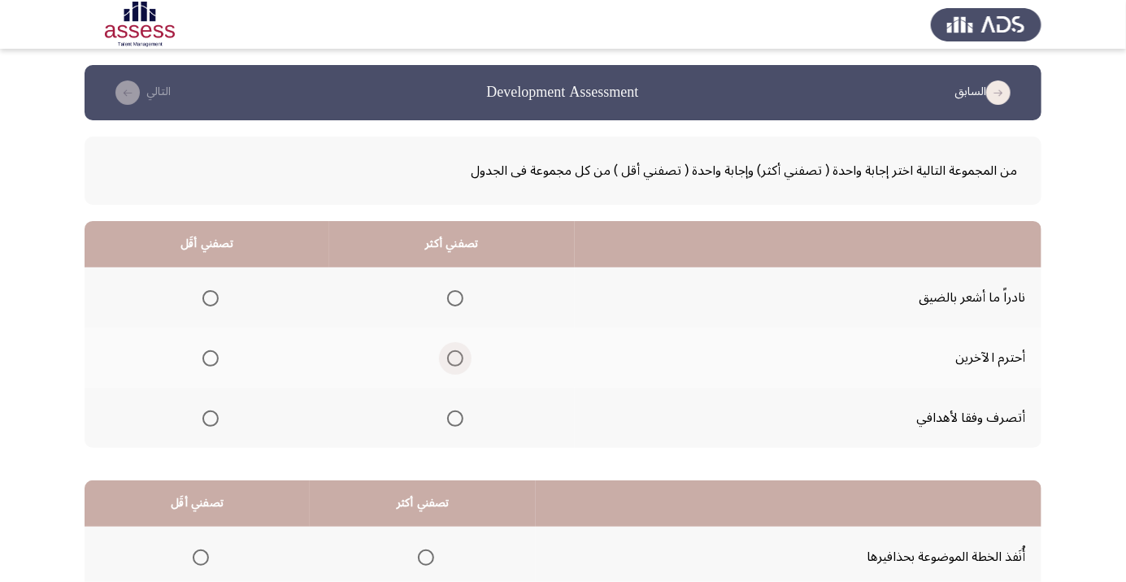
click at [455, 359] on span "Select an option" at bounding box center [455, 359] width 0 height 0
click at [451, 358] on input "Select an option" at bounding box center [455, 359] width 16 height 16
click at [215, 423] on span "Select an option" at bounding box center [211, 419] width 16 height 16
click at [215, 423] on input "Select an option" at bounding box center [211, 419] width 16 height 16
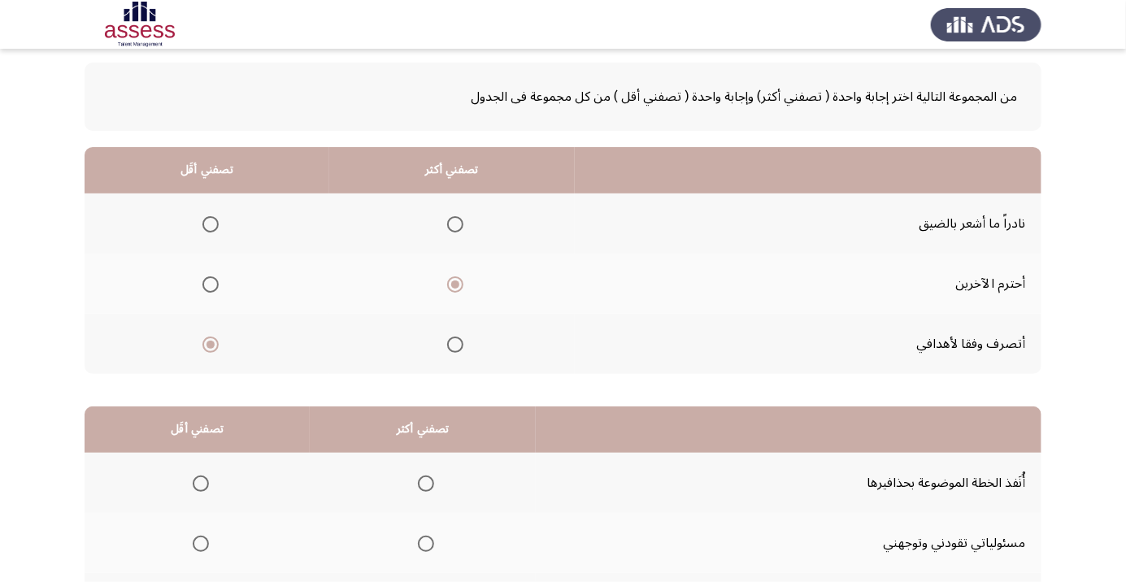
scroll to position [160, 0]
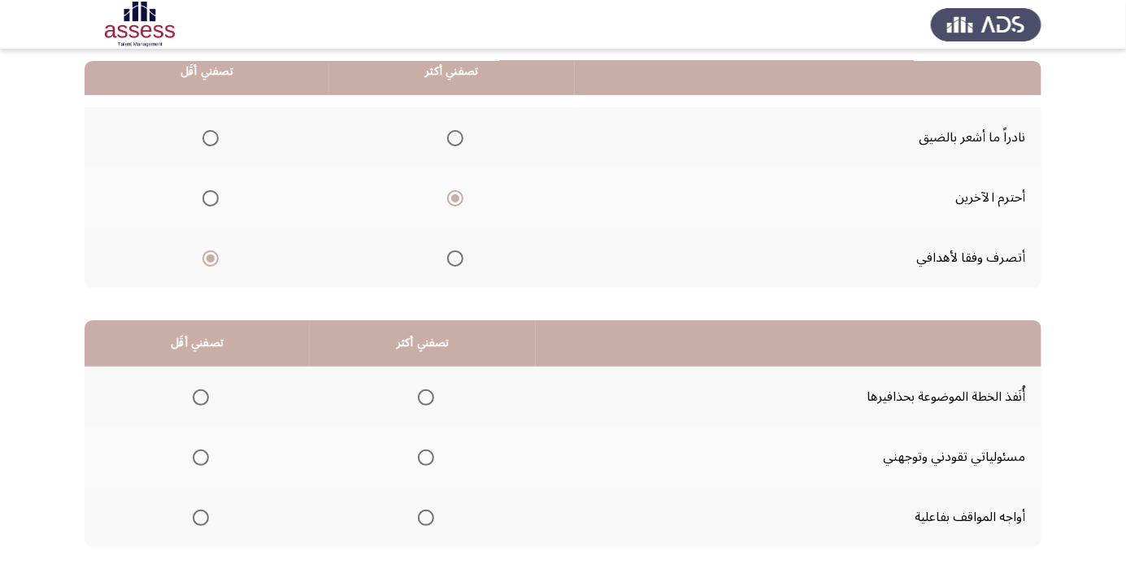
click at [420, 523] on span "Select an option" at bounding box center [426, 518] width 16 height 16
click at [420, 523] on input "Select an option" at bounding box center [426, 518] width 16 height 16
click at [234, 466] on th at bounding box center [197, 457] width 225 height 60
click at [204, 456] on span "Select an option" at bounding box center [201, 458] width 16 height 16
click at [204, 456] on input "Select an option" at bounding box center [201, 458] width 16 height 16
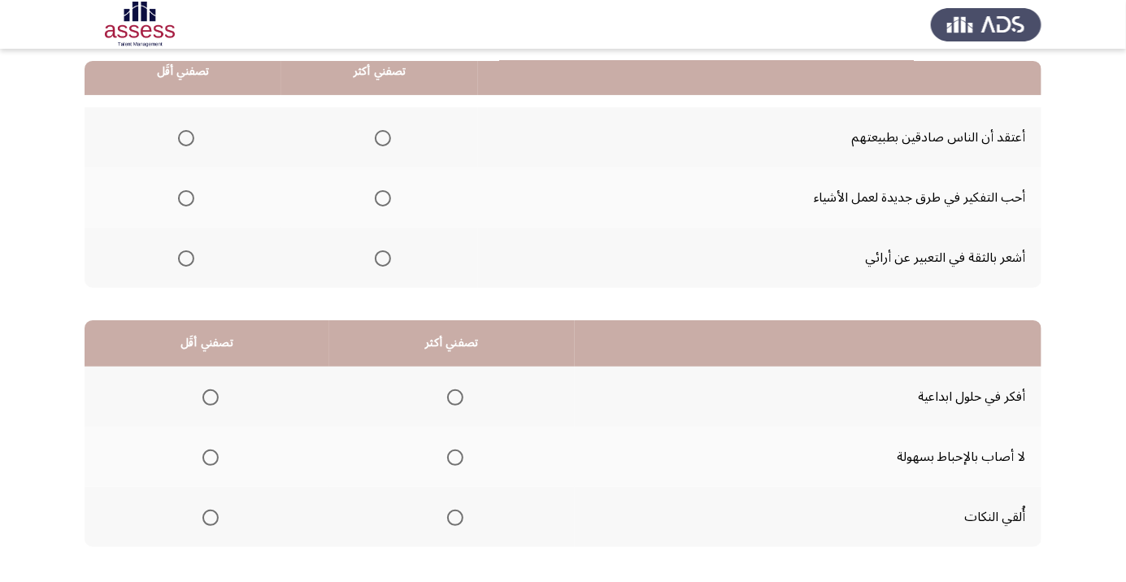
click at [383, 259] on span "Select an option" at bounding box center [383, 259] width 0 height 0
click at [379, 257] on input "Select an option" at bounding box center [383, 259] width 16 height 16
click at [185, 202] on span "Select an option" at bounding box center [186, 198] width 16 height 16
click at [185, 202] on input "Select an option" at bounding box center [186, 198] width 16 height 16
click at [455, 398] on span "Select an option" at bounding box center [455, 398] width 0 height 0
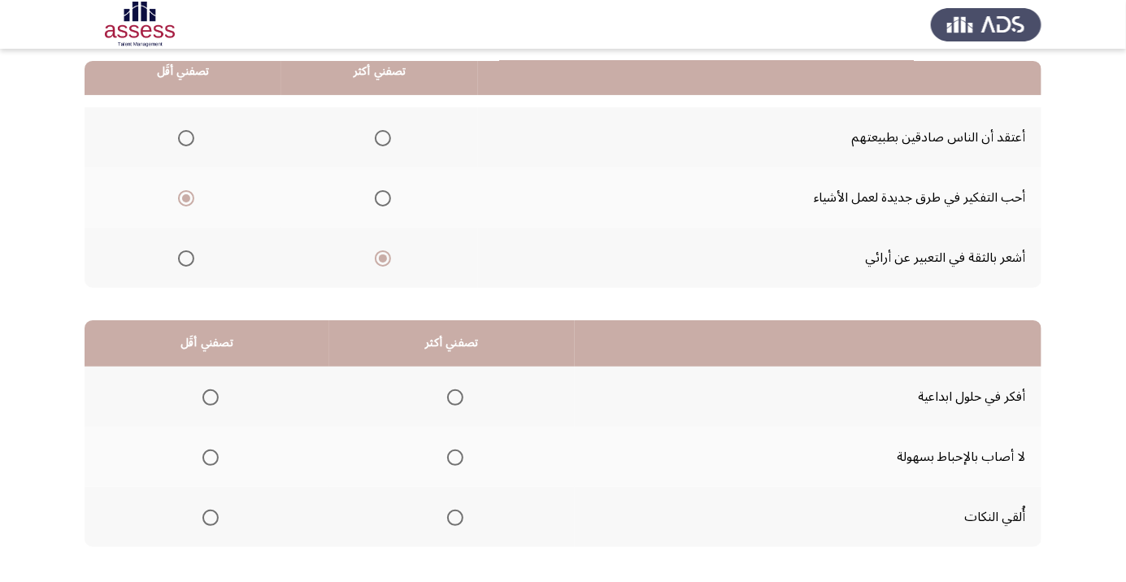
click at [451, 396] on input "Select an option" at bounding box center [455, 398] width 16 height 16
click at [211, 451] on span "Select an option" at bounding box center [211, 458] width 16 height 16
click at [211, 451] on input "Select an option" at bounding box center [211, 458] width 16 height 16
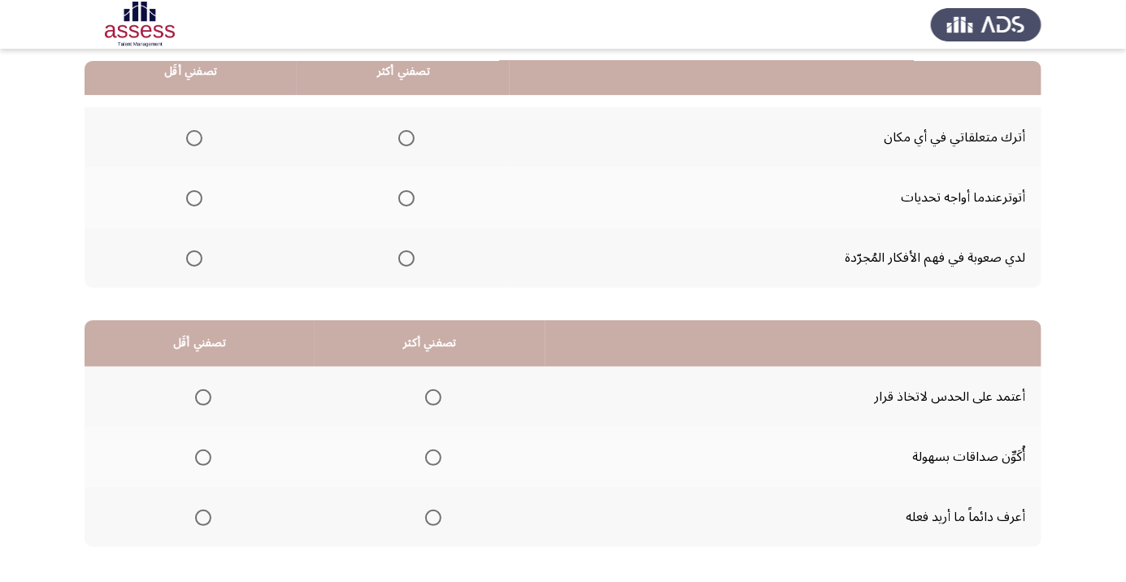
scroll to position [172, 0]
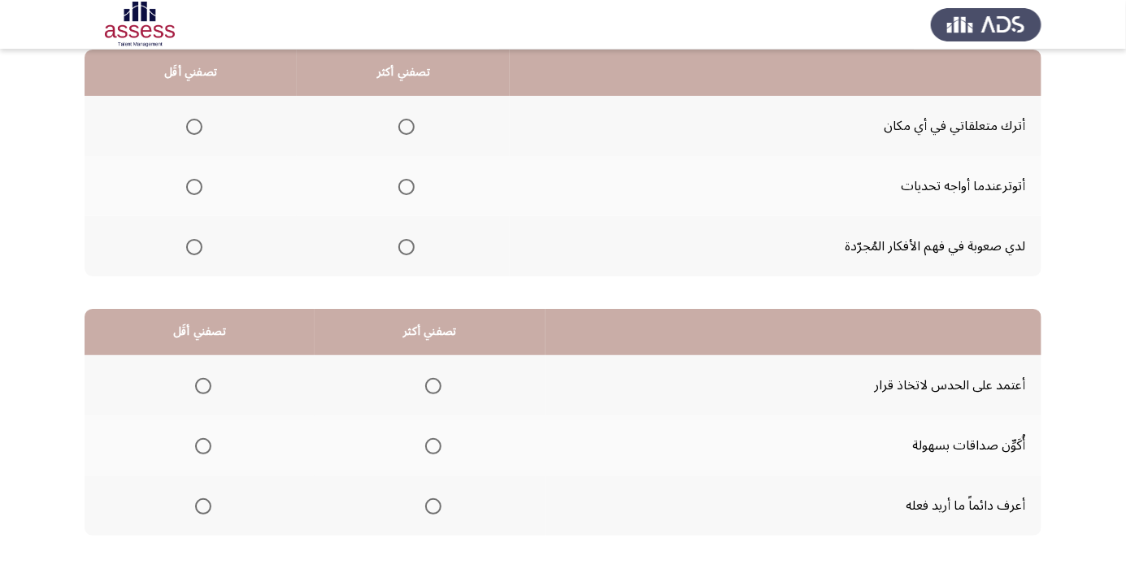
click at [221, 266] on th at bounding box center [191, 246] width 212 height 60
click at [215, 264] on th at bounding box center [191, 246] width 212 height 60
click at [194, 187] on span "Select an option" at bounding box center [194, 187] width 0 height 0
click at [194, 185] on input "Select an option" at bounding box center [194, 187] width 16 height 16
click at [406, 252] on span "Select an option" at bounding box center [407, 247] width 16 height 16
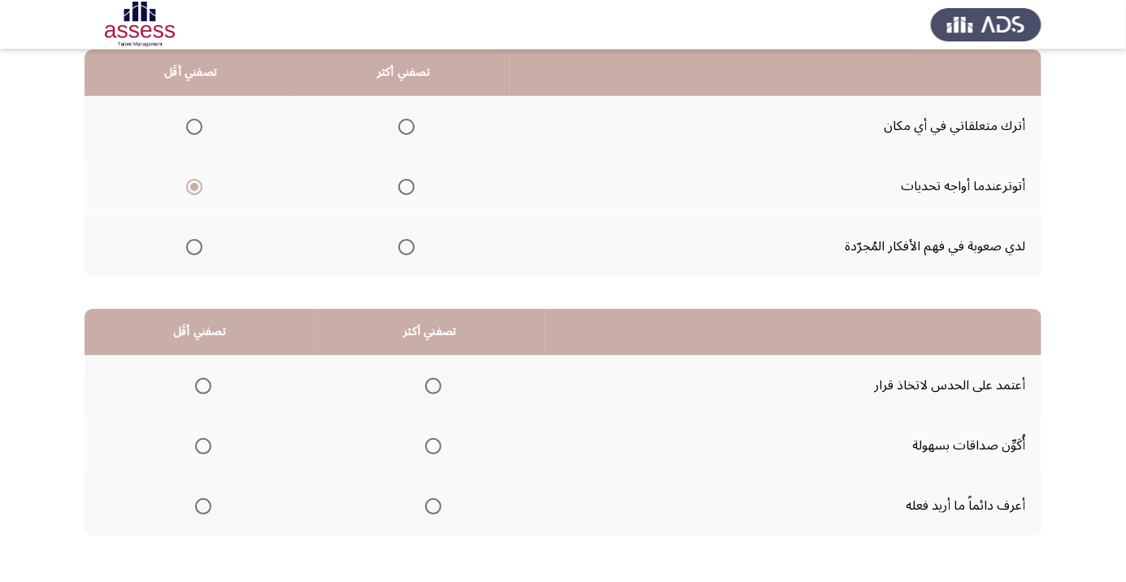
click at [406, 252] on input "Select an option" at bounding box center [407, 247] width 16 height 16
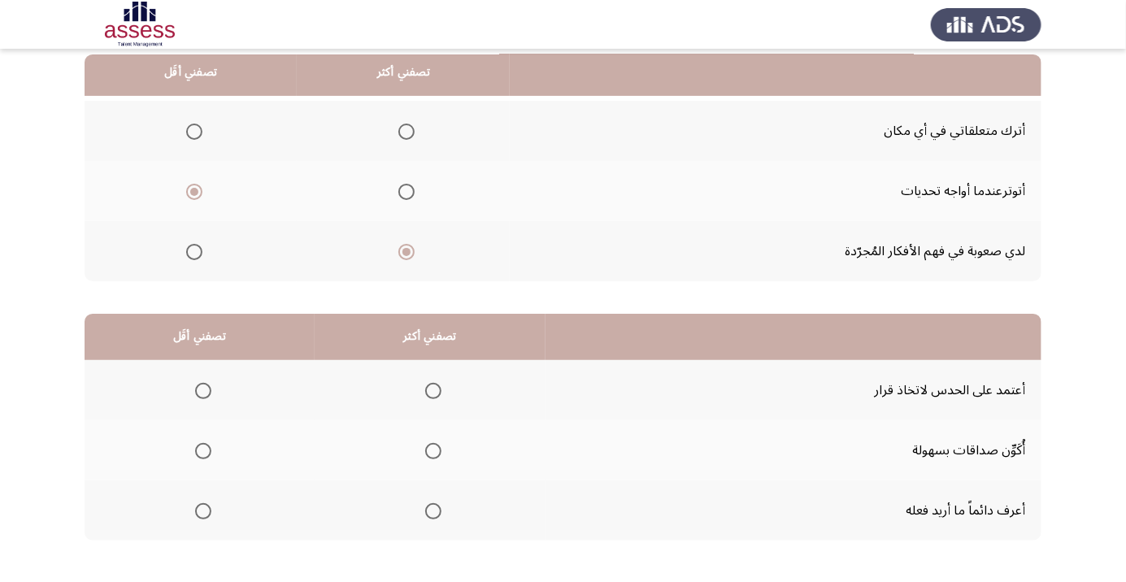
scroll to position [160, 0]
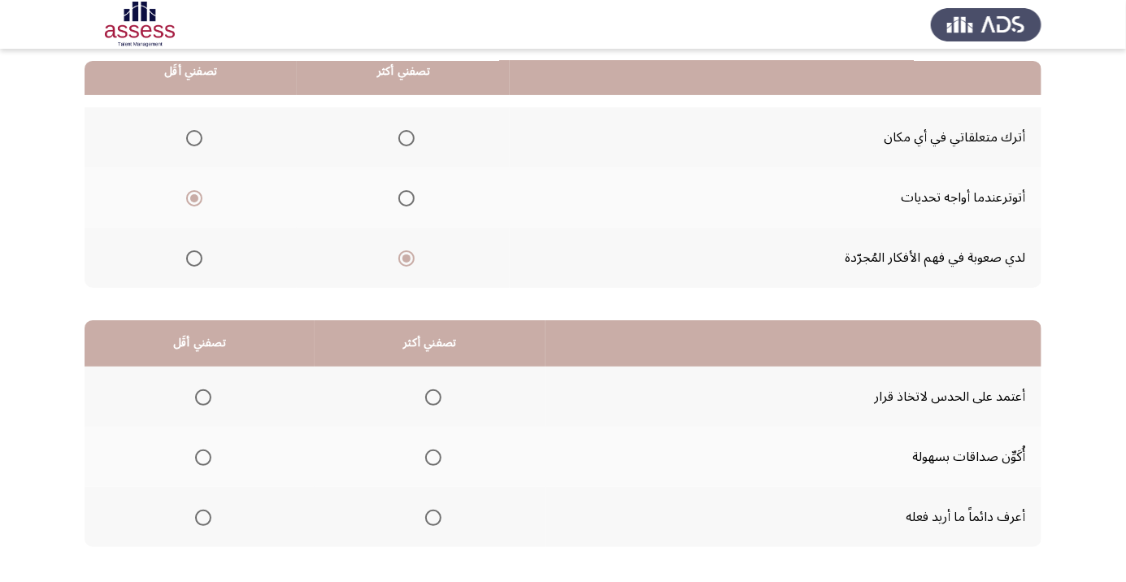
click at [340, 504] on th at bounding box center [430, 517] width 231 height 60
click at [434, 521] on span "Select an option" at bounding box center [433, 518] width 16 height 16
click at [434, 521] on input "Select an option" at bounding box center [433, 518] width 16 height 16
click at [224, 459] on th at bounding box center [200, 457] width 230 height 60
click at [198, 462] on span "Select an option" at bounding box center [203, 458] width 16 height 16
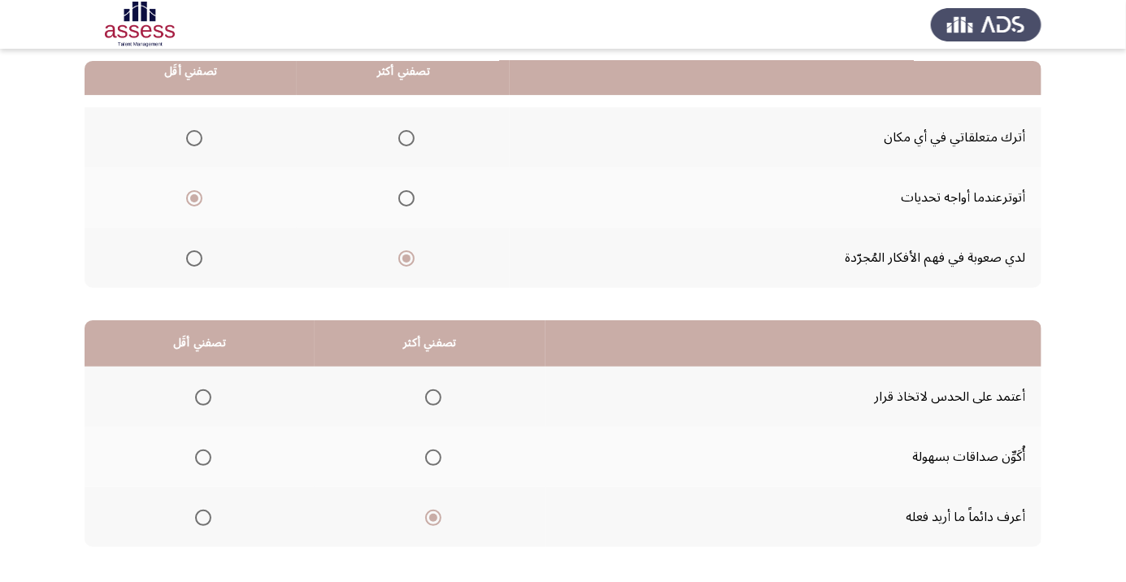
click at [198, 462] on input "Select an option" at bounding box center [203, 458] width 16 height 16
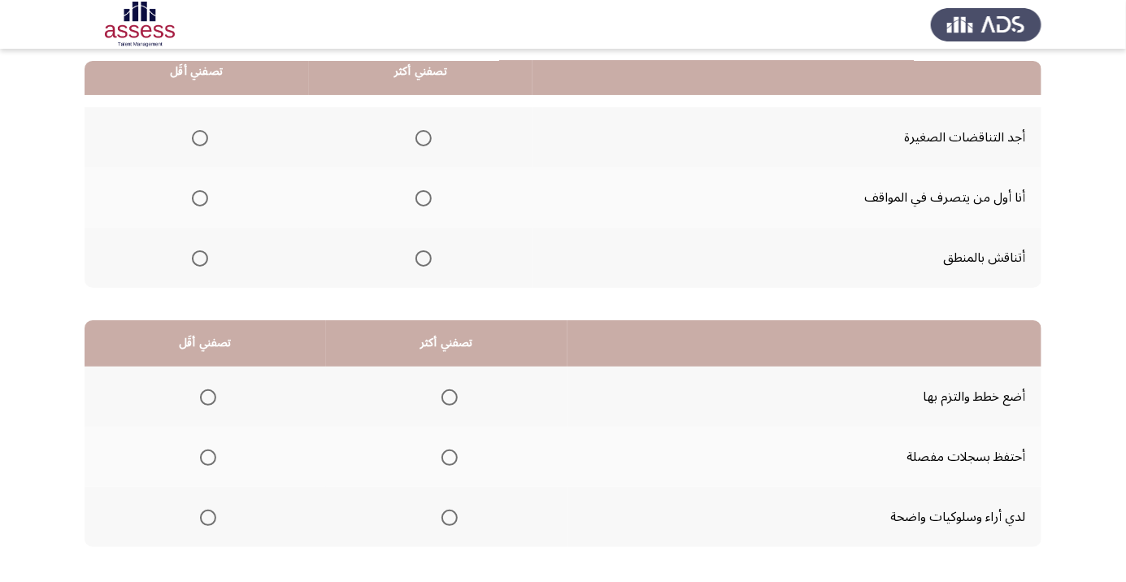
click at [429, 313] on div "من المجموعة التالية اختر إجابة واحدة ( تصفني أكثر) وإجابة واحدة ( تصفني أقل ) م…" at bounding box center [563, 270] width 957 height 620
click at [424, 259] on span "Select an option" at bounding box center [424, 259] width 0 height 0
click at [422, 257] on input "Select an option" at bounding box center [424, 259] width 16 height 16
click at [235, 194] on th at bounding box center [197, 198] width 224 height 60
click at [204, 133] on span "Select an option" at bounding box center [200, 138] width 16 height 16
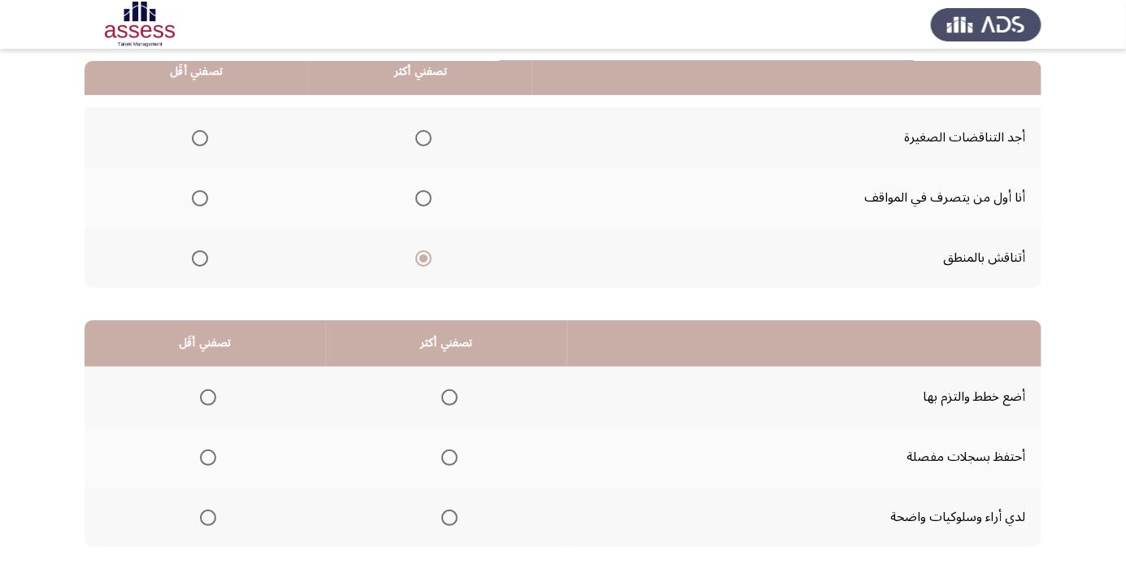
click at [204, 133] on input "Select an option" at bounding box center [200, 138] width 16 height 16
click at [447, 516] on span "Select an option" at bounding box center [450, 518] width 16 height 16
click at [447, 516] on input "Select an option" at bounding box center [450, 518] width 16 height 16
click at [228, 399] on th at bounding box center [206, 397] width 242 height 60
click at [208, 398] on span "Select an option" at bounding box center [208, 398] width 0 height 0
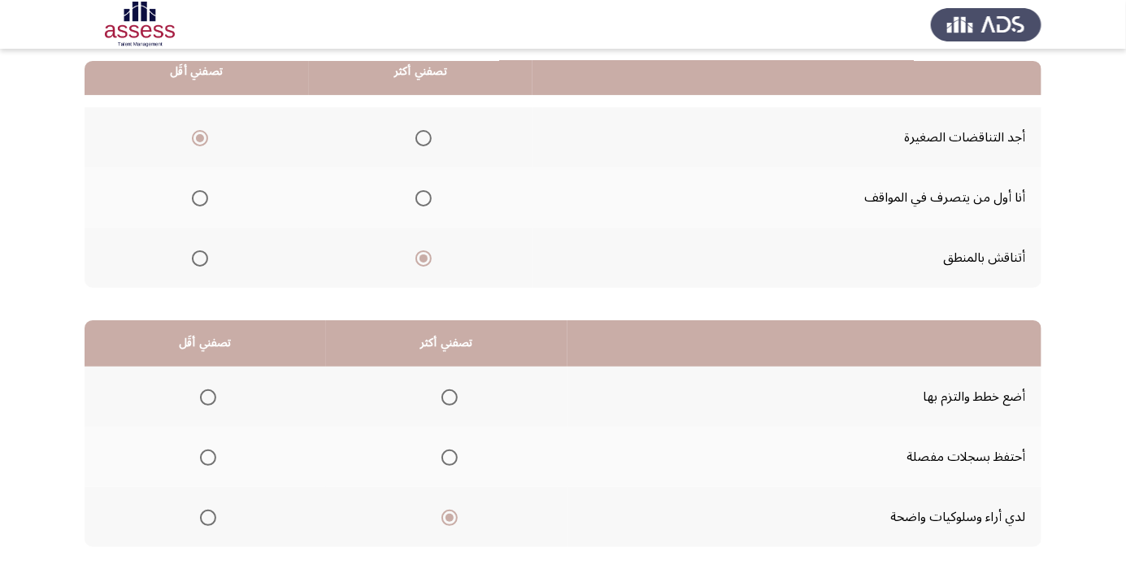
click at [207, 396] on input "Select an option" at bounding box center [208, 398] width 16 height 16
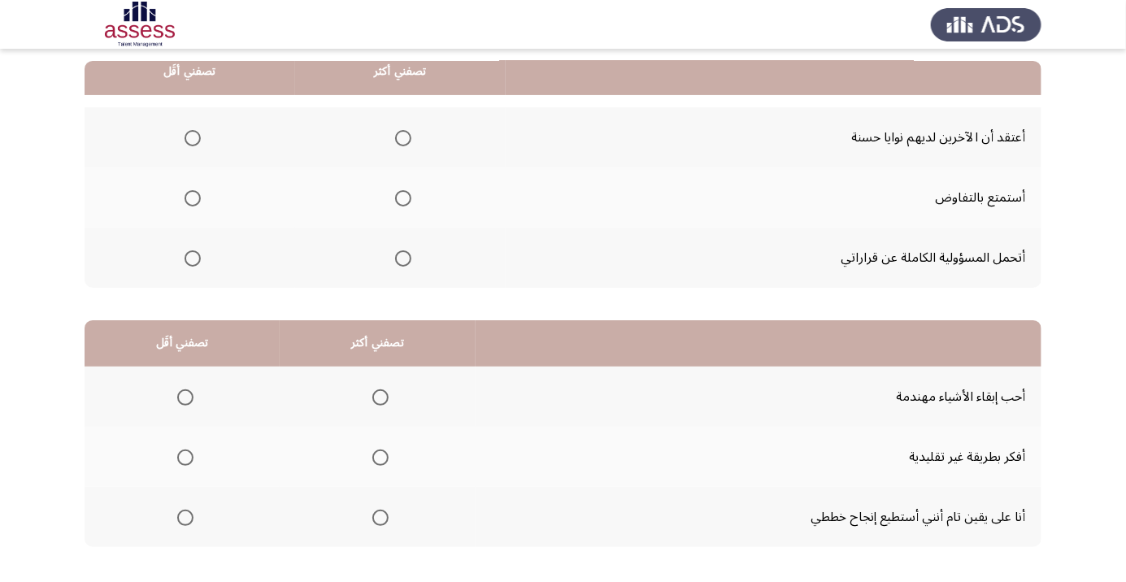
click at [407, 260] on span "Select an option" at bounding box center [403, 259] width 16 height 16
click at [407, 260] on input "Select an option" at bounding box center [403, 259] width 16 height 16
click at [193, 138] on span "Select an option" at bounding box center [193, 138] width 0 height 0
click at [192, 137] on input "Select an option" at bounding box center [193, 138] width 16 height 16
click at [381, 458] on span "Select an option" at bounding box center [381, 458] width 0 height 0
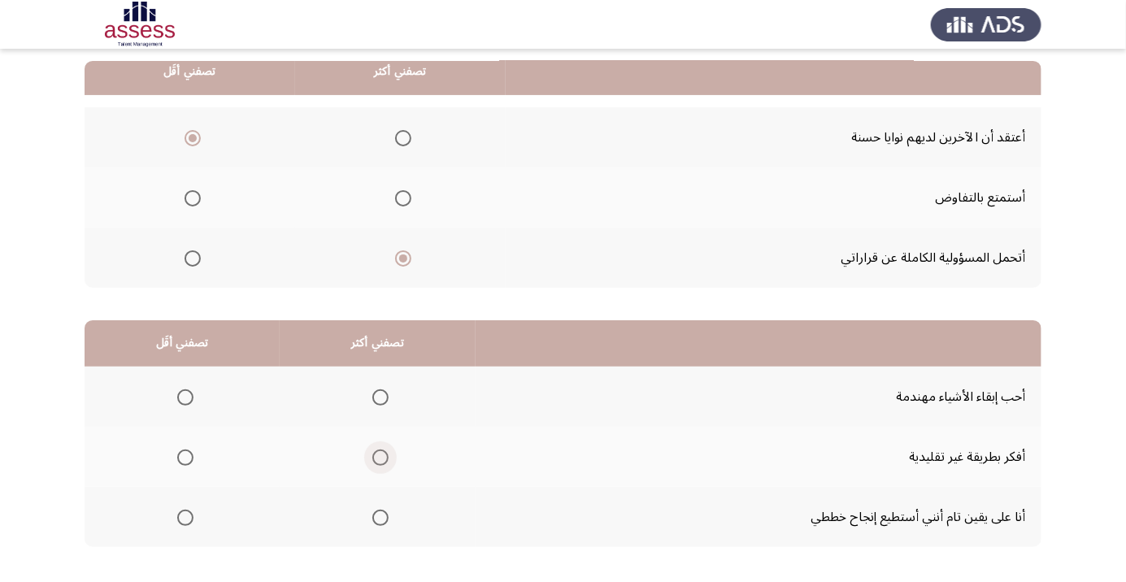
click at [377, 456] on input "Select an option" at bounding box center [381, 458] width 16 height 16
click at [201, 519] on th at bounding box center [182, 517] width 195 height 60
click at [185, 521] on span "Select an option" at bounding box center [185, 518] width 16 height 16
click at [185, 521] on input "Select an option" at bounding box center [185, 518] width 16 height 16
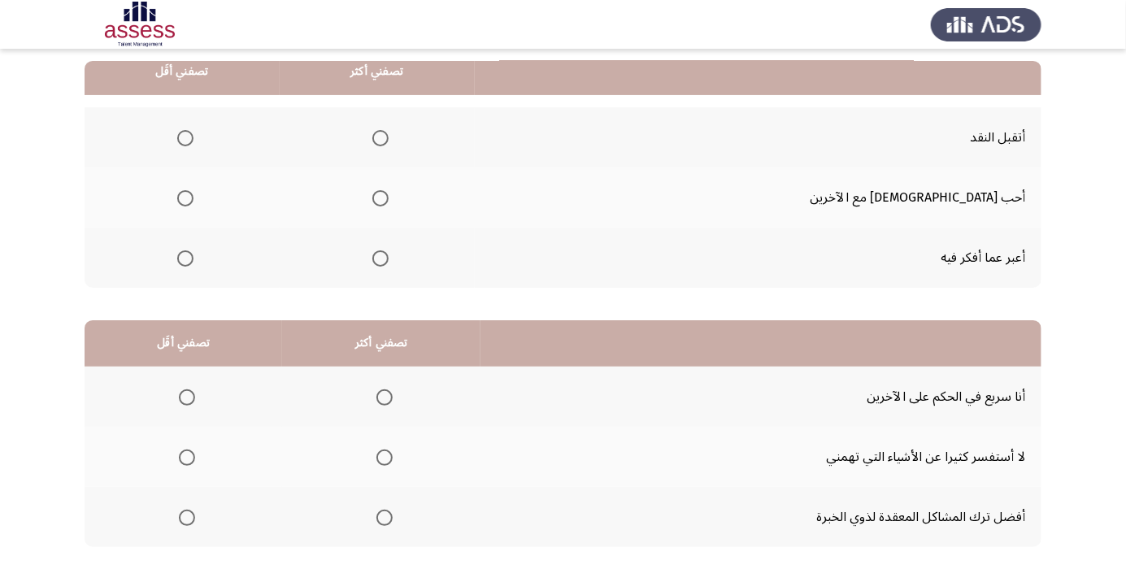
click at [389, 132] on span "Select an option" at bounding box center [381, 138] width 16 height 16
click at [389, 132] on input "Select an option" at bounding box center [381, 138] width 16 height 16
click at [232, 194] on th at bounding box center [182, 198] width 195 height 60
click at [185, 259] on span "Select an option" at bounding box center [185, 259] width 0 height 0
click at [194, 257] on input "Select an option" at bounding box center [185, 259] width 16 height 16
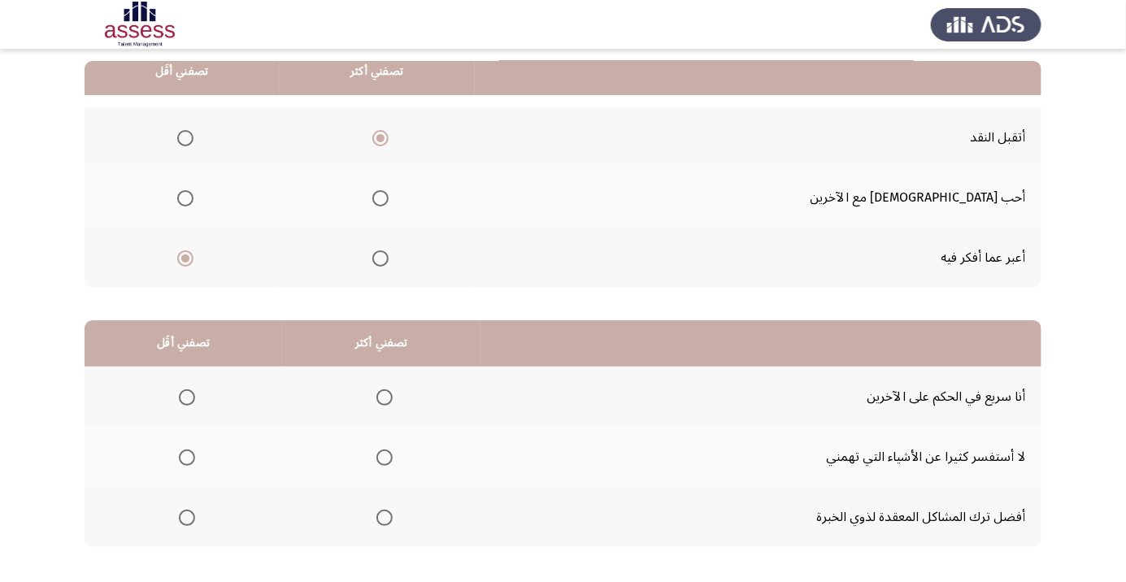
click at [194, 202] on span "Select an option" at bounding box center [185, 198] width 16 height 16
click at [194, 202] on input "Select an option" at bounding box center [185, 198] width 16 height 16
click at [385, 458] on span "Select an option" at bounding box center [385, 458] width 0 height 0
click at [383, 456] on input "Select an option" at bounding box center [385, 458] width 16 height 16
click at [199, 416] on th at bounding box center [184, 397] width 198 height 60
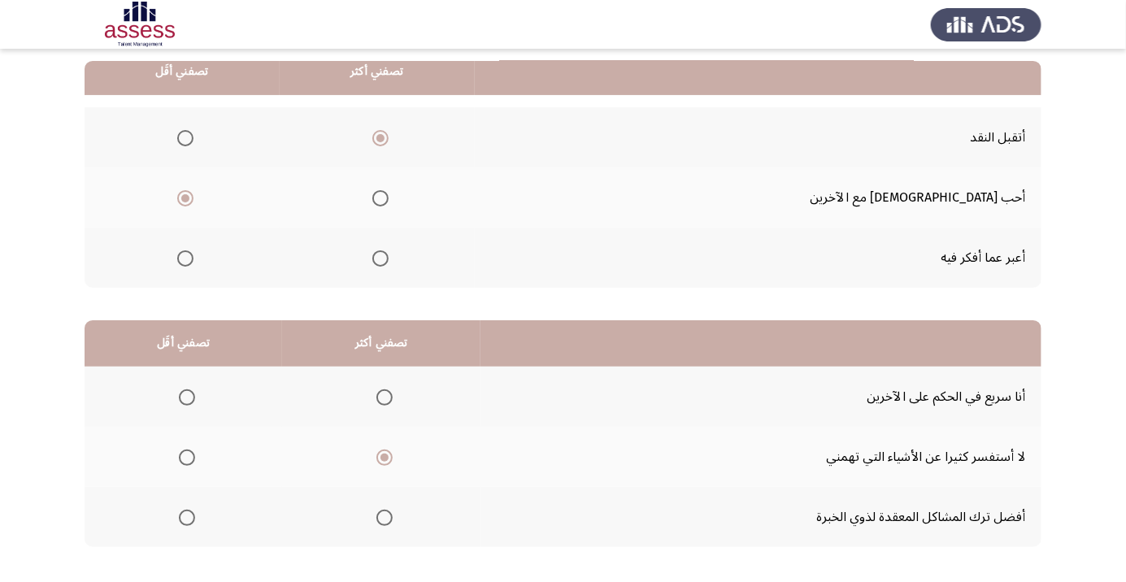
click at [168, 413] on th at bounding box center [184, 397] width 198 height 60
click at [185, 396] on span "Select an option" at bounding box center [187, 398] width 16 height 16
click at [185, 396] on input "Select an option" at bounding box center [187, 398] width 16 height 16
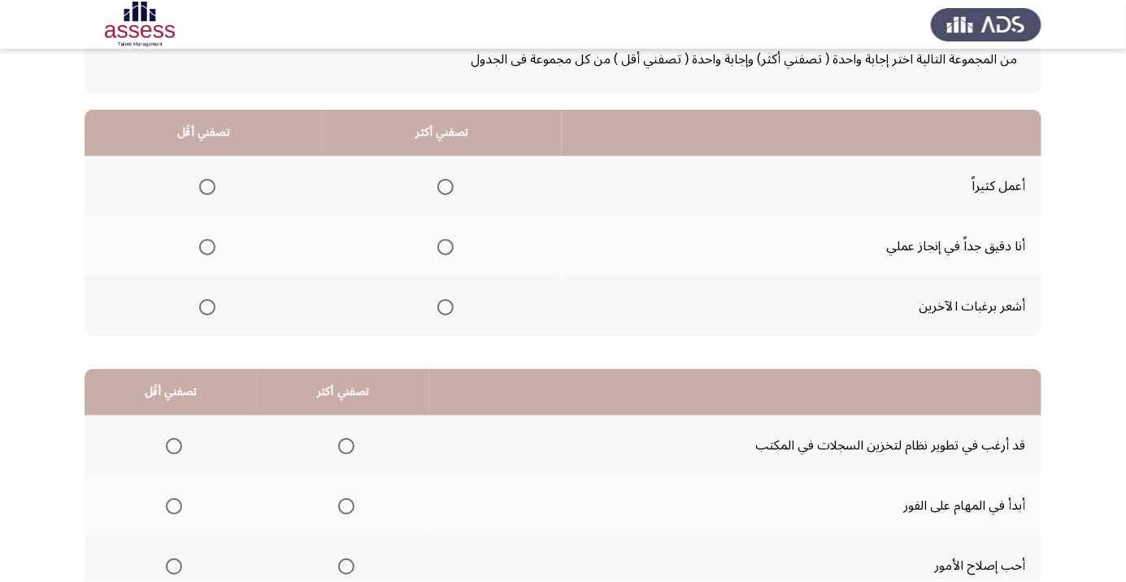
scroll to position [117, 0]
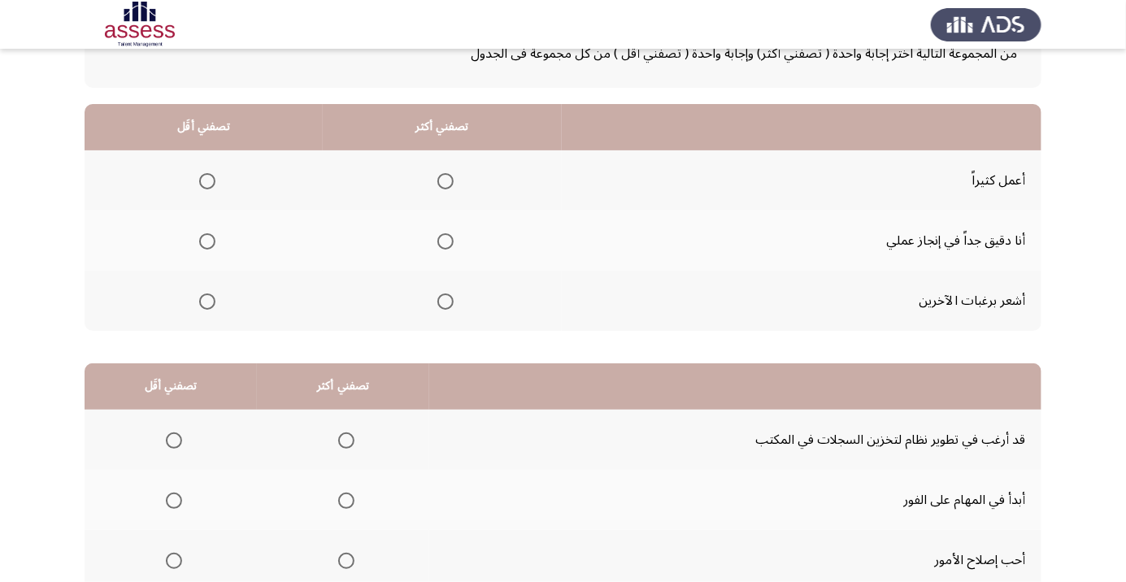
click at [460, 237] on th at bounding box center [442, 241] width 239 height 60
click at [461, 237] on th at bounding box center [442, 241] width 239 height 60
click at [448, 221] on th at bounding box center [442, 241] width 239 height 60
click at [448, 179] on span "Select an option" at bounding box center [446, 181] width 16 height 16
click at [448, 179] on input "Select an option" at bounding box center [446, 181] width 16 height 16
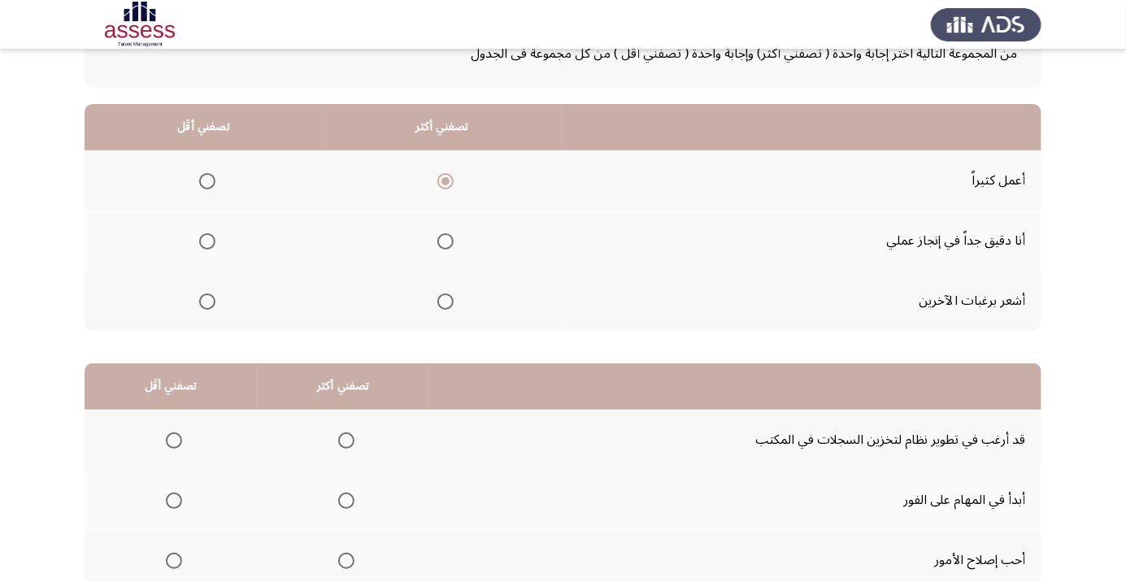
click at [226, 285] on th at bounding box center [204, 301] width 238 height 60
click at [207, 302] on span "Select an option" at bounding box center [207, 302] width 0 height 0
click at [206, 299] on input "Select an option" at bounding box center [207, 302] width 16 height 16
click at [211, 241] on span "Select an option" at bounding box center [207, 241] width 16 height 16
click at [211, 241] on input "Select an option" at bounding box center [207, 241] width 16 height 16
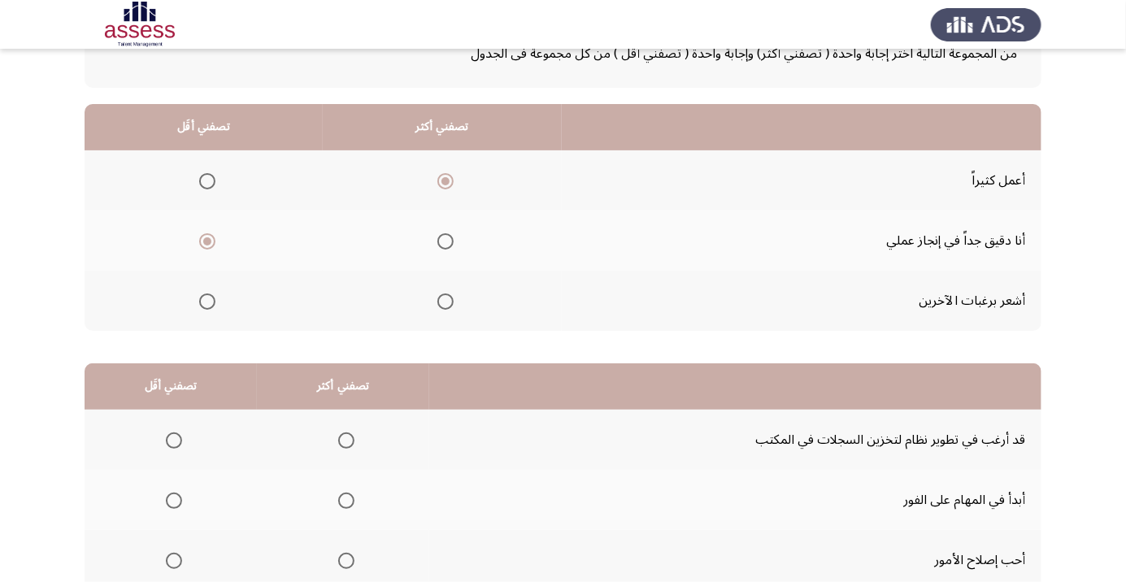
scroll to position [160, 0]
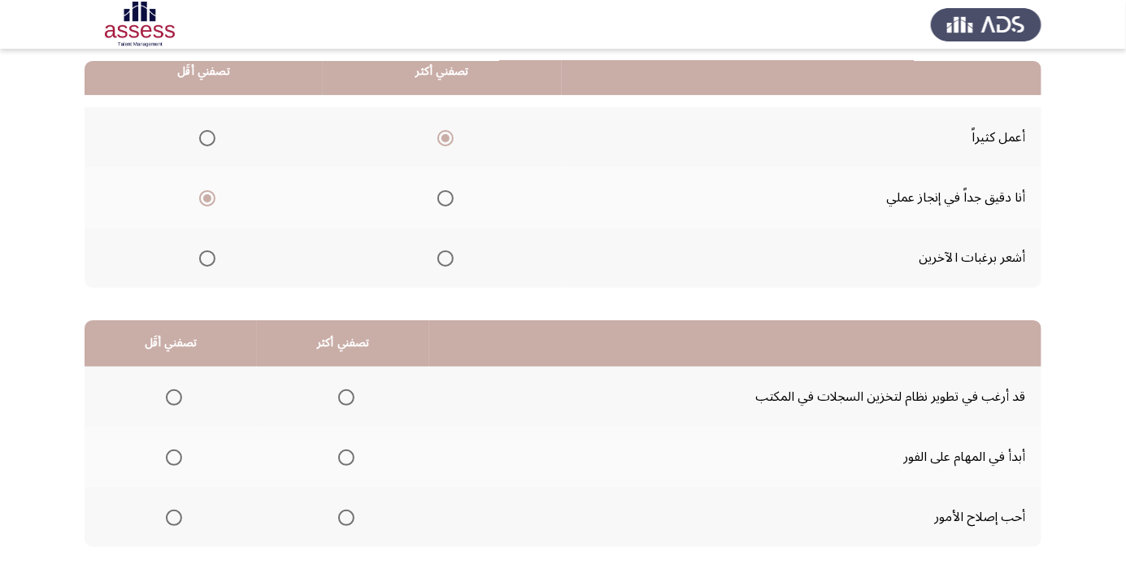
click at [346, 522] on span "Select an option" at bounding box center [346, 518] width 16 height 16
click at [346, 522] on input "Select an option" at bounding box center [346, 518] width 16 height 16
click at [174, 458] on span "Select an option" at bounding box center [174, 458] width 0 height 0
click at [172, 456] on input "Select an option" at bounding box center [174, 458] width 16 height 16
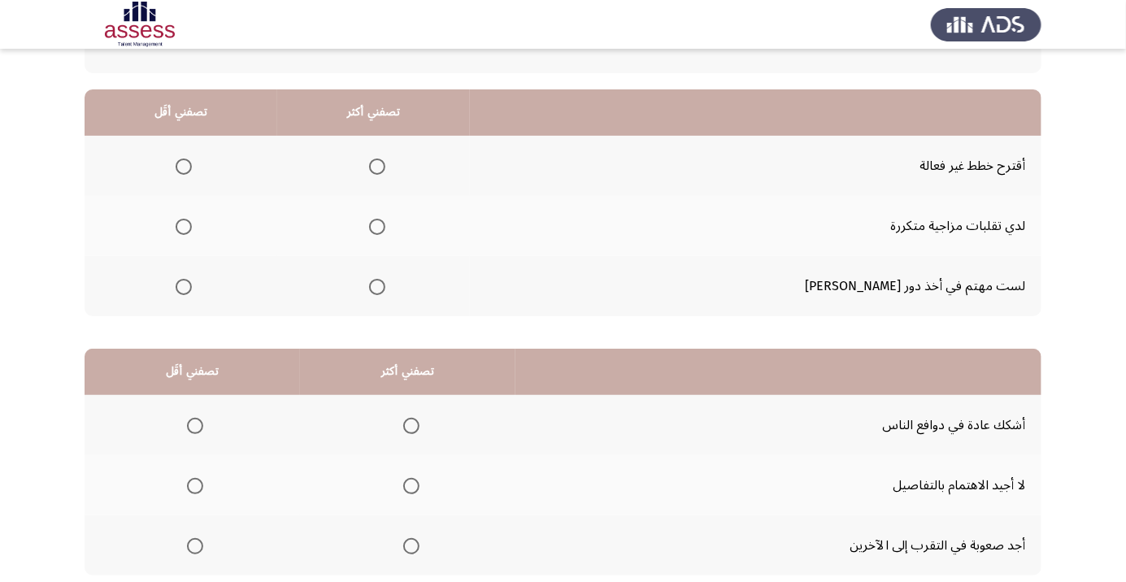
scroll to position [142, 0]
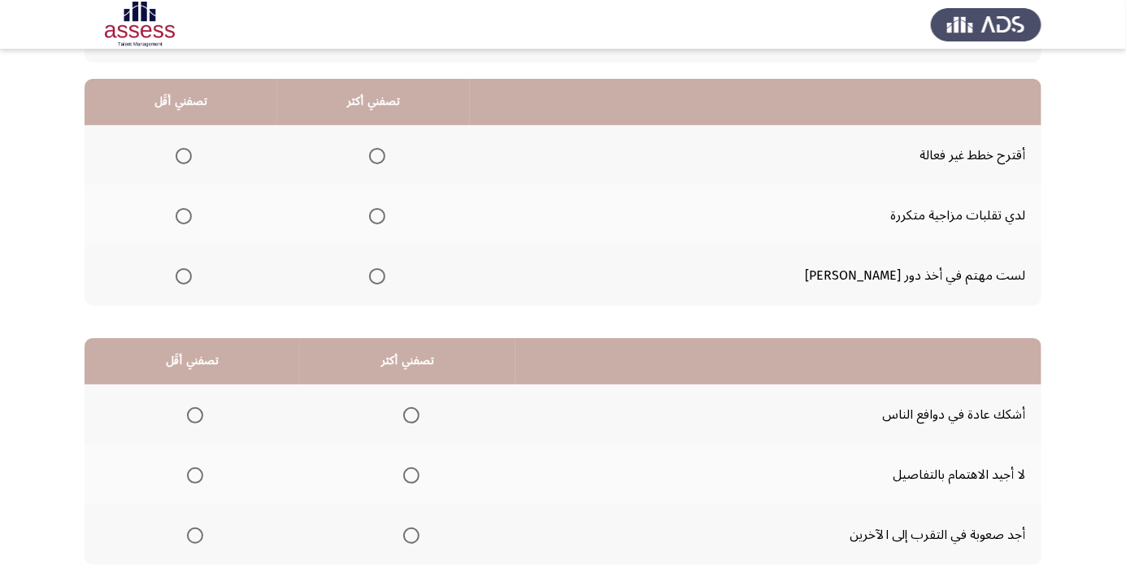
click at [192, 159] on span "Select an option" at bounding box center [184, 156] width 16 height 16
click at [192, 159] on input "Select an option" at bounding box center [184, 156] width 16 height 16
click at [386, 215] on span "Select an option" at bounding box center [377, 216] width 16 height 16
click at [386, 215] on input "Select an option" at bounding box center [377, 216] width 16 height 16
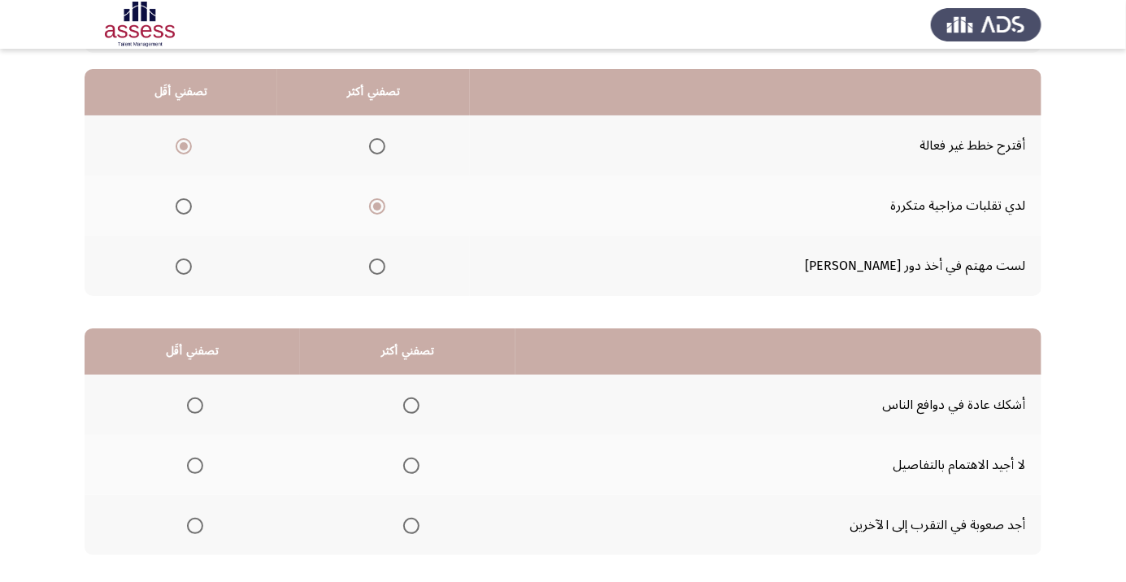
scroll to position [160, 0]
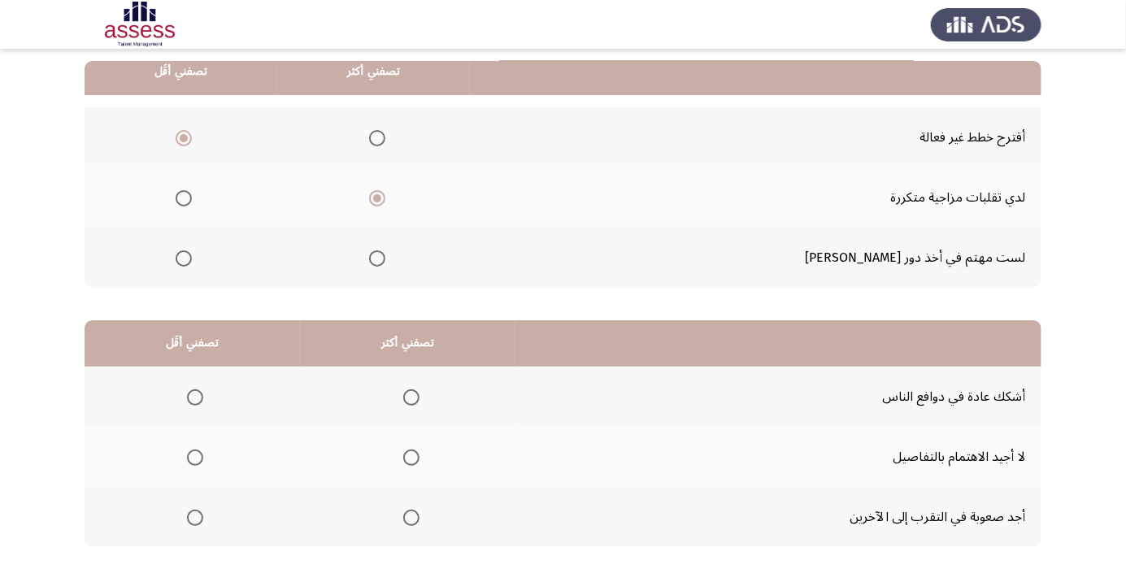
click at [201, 394] on span "Select an option" at bounding box center [195, 398] width 16 height 16
click at [201, 394] on input "Select an option" at bounding box center [195, 398] width 16 height 16
click at [411, 477] on th at bounding box center [408, 457] width 216 height 60
click at [411, 458] on span "Select an option" at bounding box center [411, 458] width 0 height 0
click at [408, 456] on input "Select an option" at bounding box center [411, 458] width 16 height 16
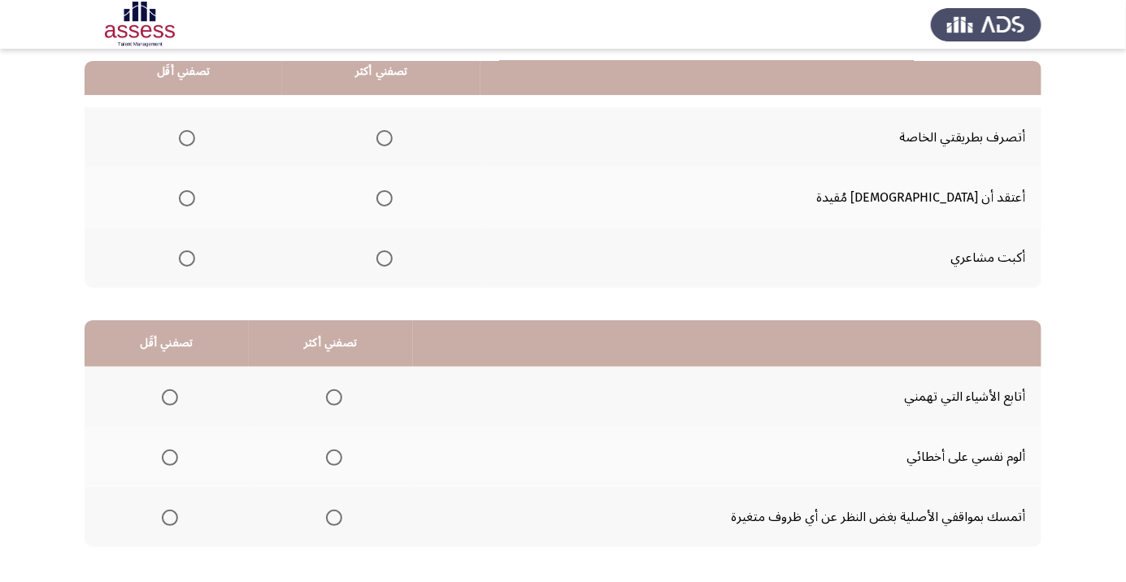
click at [225, 211] on th at bounding box center [184, 198] width 198 height 60
click at [233, 195] on th at bounding box center [184, 198] width 198 height 60
click at [393, 130] on span "Select an option" at bounding box center [385, 138] width 16 height 16
click at [393, 130] on input "Select an option" at bounding box center [385, 138] width 16 height 16
click at [243, 203] on th at bounding box center [184, 198] width 198 height 60
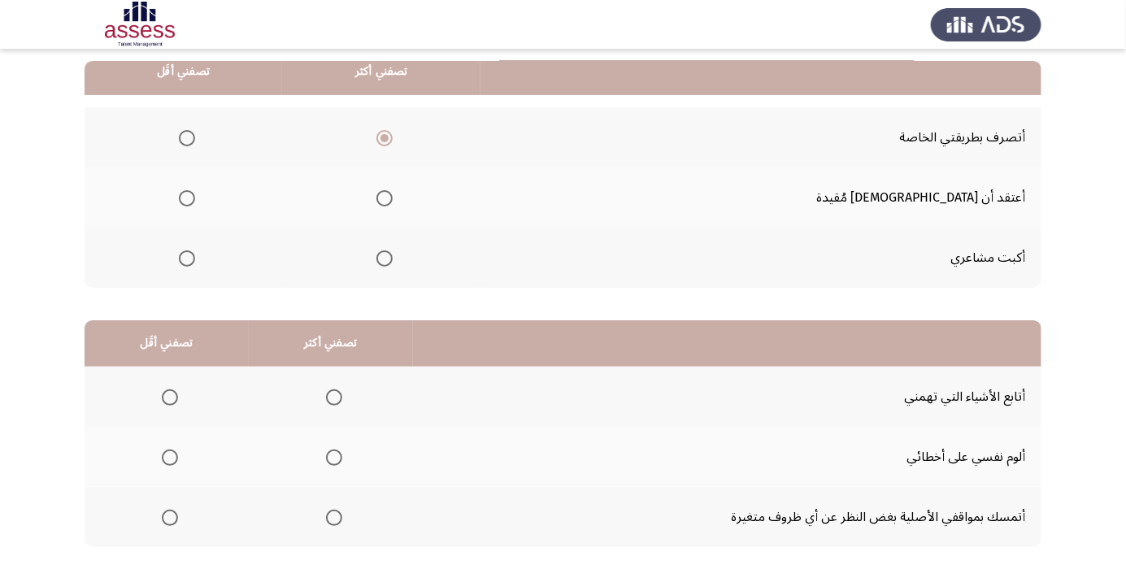
click at [195, 204] on span "Select an option" at bounding box center [187, 198] width 16 height 16
click at [195, 204] on input "Select an option" at bounding box center [187, 198] width 16 height 16
click at [334, 458] on span "Select an option" at bounding box center [334, 458] width 0 height 0
click at [332, 456] on input "Select an option" at bounding box center [334, 458] width 16 height 16
click at [178, 538] on th at bounding box center [167, 517] width 164 height 60
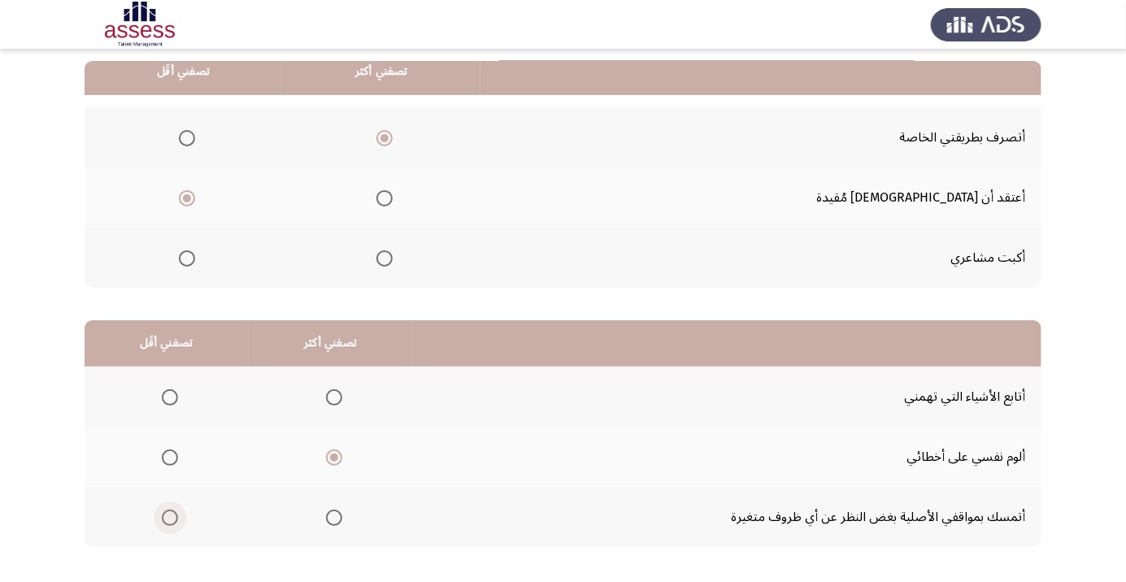
click at [170, 518] on span "Select an option" at bounding box center [170, 518] width 0 height 0
click at [169, 516] on input "Select an option" at bounding box center [170, 518] width 16 height 16
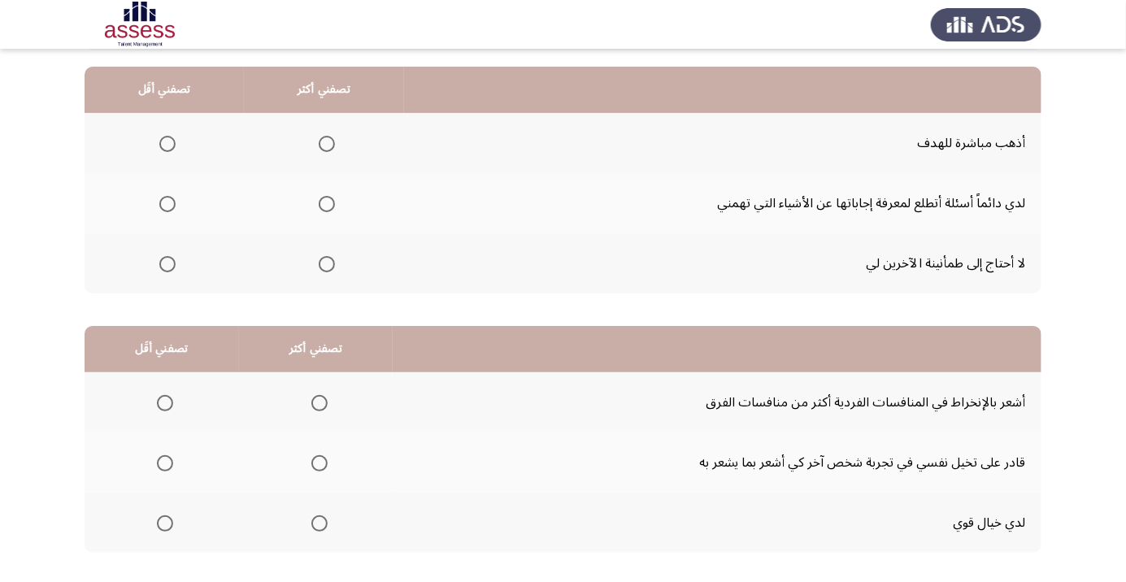
scroll to position [156, 0]
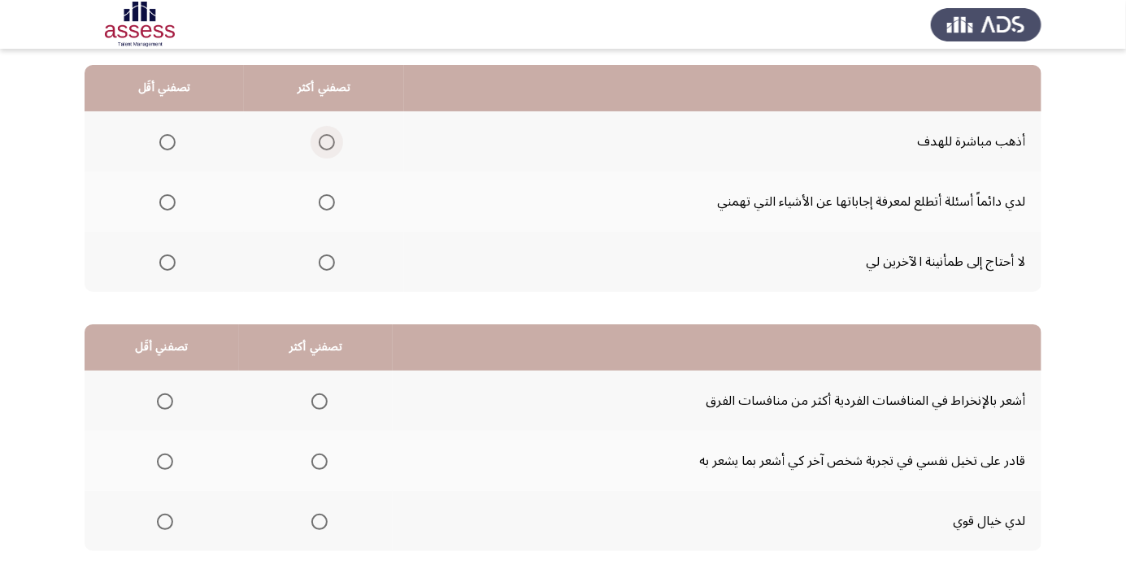
click at [325, 148] on span "Select an option" at bounding box center [327, 142] width 16 height 16
click at [325, 148] on input "Select an option" at bounding box center [327, 142] width 16 height 16
click at [479, 435] on td "قادر على تخيل نفسي في تجربة شخص آخر كي أشعر بما يشعر به" at bounding box center [717, 461] width 649 height 60
click at [185, 198] on th at bounding box center [164, 202] width 159 height 60
click at [159, 207] on span "Select an option" at bounding box center [167, 202] width 16 height 16
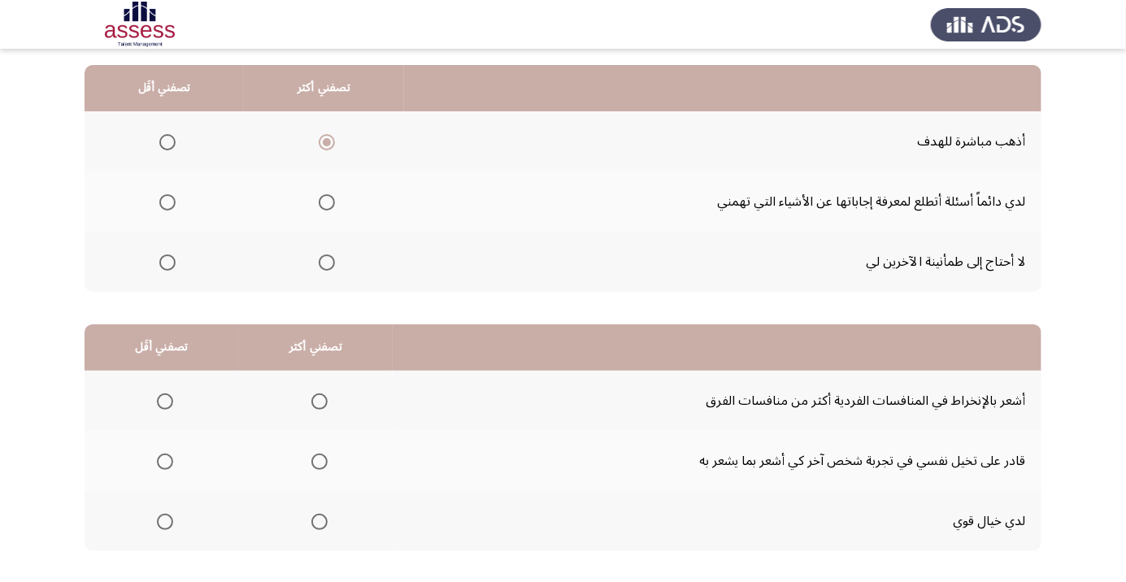
click at [159, 207] on input "Select an option" at bounding box center [167, 202] width 16 height 16
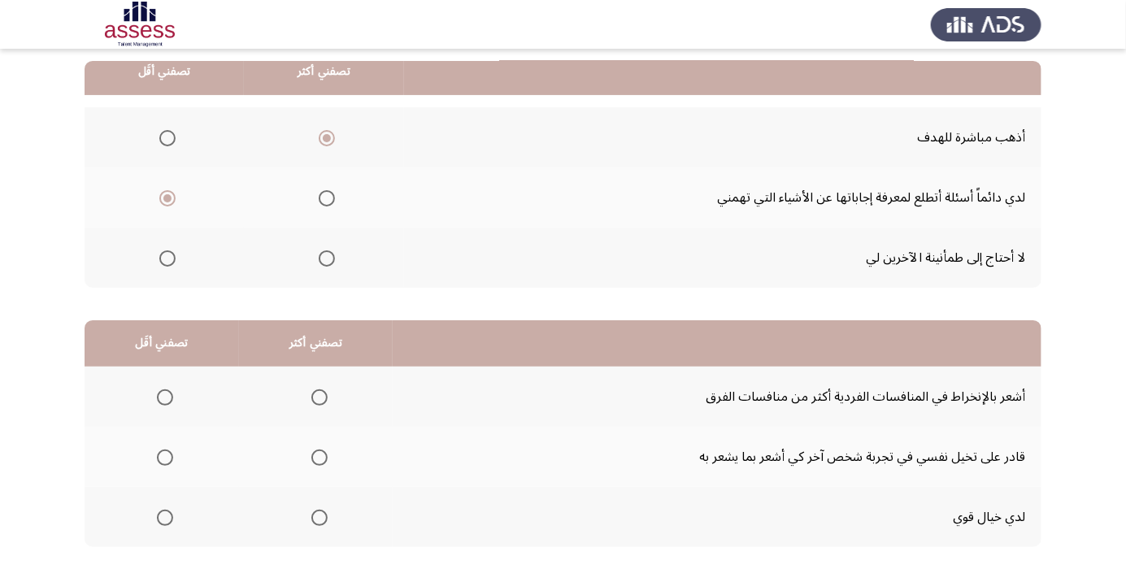
click at [293, 478] on th at bounding box center [316, 457] width 155 height 60
click at [320, 464] on span "Select an option" at bounding box center [320, 458] width 16 height 16
click at [320, 464] on input "Select an option" at bounding box center [320, 458] width 16 height 16
click at [169, 390] on span "Select an option" at bounding box center [165, 398] width 16 height 16
click at [169, 390] on input "Select an option" at bounding box center [165, 398] width 16 height 16
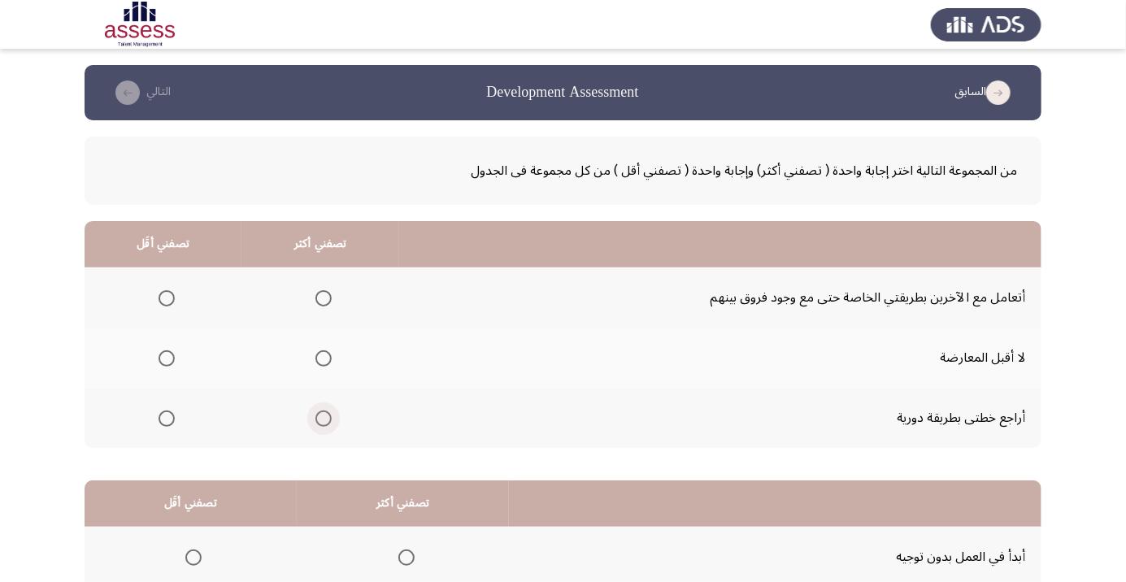
click at [327, 425] on span "Select an option" at bounding box center [324, 419] width 16 height 16
click at [327, 425] on input "Select an option" at bounding box center [324, 419] width 16 height 16
click at [171, 303] on span "Select an option" at bounding box center [167, 298] width 16 height 16
click at [171, 303] on input "Select an option" at bounding box center [167, 298] width 16 height 16
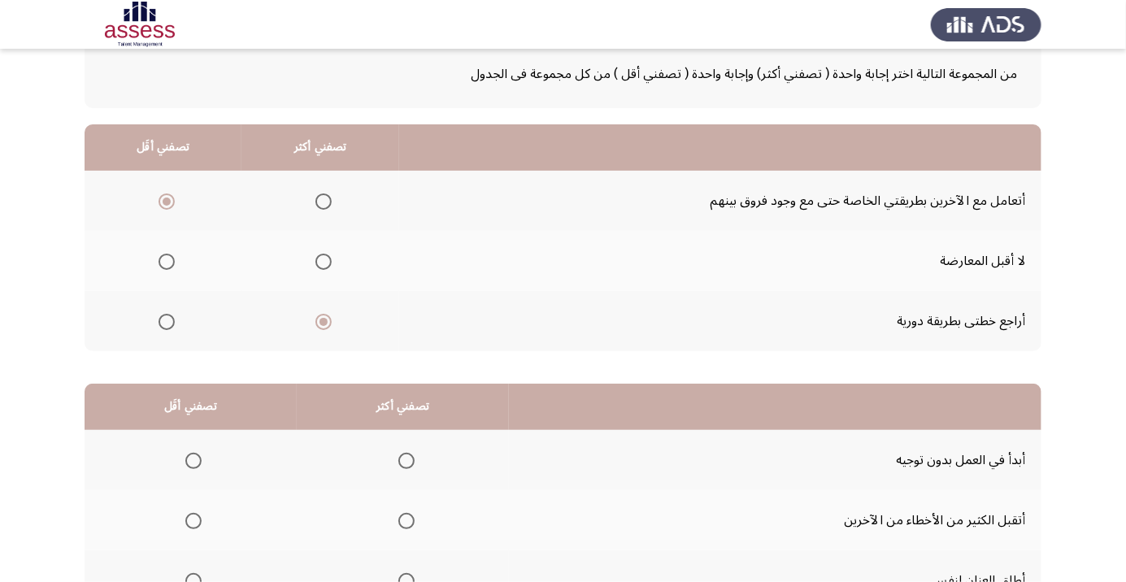
scroll to position [160, 0]
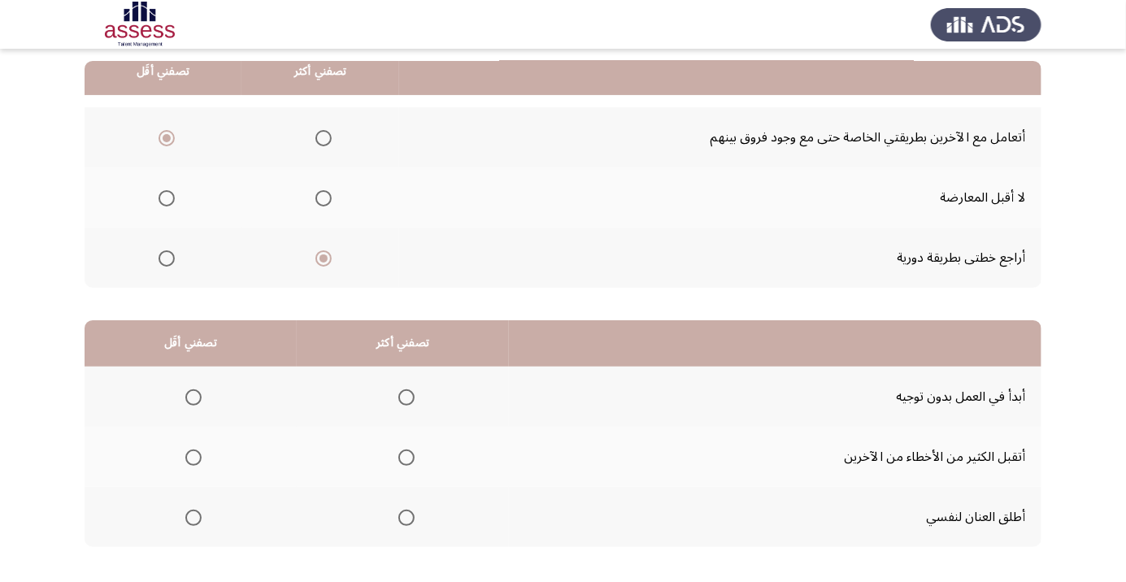
click at [407, 458] on span "Select an option" at bounding box center [407, 458] width 0 height 0
click at [404, 456] on input "Select an option" at bounding box center [407, 458] width 16 height 16
click at [194, 398] on span "Select an option" at bounding box center [194, 398] width 0 height 0
click at [193, 396] on input "Select an option" at bounding box center [193, 398] width 16 height 16
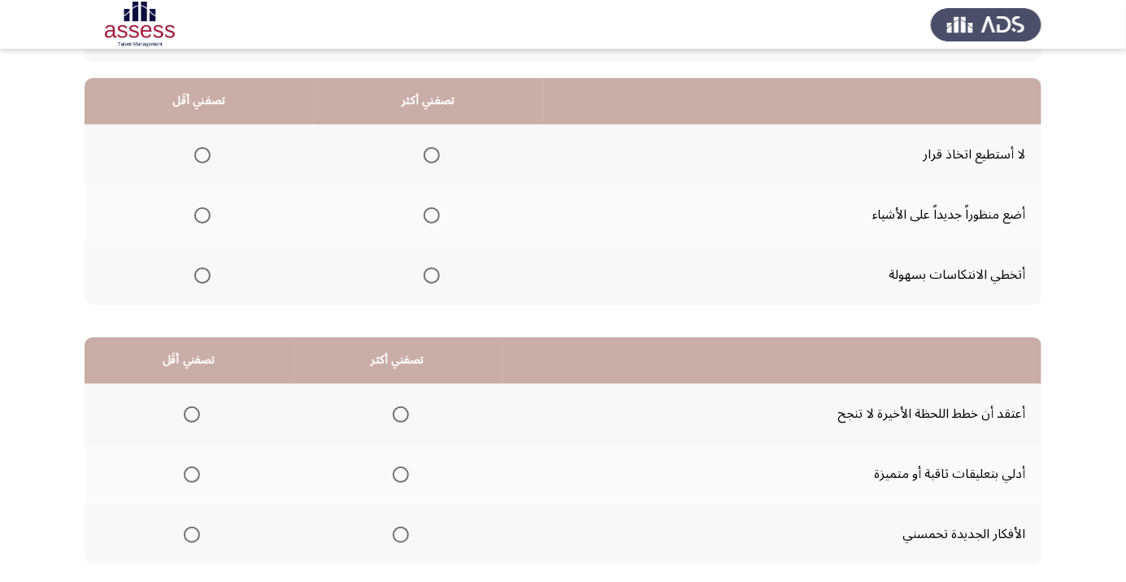
scroll to position [148, 0]
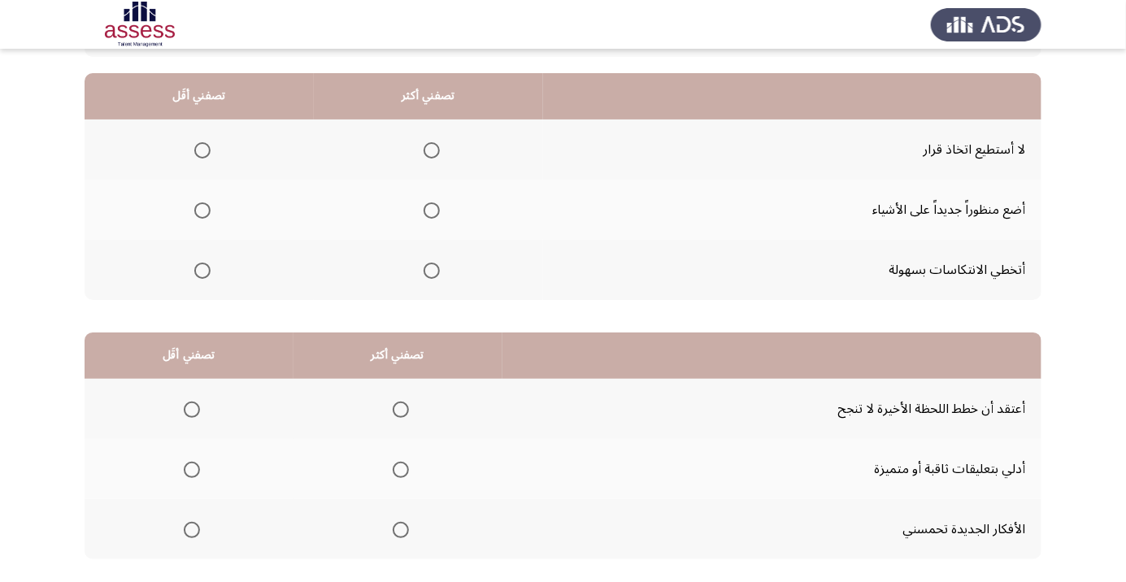
click at [426, 277] on span "Select an option" at bounding box center [432, 271] width 16 height 16
click at [426, 277] on input "Select an option" at bounding box center [432, 271] width 16 height 16
click at [207, 210] on span "Select an option" at bounding box center [202, 211] width 16 height 16
click at [207, 210] on input "Select an option" at bounding box center [202, 211] width 16 height 16
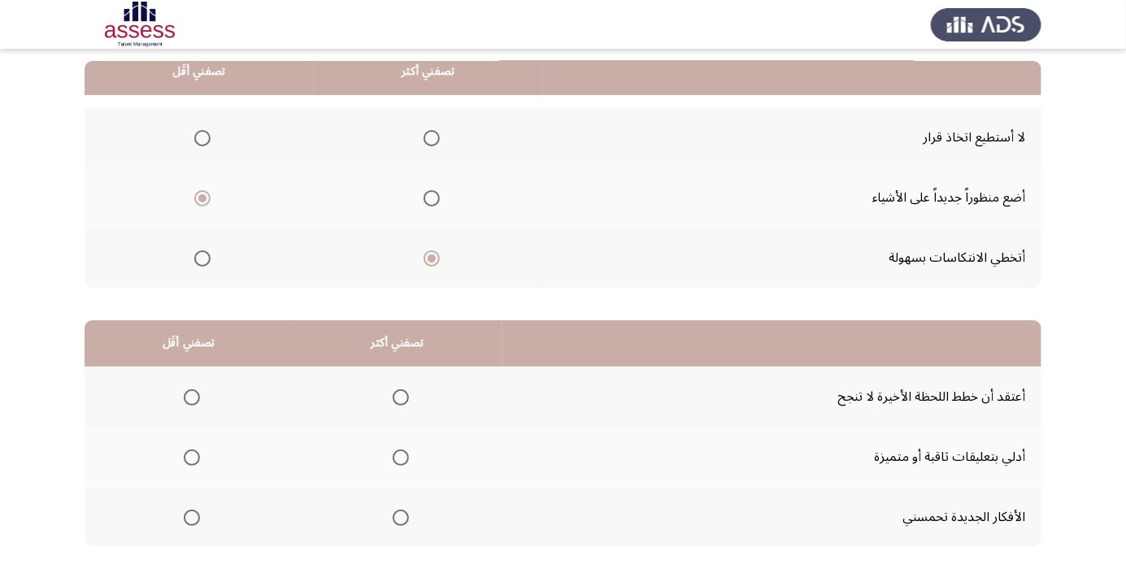
click at [403, 458] on span "Select an option" at bounding box center [401, 458] width 16 height 16
click at [403, 458] on input "Select an option" at bounding box center [401, 458] width 16 height 16
click at [186, 521] on span "Select an option" at bounding box center [192, 518] width 16 height 16
click at [186, 521] on input "Select an option" at bounding box center [192, 518] width 16 height 16
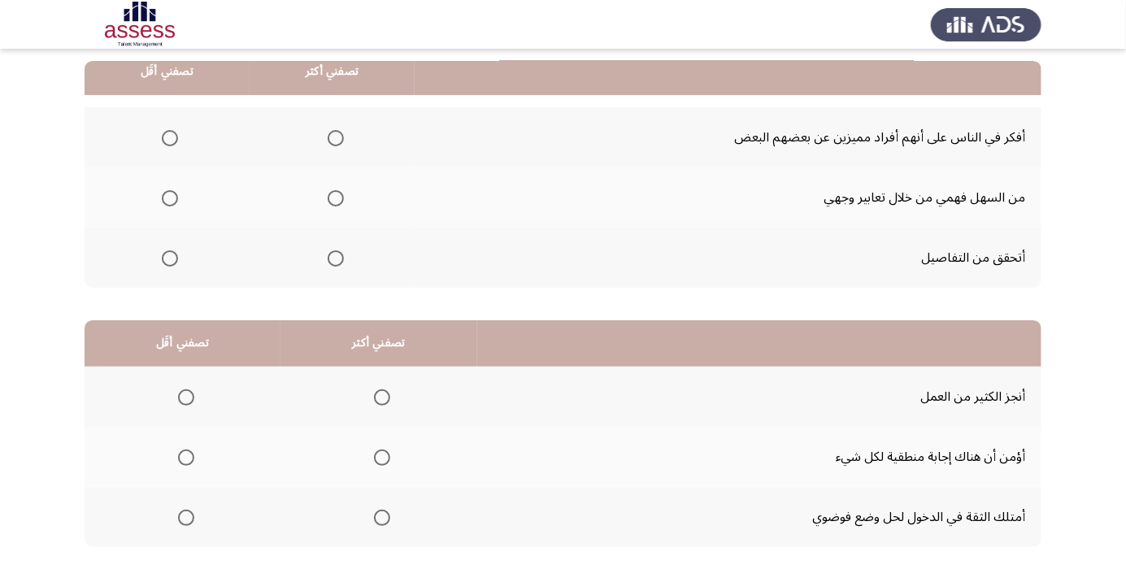
click at [179, 274] on th at bounding box center [167, 258] width 165 height 60
click at [175, 251] on span "Select an option" at bounding box center [170, 259] width 16 height 16
click at [175, 251] on input "Select an option" at bounding box center [170, 259] width 16 height 16
click at [339, 137] on span "Select an option" at bounding box center [336, 138] width 16 height 16
click at [339, 137] on input "Select an option" at bounding box center [336, 138] width 16 height 16
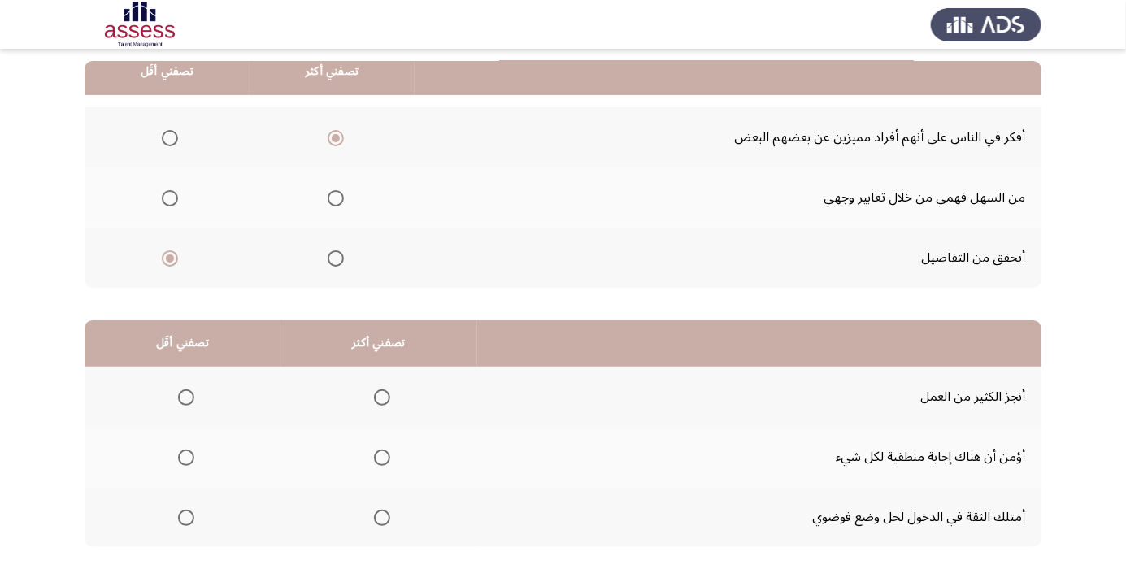
click at [382, 458] on span "Select an option" at bounding box center [382, 458] width 0 height 0
click at [379, 456] on input "Select an option" at bounding box center [382, 458] width 16 height 16
click at [180, 514] on span "Select an option" at bounding box center [186, 518] width 16 height 16
click at [180, 514] on input "Select an option" at bounding box center [186, 518] width 16 height 16
click at [216, 391] on th at bounding box center [183, 397] width 196 height 60
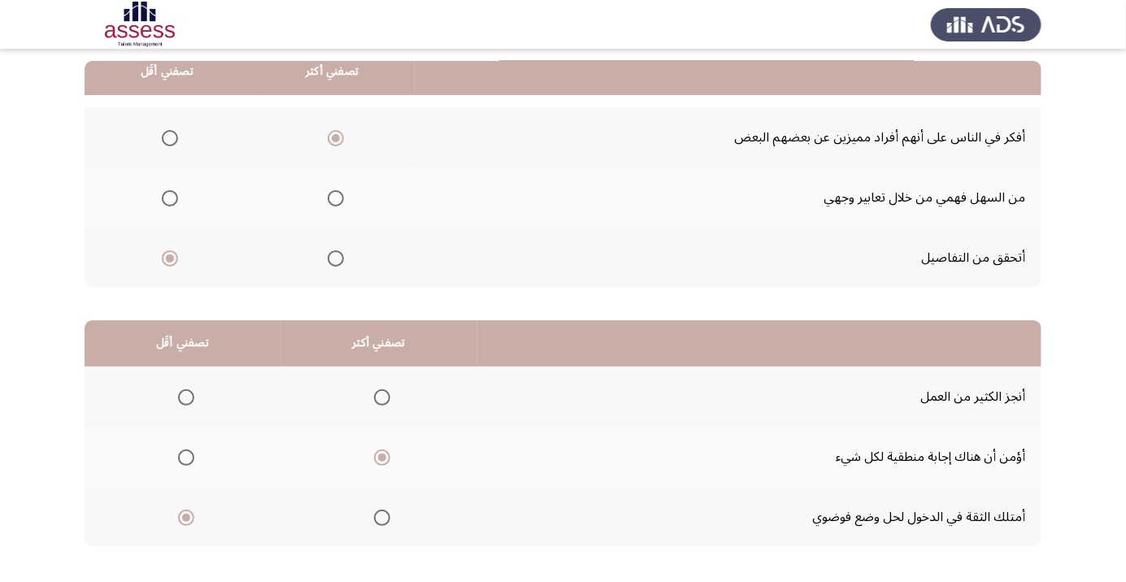
click at [186, 398] on span "Select an option" at bounding box center [186, 398] width 0 height 0
click at [185, 396] on input "Select an option" at bounding box center [186, 398] width 16 height 16
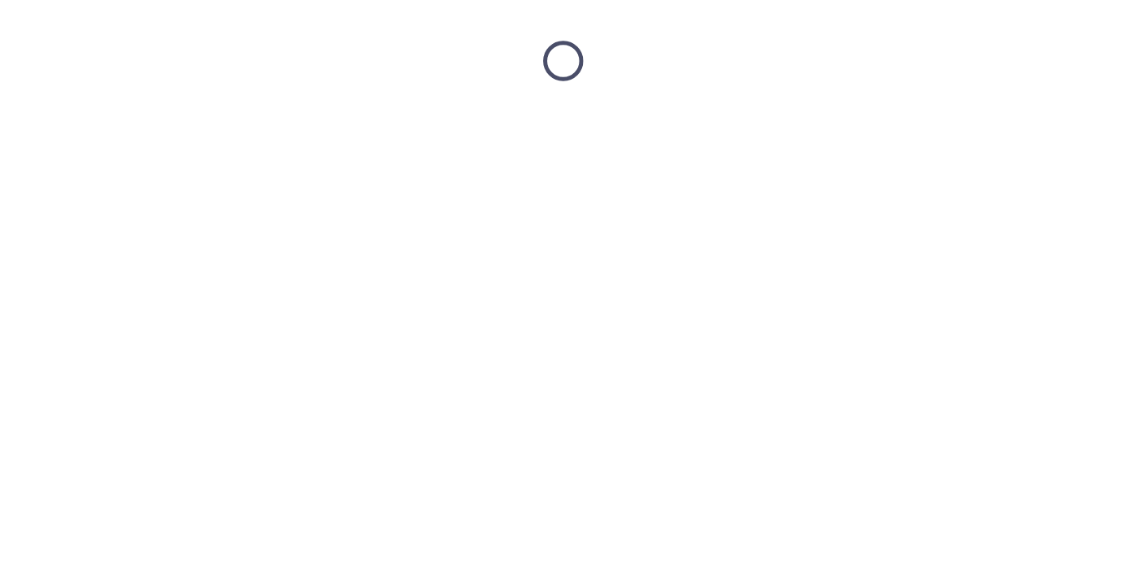
scroll to position [0, 0]
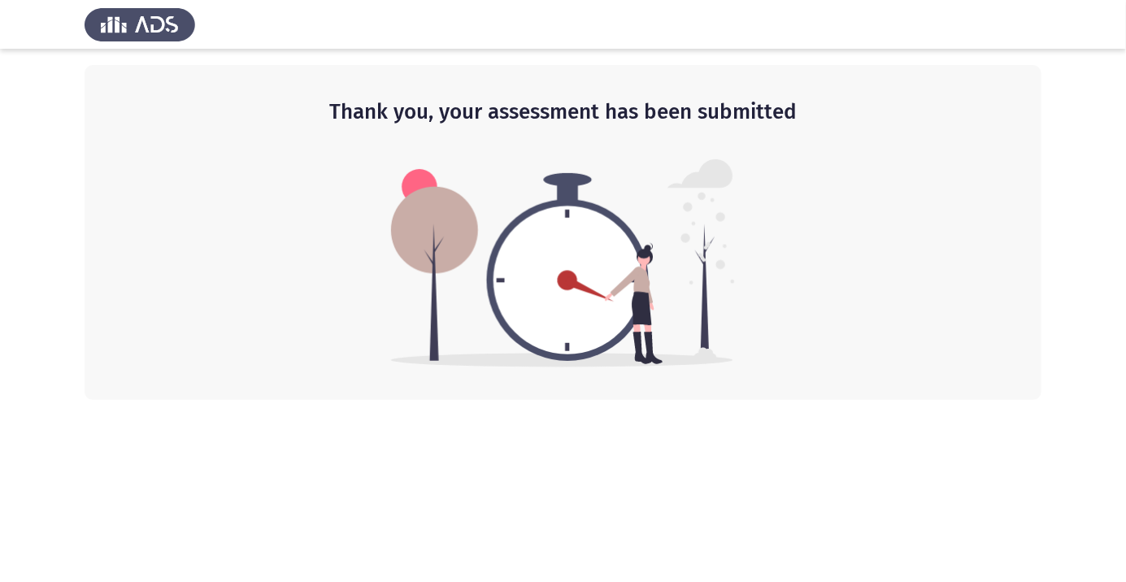
click at [0, 400] on html "Thank you, your assessment has been submitted" at bounding box center [563, 200] width 1126 height 400
